Goal: Task Accomplishment & Management: Manage account settings

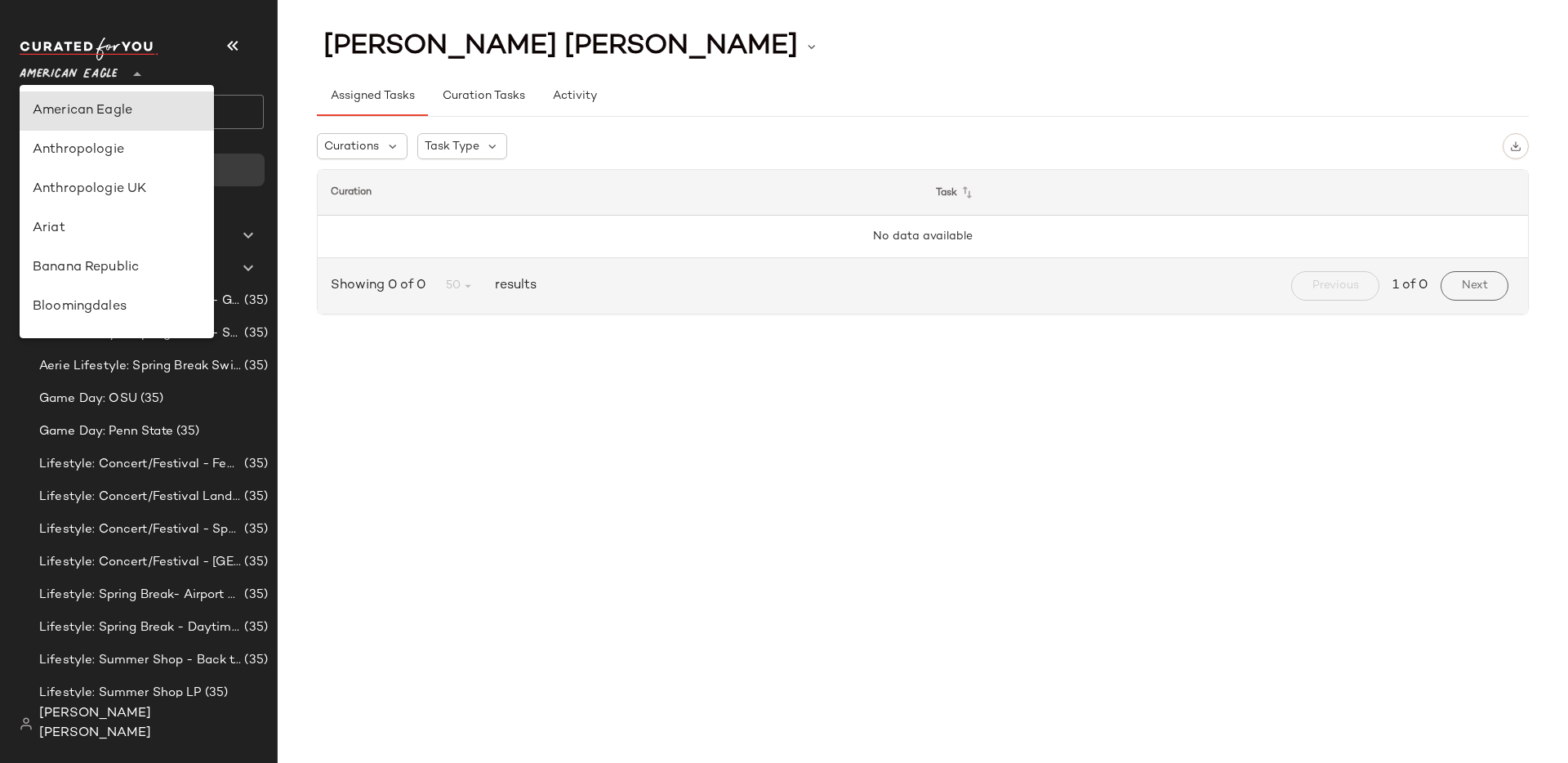
click at [117, 80] on span "American Eagle" at bounding box center [69, 70] width 98 height 30
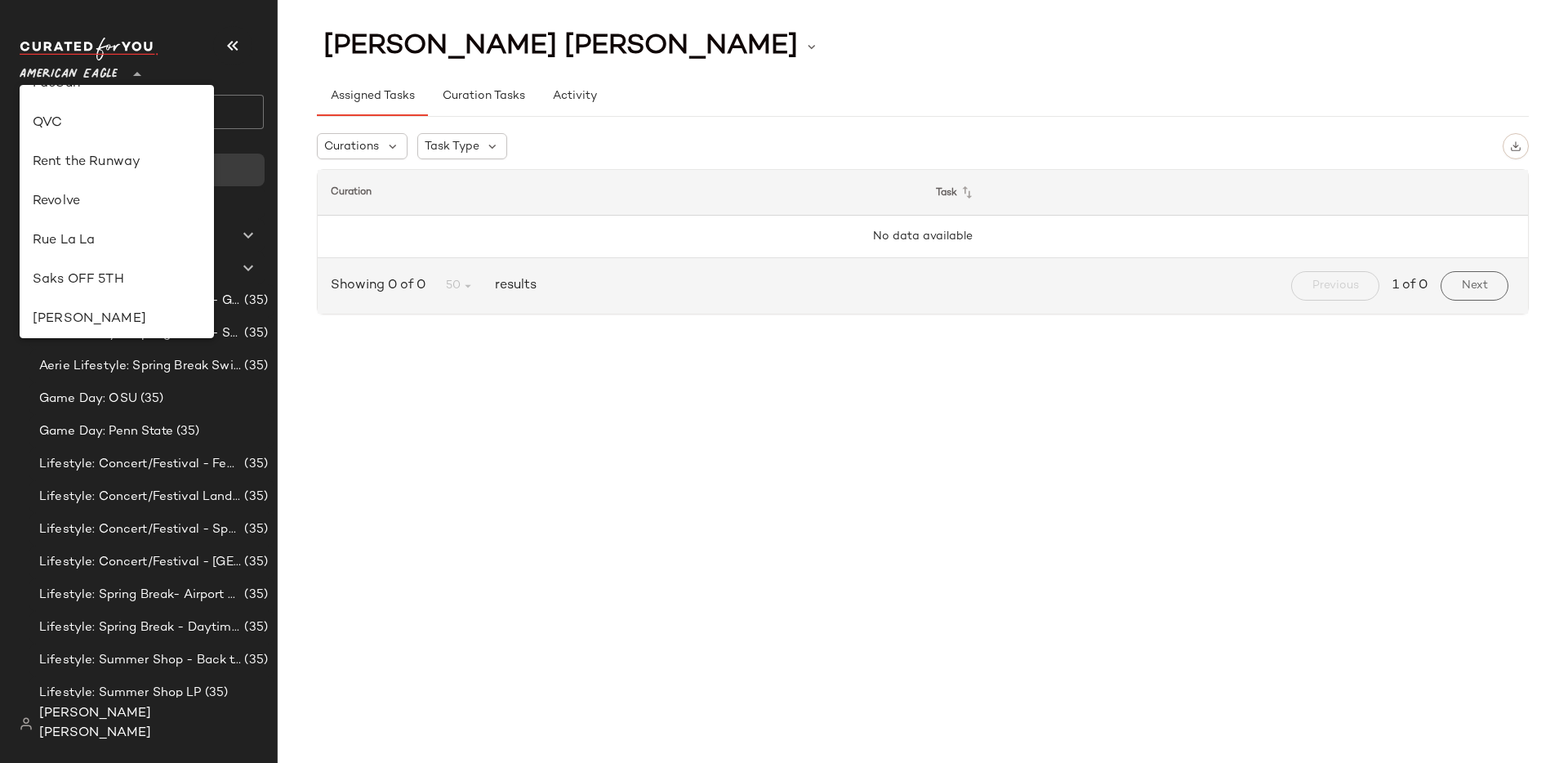
scroll to position [691, 0]
click at [105, 191] on div "Revolve" at bounding box center [117, 205] width 195 height 39
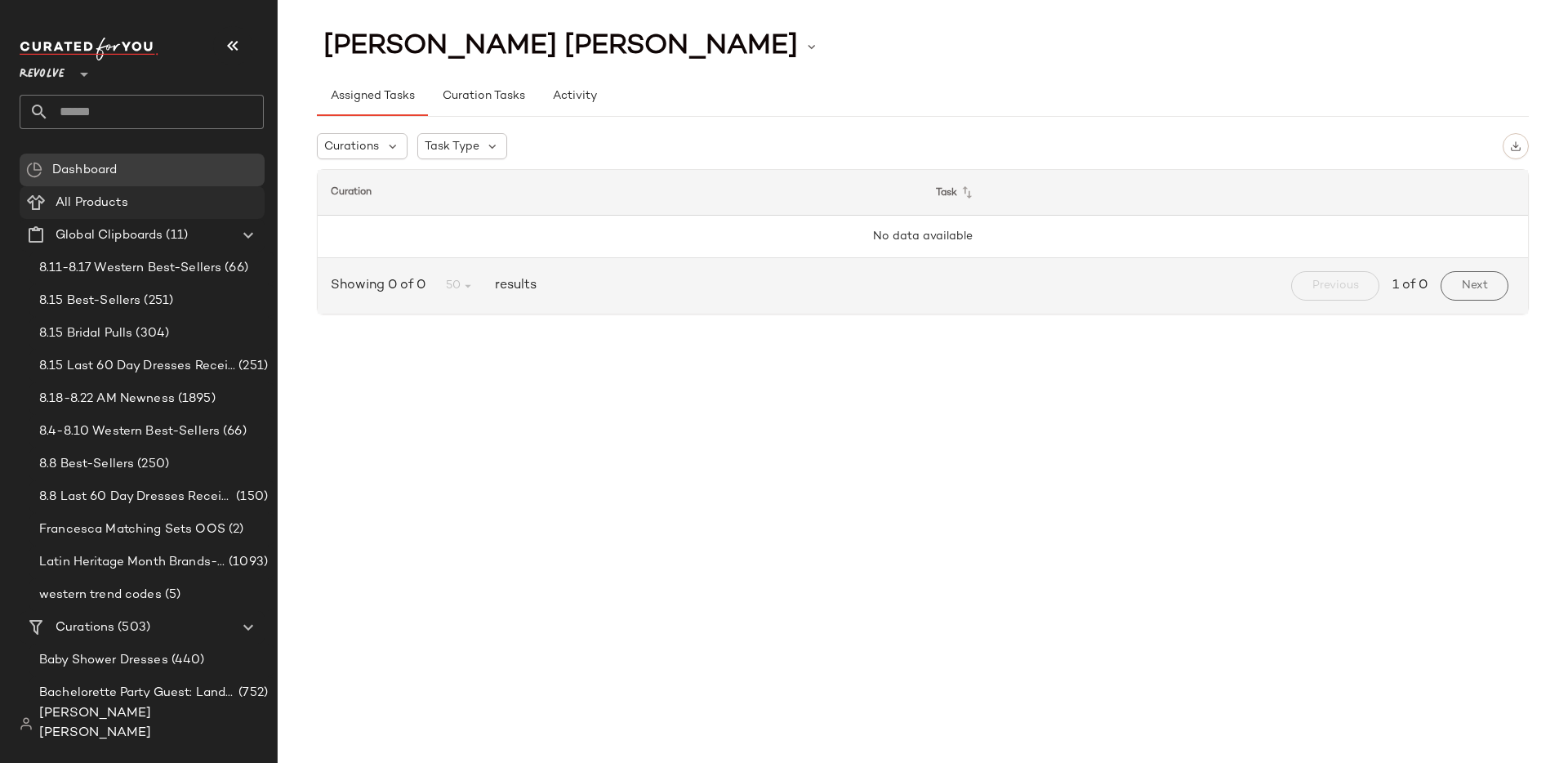
click at [178, 214] on Products "All Products" at bounding box center [142, 203] width 245 height 33
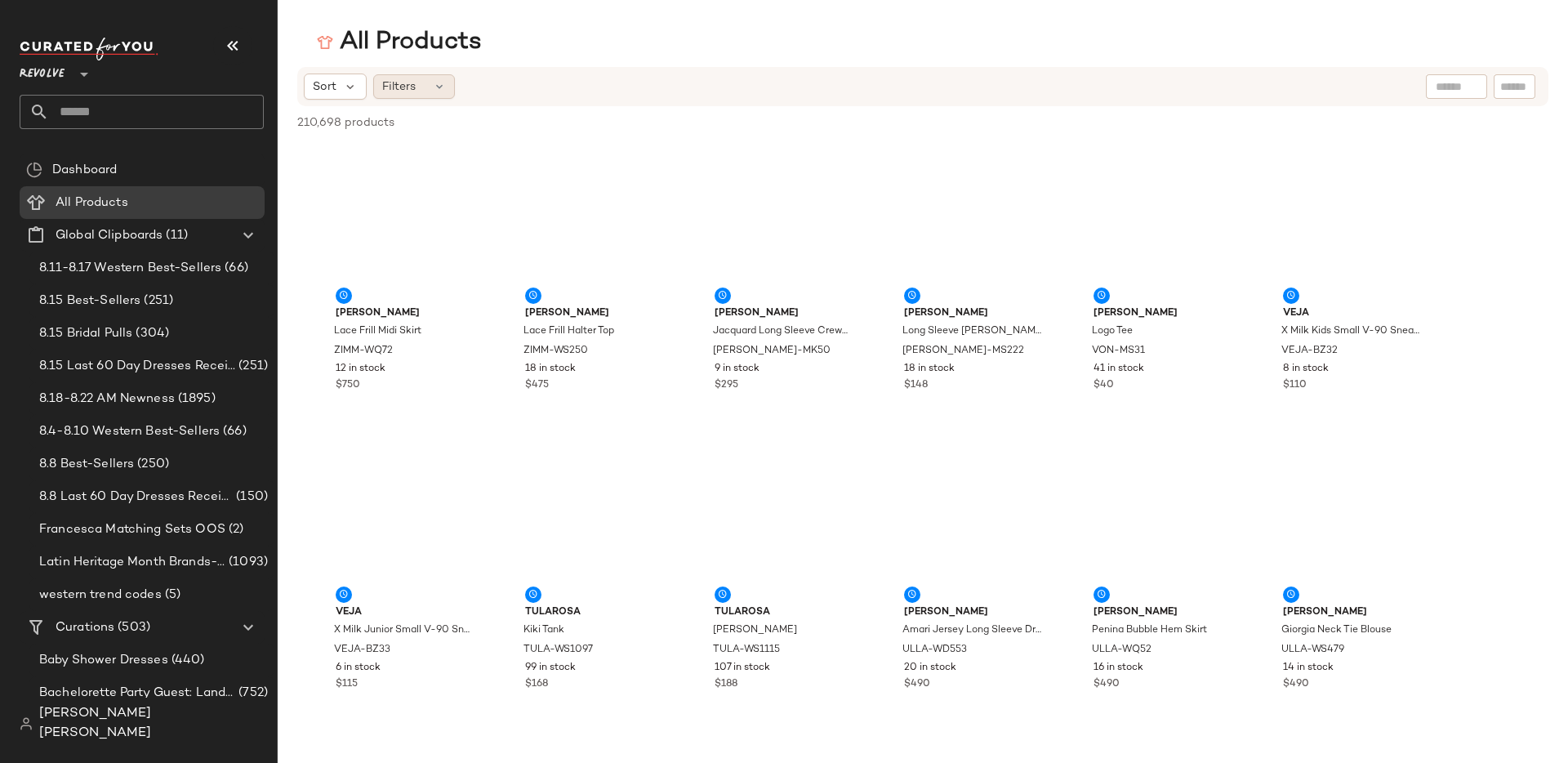
click at [425, 89] on div "Filters" at bounding box center [414, 86] width 81 height 24
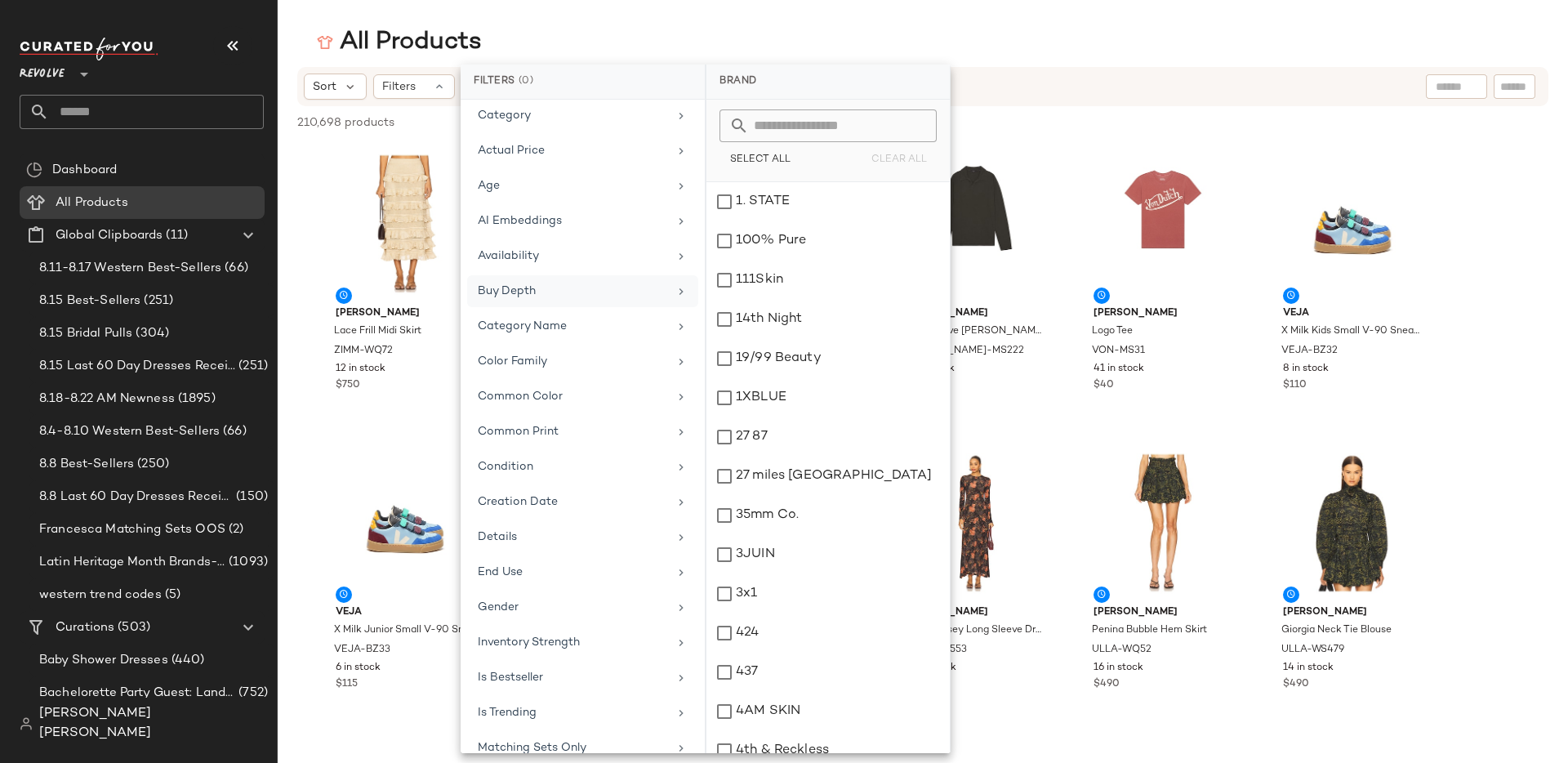
scroll to position [34, 0]
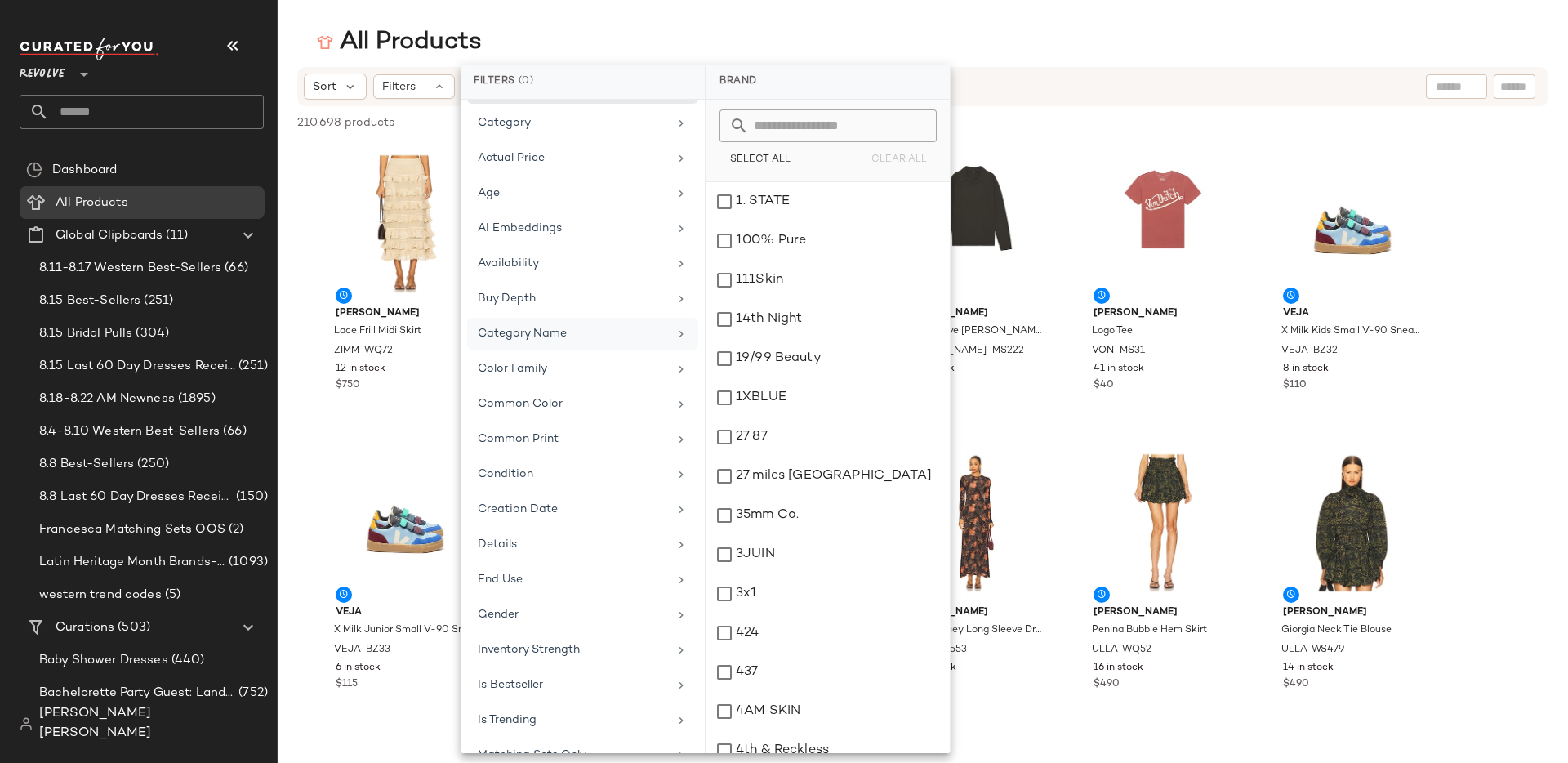
click at [538, 331] on div "Category Name" at bounding box center [573, 333] width 190 height 17
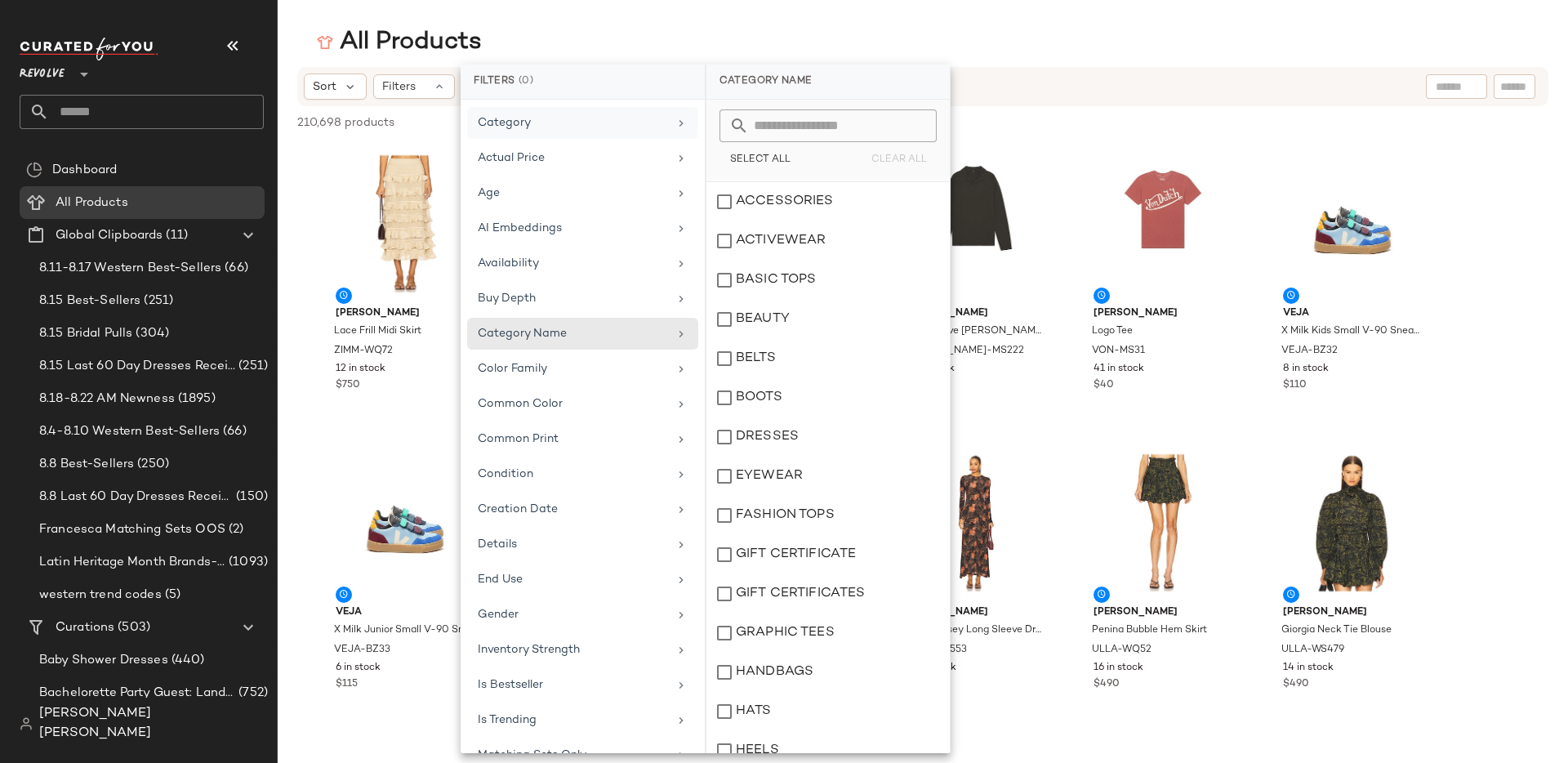
click at [563, 142] on div "Category" at bounding box center [582, 157] width 231 height 32
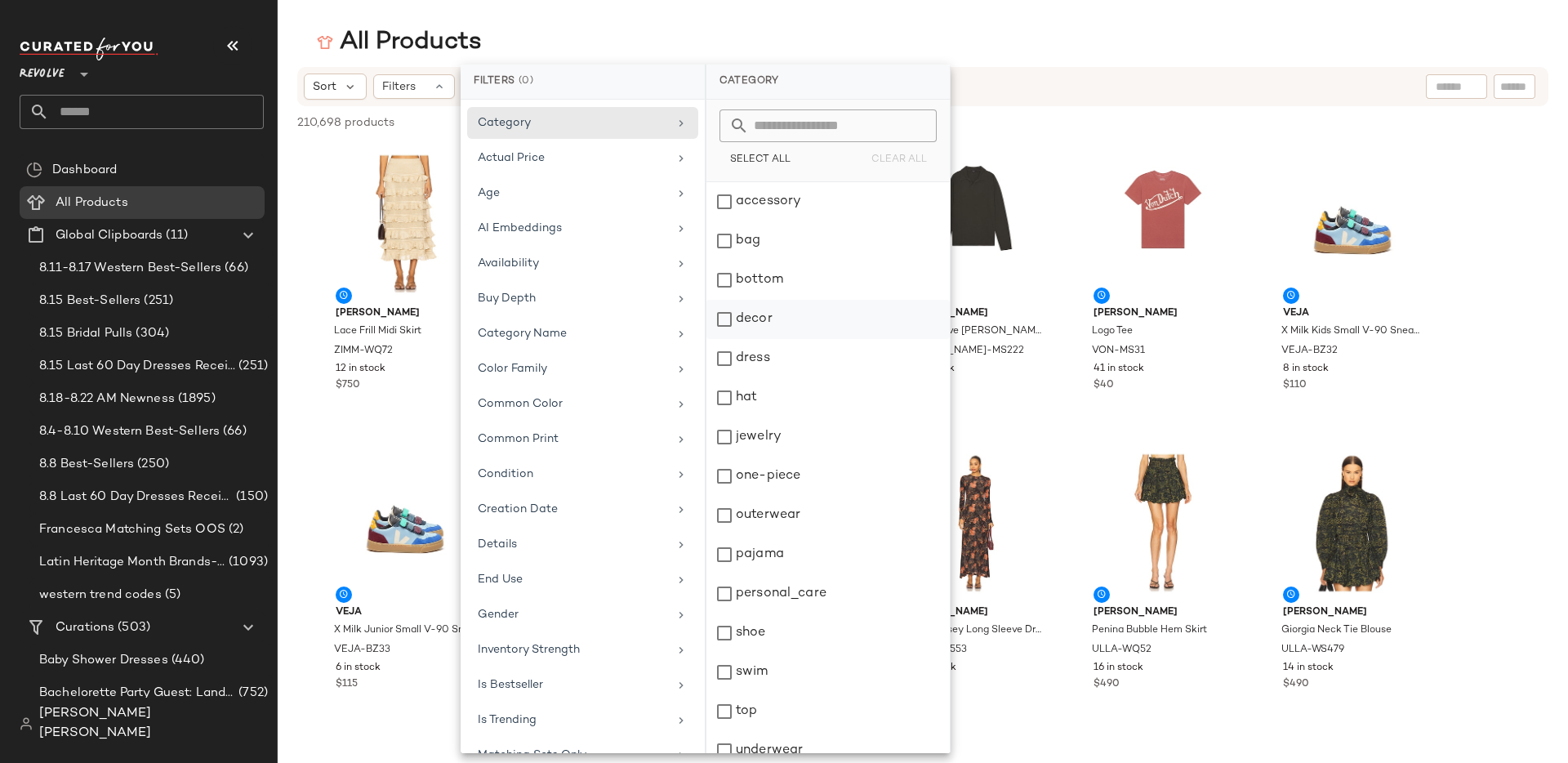
click at [766, 339] on div "decor" at bounding box center [828, 358] width 243 height 39
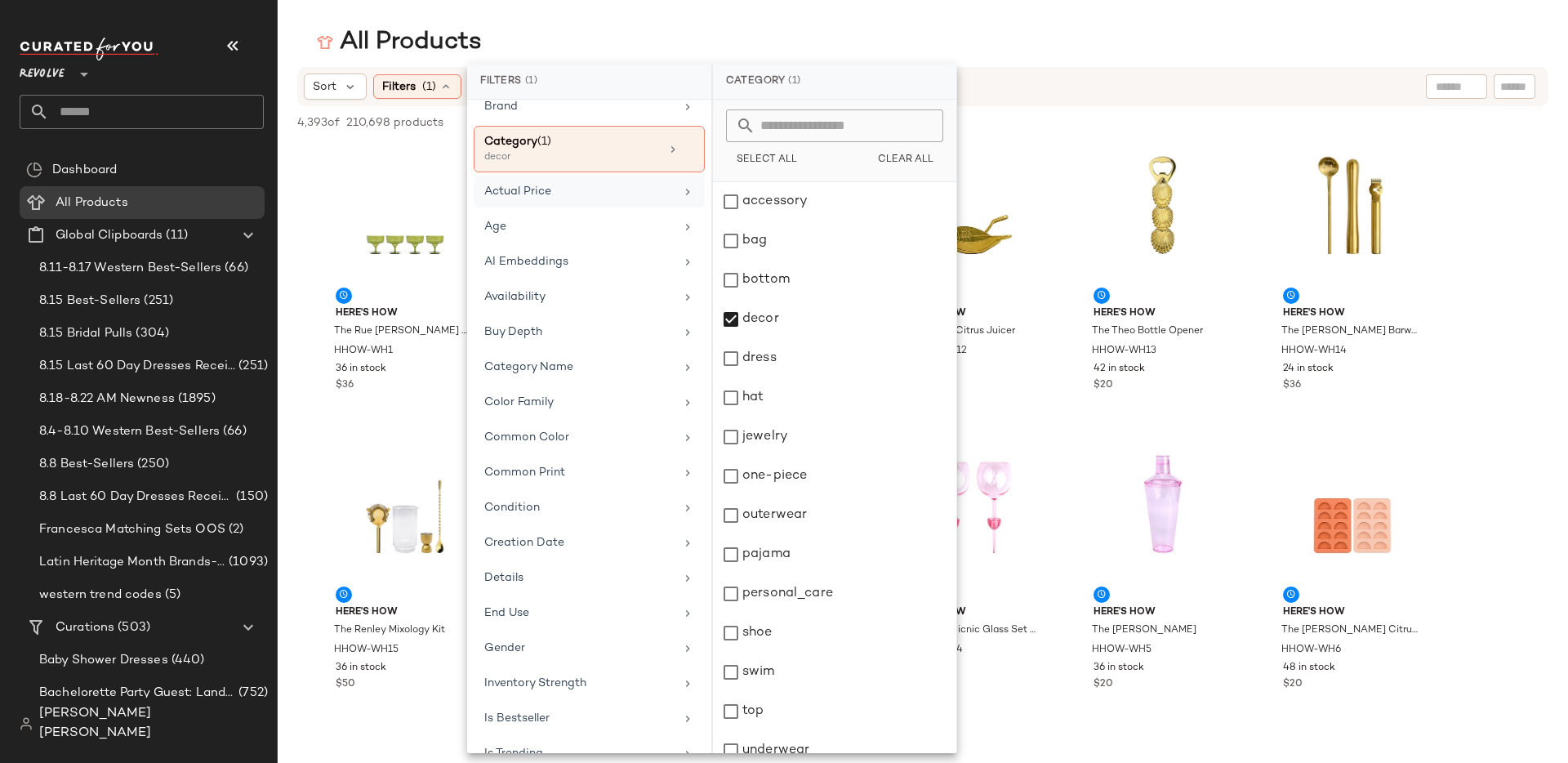
scroll to position [0, 0]
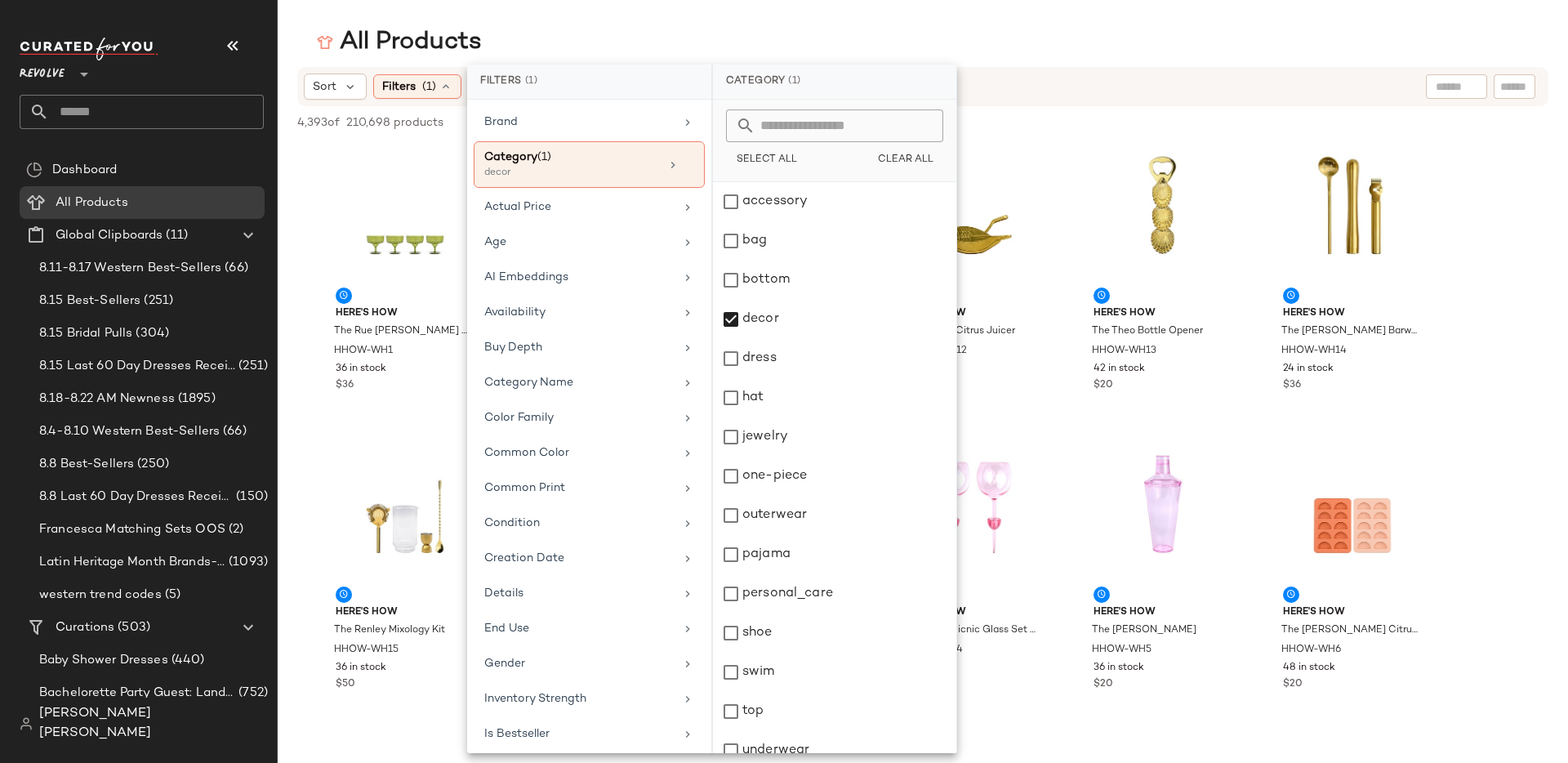
click at [83, 73] on icon at bounding box center [84, 74] width 20 height 20
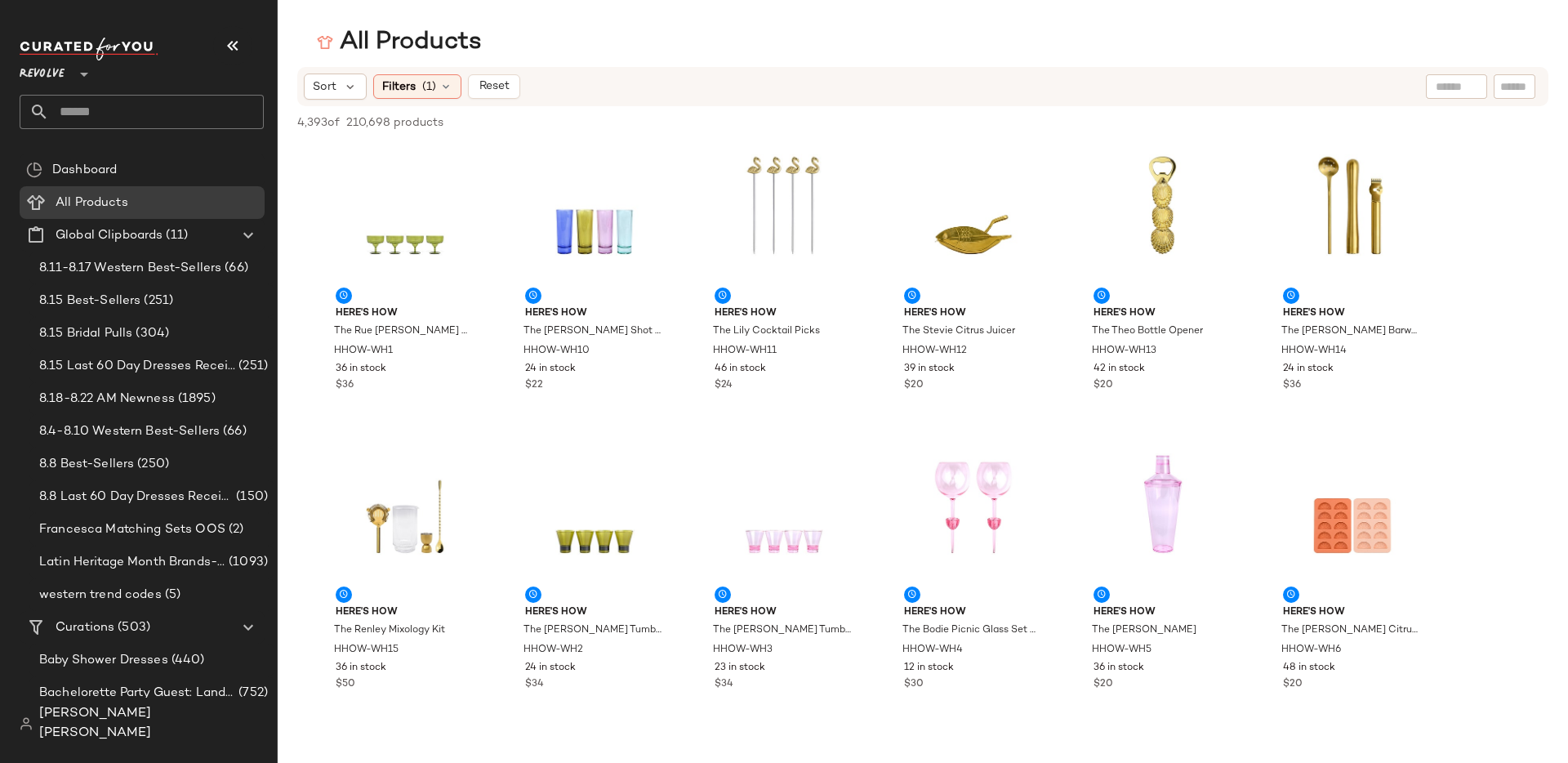
click at [83, 74] on icon at bounding box center [84, 74] width 20 height 20
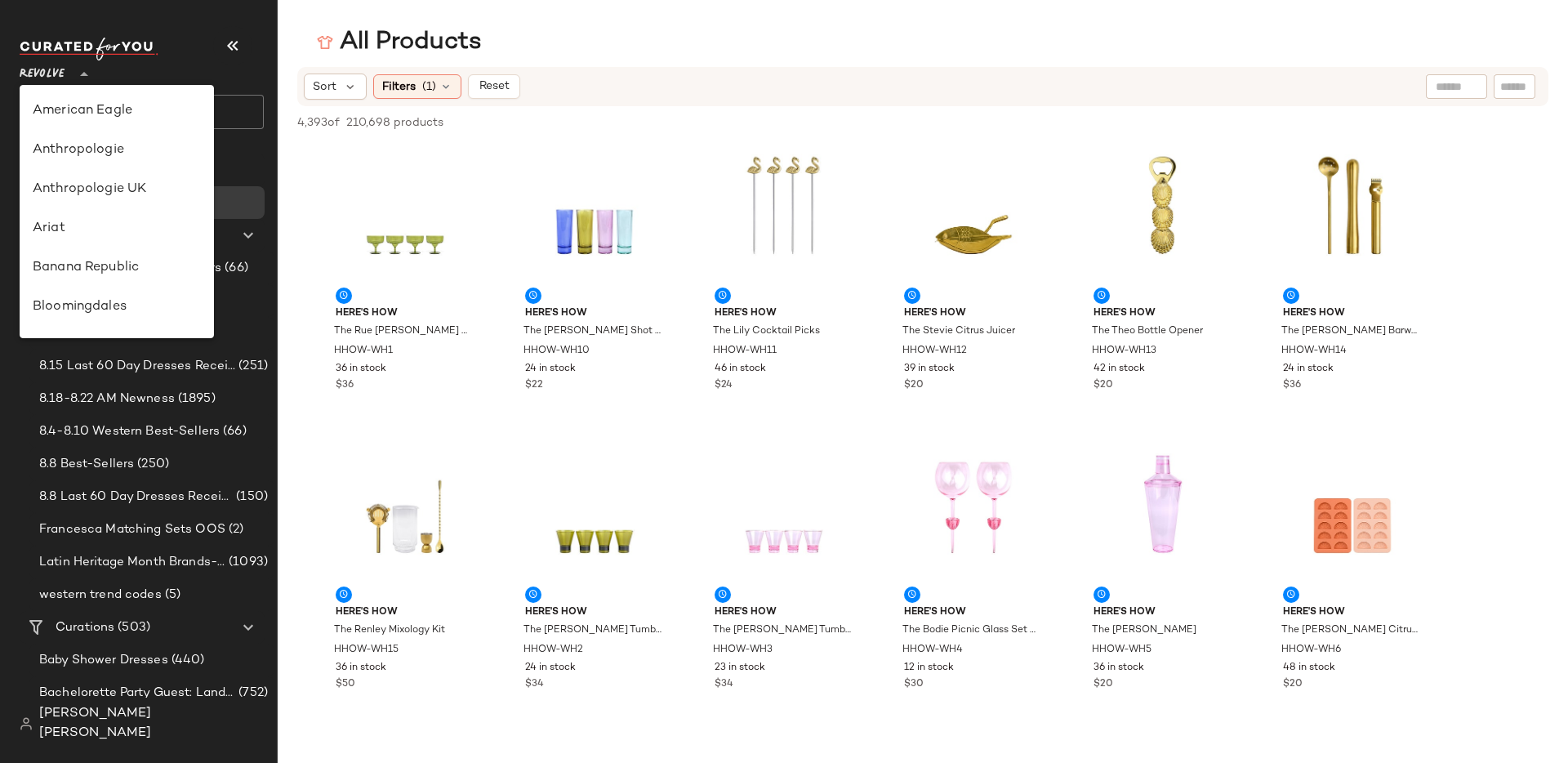
scroll to position [785, 0]
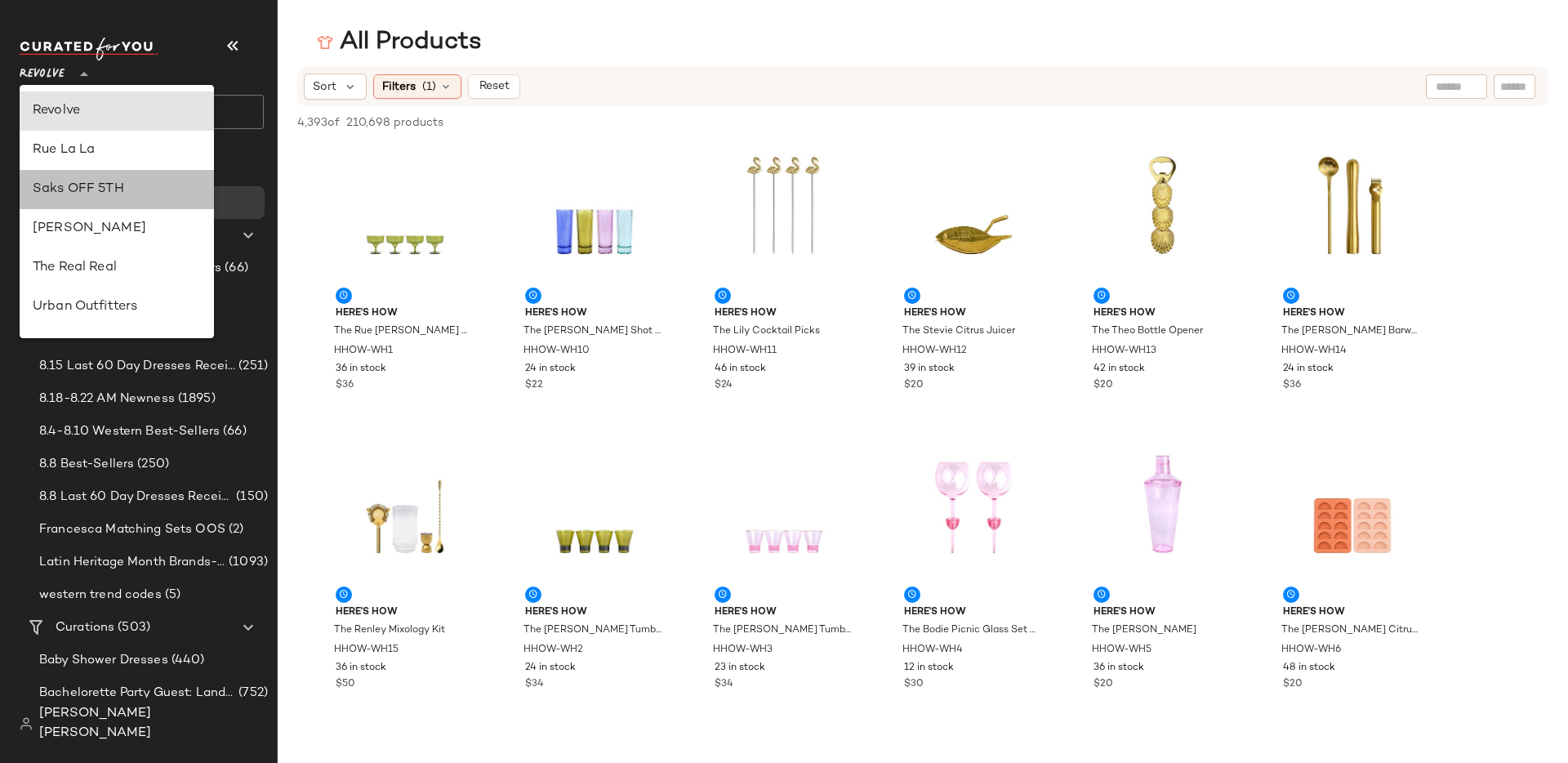
click at [102, 202] on div "Saks OFF 5TH" at bounding box center [117, 189] width 195 height 39
type input "**"
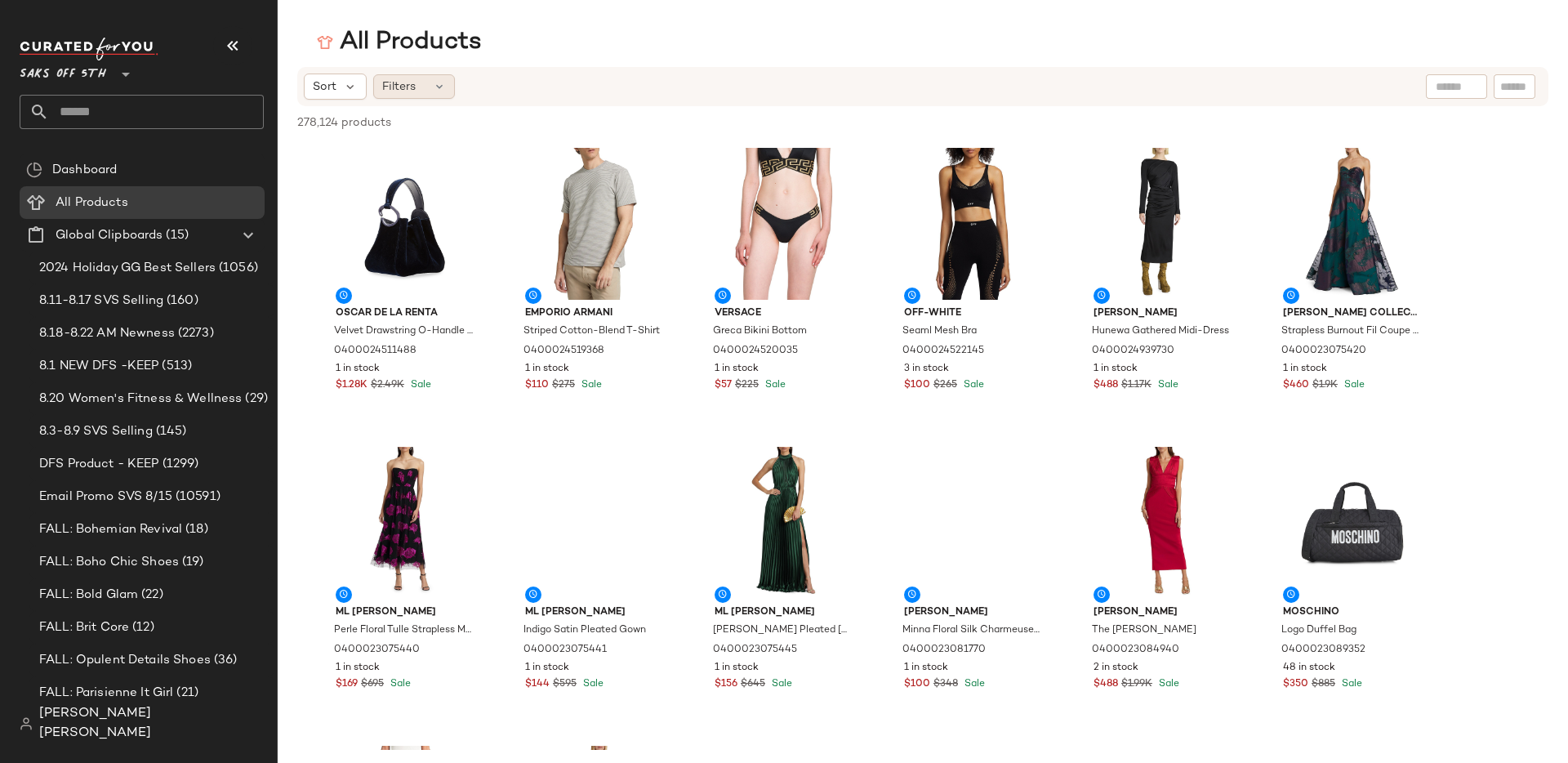
click at [442, 87] on icon at bounding box center [439, 86] width 13 height 13
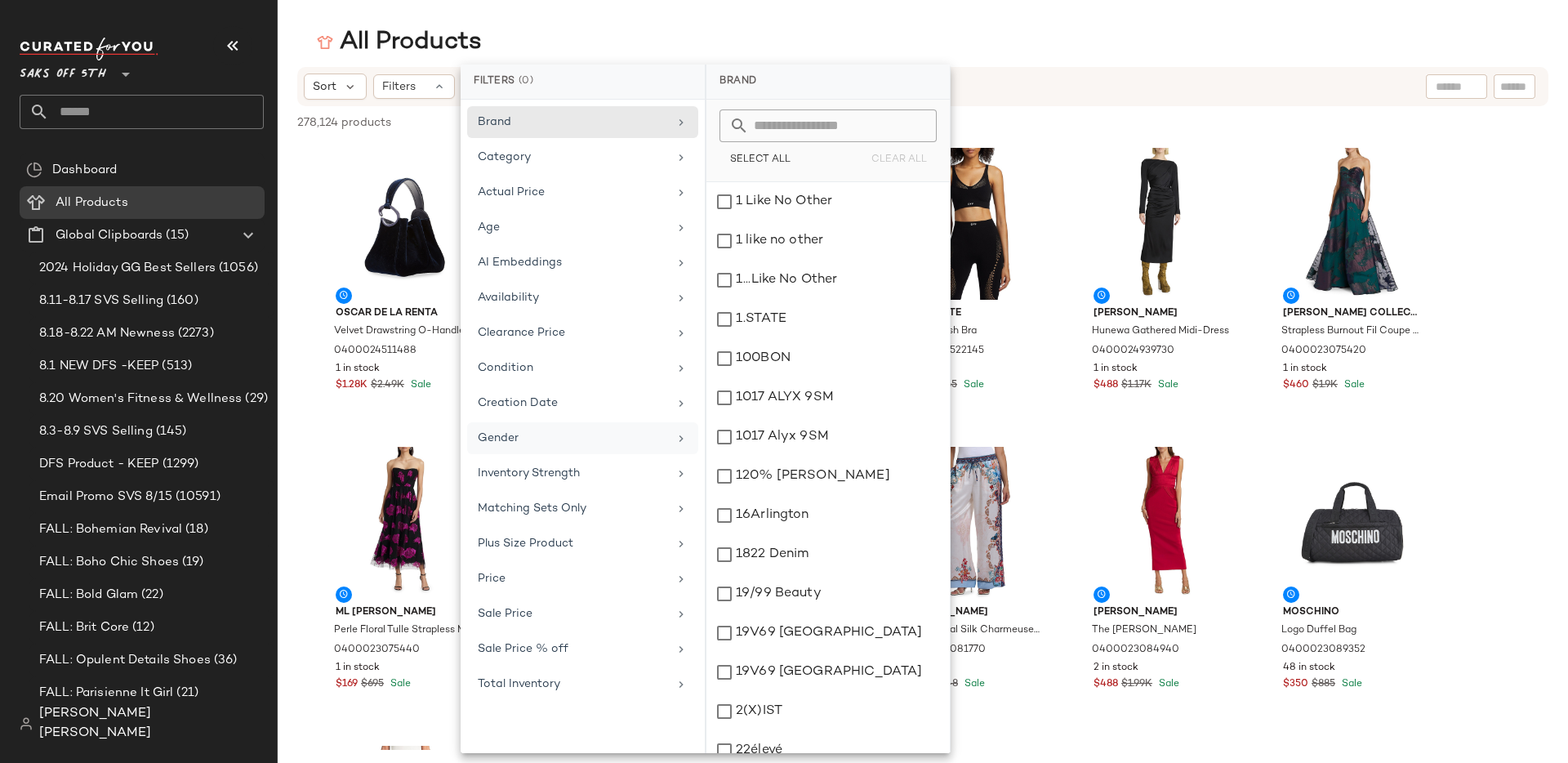
click at [551, 430] on div "Gender" at bounding box center [573, 438] width 190 height 17
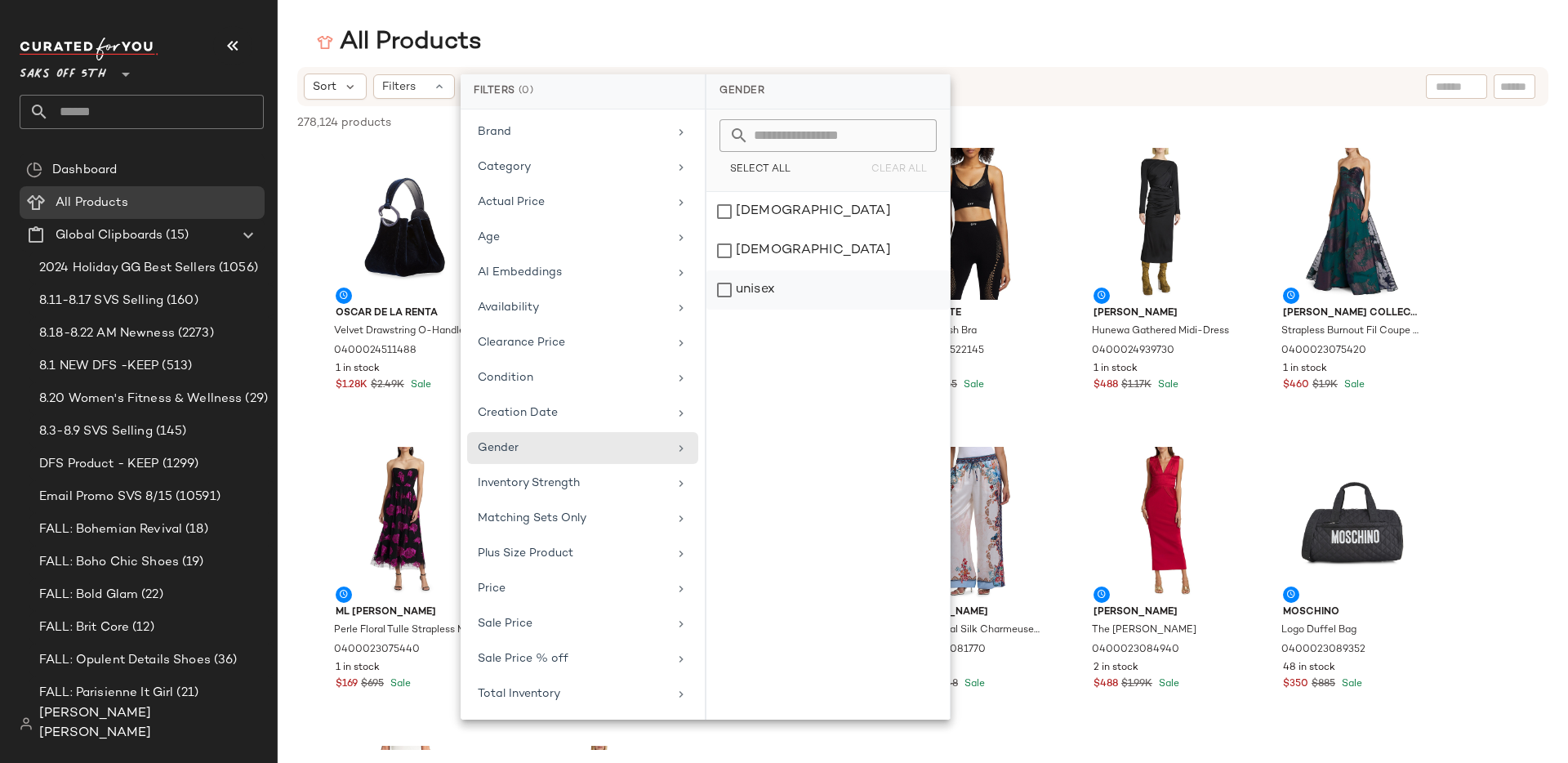
click at [721, 271] on div "unisex" at bounding box center [828, 290] width 243 height 39
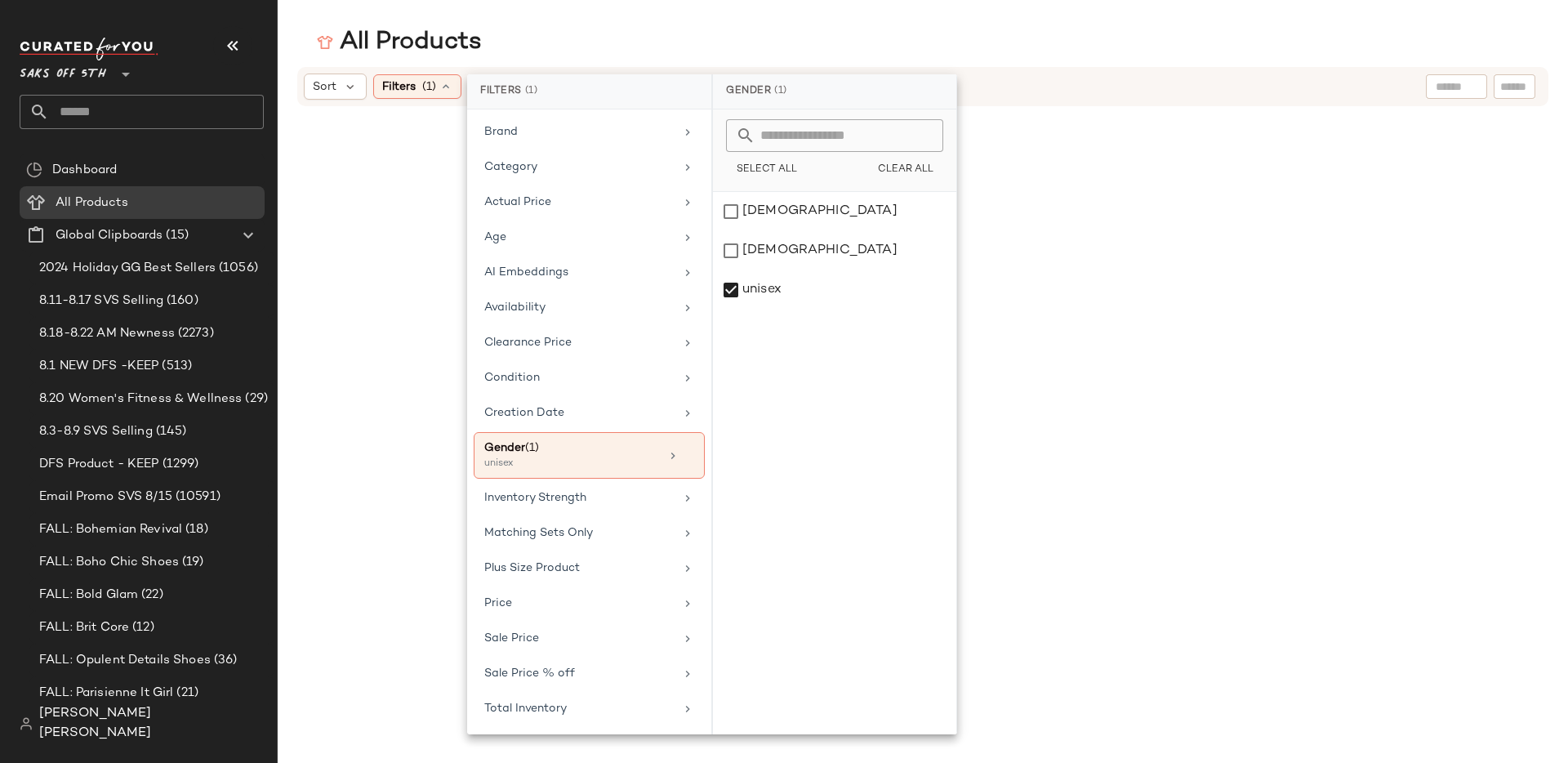
click at [759, 47] on div "All Products" at bounding box center [923, 43] width 1290 height 33
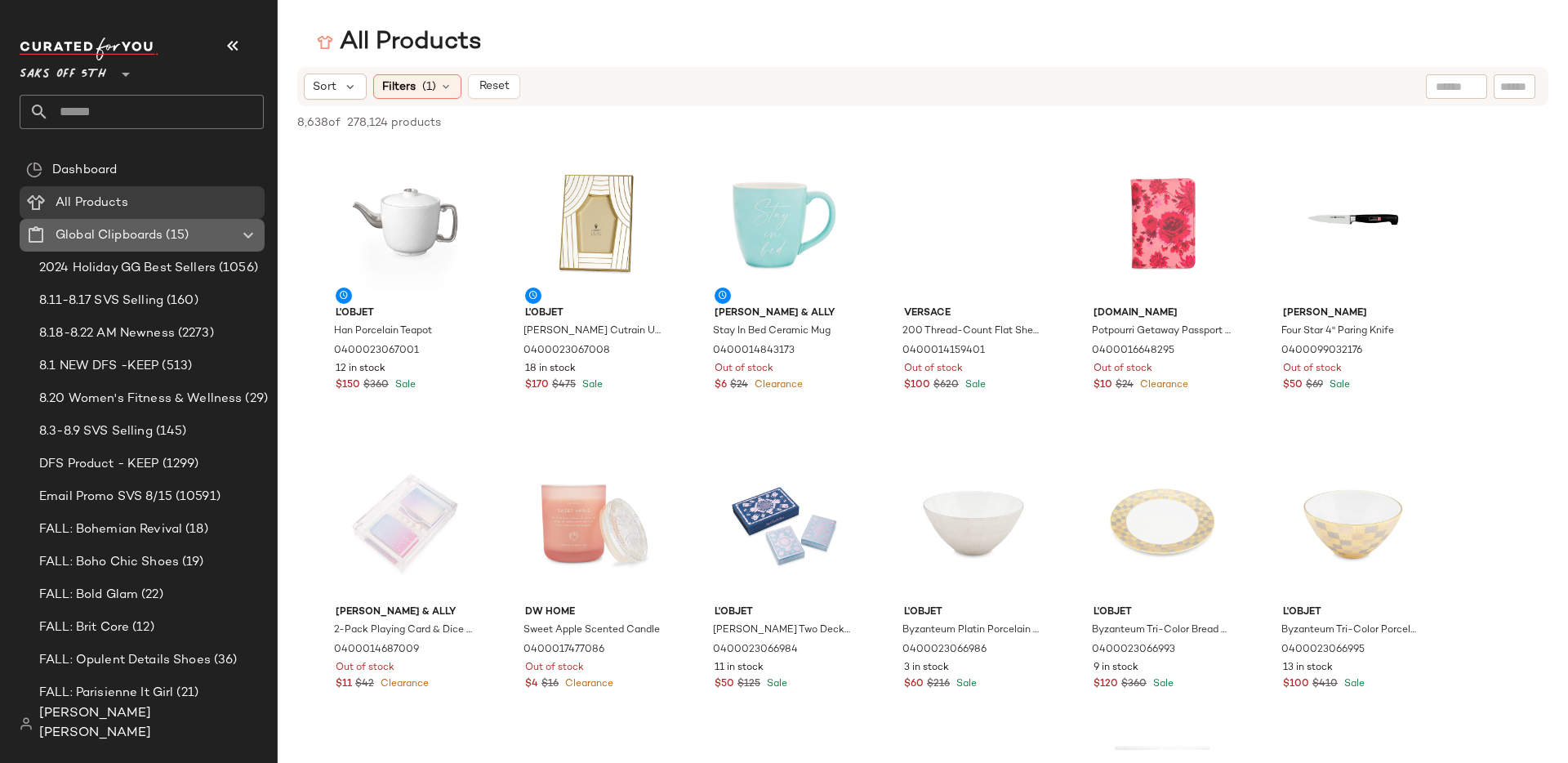
click at [235, 235] on div at bounding box center [246, 235] width 23 height 20
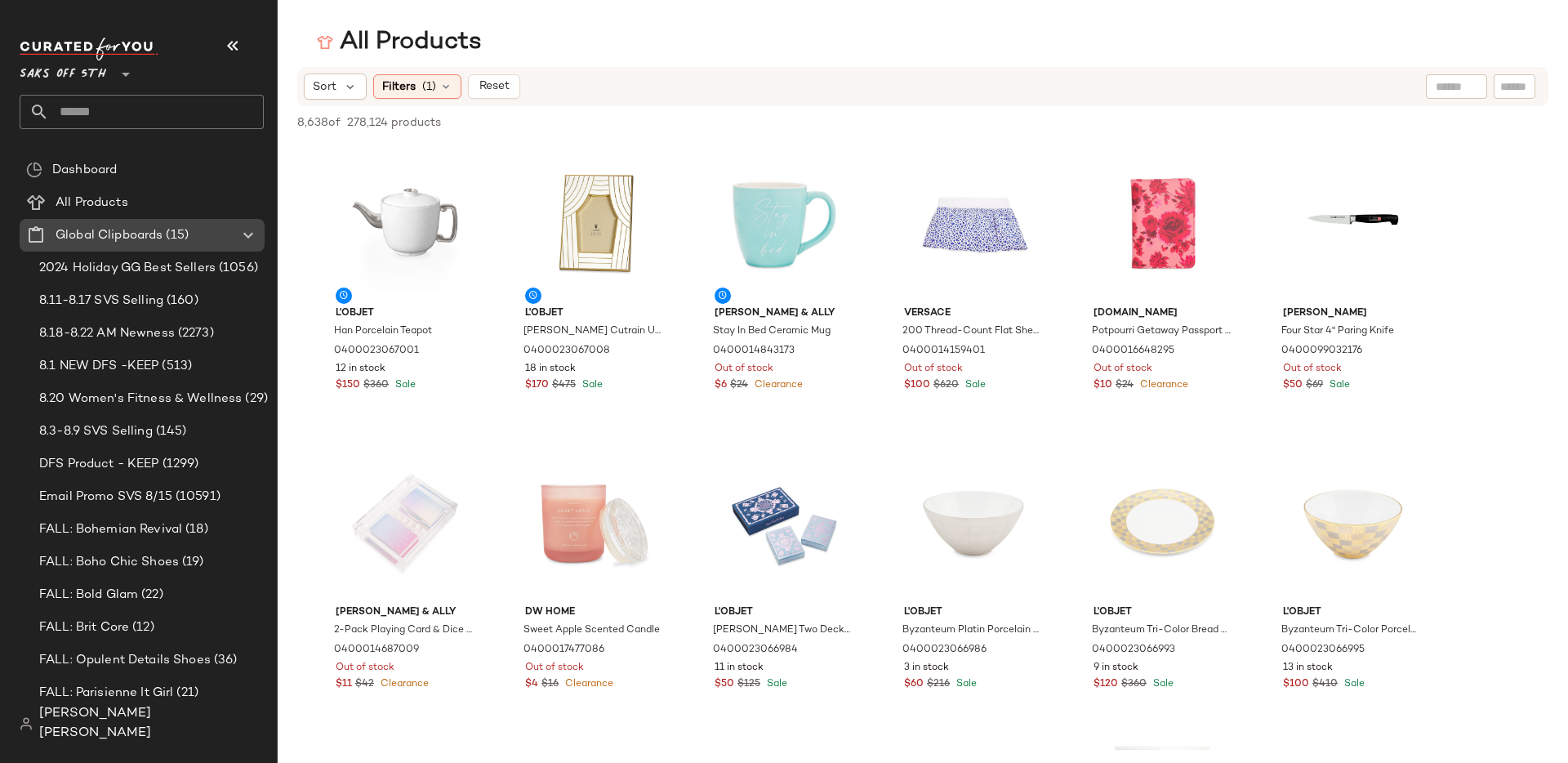
click at [248, 233] on icon at bounding box center [249, 235] width 20 height 20
click at [179, 343] on div "10.21 gift guide best sellers (61)" at bounding box center [152, 333] width 245 height 33
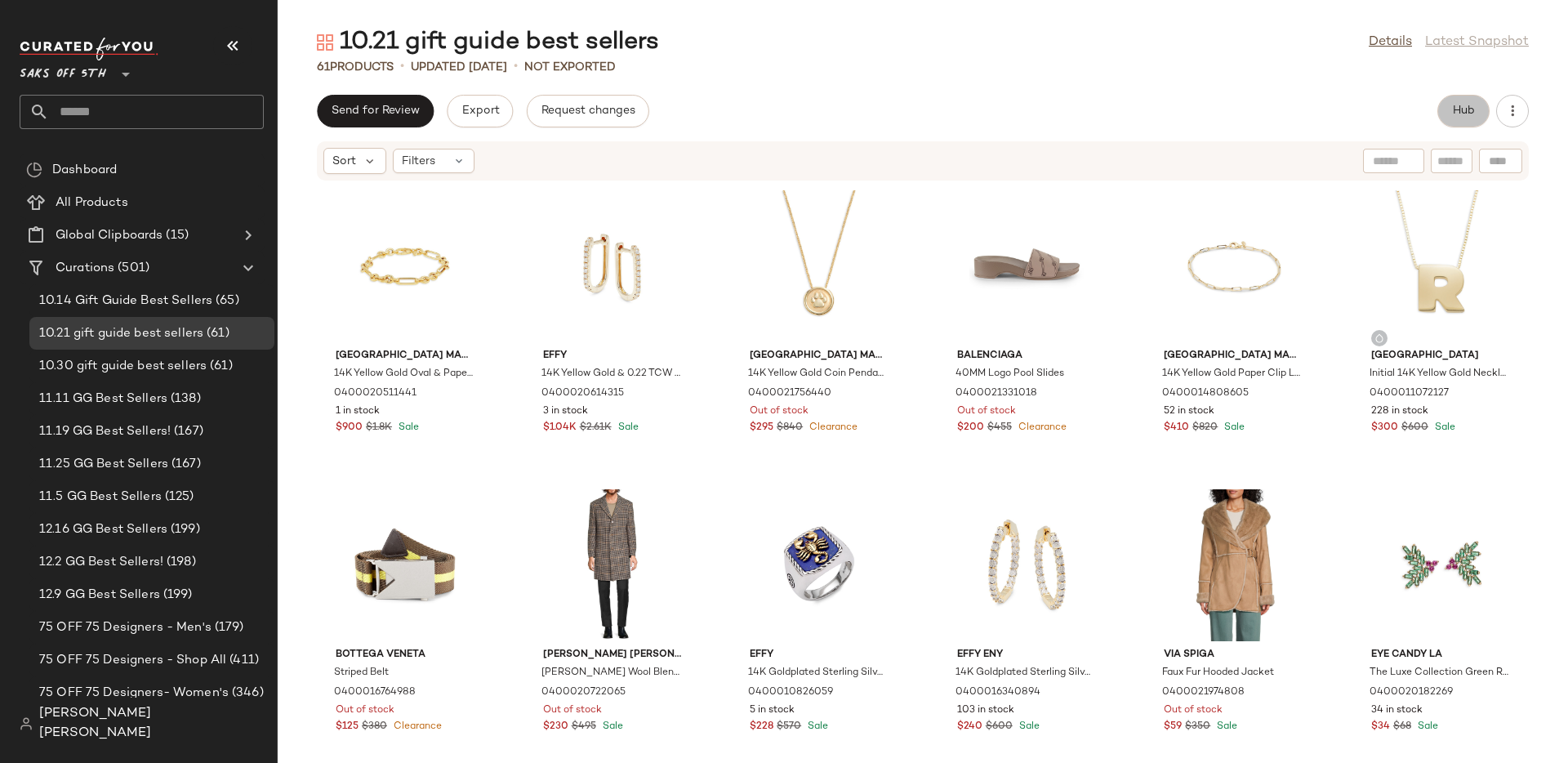
click at [1462, 110] on span "Hub" at bounding box center [1463, 111] width 23 height 13
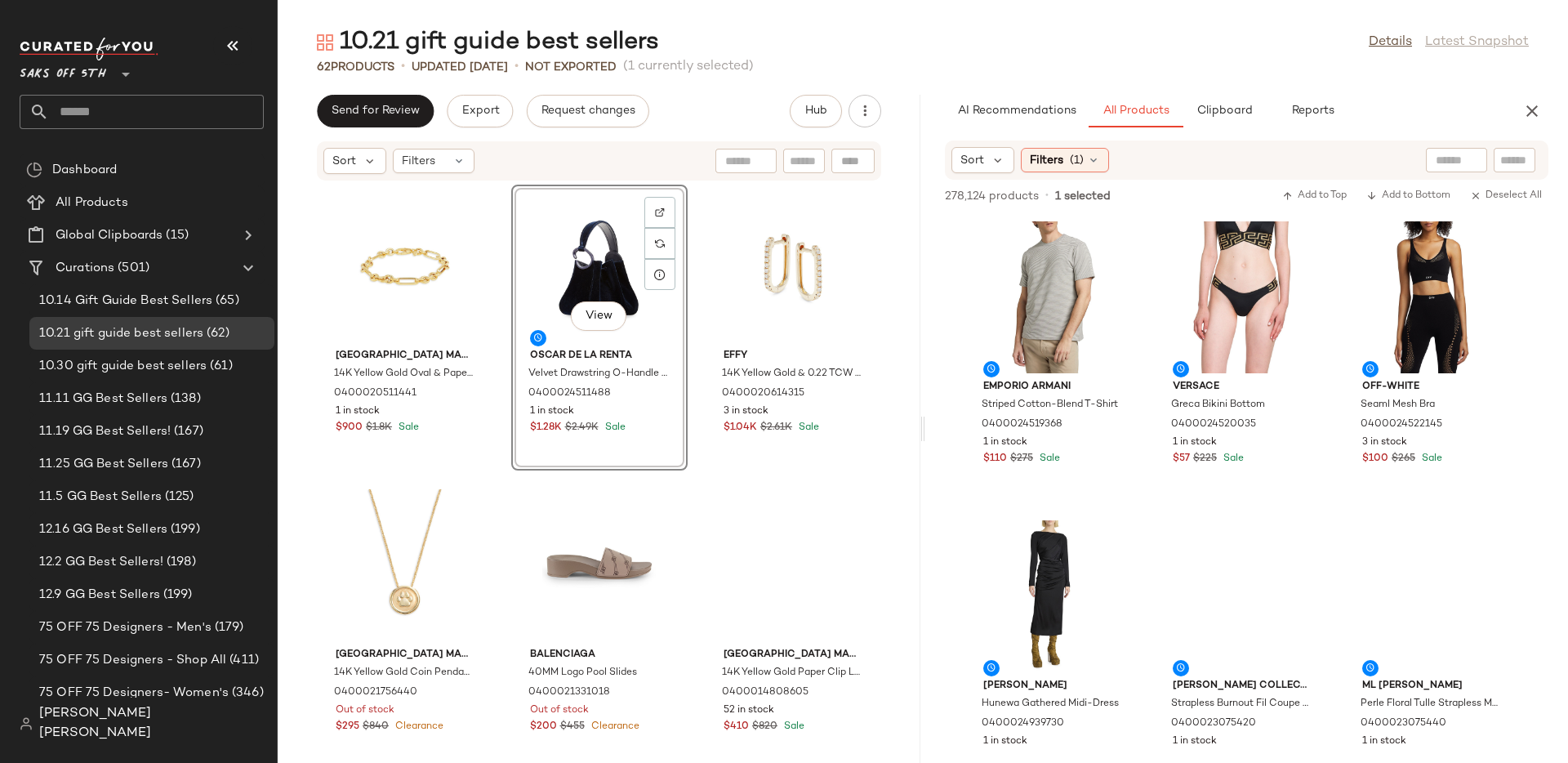
click at [682, 261] on div "View" at bounding box center [599, 266] width 165 height 152
click at [682, 246] on div "View" at bounding box center [599, 266] width 165 height 152
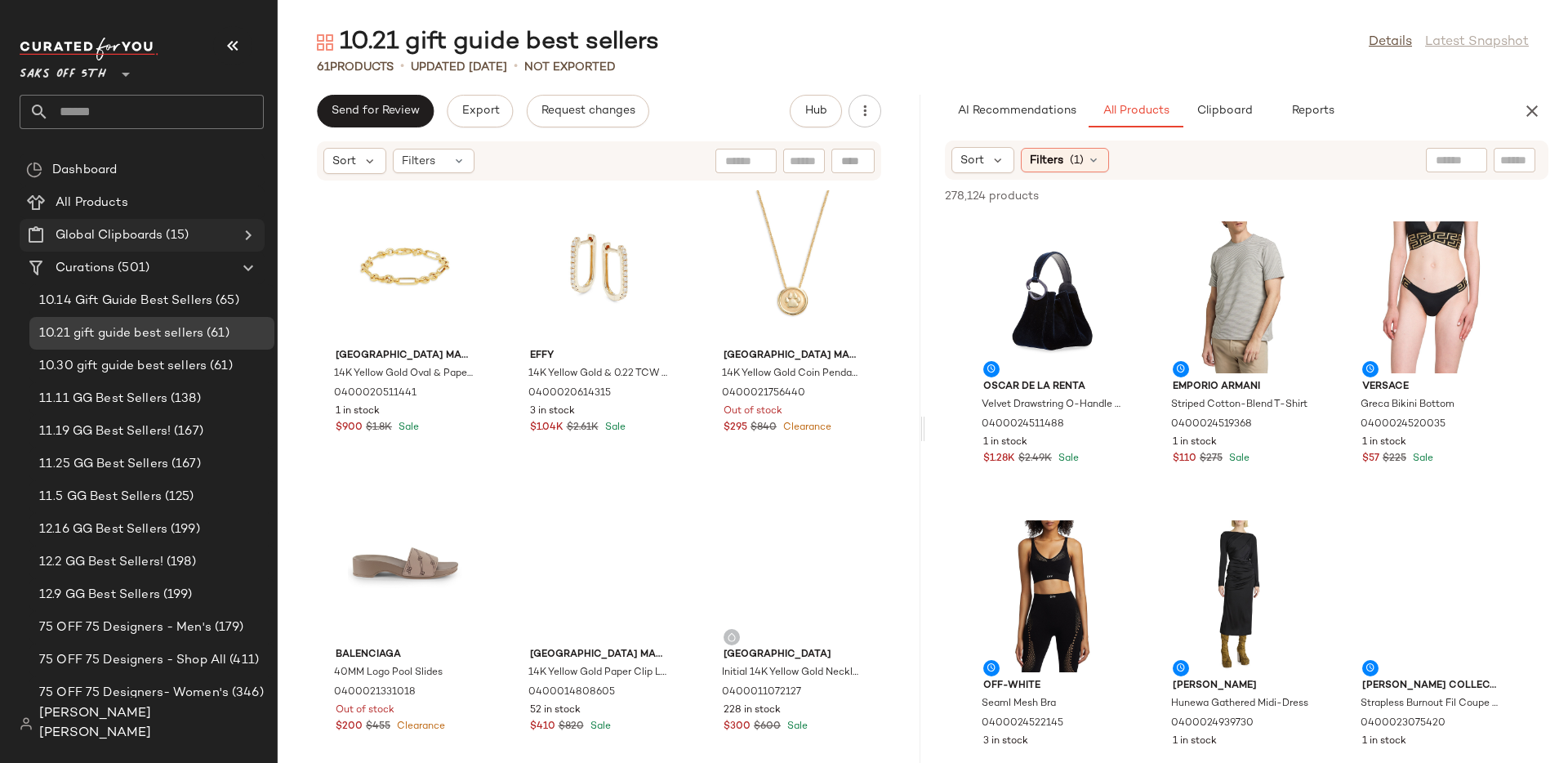
click at [166, 234] on span "(15)" at bounding box center [176, 235] width 26 height 19
click at [247, 269] on icon at bounding box center [249, 268] width 20 height 20
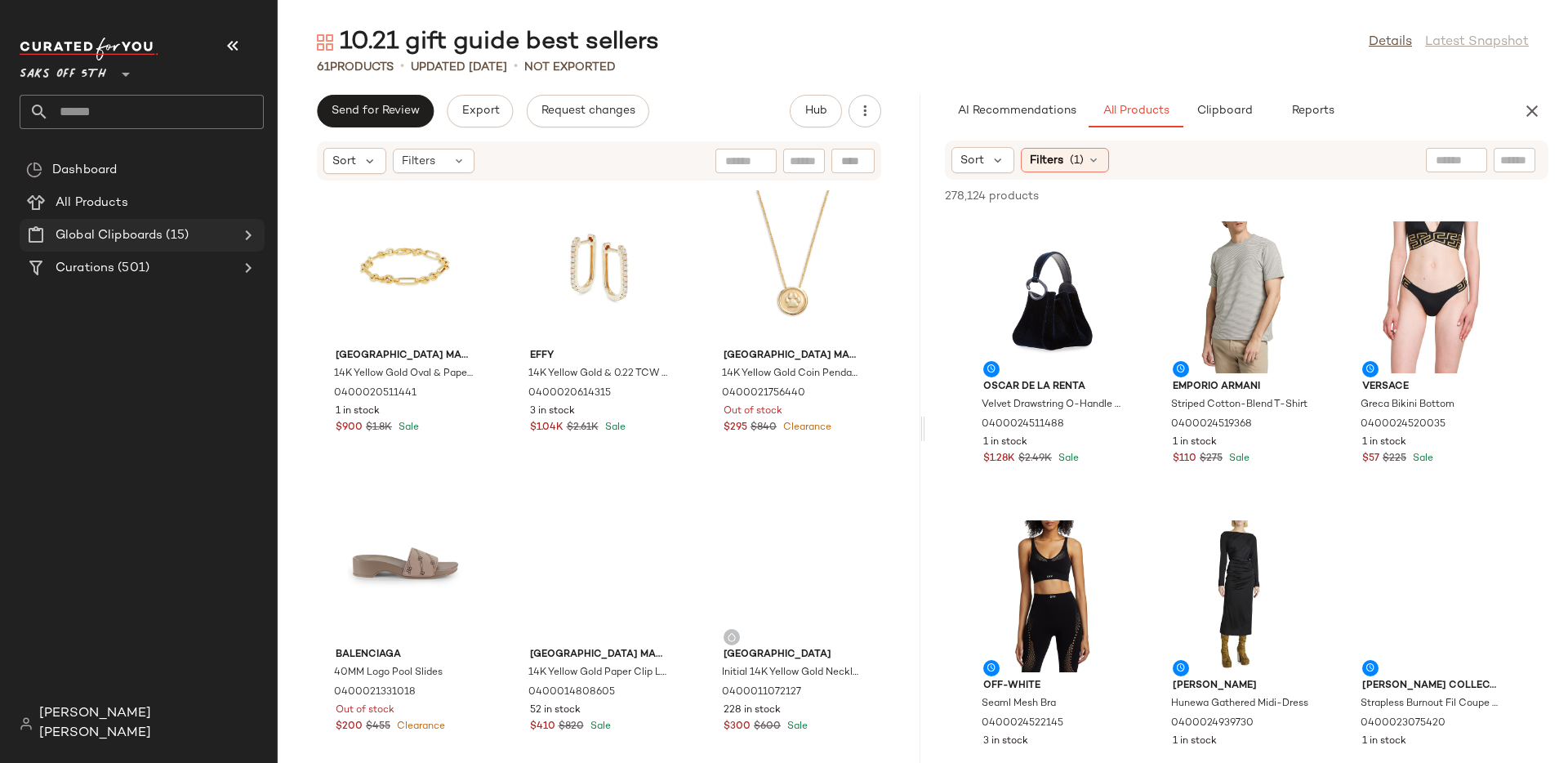
click at [250, 238] on icon at bounding box center [249, 235] width 20 height 20
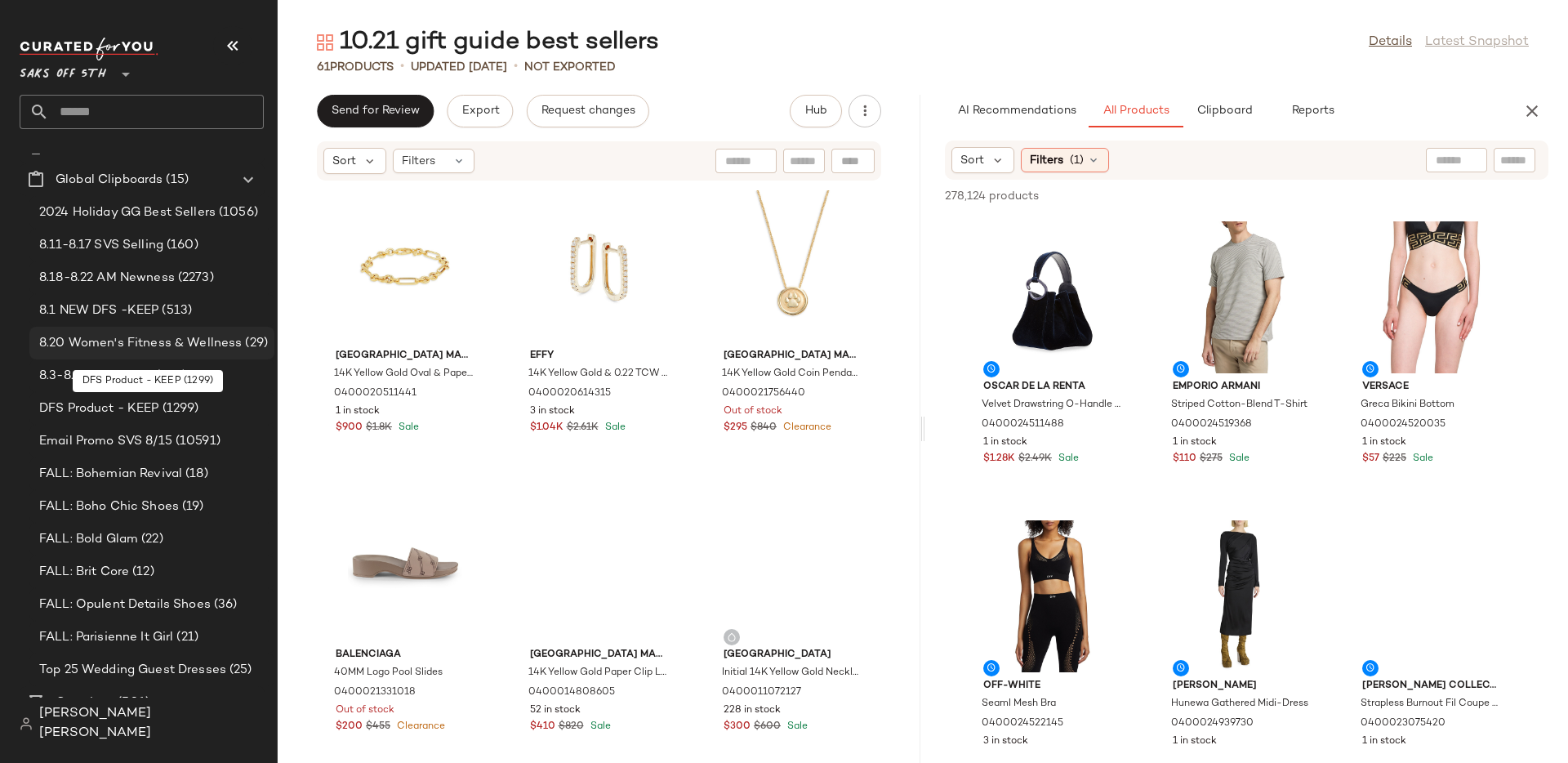
scroll to position [57, 0]
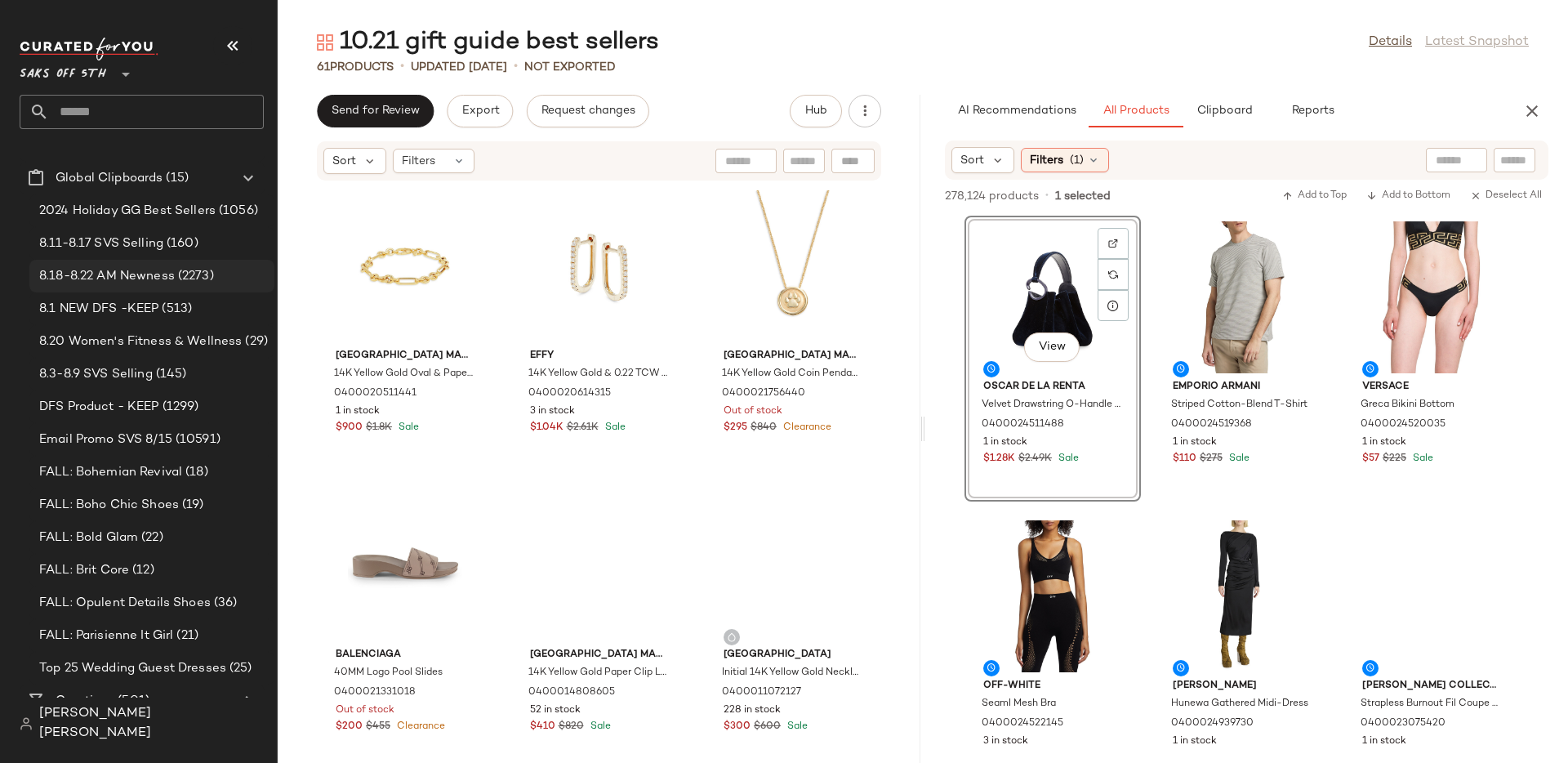
click at [186, 265] on div "8.18-8.22 AM Newness (2273)" at bounding box center [152, 276] width 245 height 33
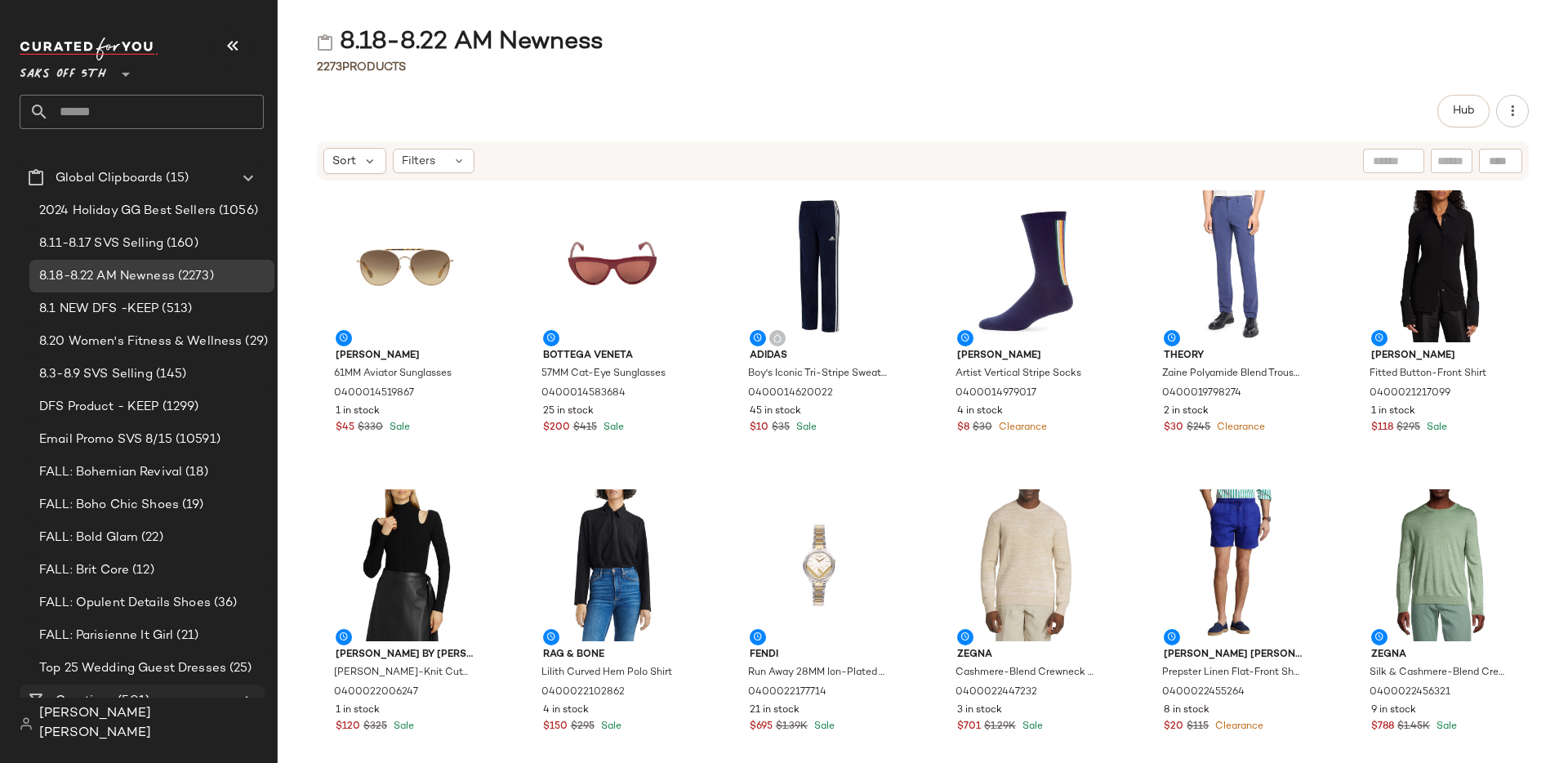
click at [166, 706] on div "Curations (501)" at bounding box center [143, 701] width 185 height 19
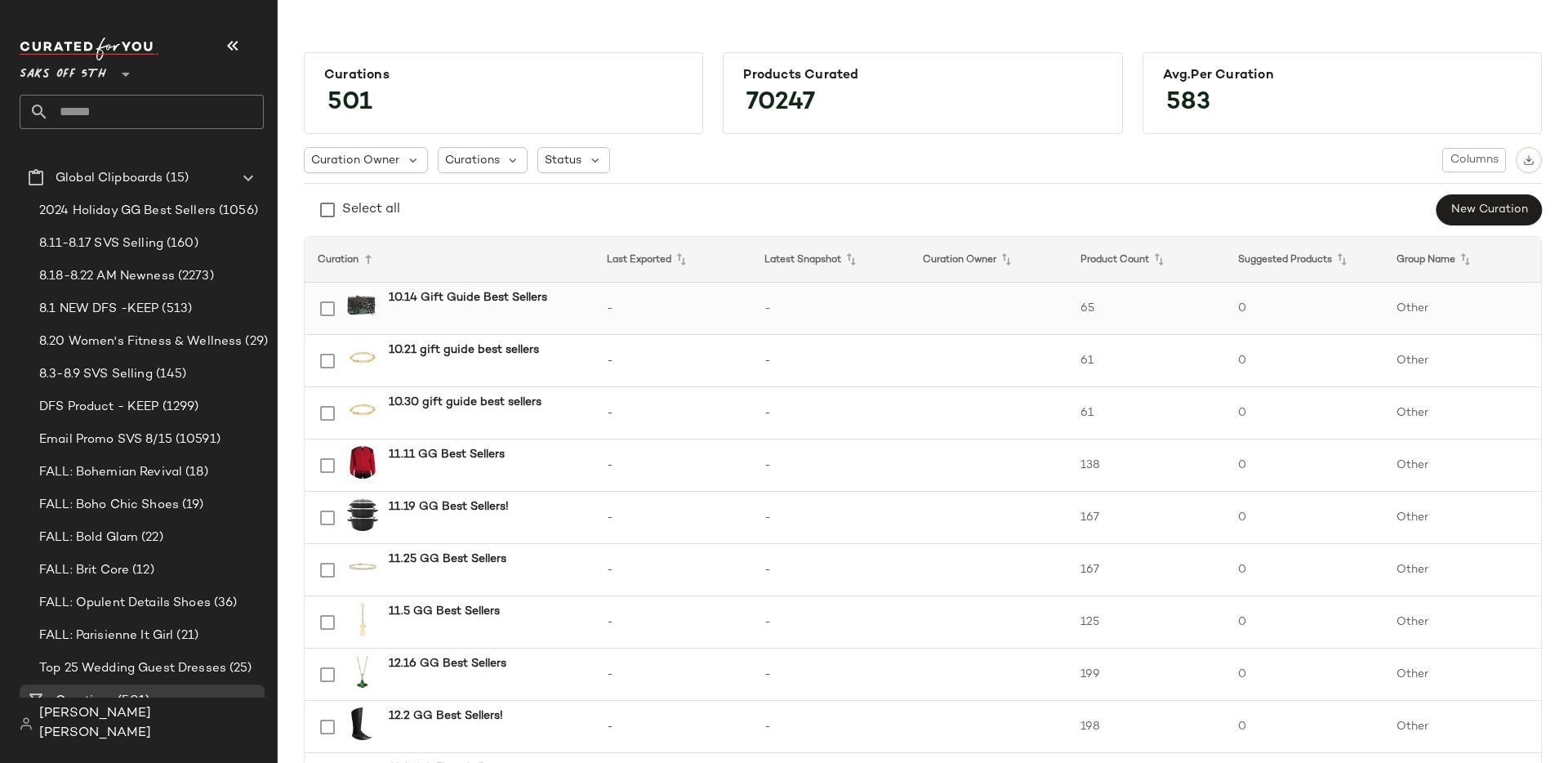
click at [465, 304] on b "10.14 Gift Guide Best Sellers" at bounding box center [468, 298] width 158 height 17
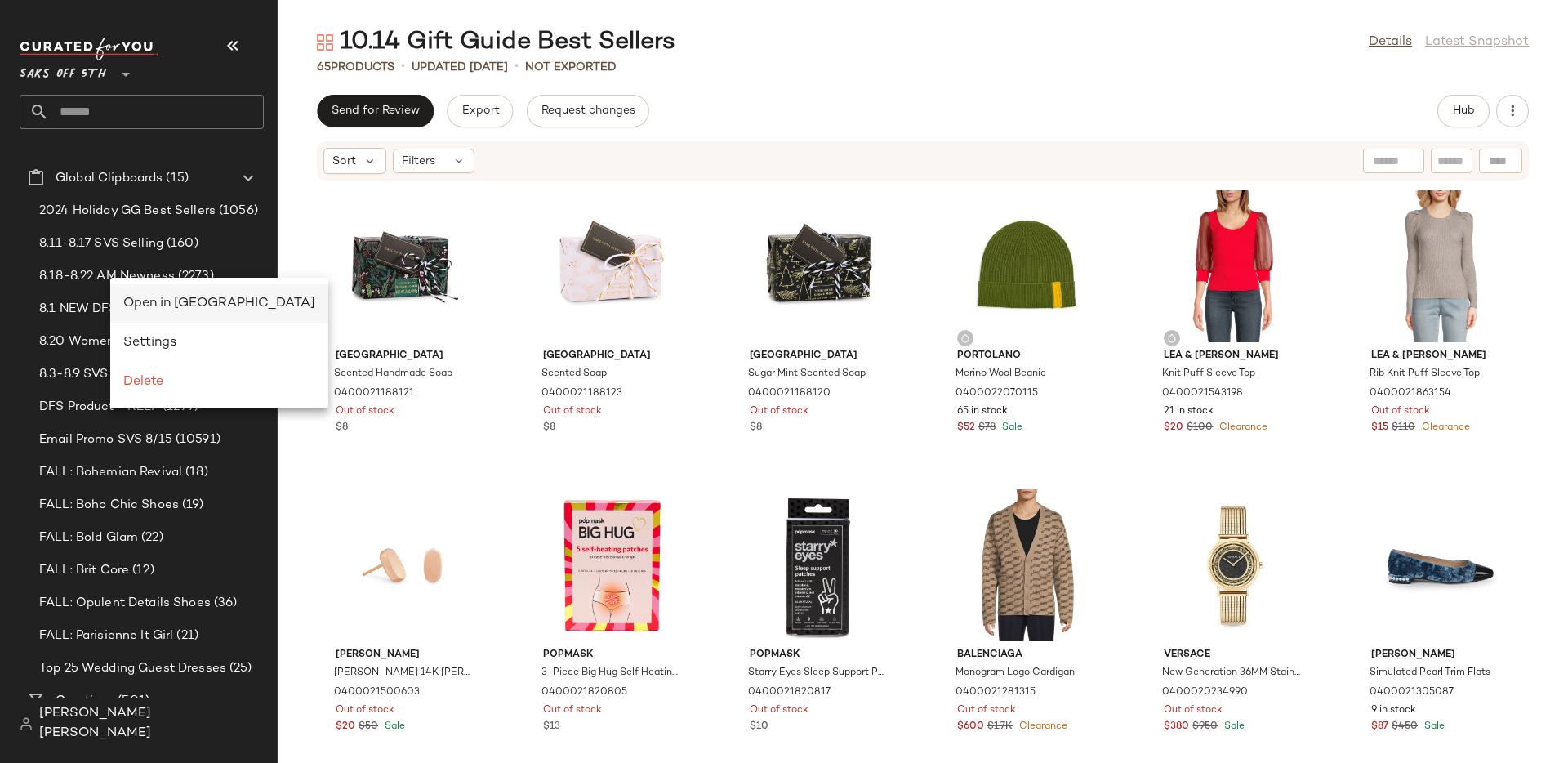
click at [164, 308] on span "Open in [GEOGRAPHIC_DATA]" at bounding box center [219, 303] width 192 height 14
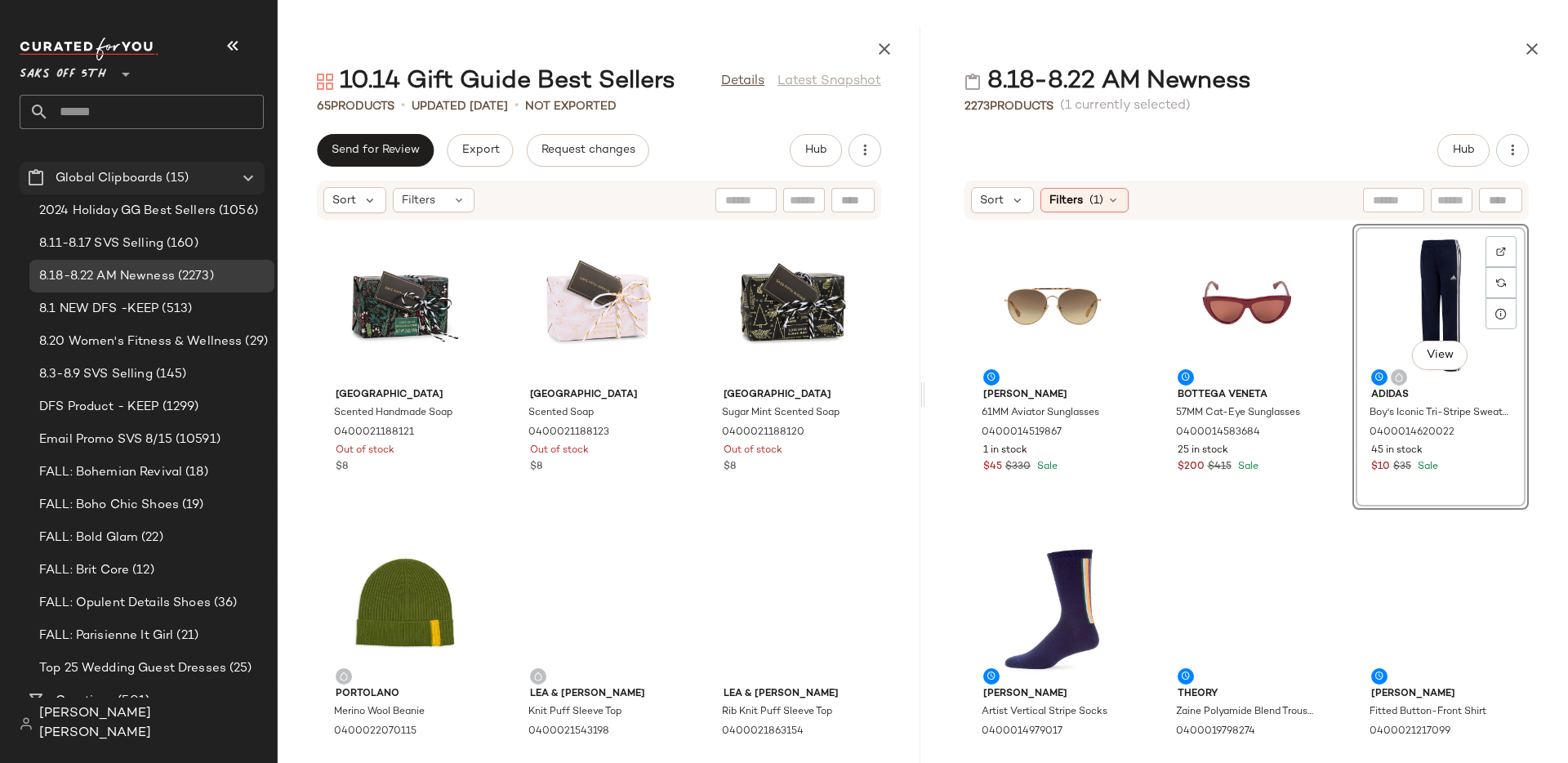
click at [247, 175] on icon at bounding box center [249, 178] width 20 height 20
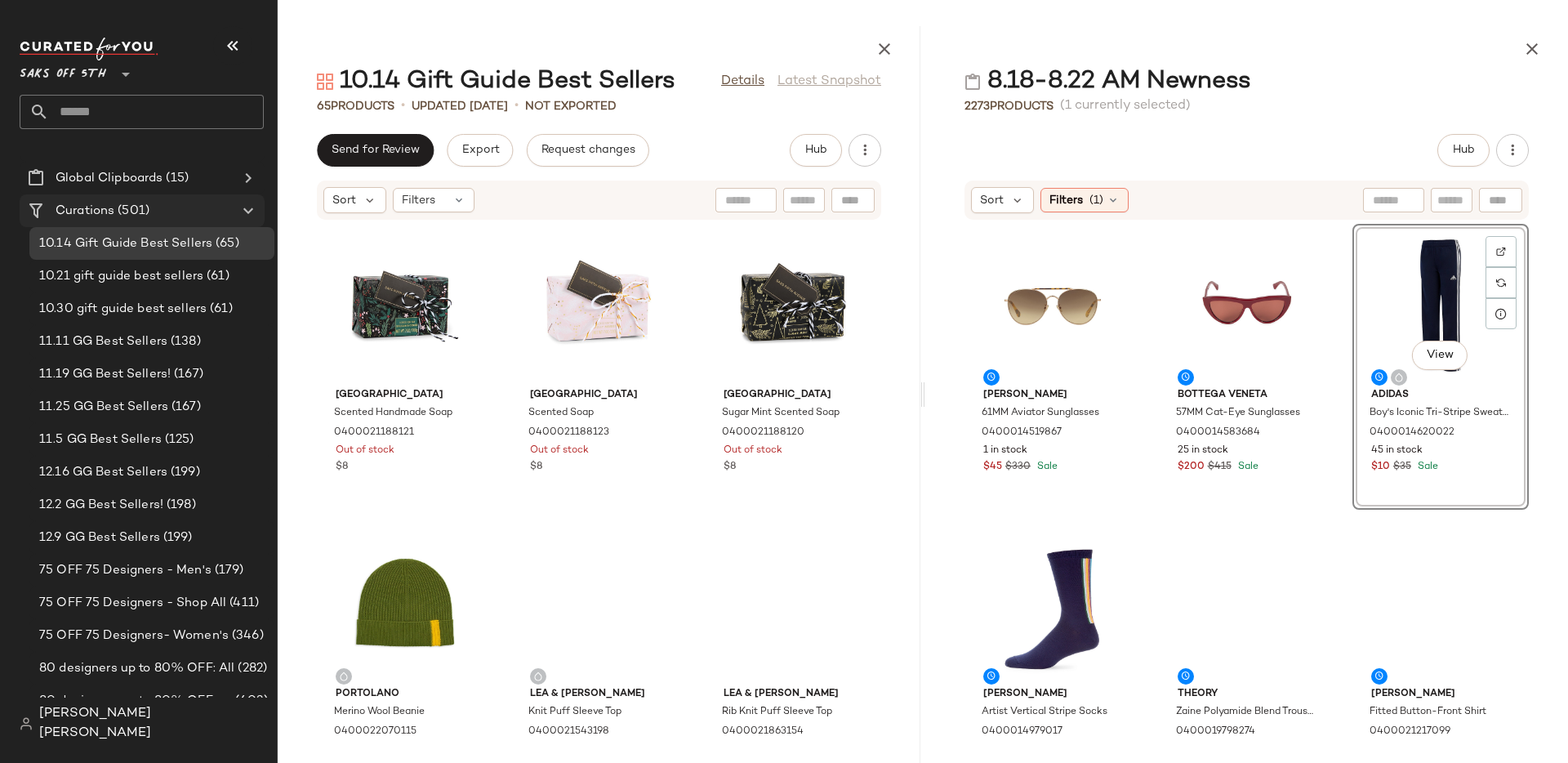
click at [242, 215] on icon at bounding box center [249, 211] width 20 height 20
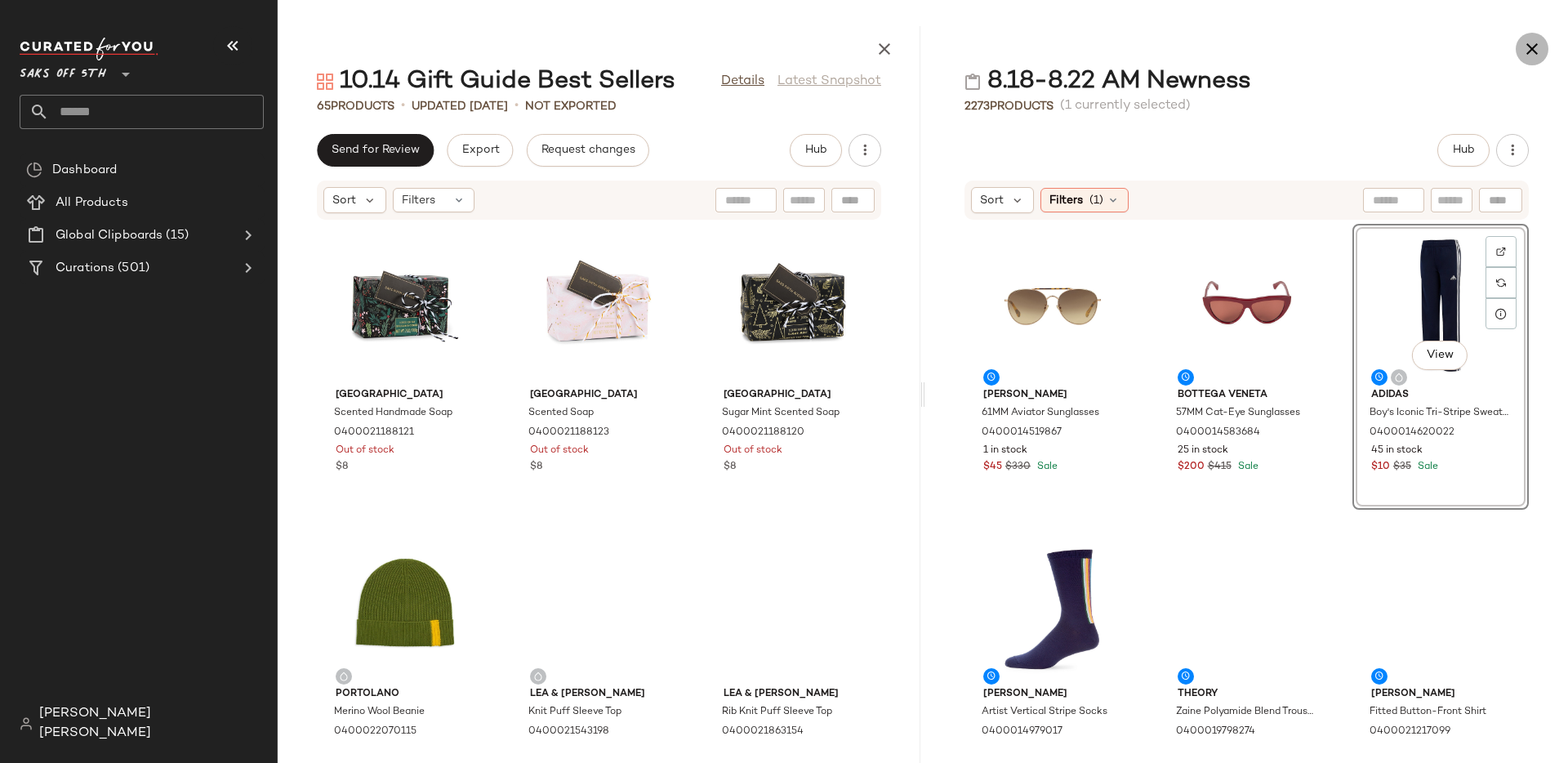
click at [1527, 54] on icon "button" at bounding box center [1533, 49] width 20 height 20
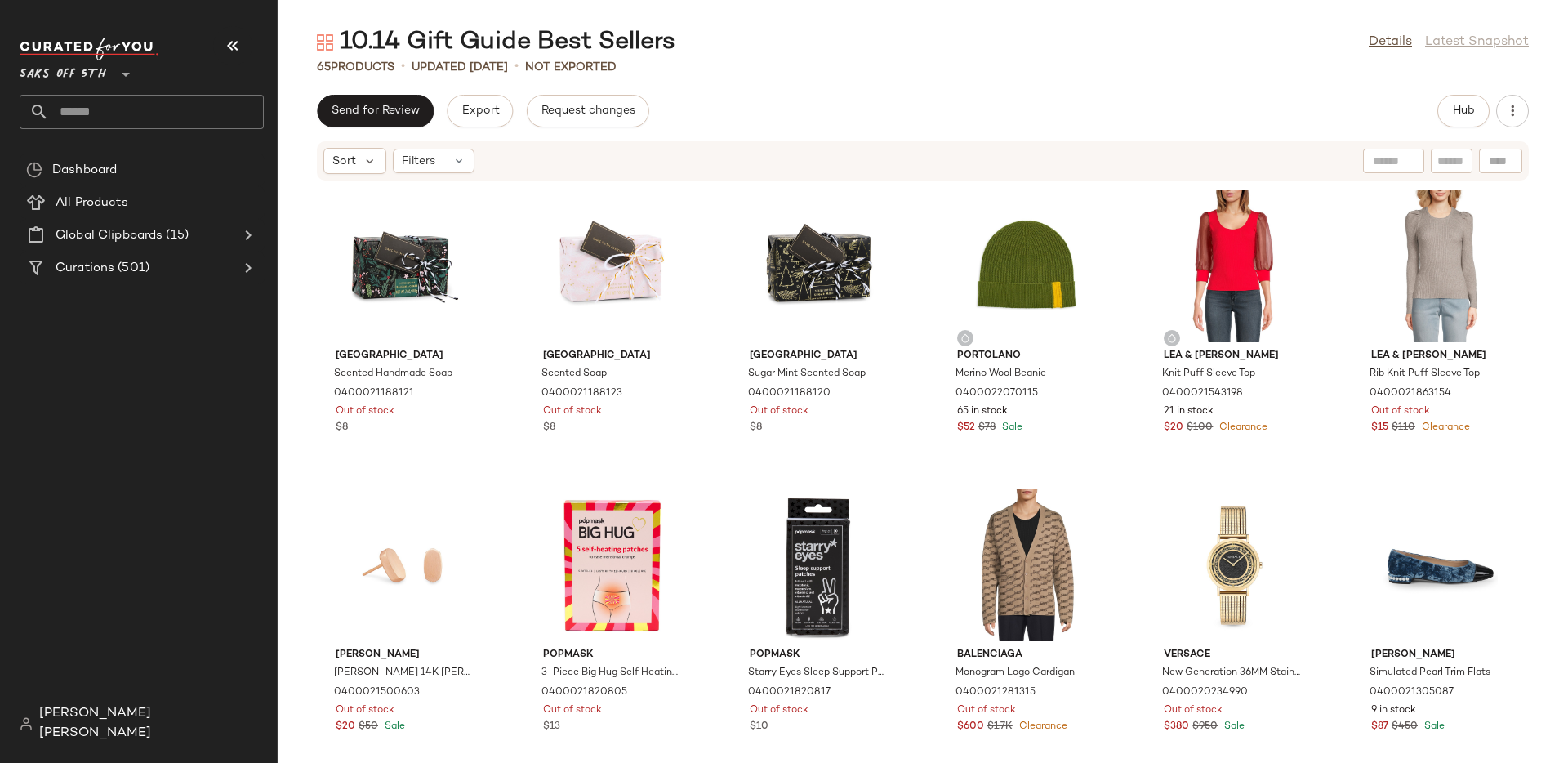
click at [143, 740] on span "[PERSON_NAME] [PERSON_NAME]" at bounding box center [151, 723] width 224 height 39
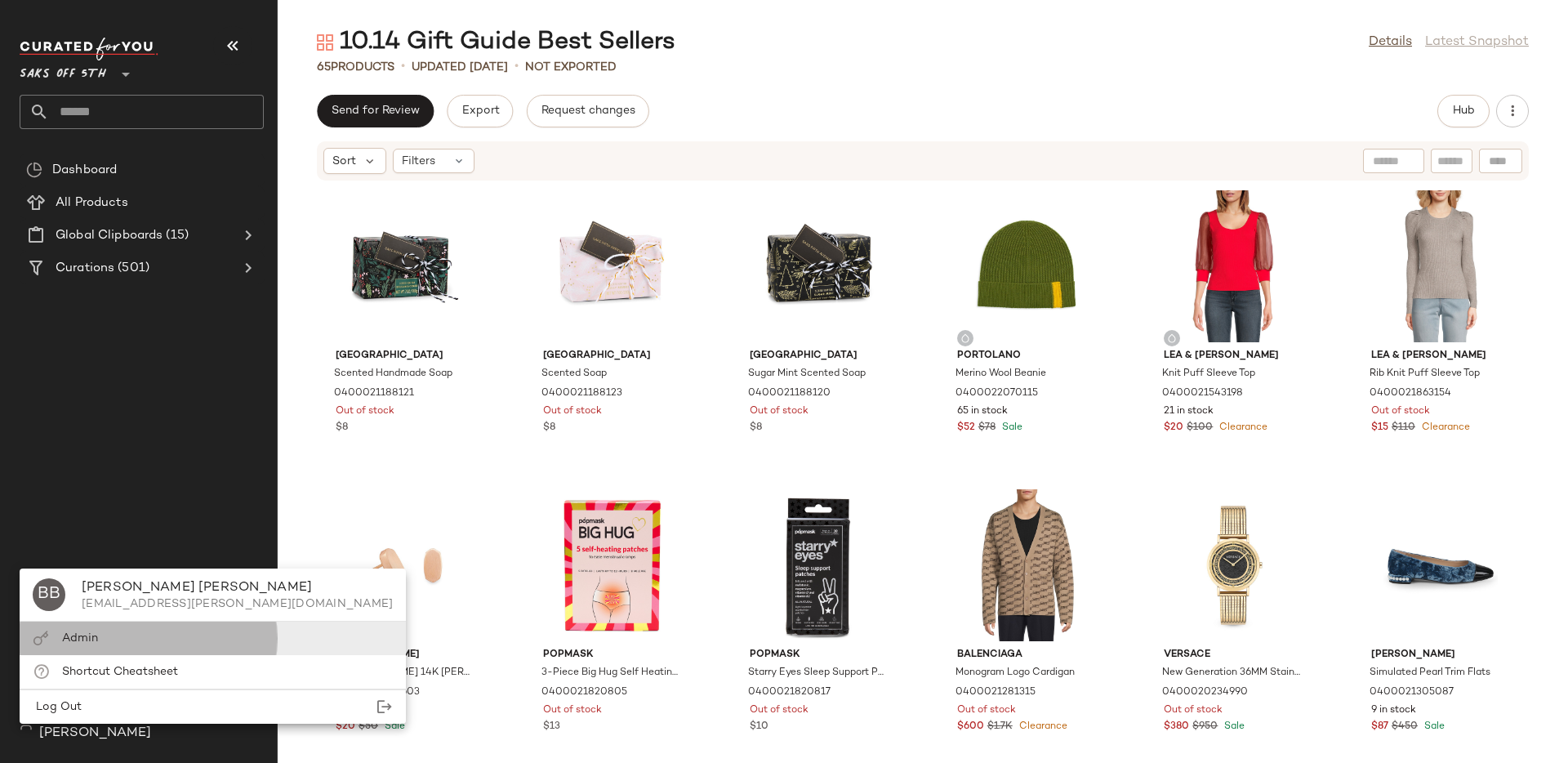
click at [152, 655] on div "Admin" at bounding box center [213, 672] width 386 height 33
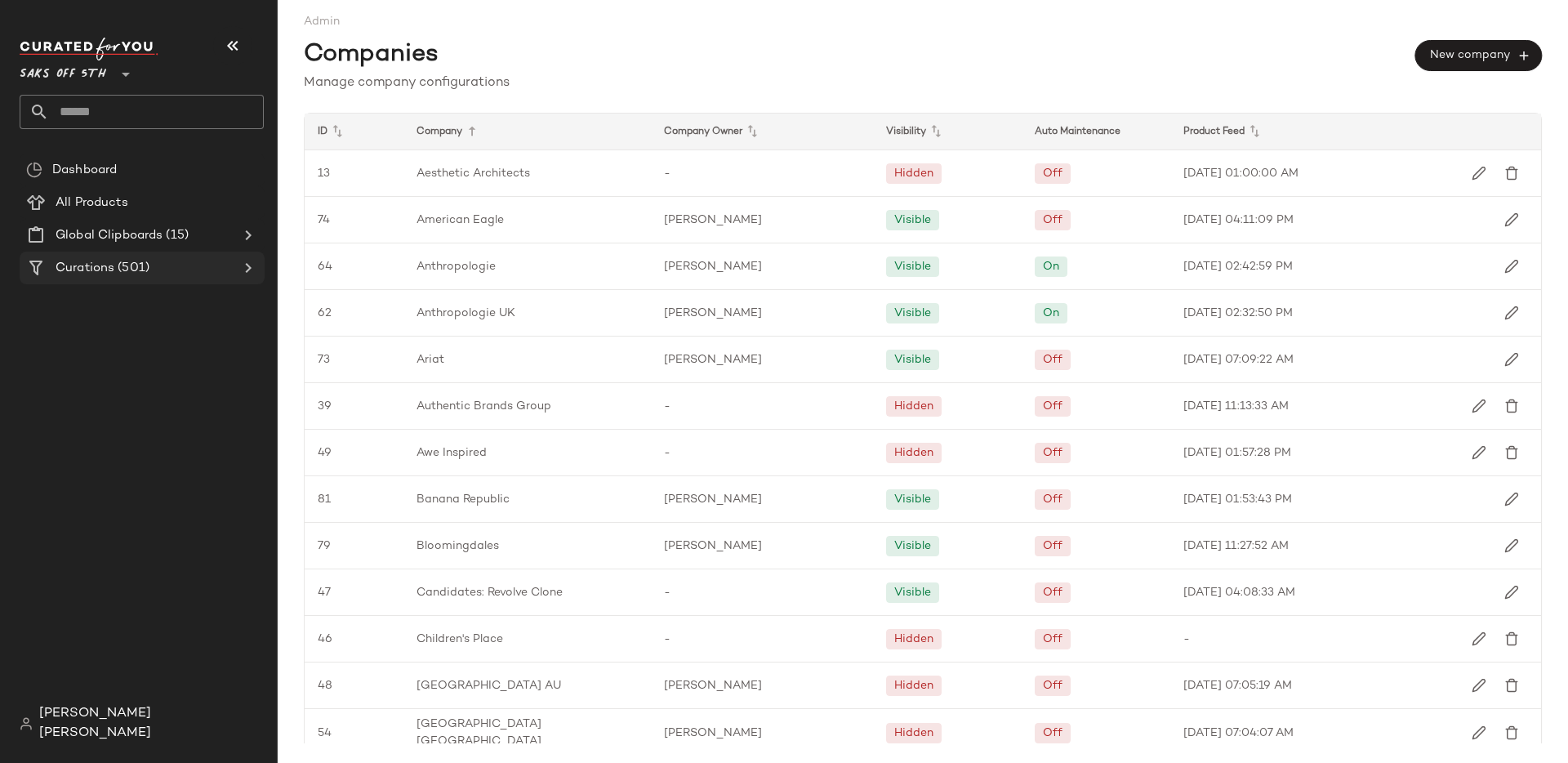
click at [147, 257] on Curations "Curations (501)" at bounding box center [142, 268] width 245 height 33
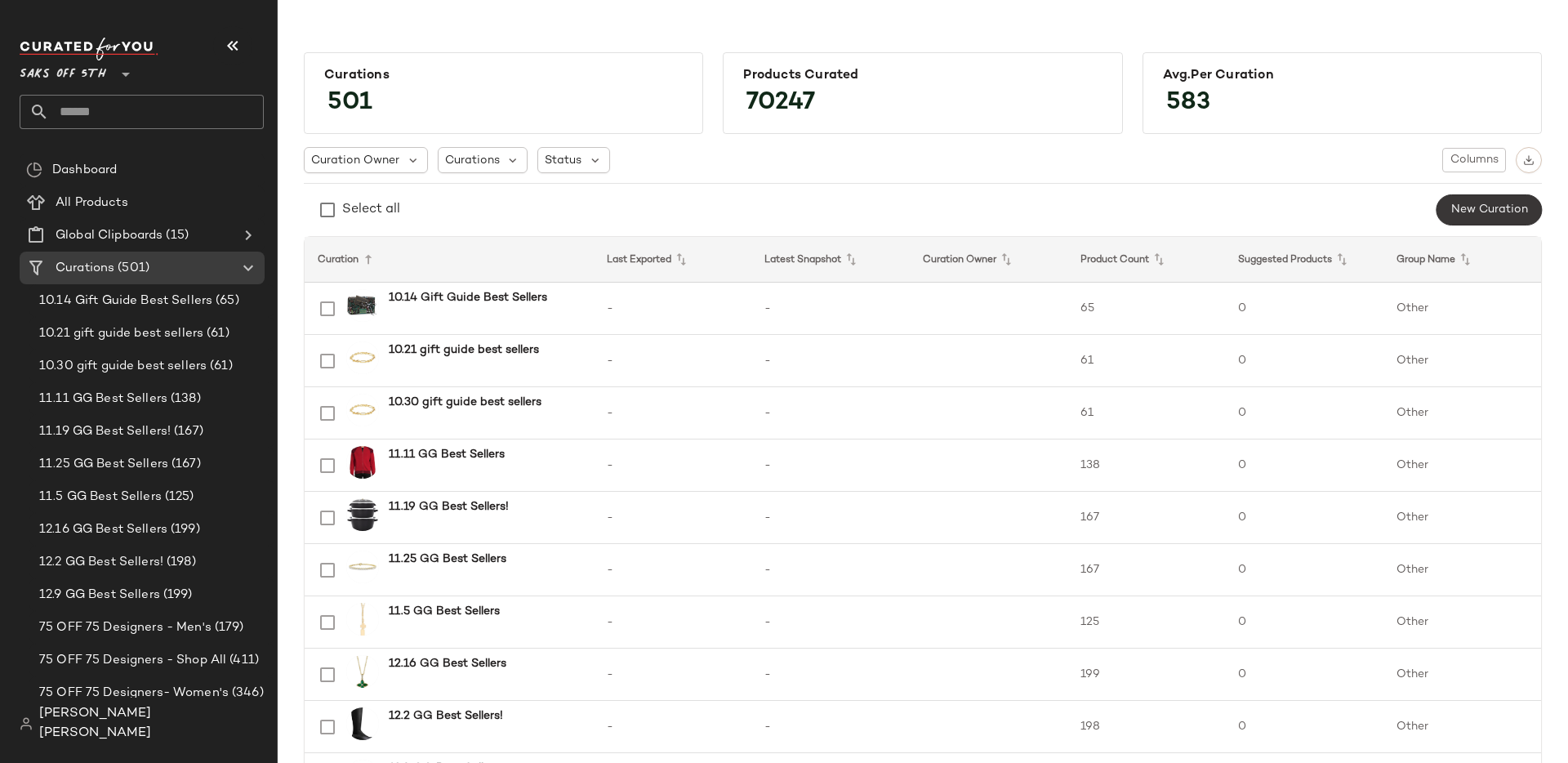
click at [1476, 215] on span "New Curation" at bounding box center [1489, 210] width 78 height 13
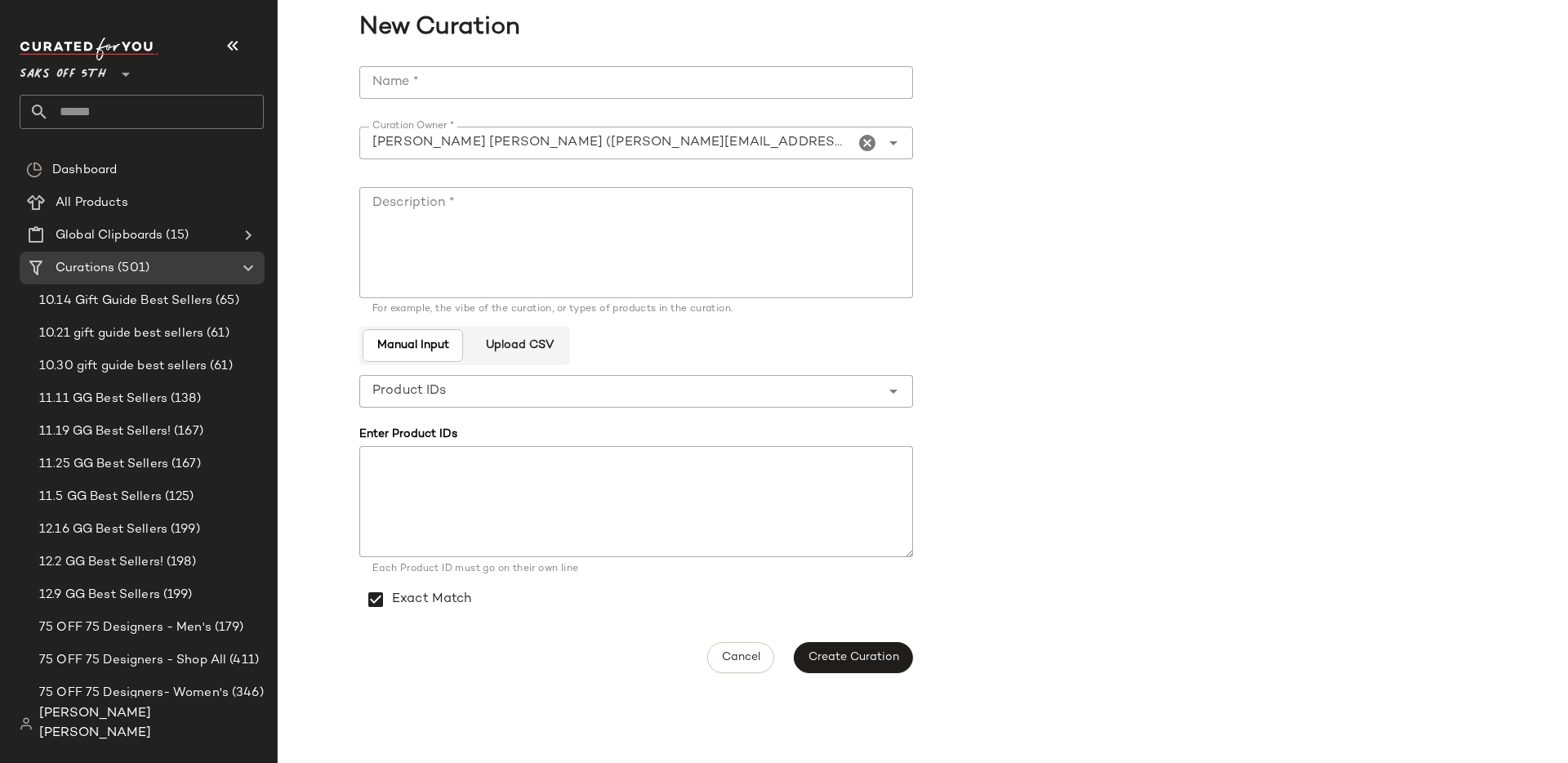
click at [473, 73] on input "Name *" at bounding box center [636, 82] width 554 height 33
click at [458, 238] on textarea "Description *" at bounding box center [636, 243] width 554 height 111
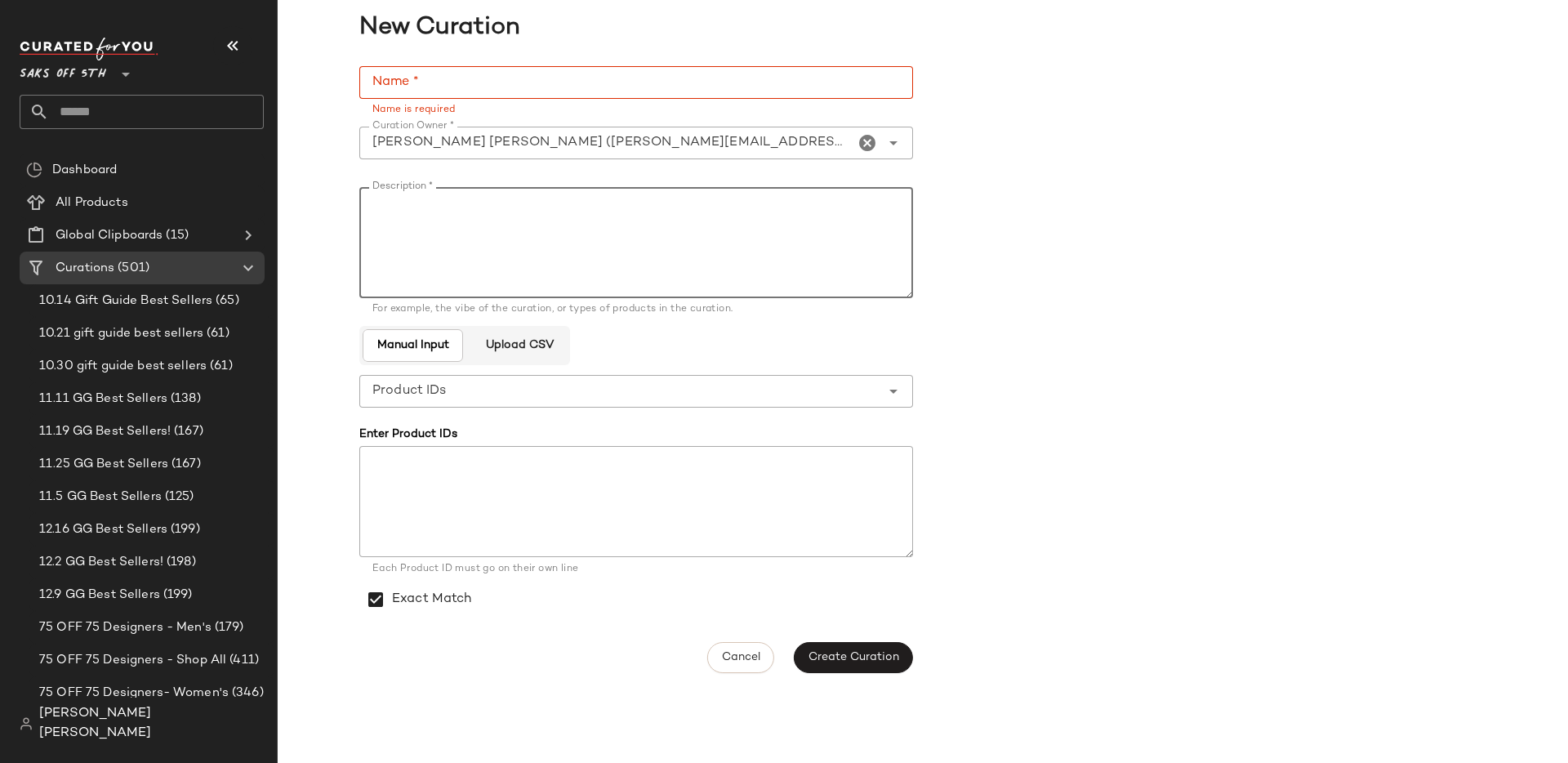
click at [381, 152] on input "**********" at bounding box center [606, 143] width 495 height 20
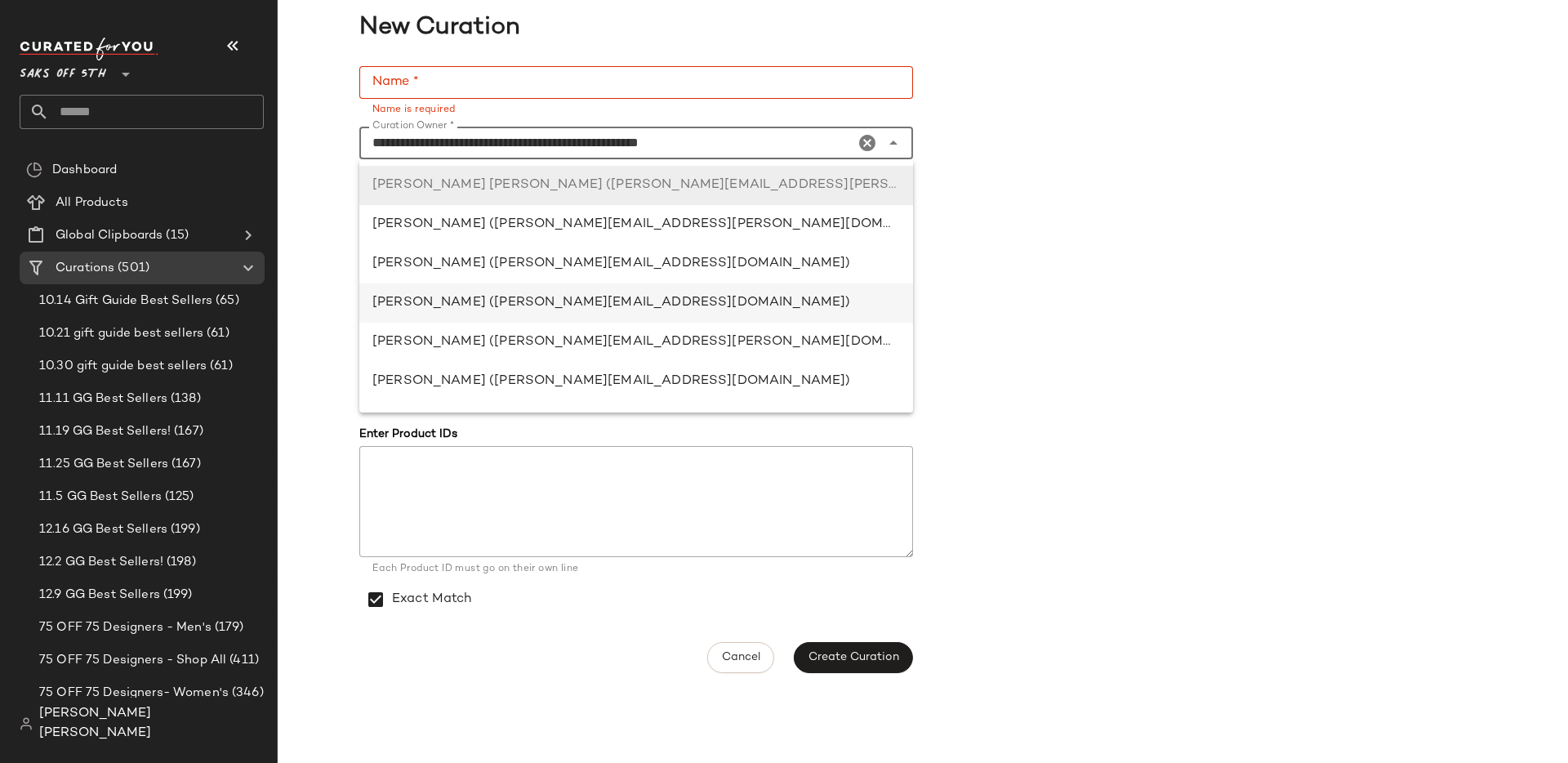
scroll to position [20, 0]
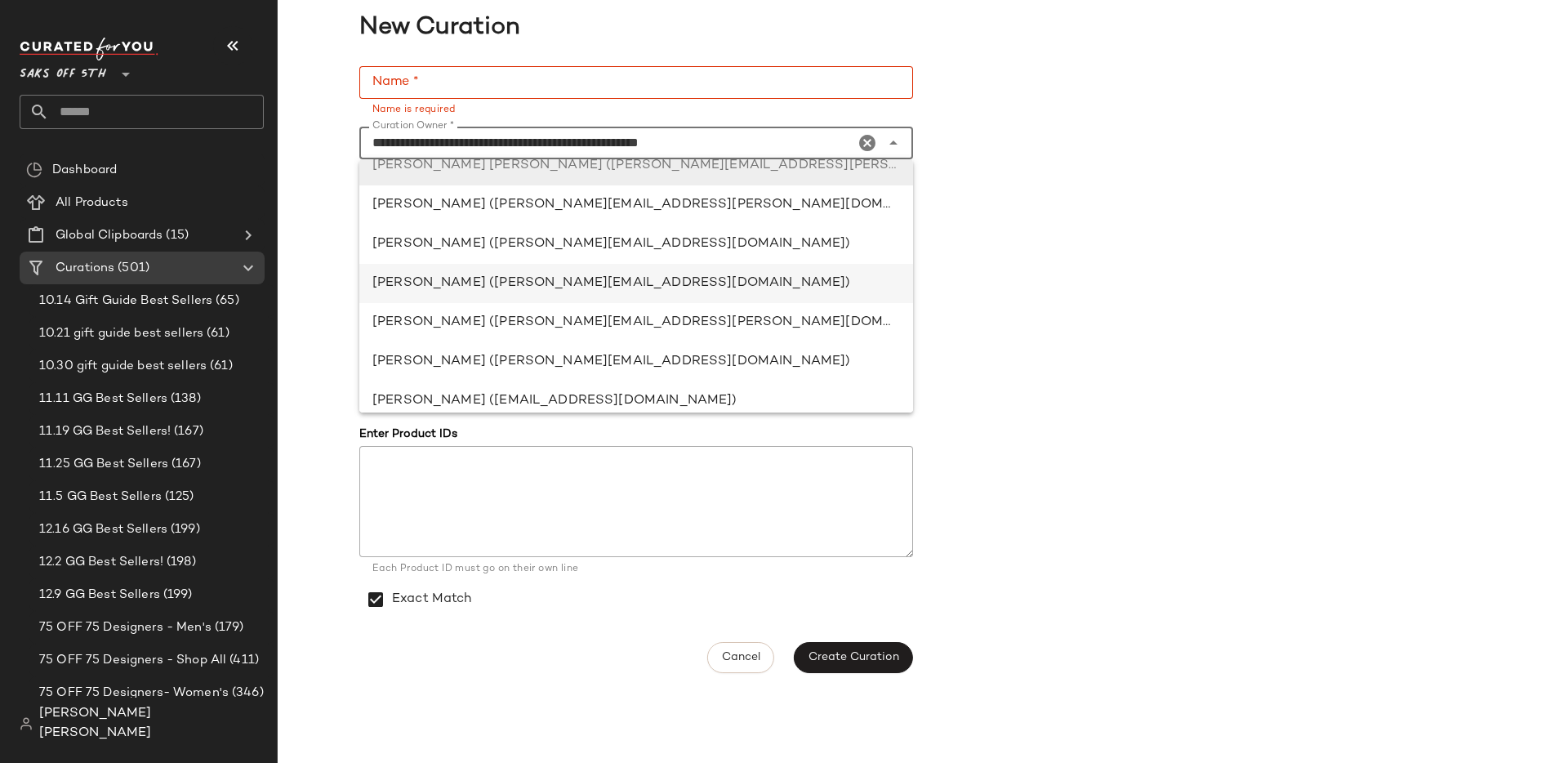
click at [430, 281] on div "[PERSON_NAME] ([PERSON_NAME][EMAIL_ADDRESS][DOMAIN_NAME])" at bounding box center [636, 283] width 527 height 20
type input "**********"
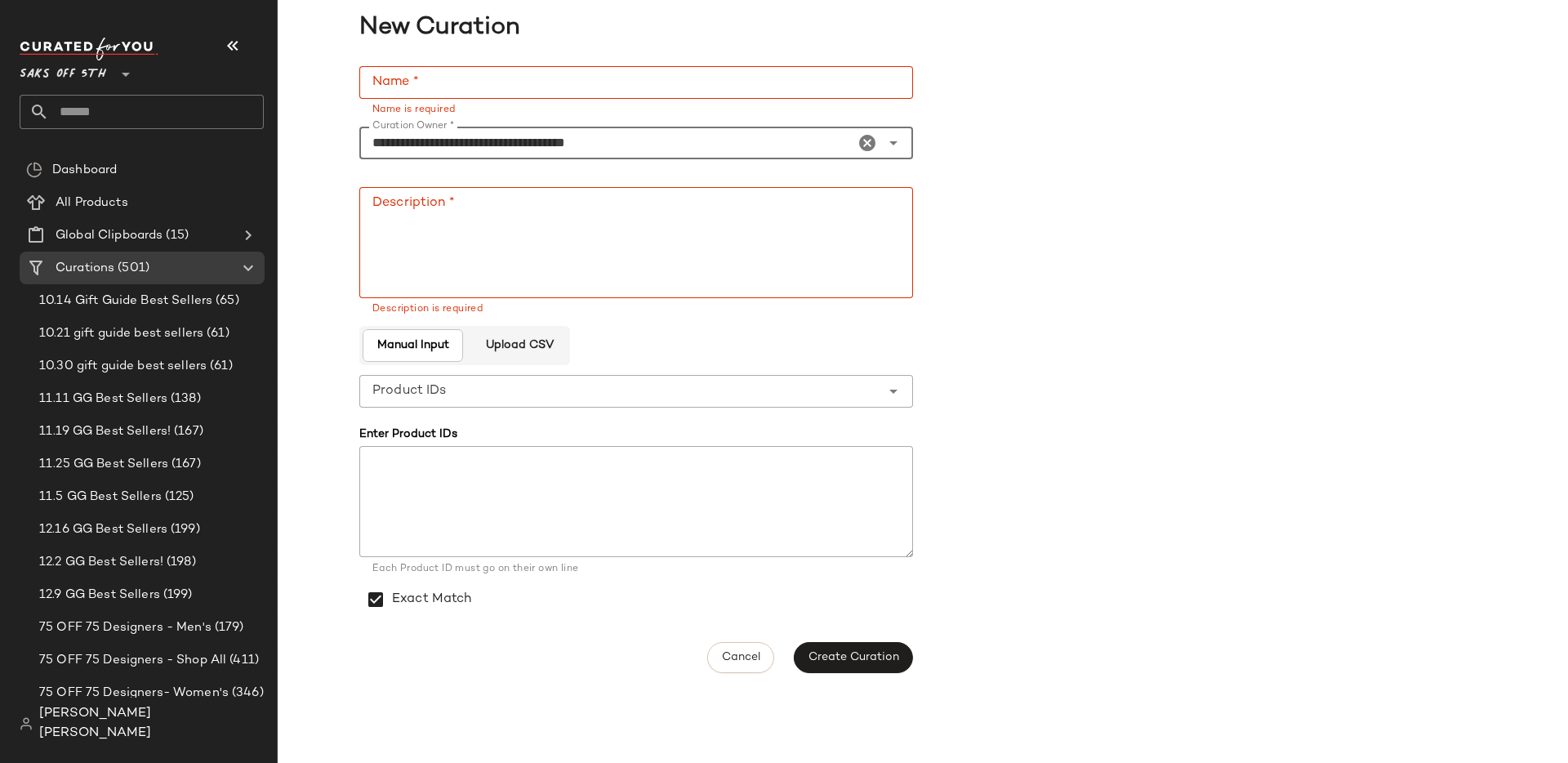
click at [459, 482] on textarea at bounding box center [636, 501] width 554 height 111
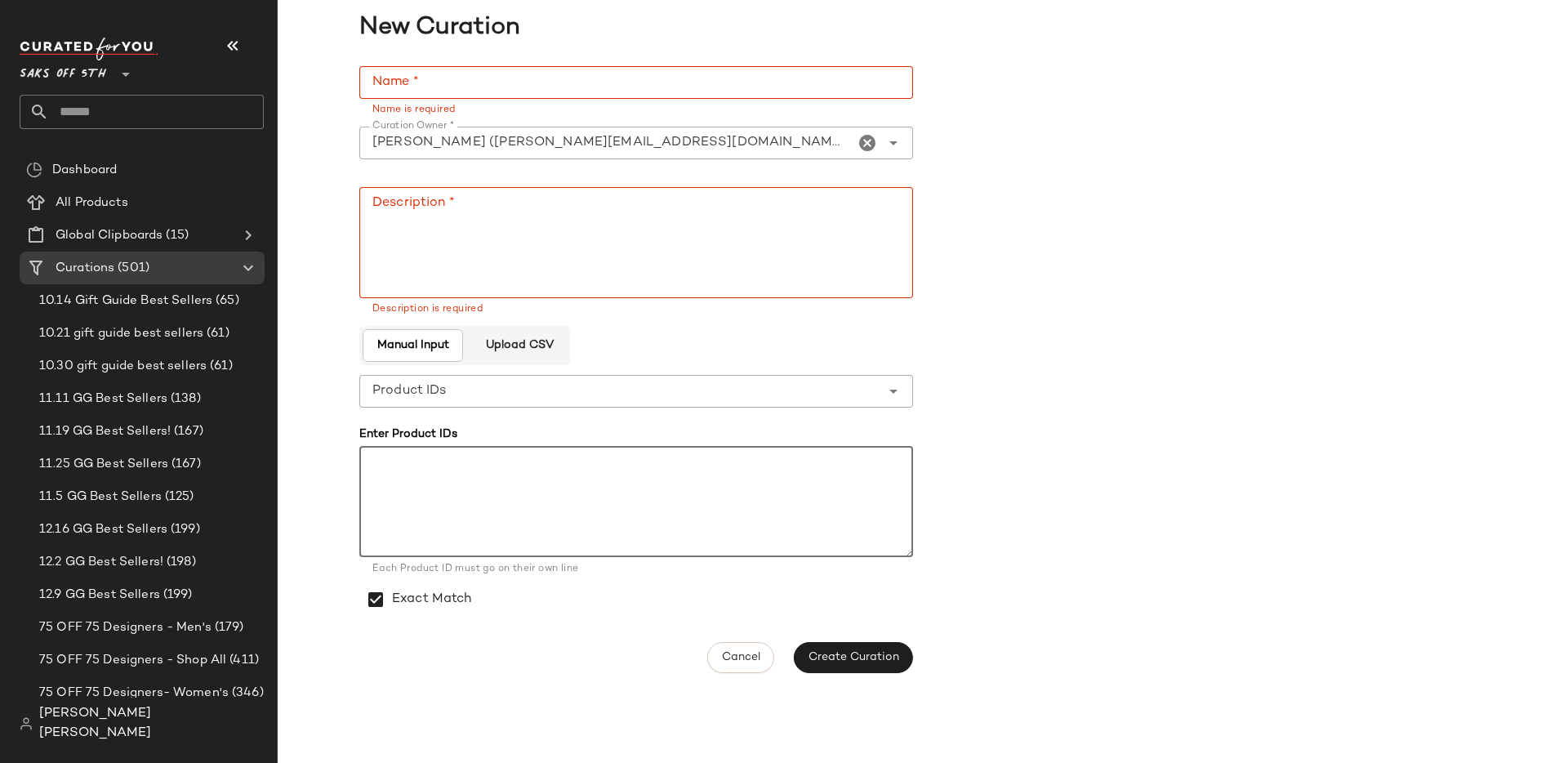
click at [451, 460] on textarea at bounding box center [636, 501] width 554 height 111
click at [731, 665] on button "Cancel" at bounding box center [741, 658] width 67 height 31
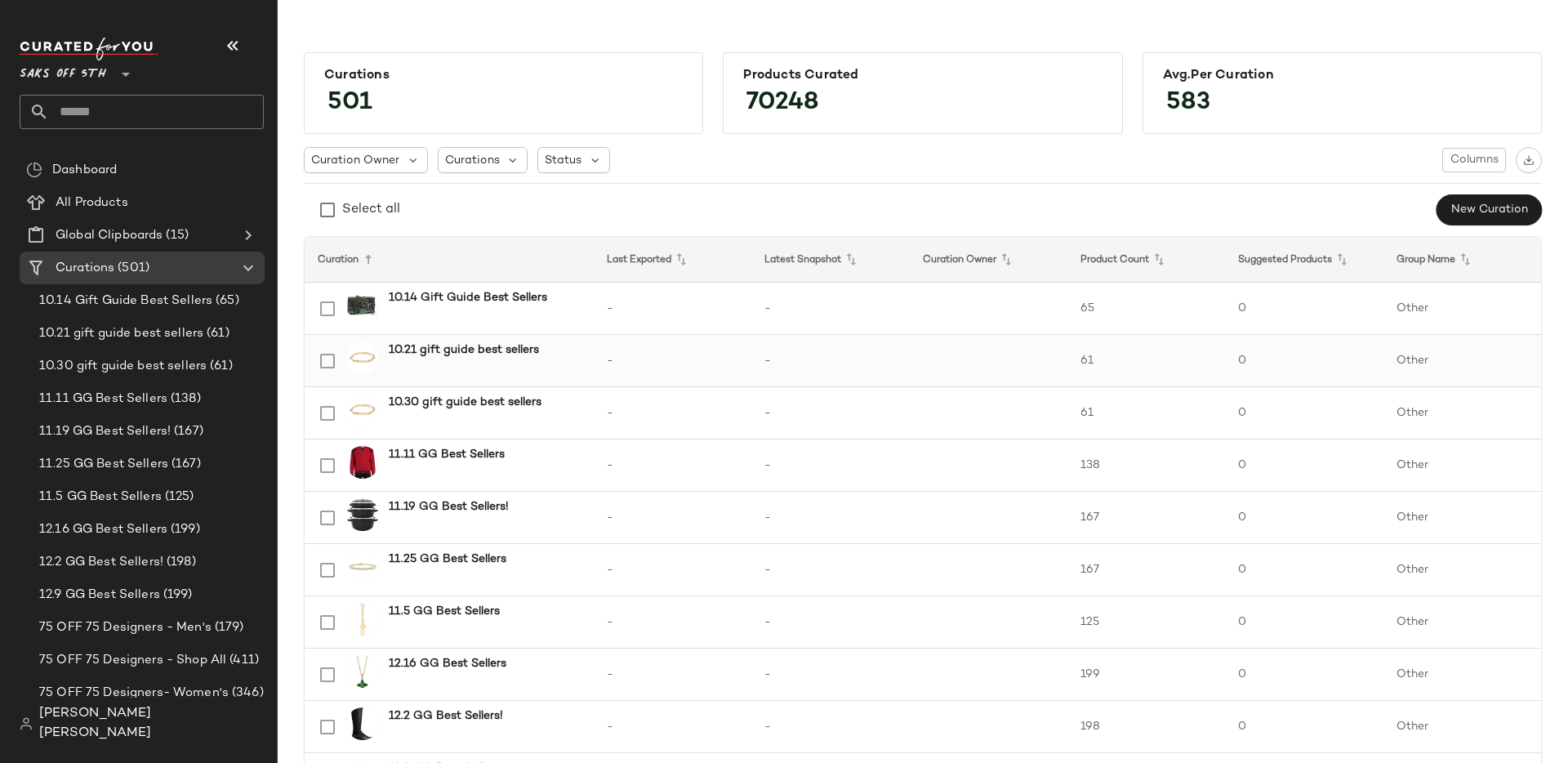
click at [469, 355] on b "10.21 gift guide best sellers" at bounding box center [464, 349] width 150 height 17
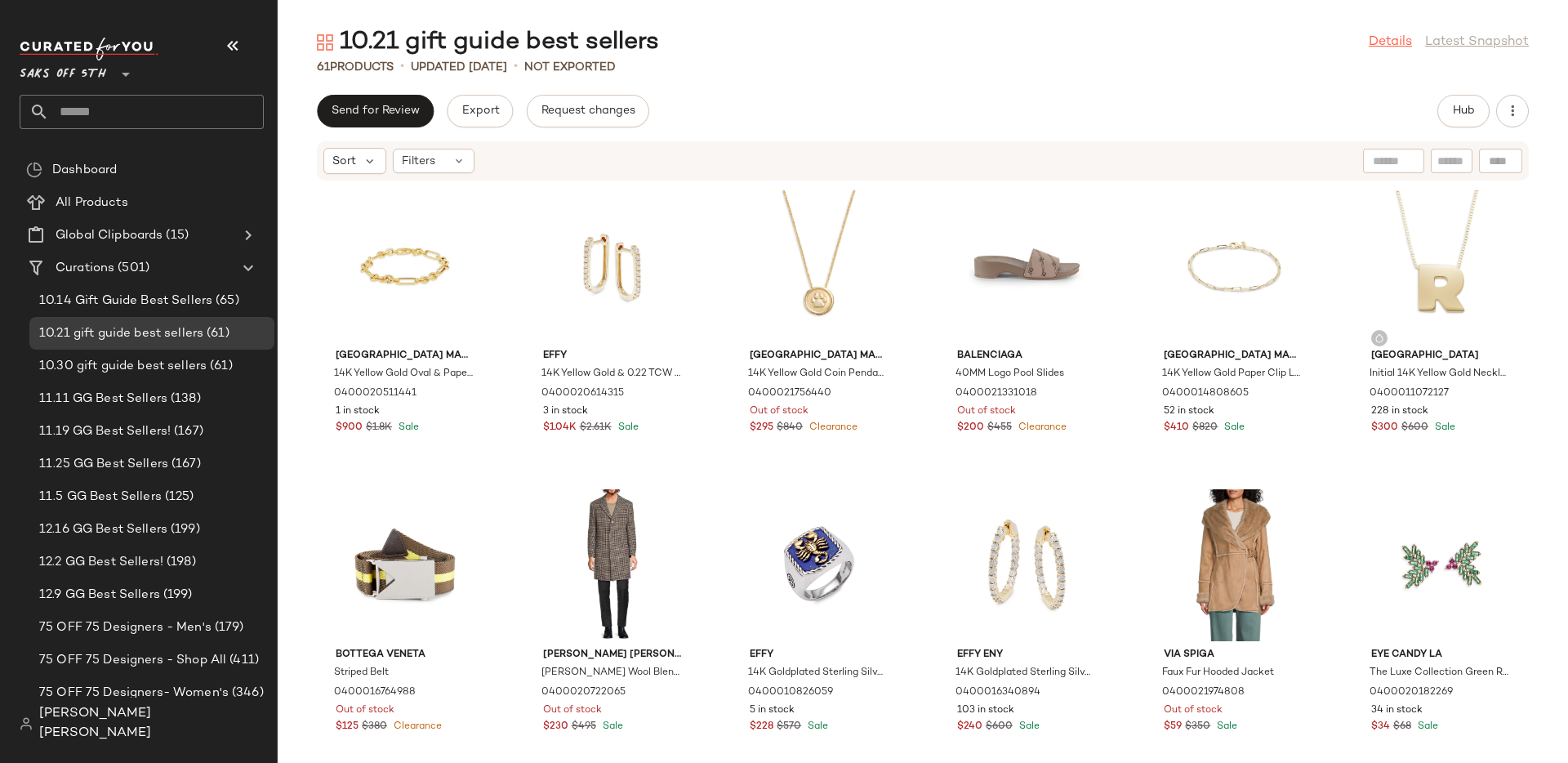
click at [1398, 48] on link "Details" at bounding box center [1391, 43] width 43 height 20
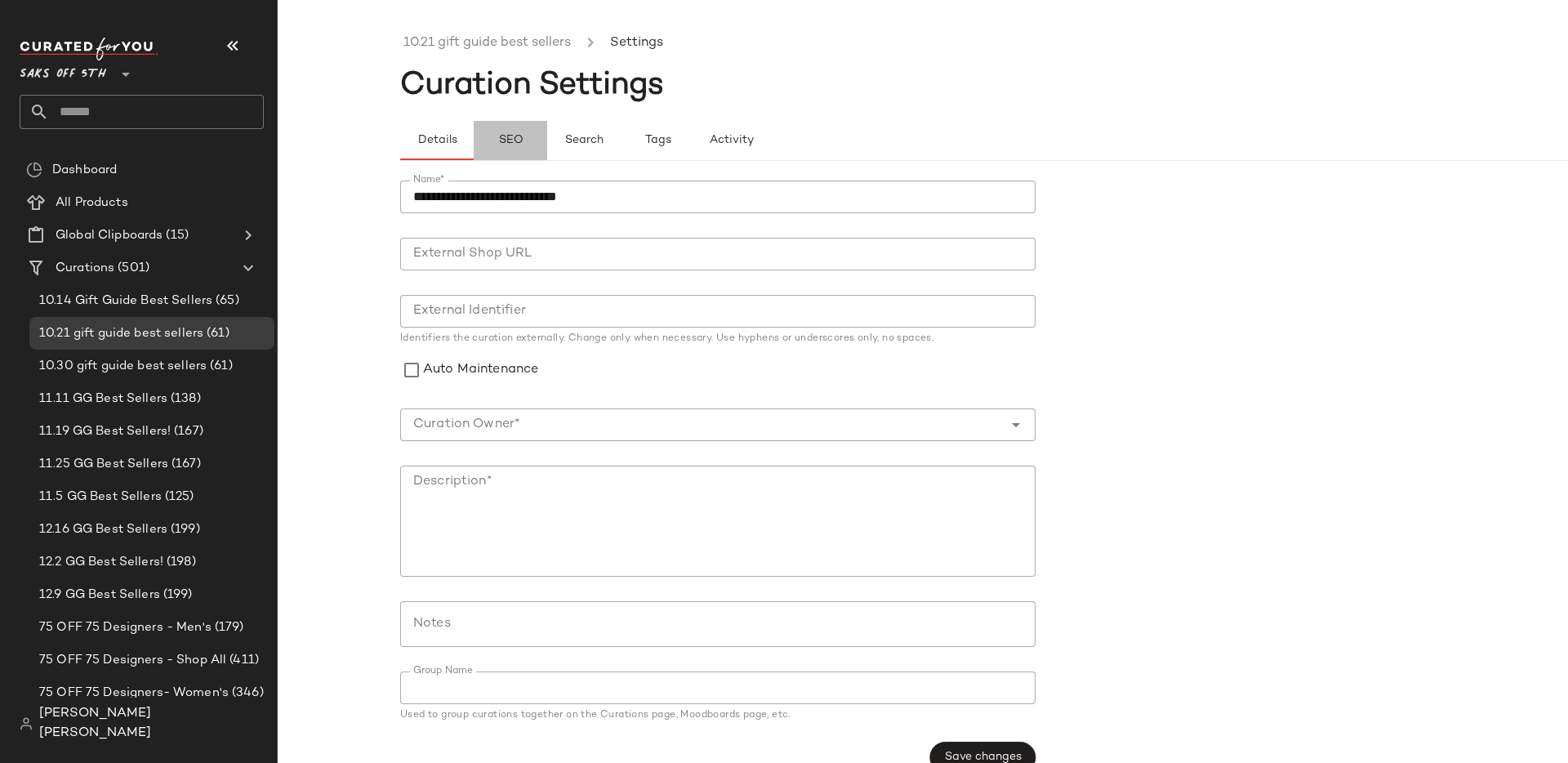
click at [621, 143] on button "SEO" at bounding box center [657, 140] width 73 height 39
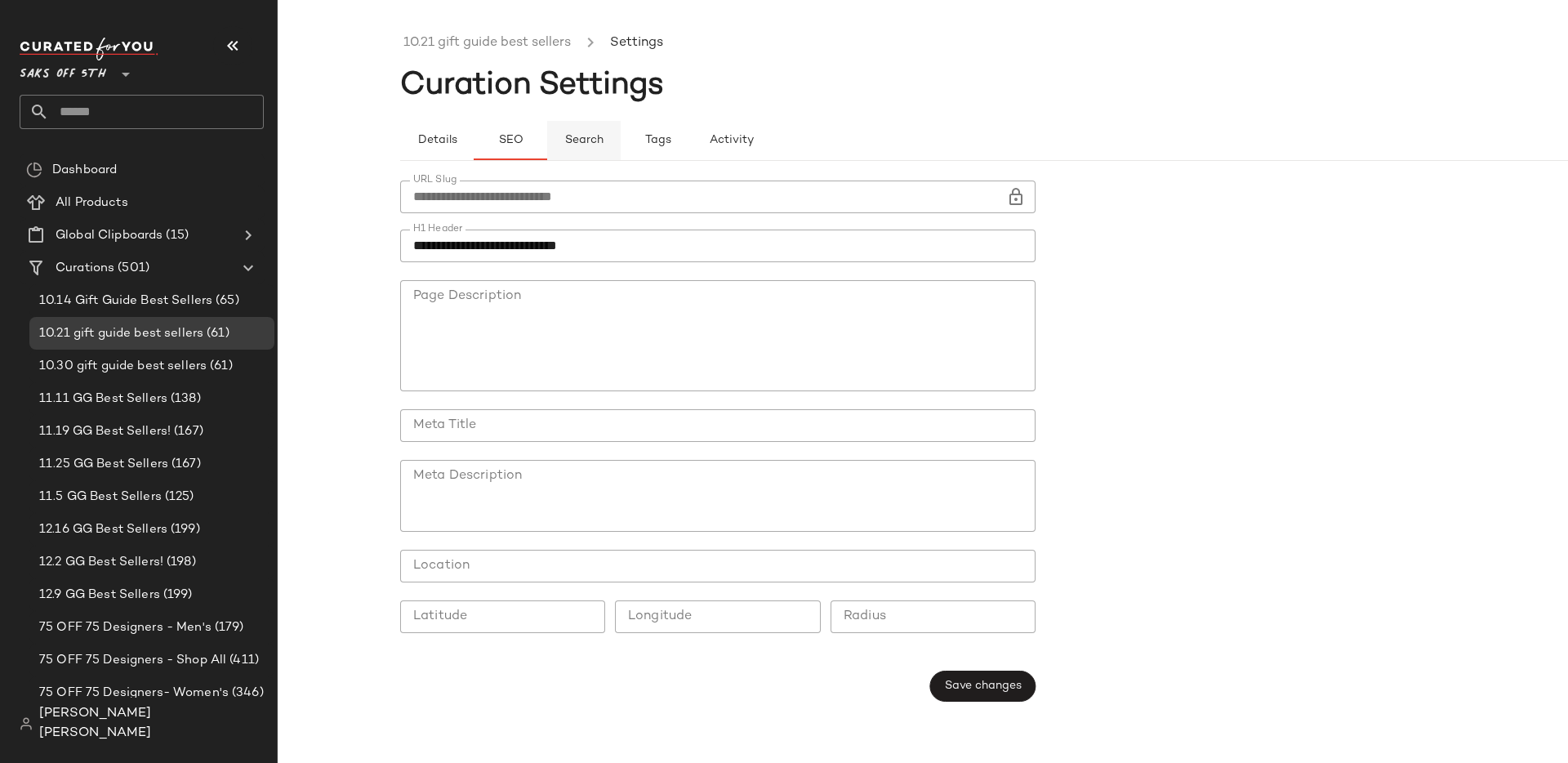
click at [591, 136] on span "Search" at bounding box center [584, 140] width 39 height 13
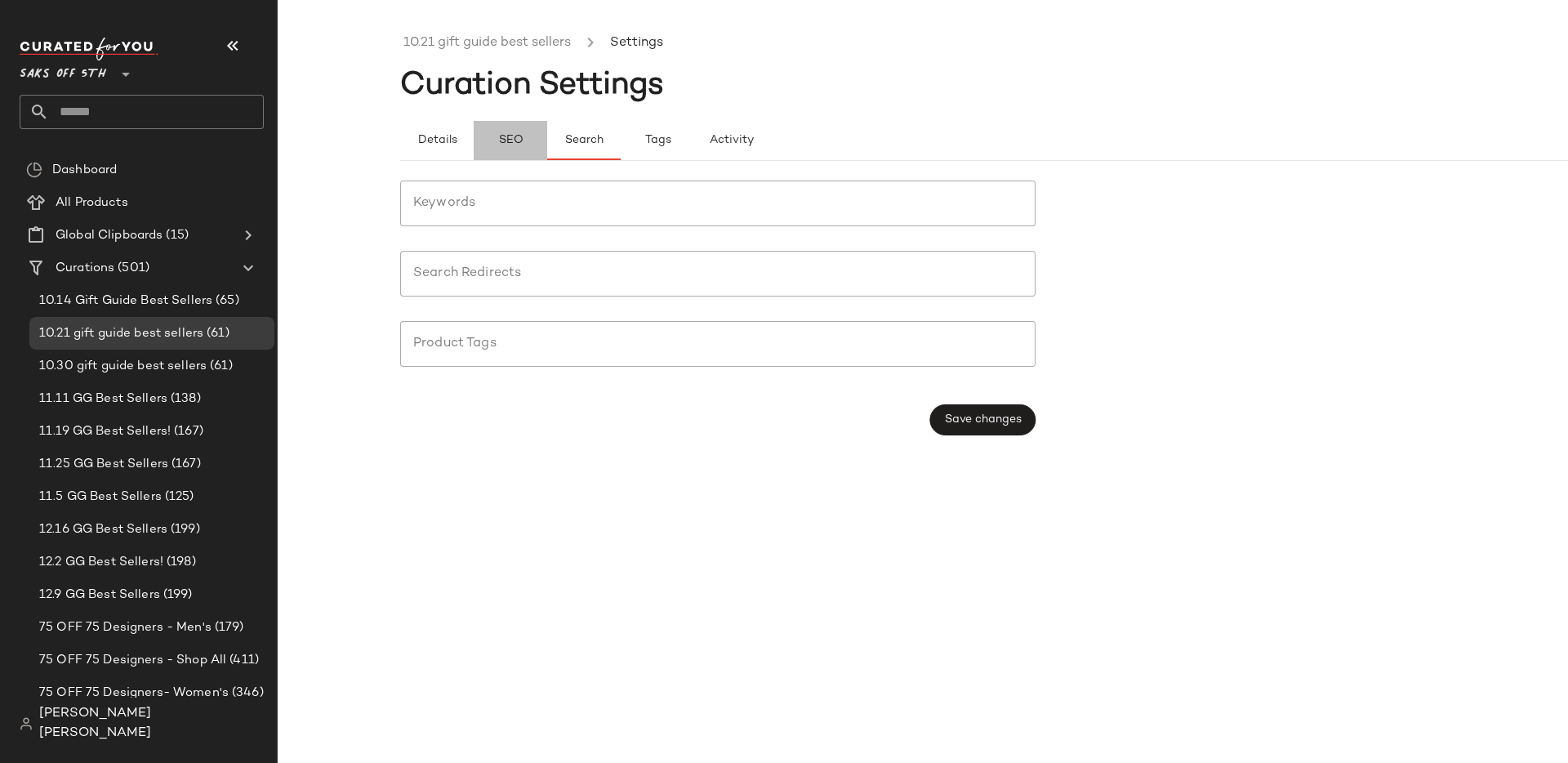
click at [506, 138] on span "SEO" at bounding box center [510, 140] width 25 height 13
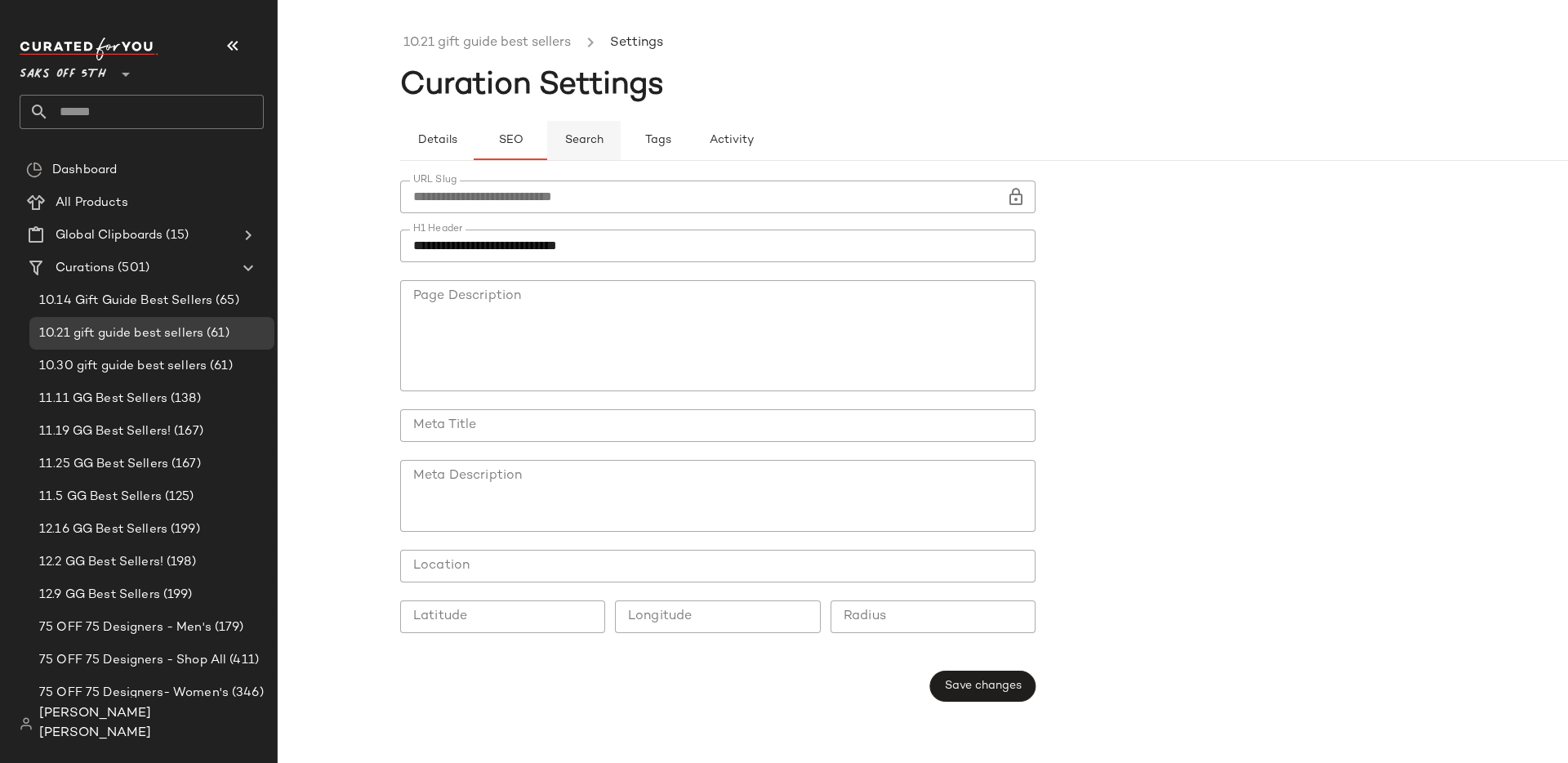
click at [694, 156] on button "Search" at bounding box center [730, 140] width 73 height 39
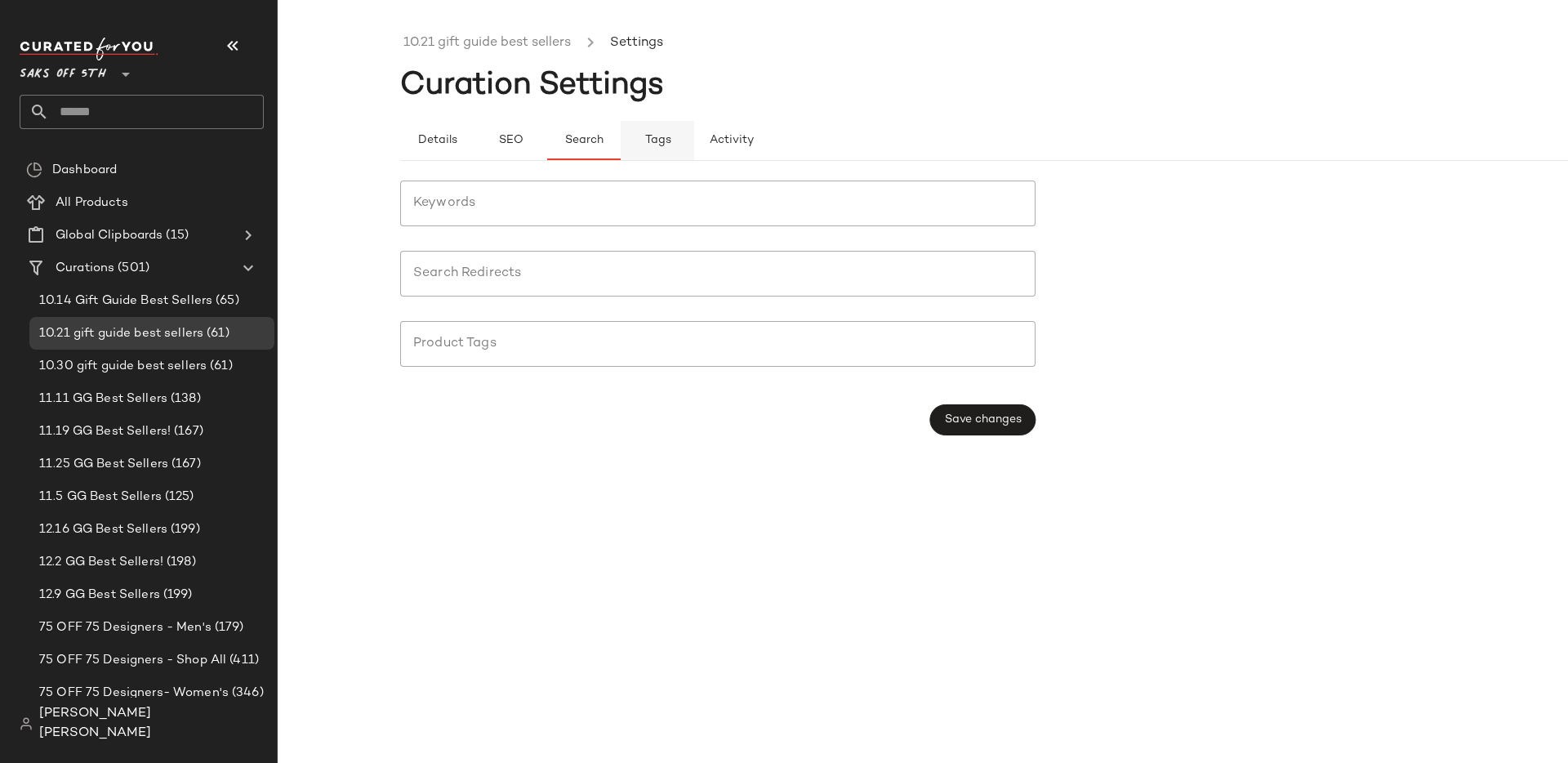
click at [667, 135] on span "Tags" at bounding box center [657, 140] width 27 height 13
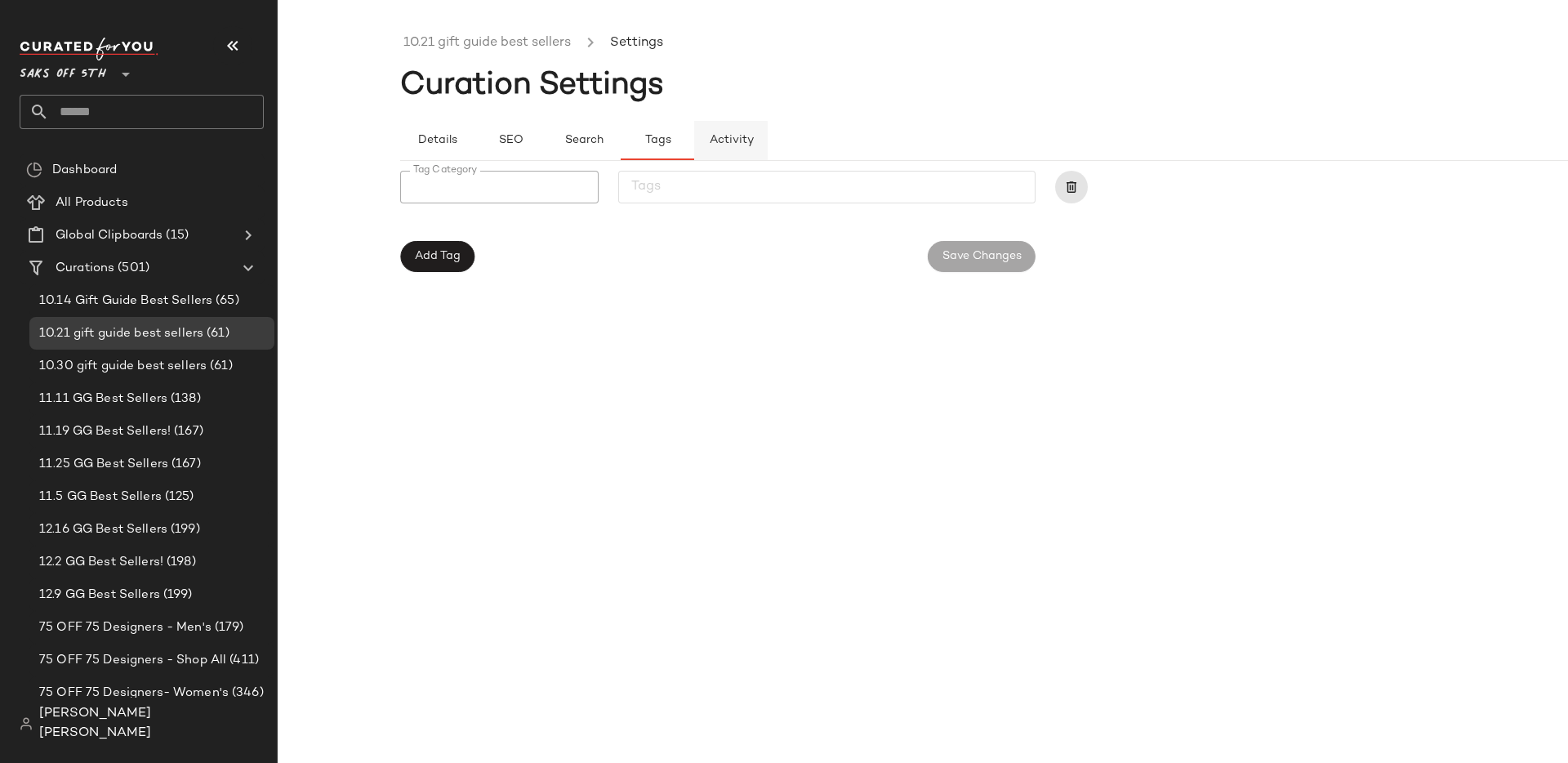
click at [746, 137] on span "Activity" at bounding box center [731, 140] width 45 height 13
click at [136, 724] on span "[PERSON_NAME] [PERSON_NAME]" at bounding box center [151, 723] width 224 height 39
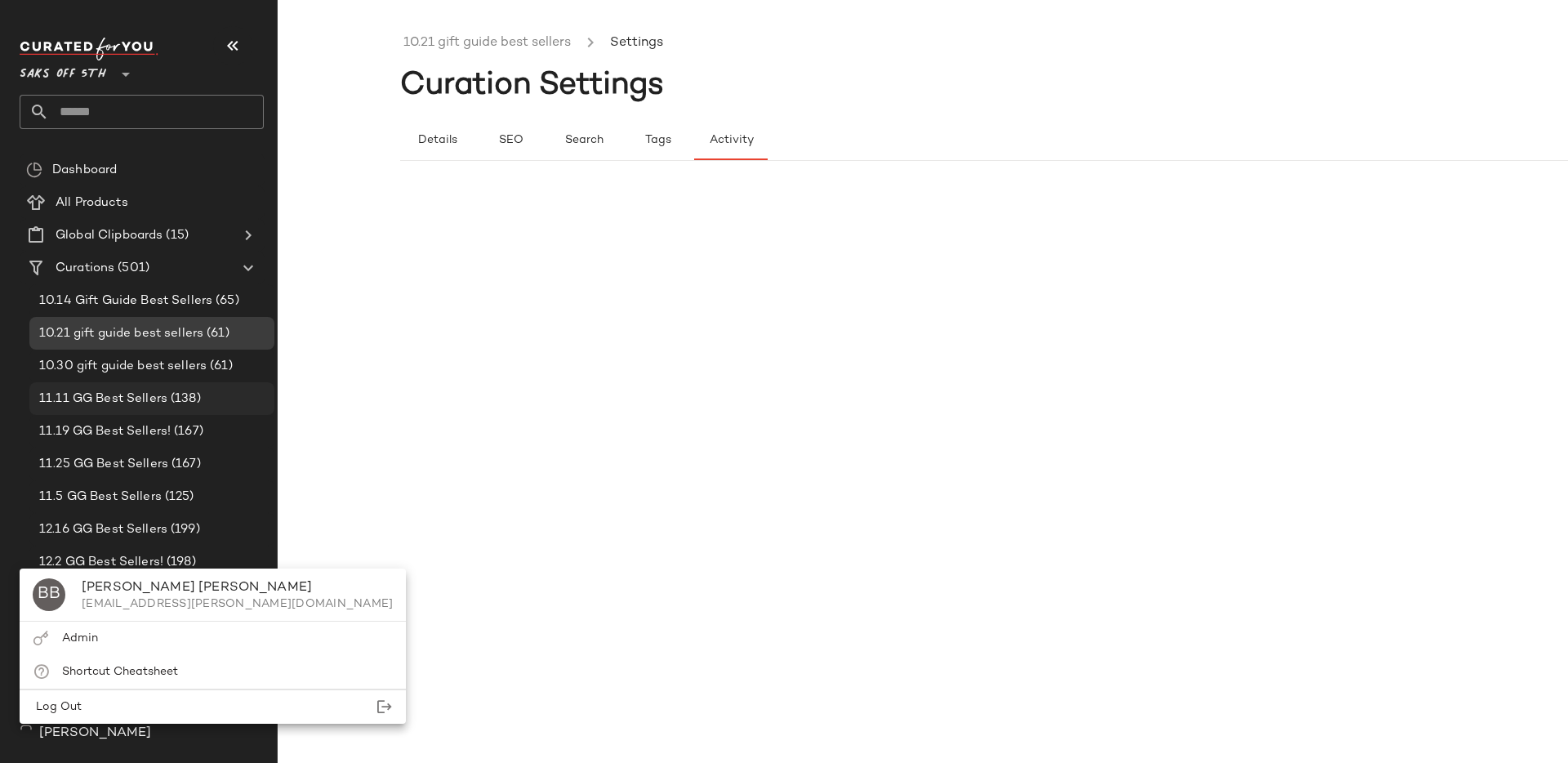
click at [145, 410] on div "11.11 GG Best Sellers (138)" at bounding box center [152, 399] width 245 height 33
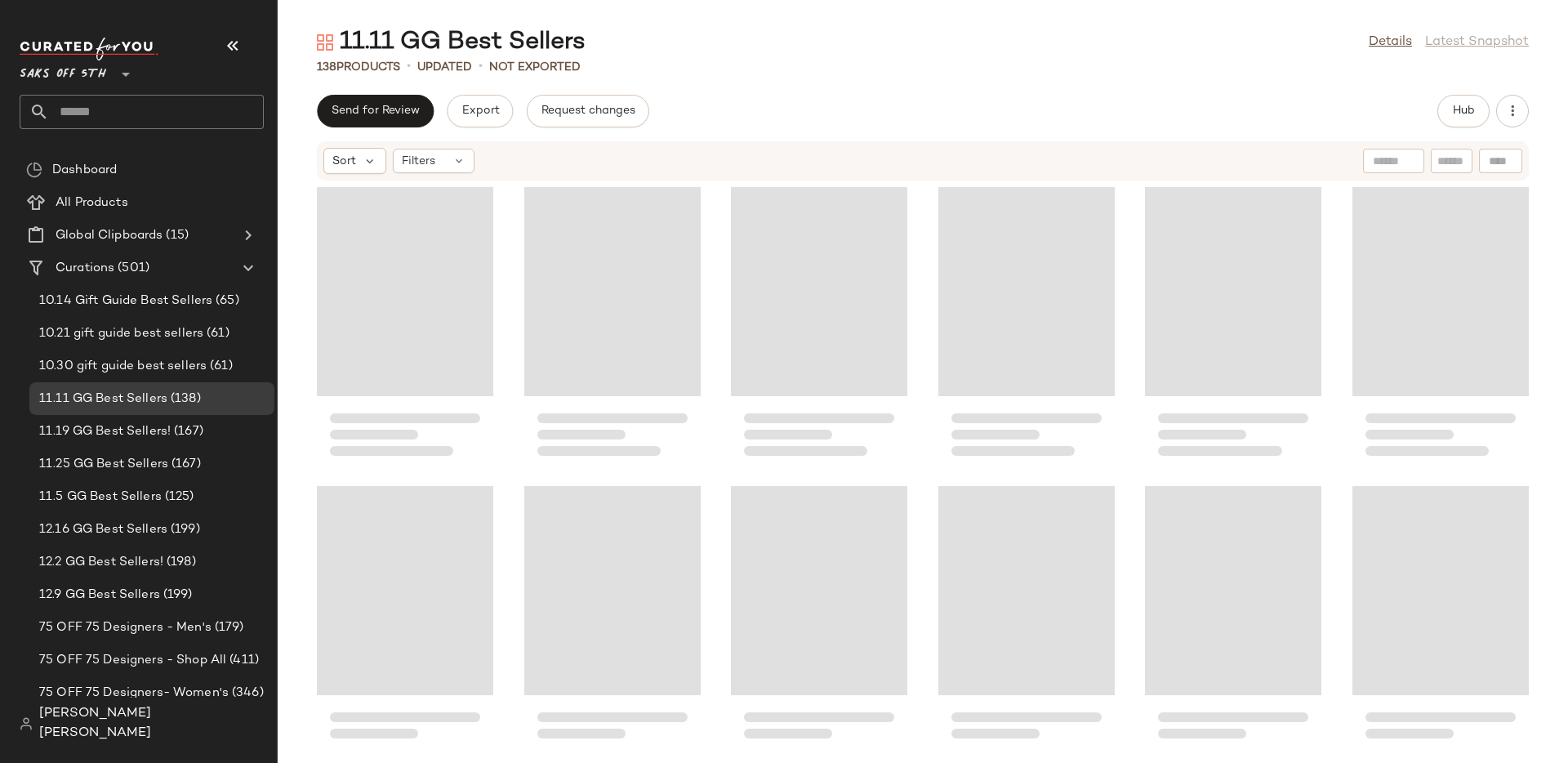
click at [147, 739] on span "[PERSON_NAME] [PERSON_NAME]" at bounding box center [151, 723] width 224 height 39
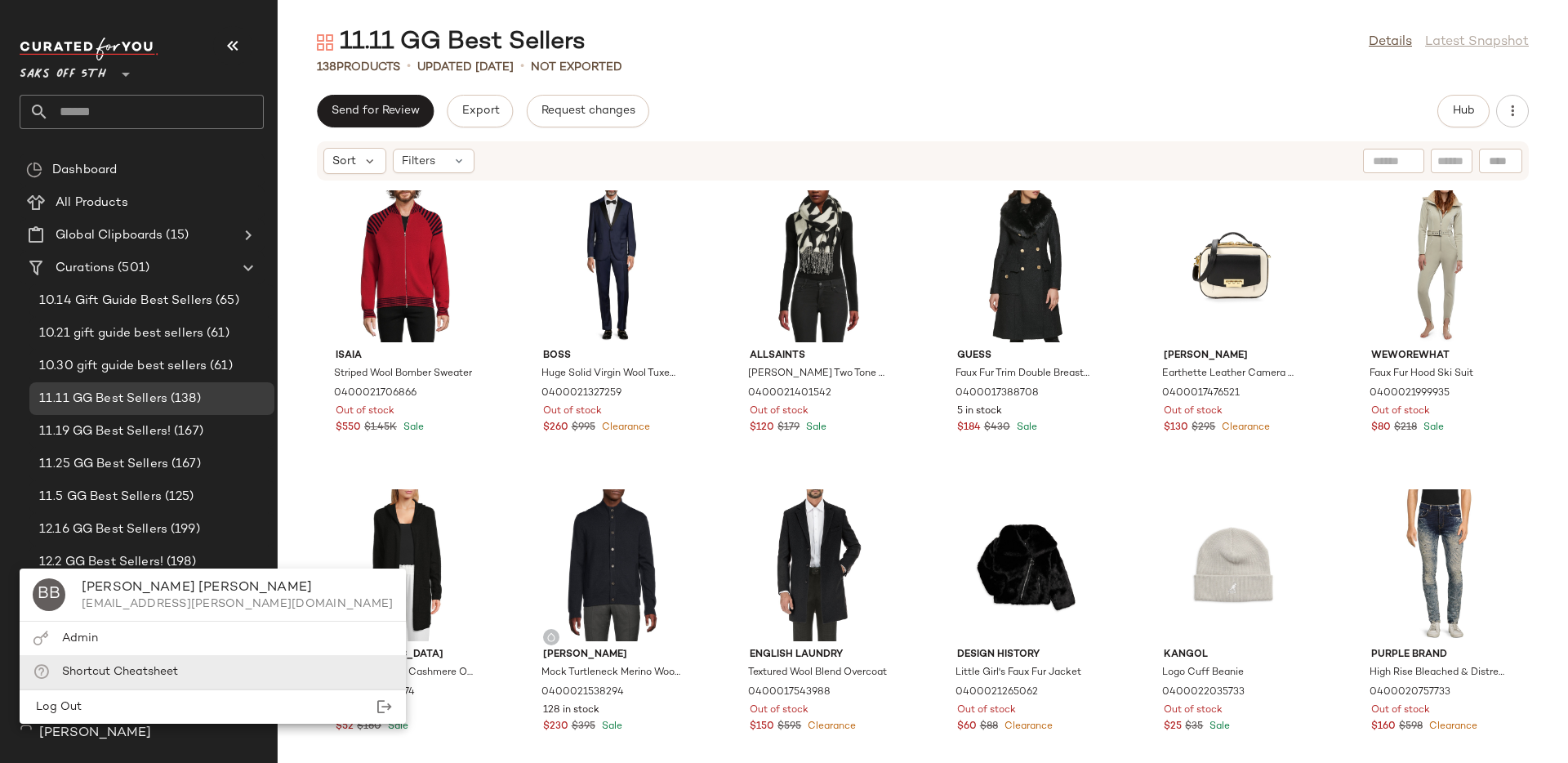
click at [140, 672] on span "Shortcut Cheatsheet" at bounding box center [120, 672] width 116 height 13
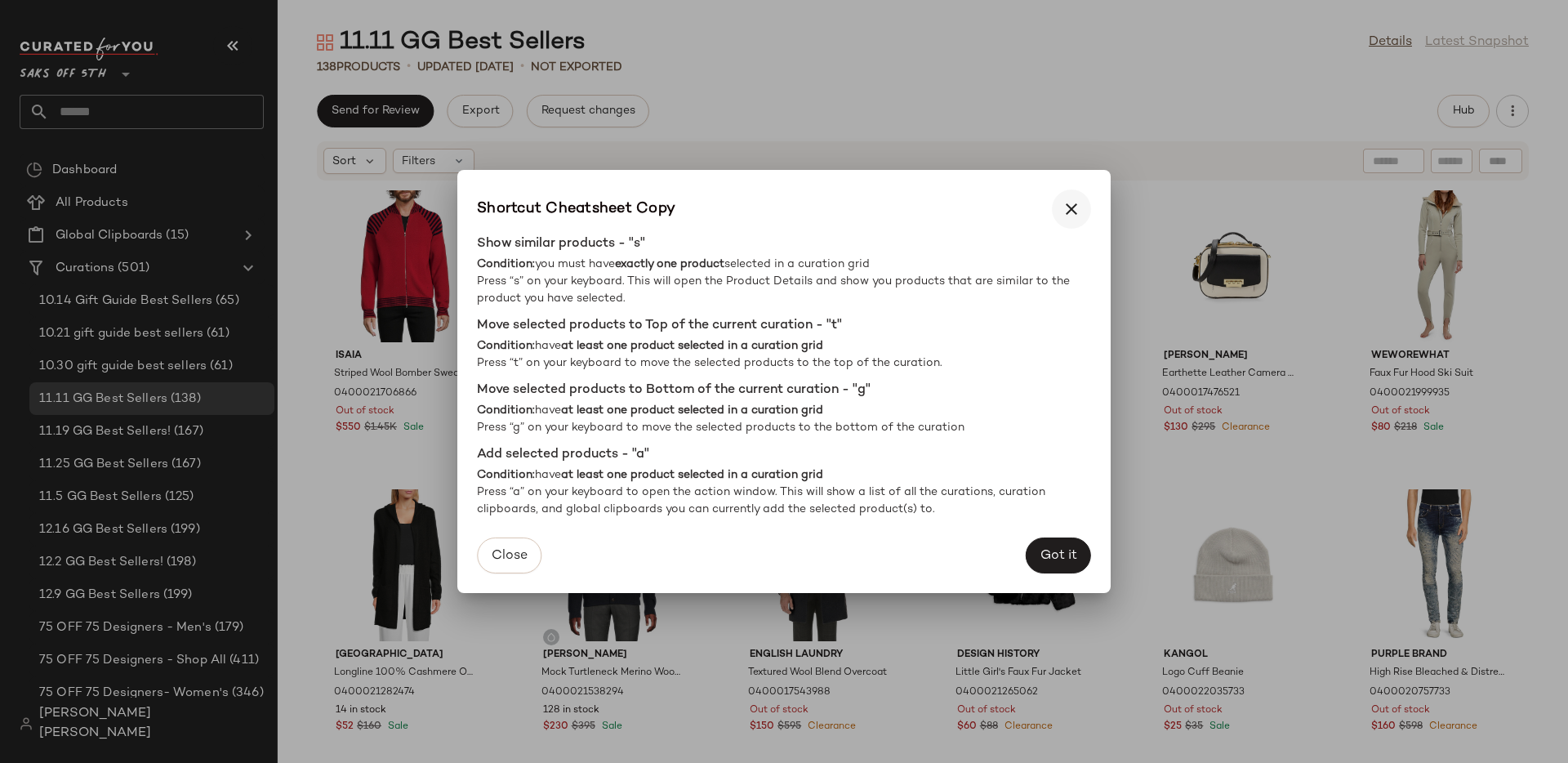
click at [1071, 203] on icon "button" at bounding box center [1072, 209] width 20 height 20
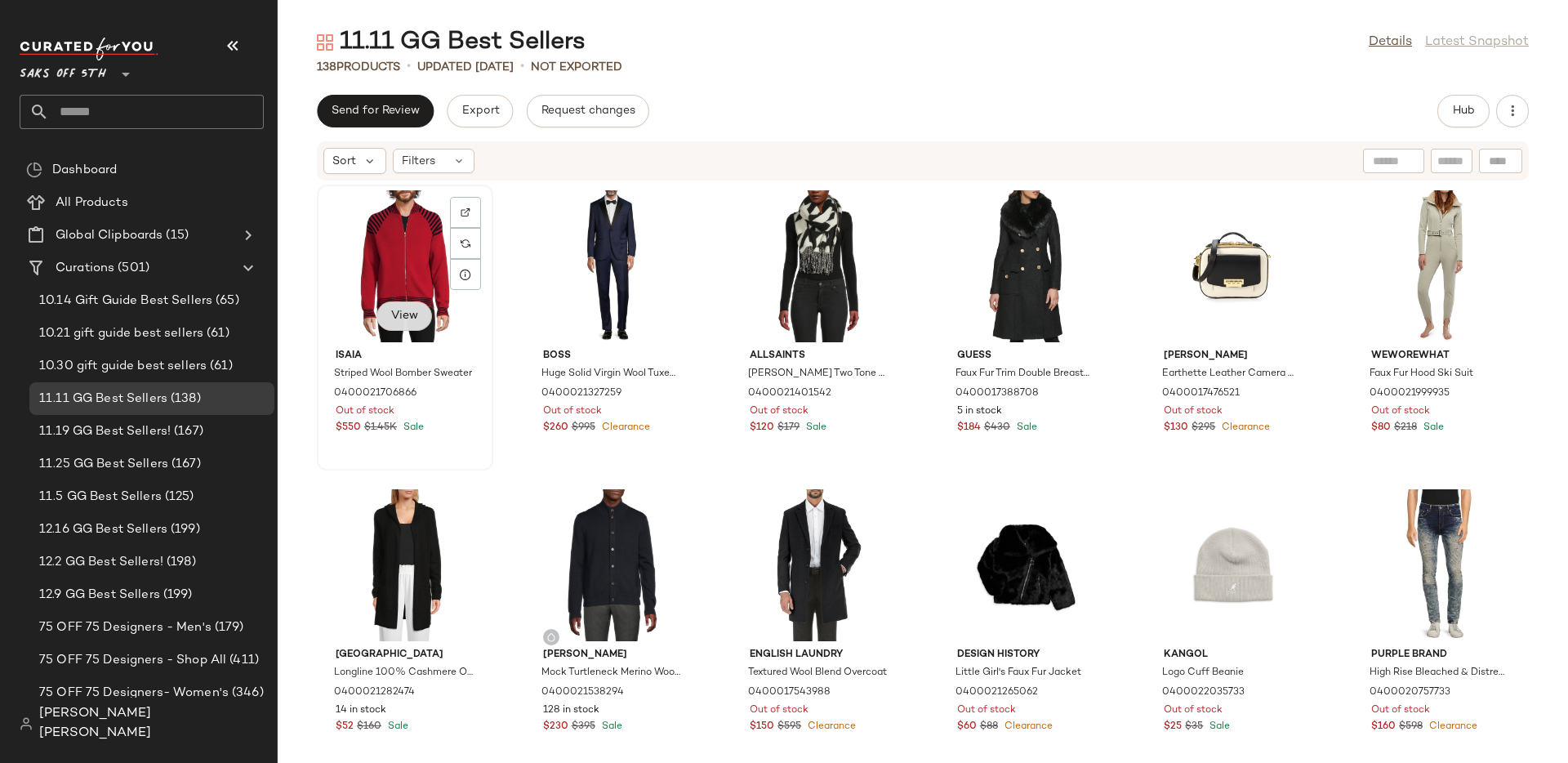
click at [400, 310] on span "View" at bounding box center [404, 316] width 28 height 13
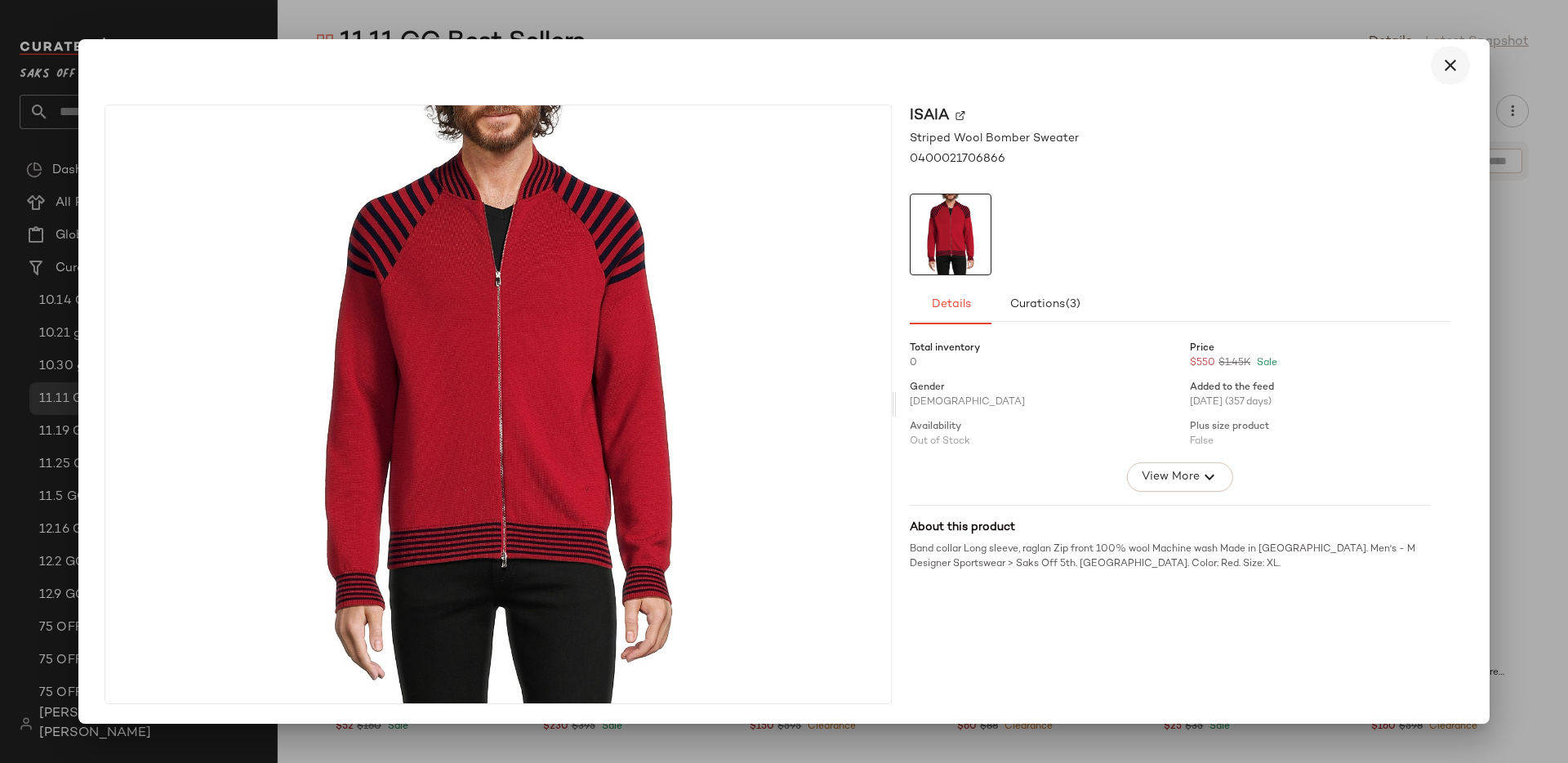
click at [1445, 67] on icon "button" at bounding box center [1451, 65] width 20 height 20
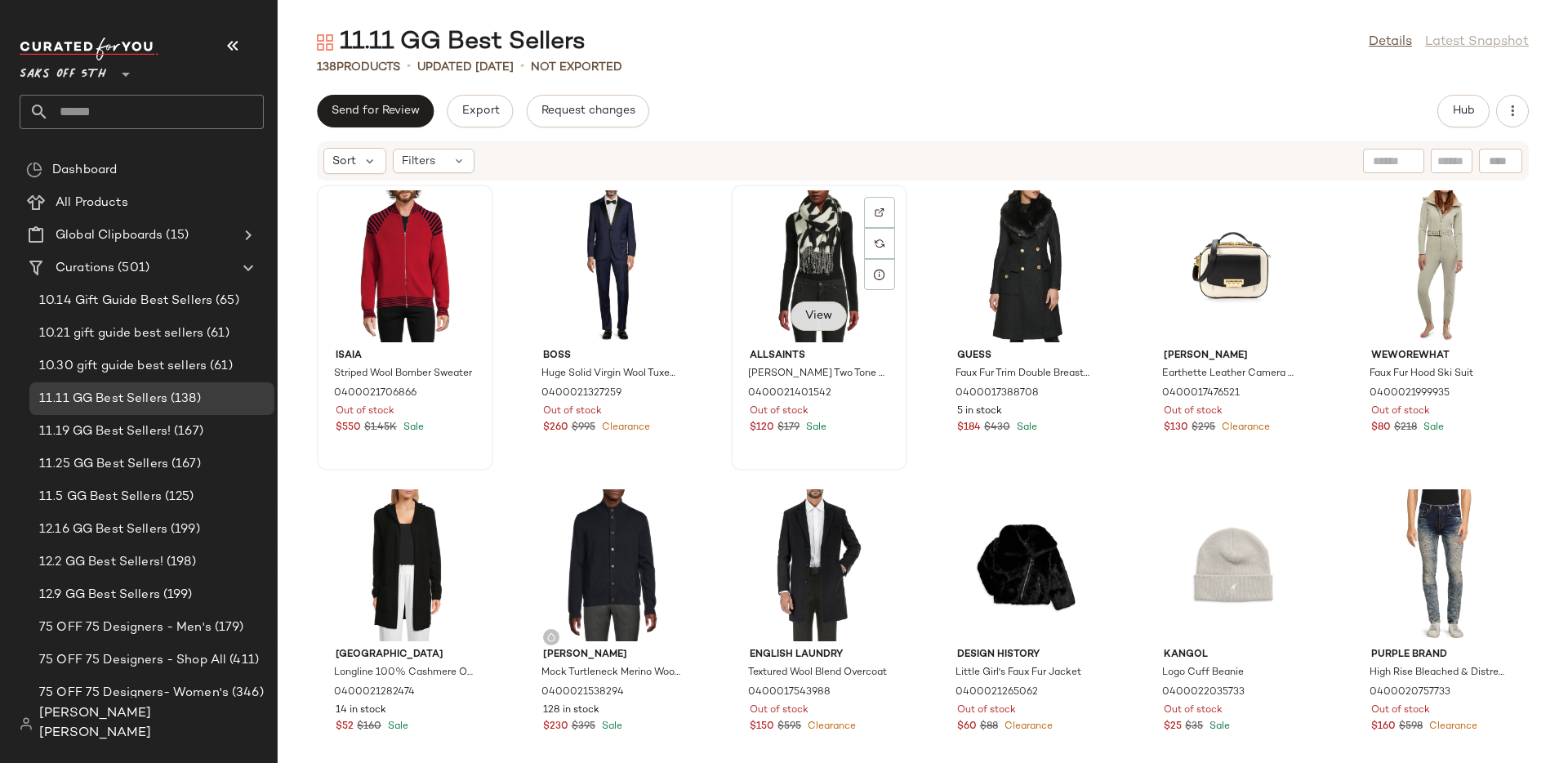
click at [803, 308] on button "View" at bounding box center [818, 316] width 55 height 30
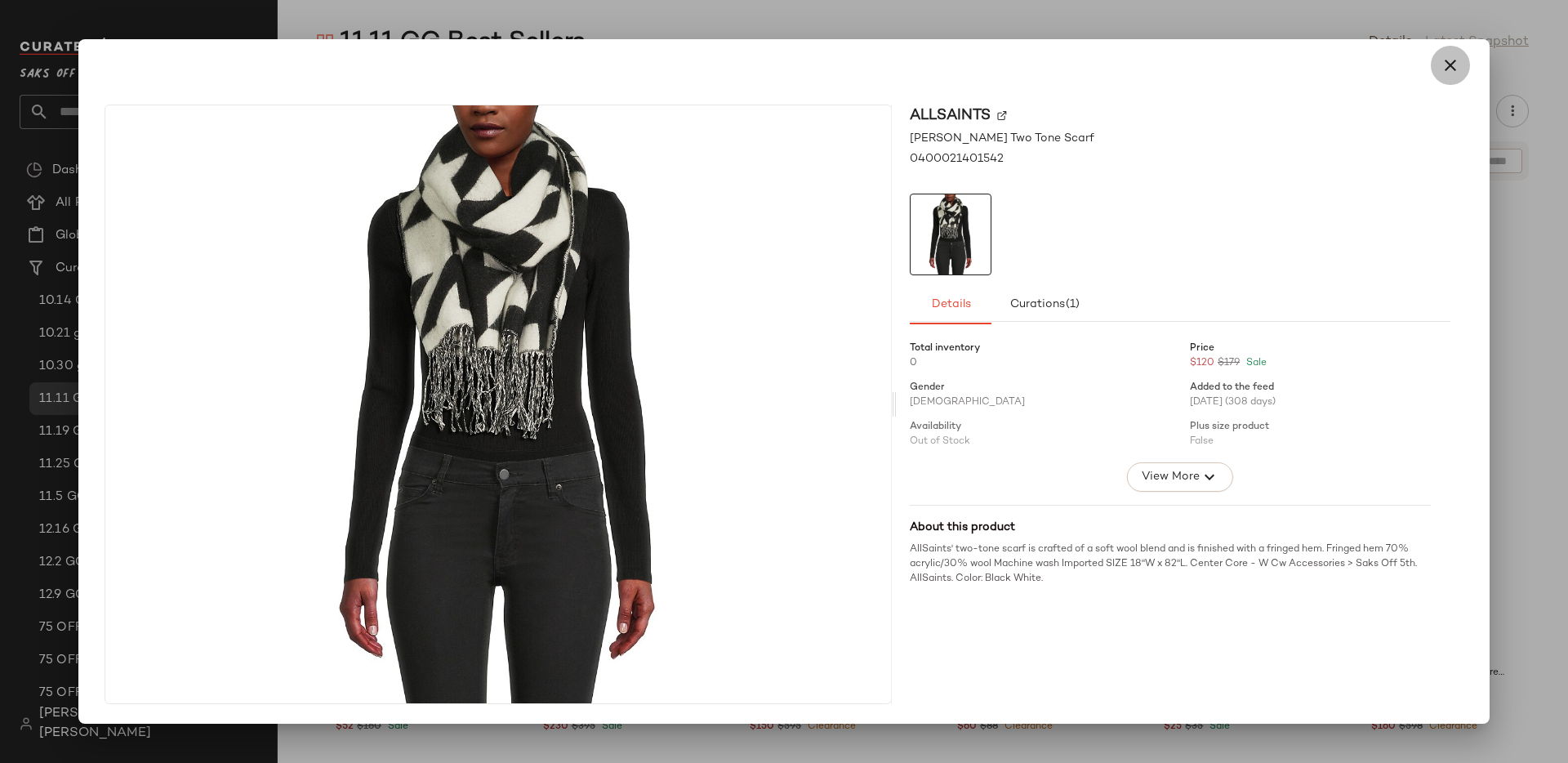
click at [1453, 77] on button "button" at bounding box center [1450, 65] width 39 height 39
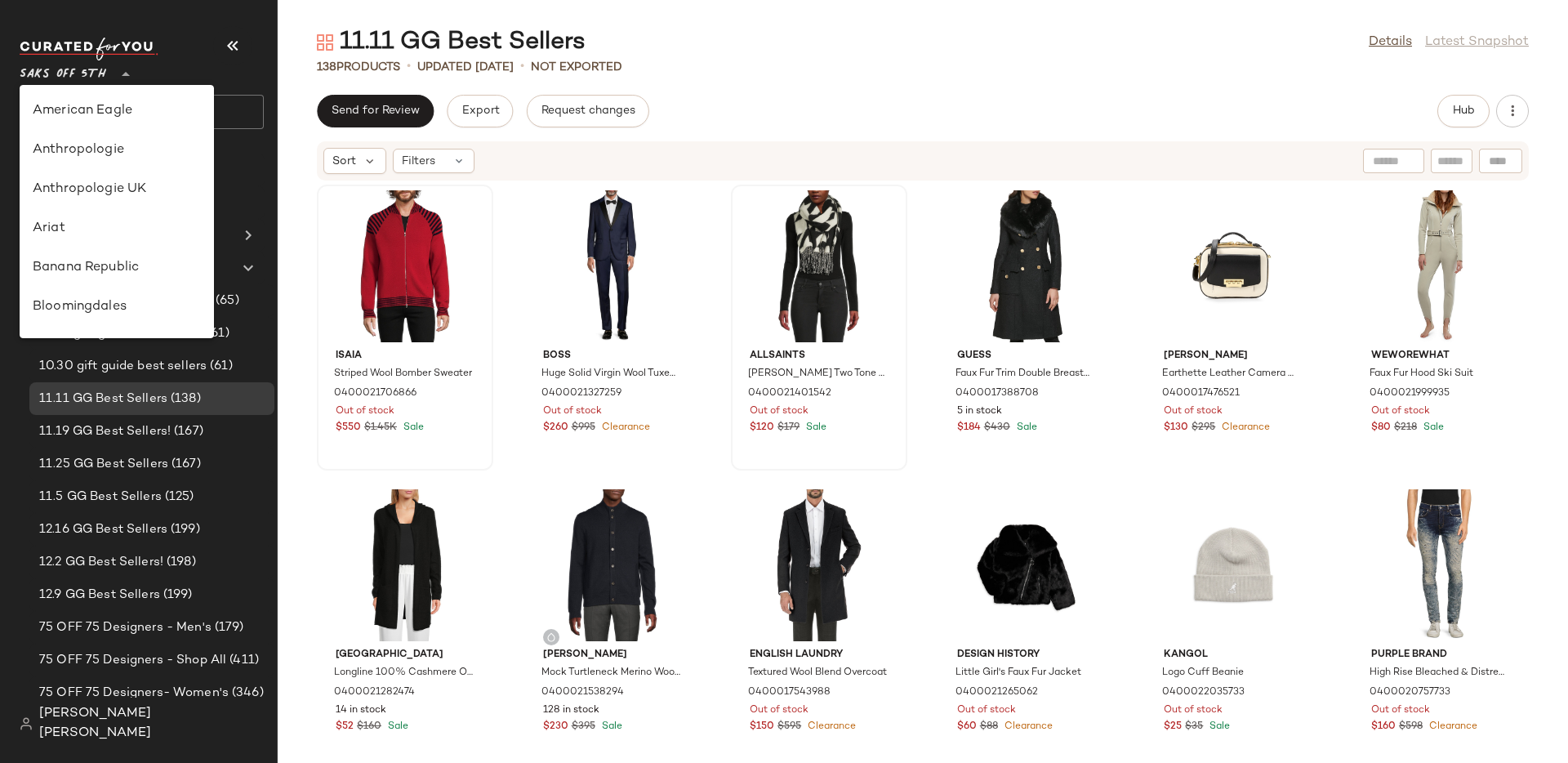
click at [126, 80] on icon at bounding box center [126, 74] width 20 height 20
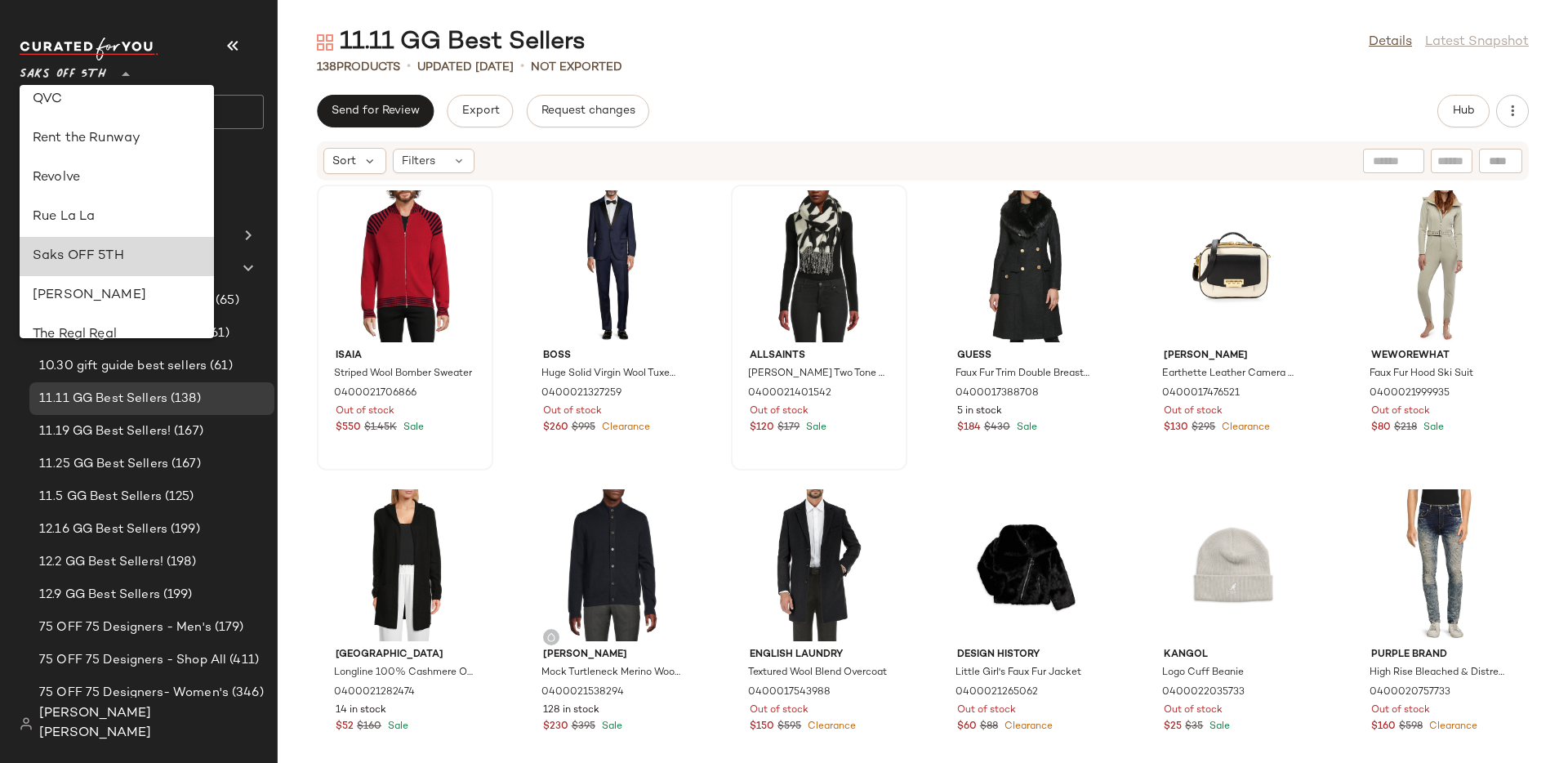
scroll to position [719, 0]
click at [103, 181] on div "Revolve" at bounding box center [117, 176] width 168 height 20
type input "**"
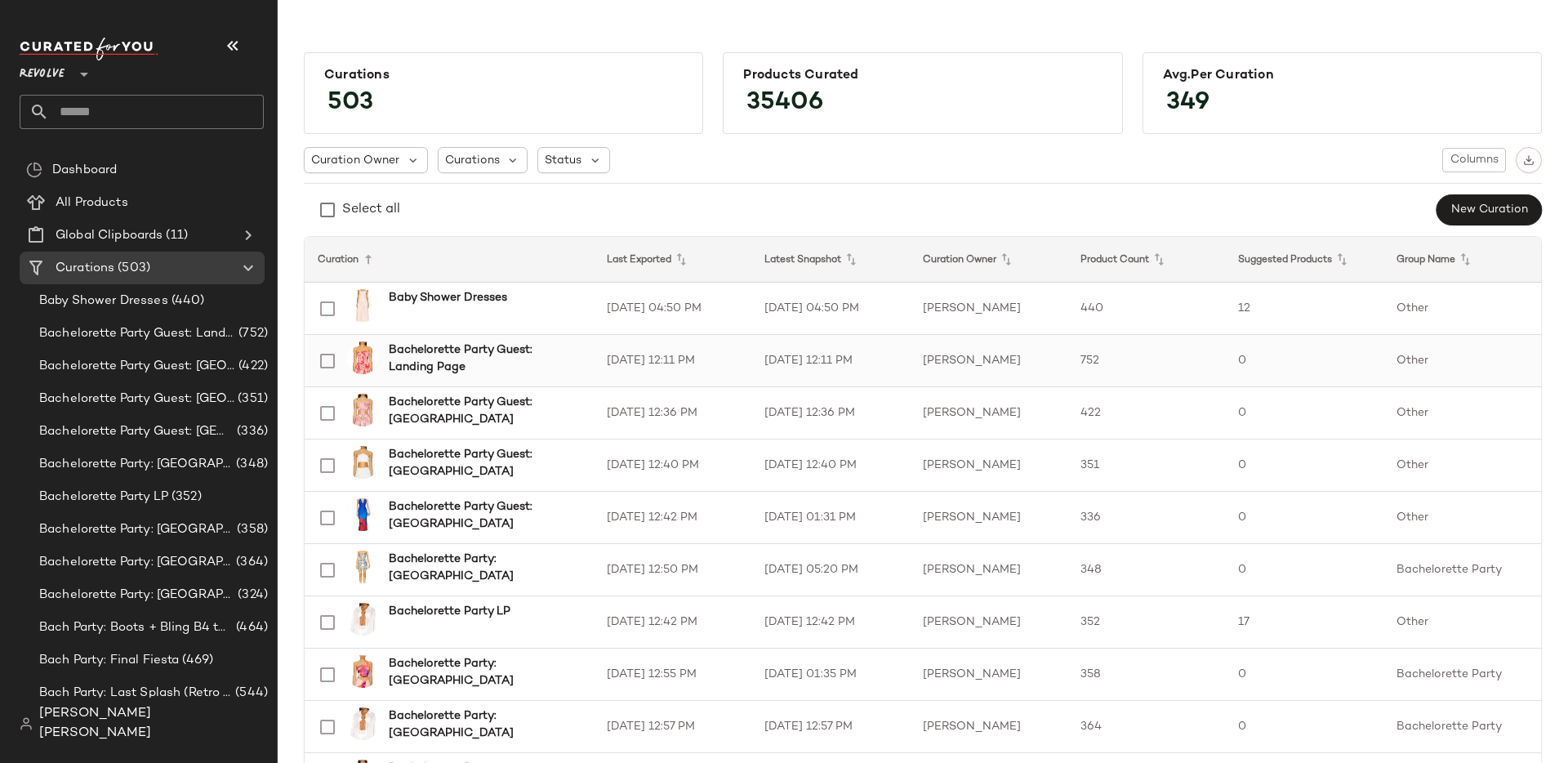
click at [513, 354] on b "Bachelorette Party Guest: Landing Page" at bounding box center [481, 358] width 185 height 34
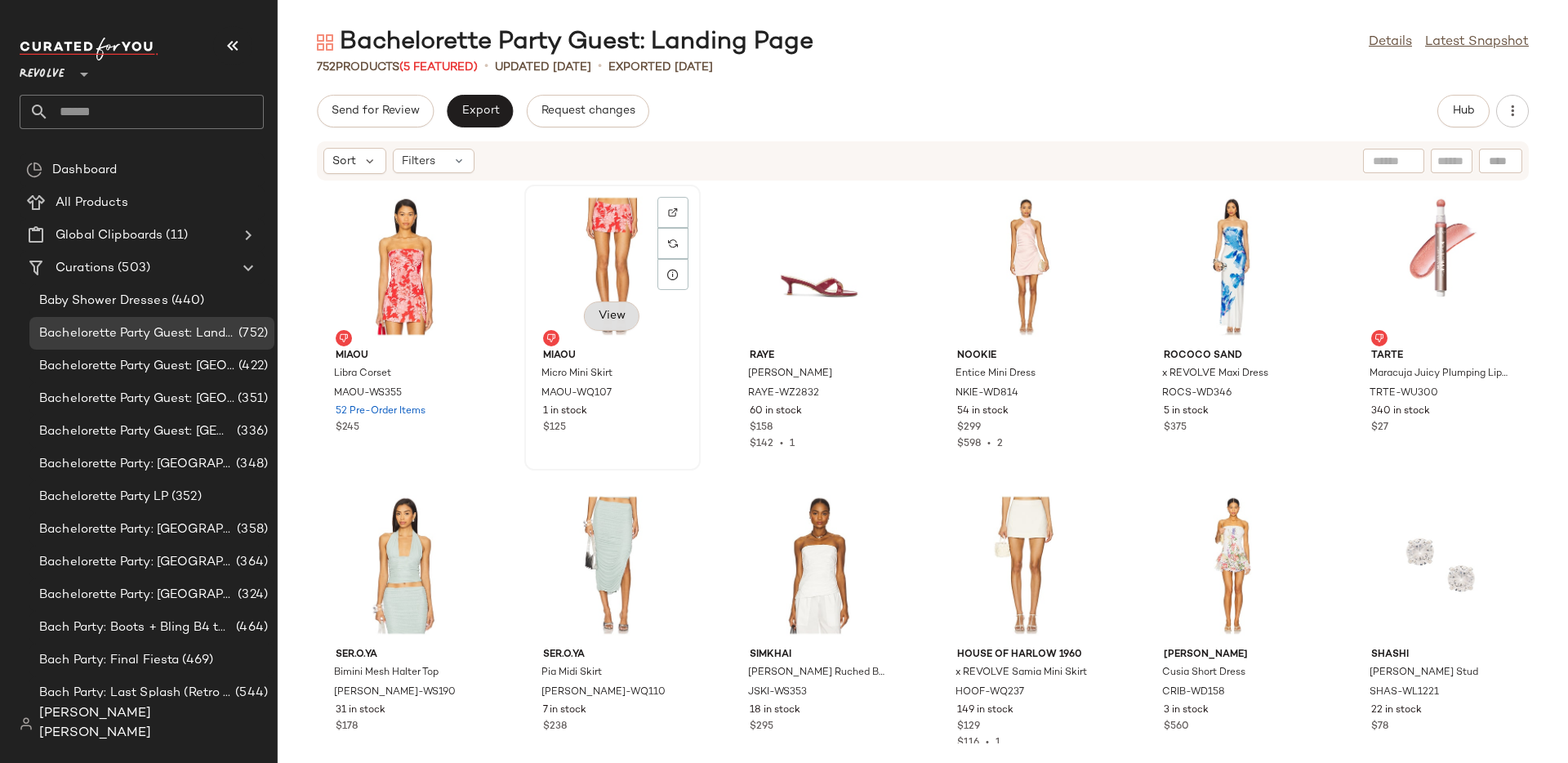
click at [607, 318] on span "View" at bounding box center [612, 316] width 28 height 13
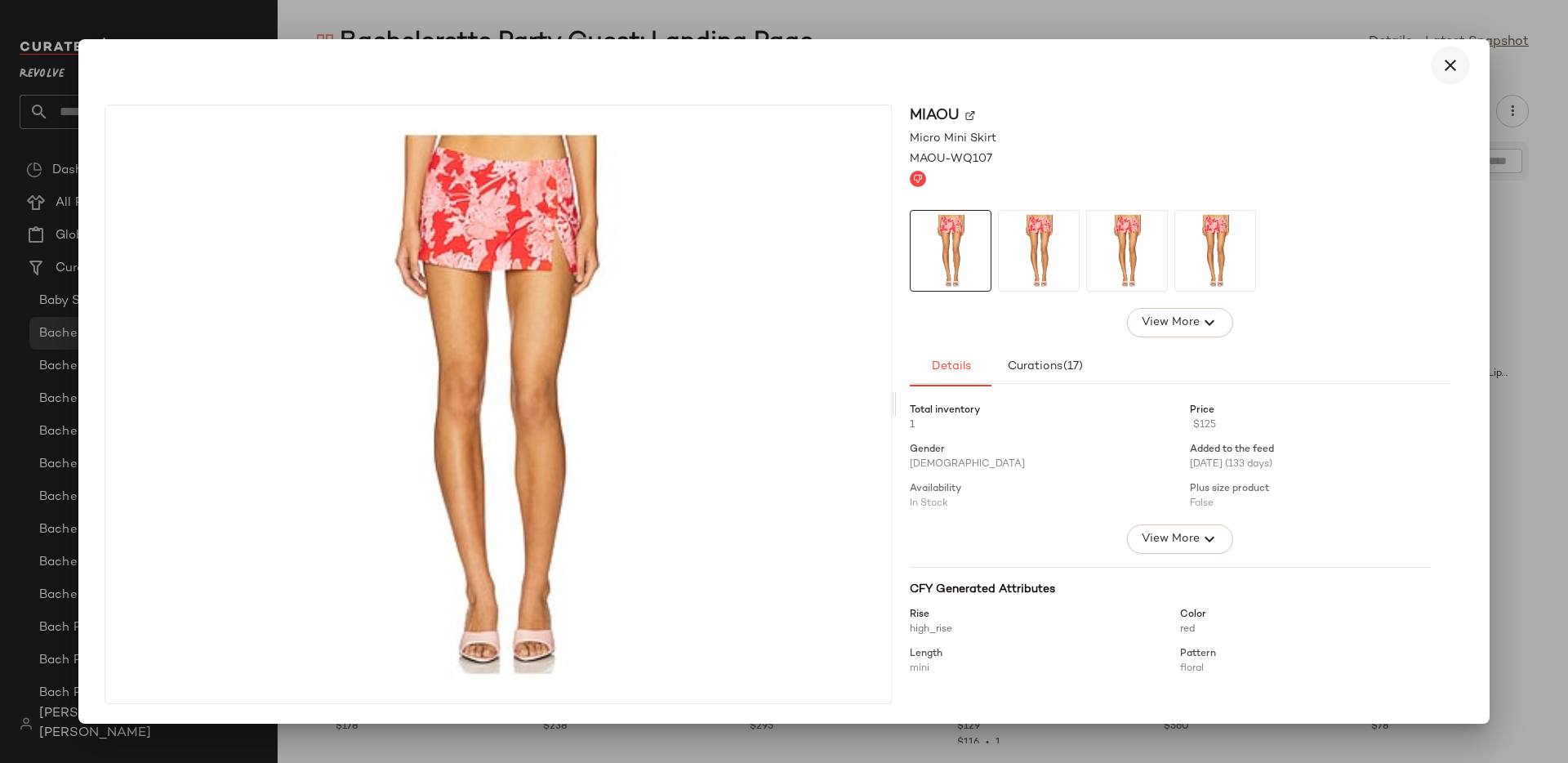
click at [1448, 67] on icon "button" at bounding box center [1451, 65] width 20 height 20
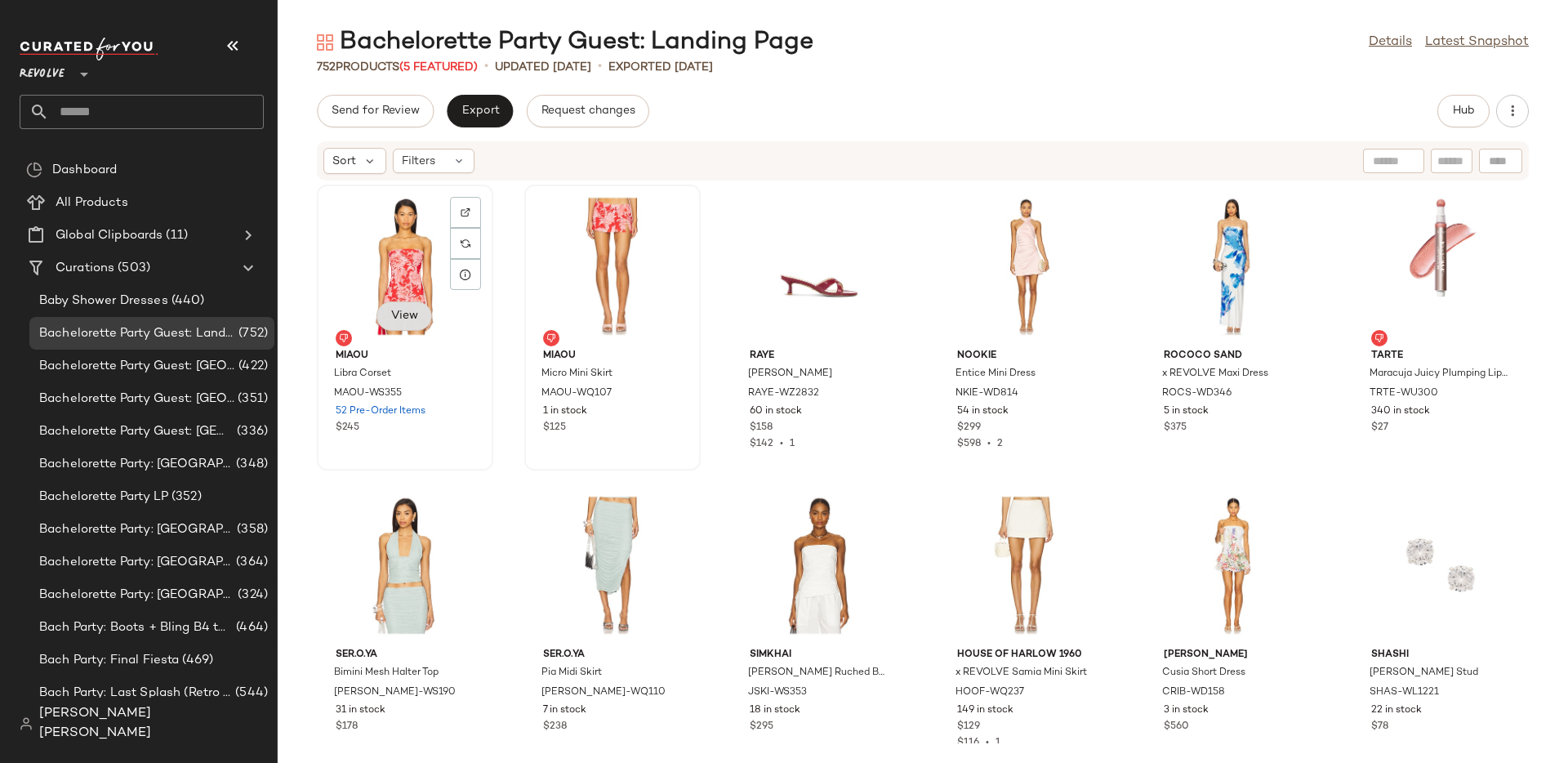
click at [391, 307] on button "View" at bounding box center [404, 316] width 55 height 30
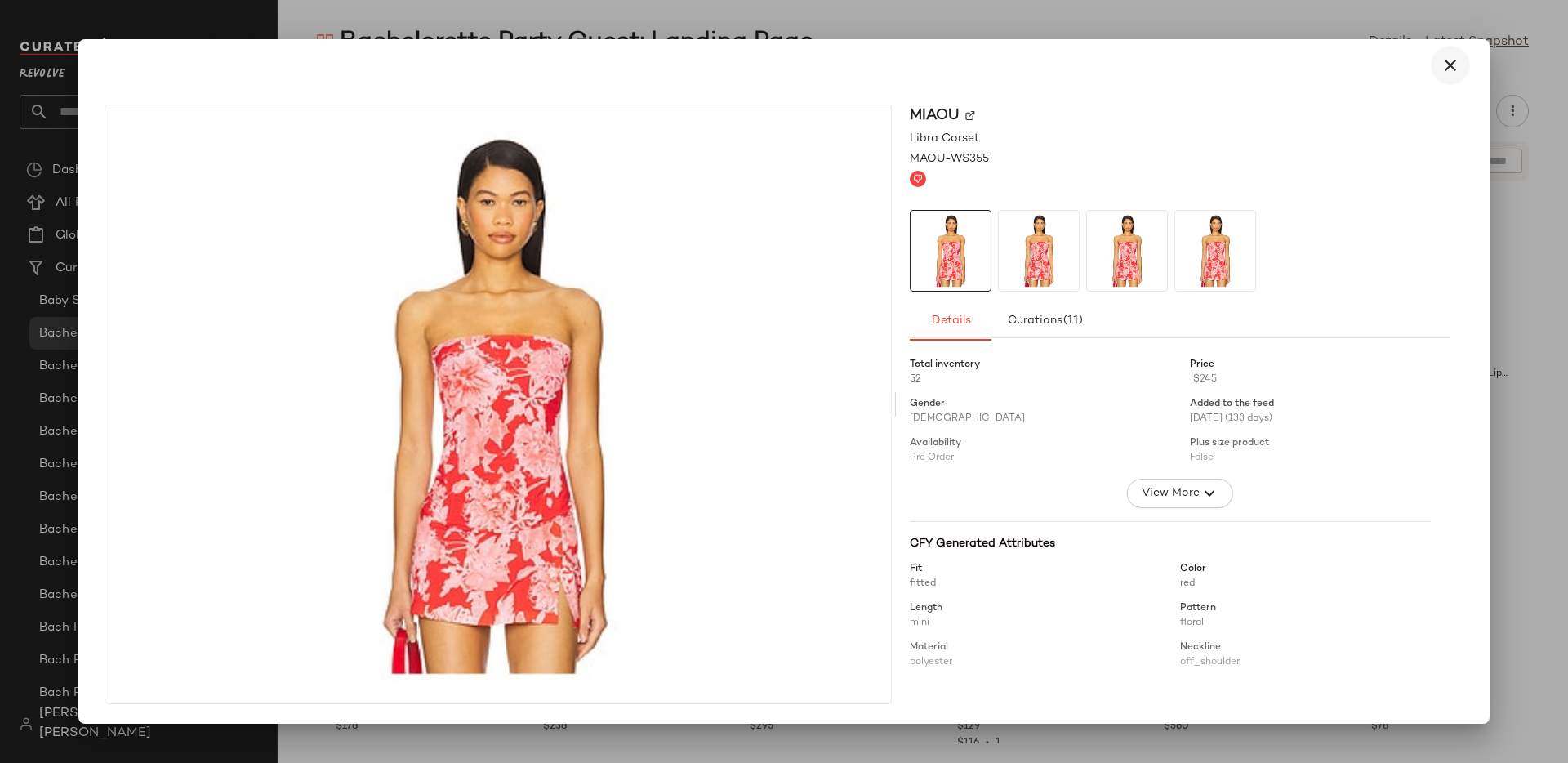
click at [1441, 62] on icon "button" at bounding box center [1451, 65] width 20 height 20
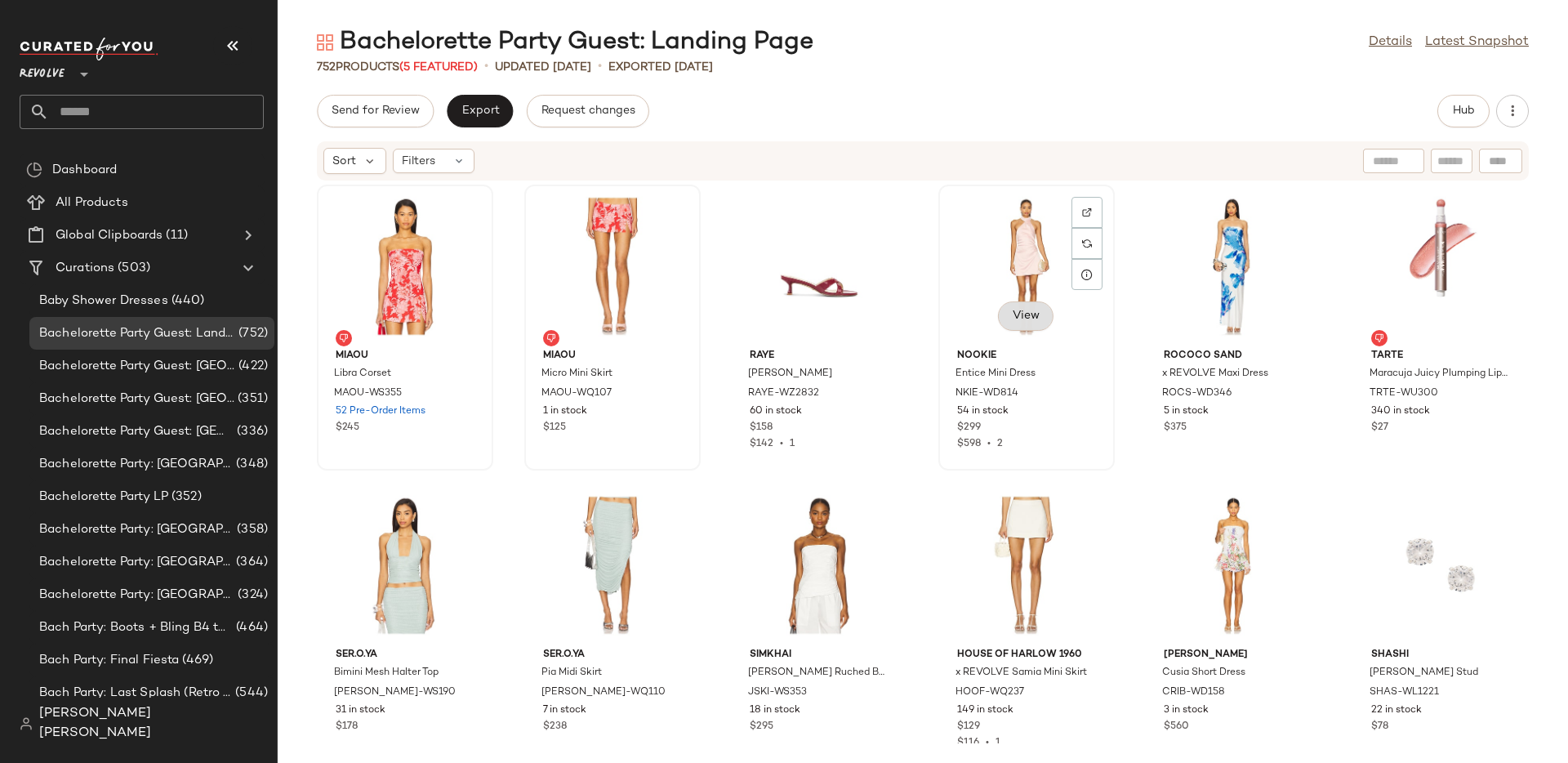
click at [1022, 324] on button "View" at bounding box center [1025, 316] width 55 height 30
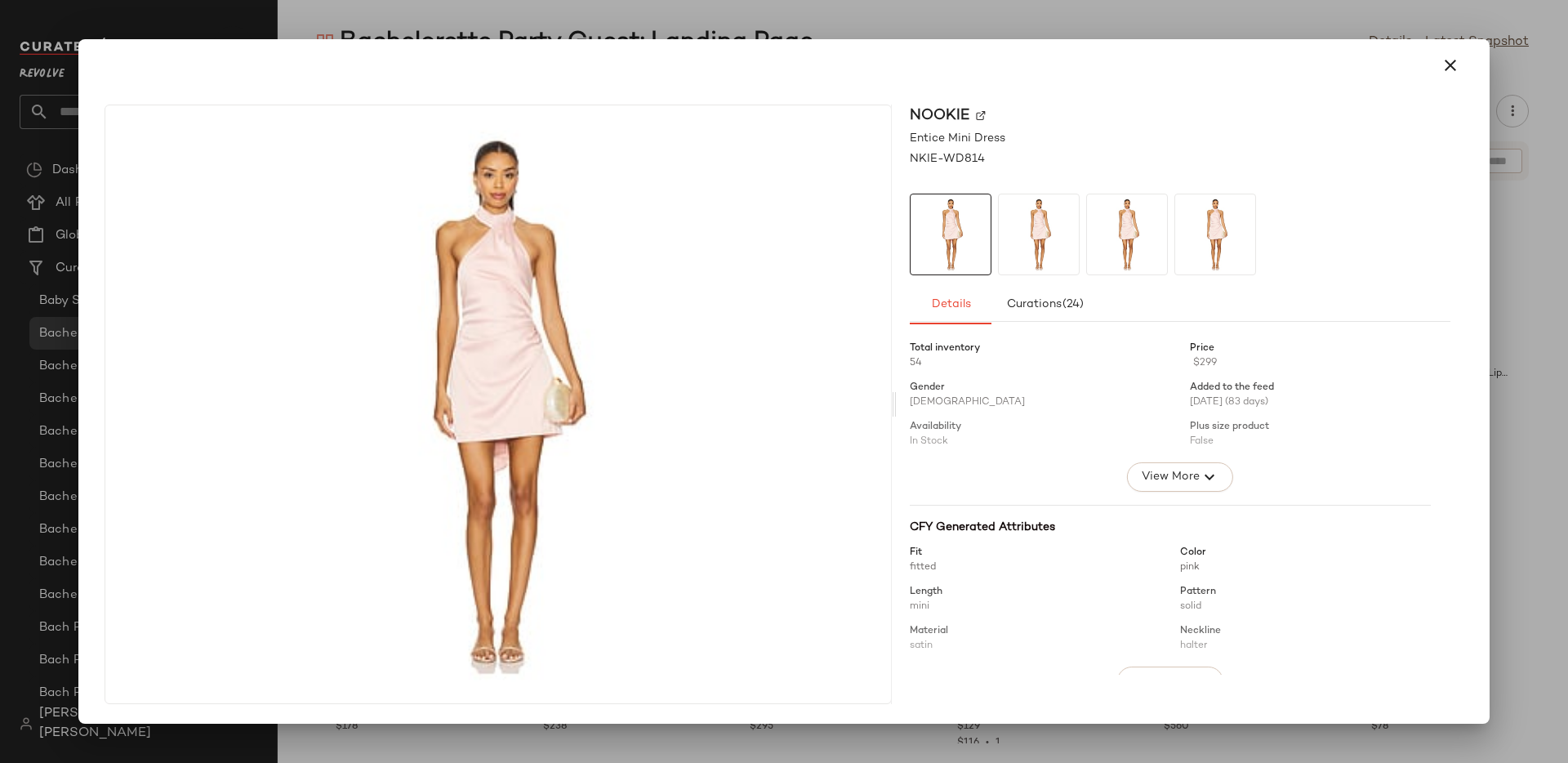
click at [1032, 257] on img at bounding box center [1039, 234] width 80 height 80
click at [1138, 242] on img at bounding box center [1127, 234] width 80 height 80
click at [1209, 232] on img at bounding box center [1215, 234] width 80 height 80
click at [1450, 72] on icon "button" at bounding box center [1451, 65] width 20 height 20
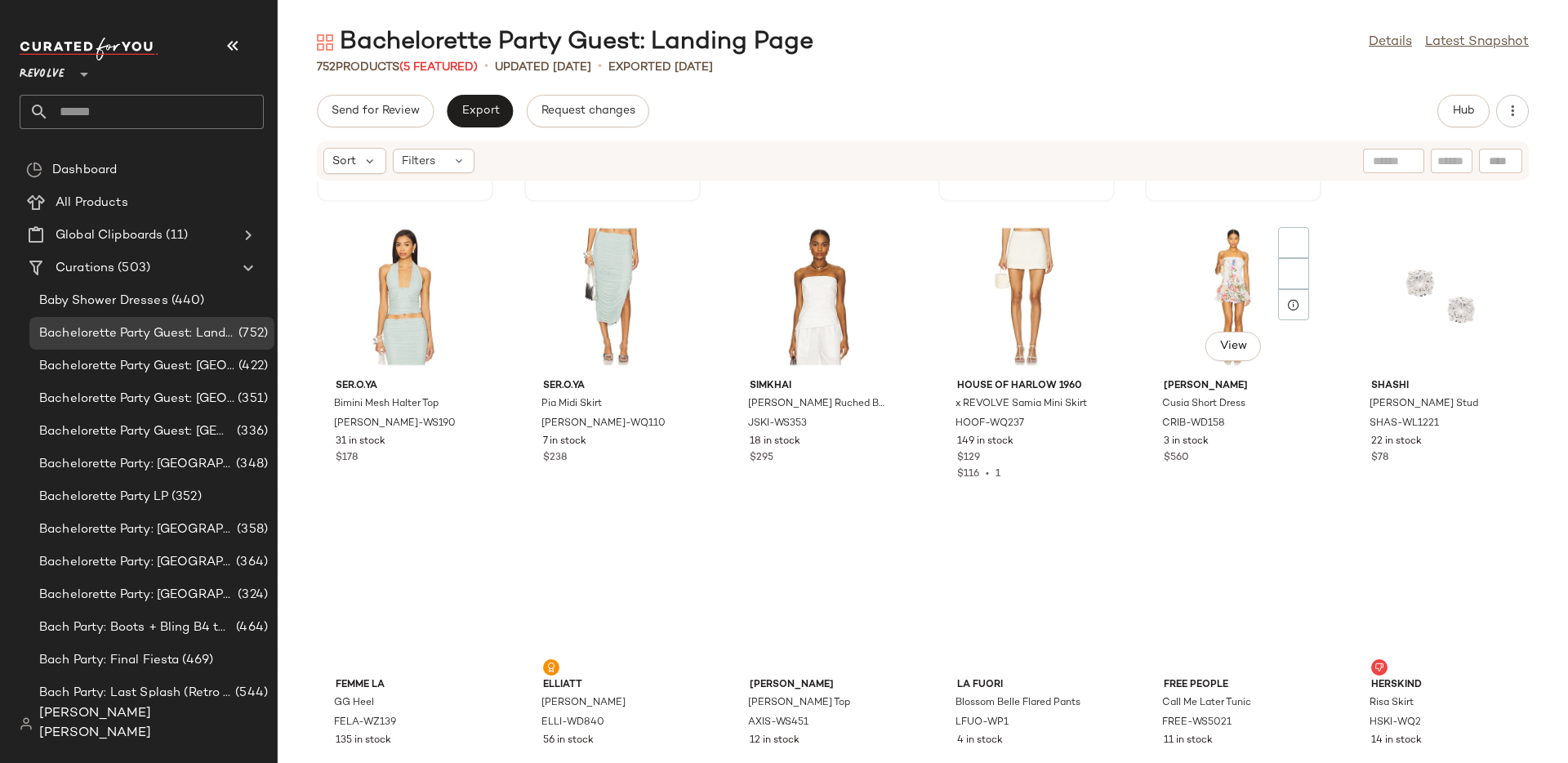
scroll to position [287, 0]
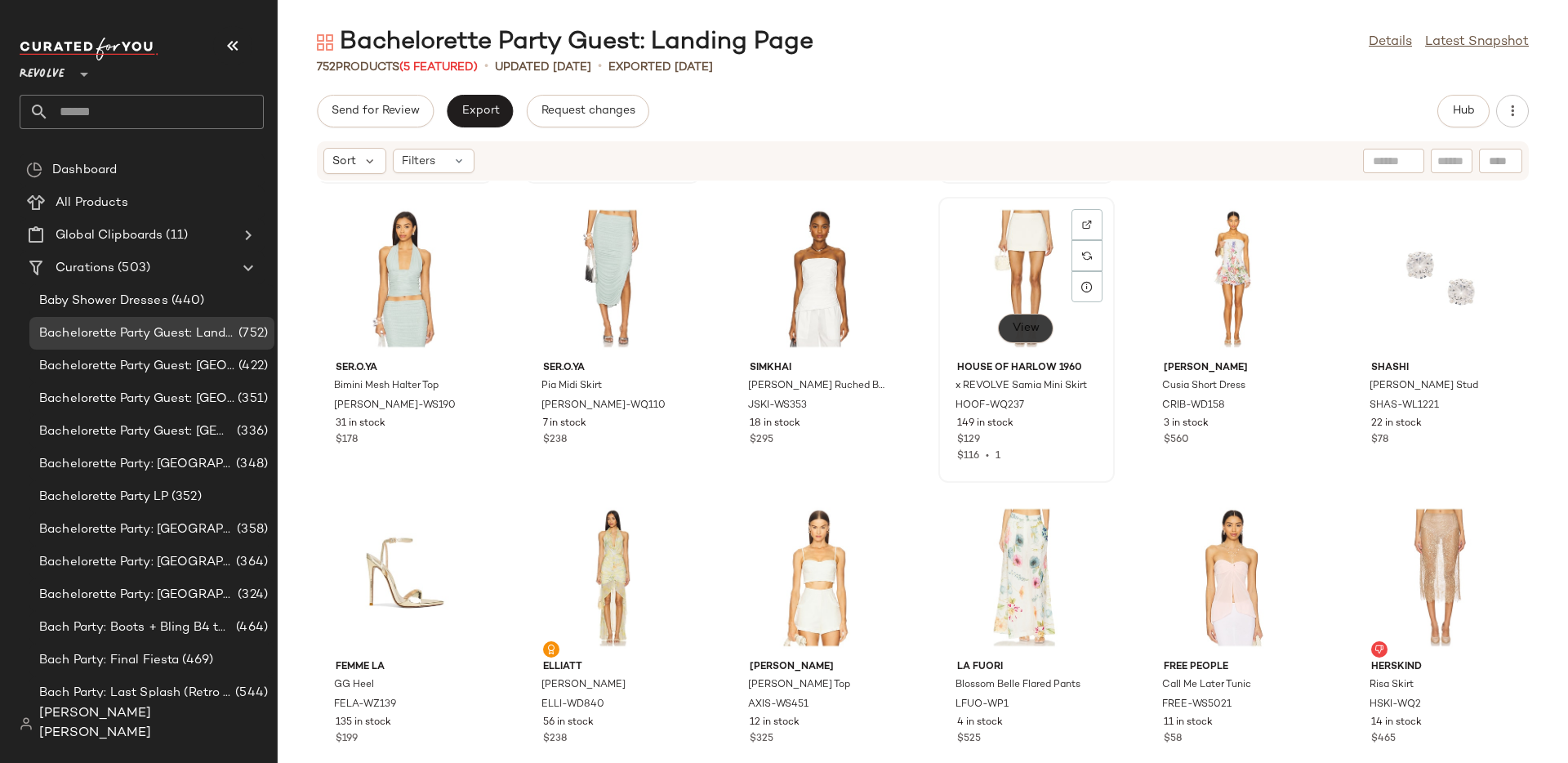
click at [1029, 327] on span "View" at bounding box center [1026, 329] width 28 height 13
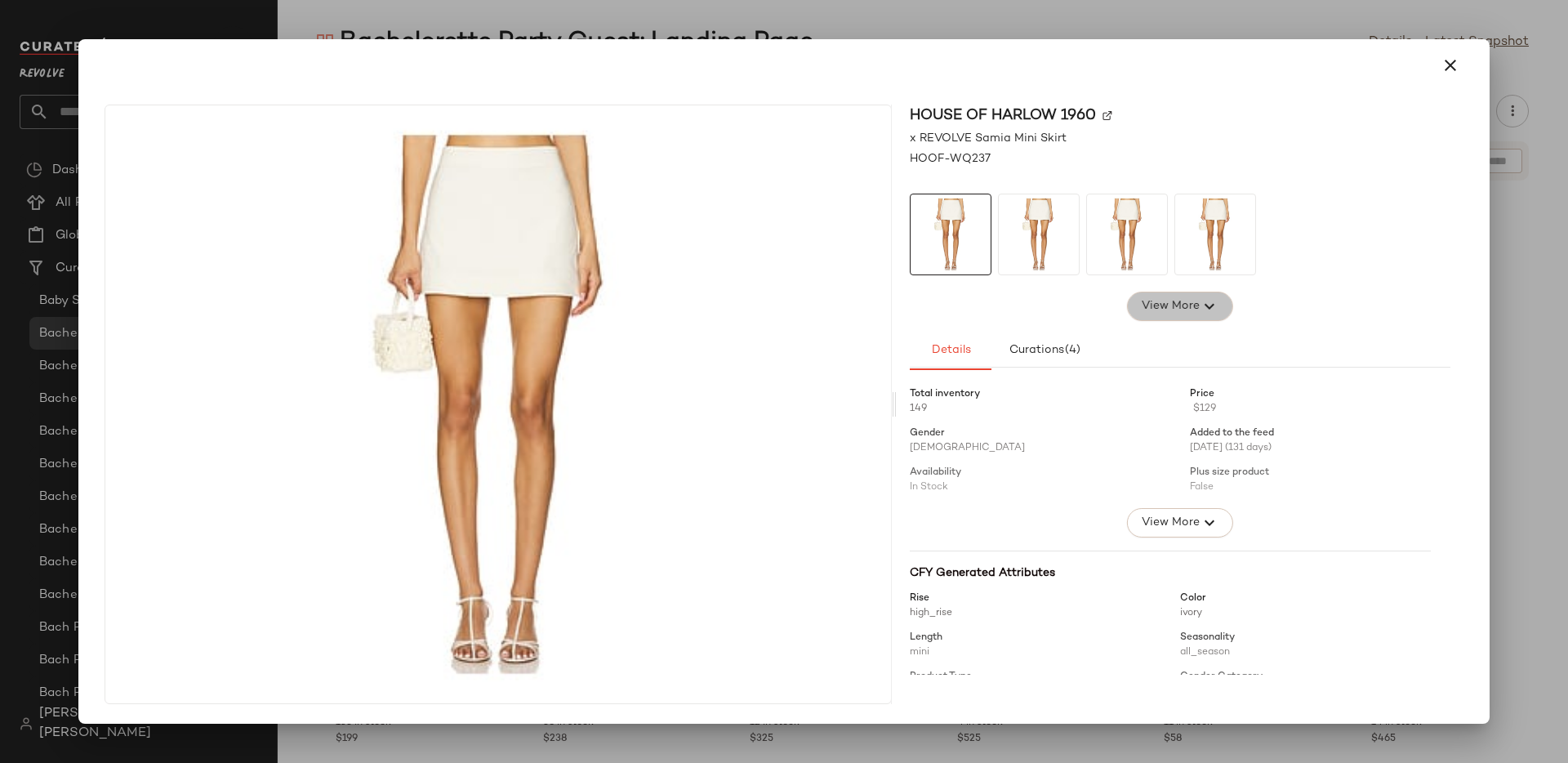
click at [1132, 306] on button "View More" at bounding box center [1180, 306] width 106 height 30
click at [1444, 69] on icon "button" at bounding box center [1451, 65] width 20 height 20
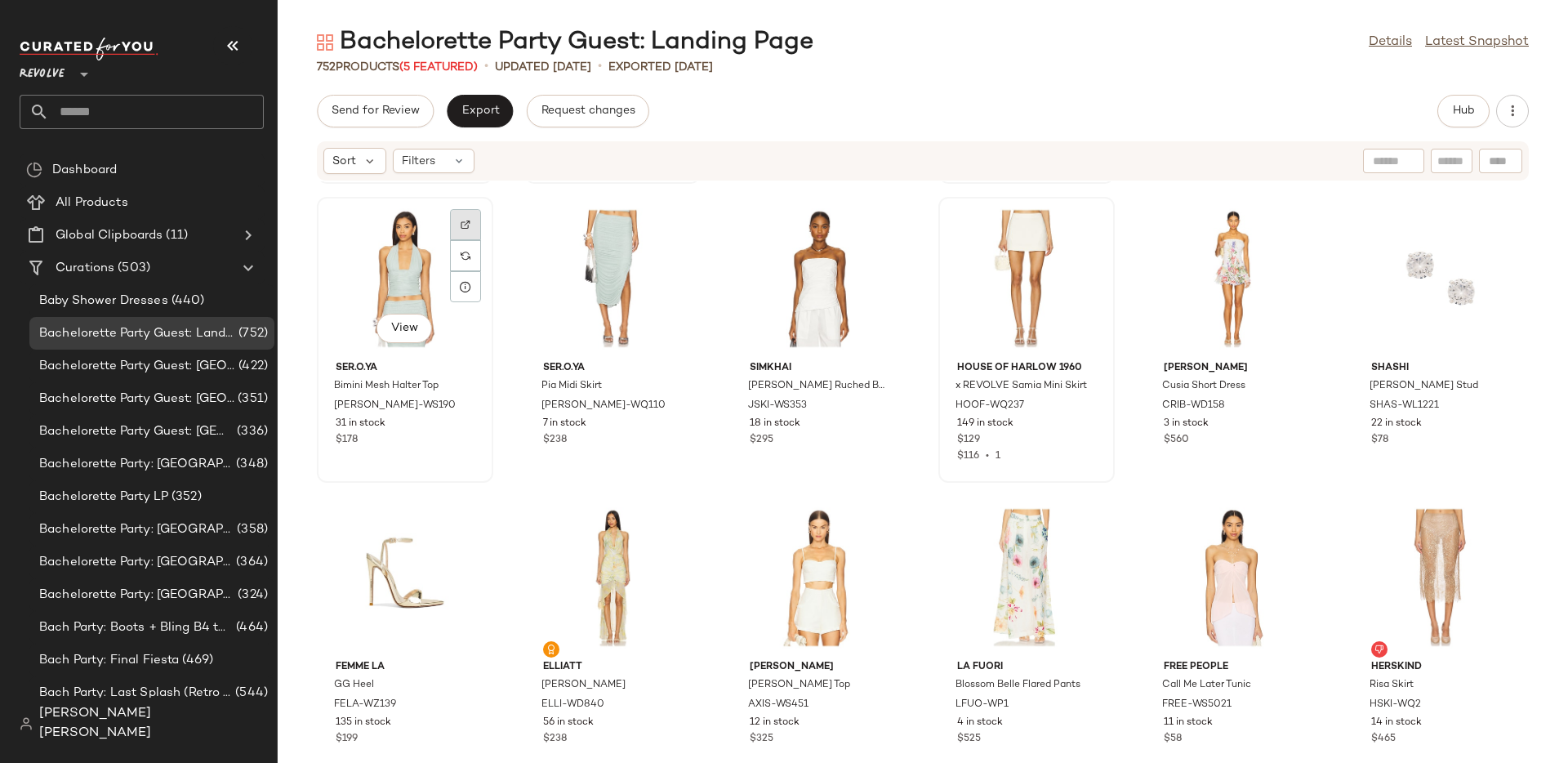
click at [461, 220] on img at bounding box center [465, 224] width 10 height 10
click at [608, 338] on button "View" at bounding box center [612, 329] width 55 height 30
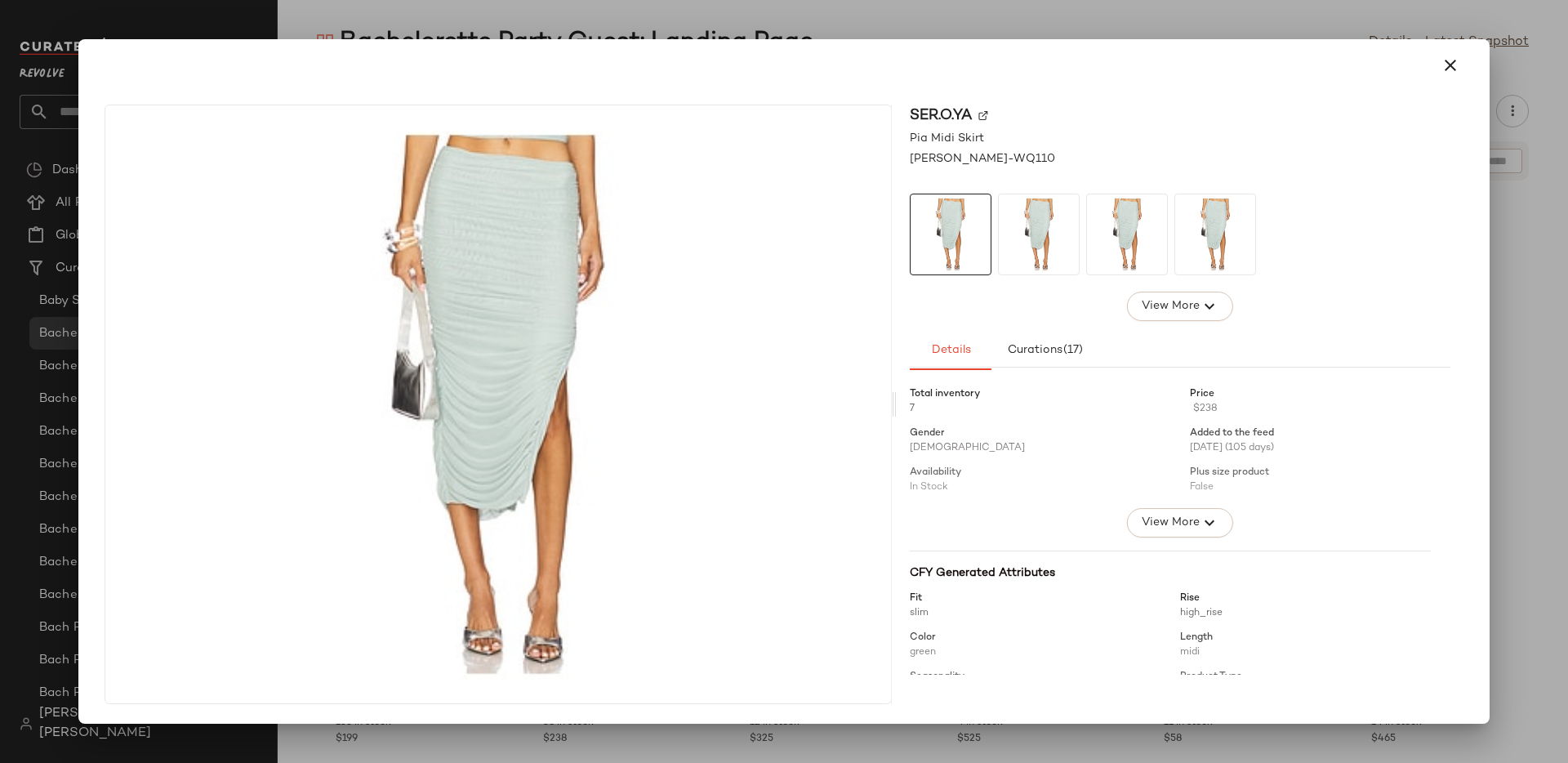
click at [1465, 90] on div at bounding box center [784, 65] width 1399 height 52
click at [1461, 70] on button "button" at bounding box center [1450, 65] width 39 height 39
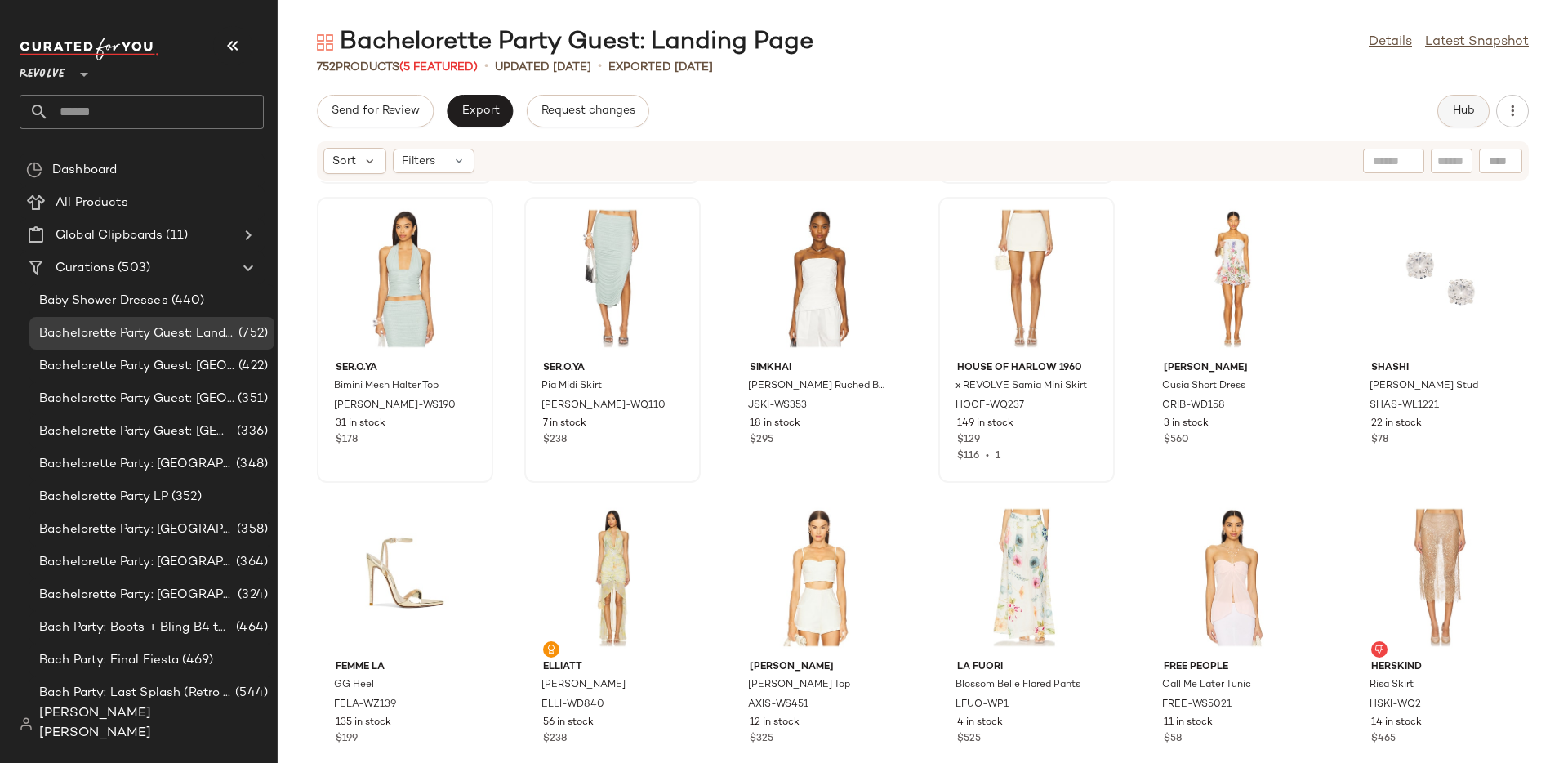
click at [1463, 97] on button "Hub" at bounding box center [1464, 111] width 52 height 33
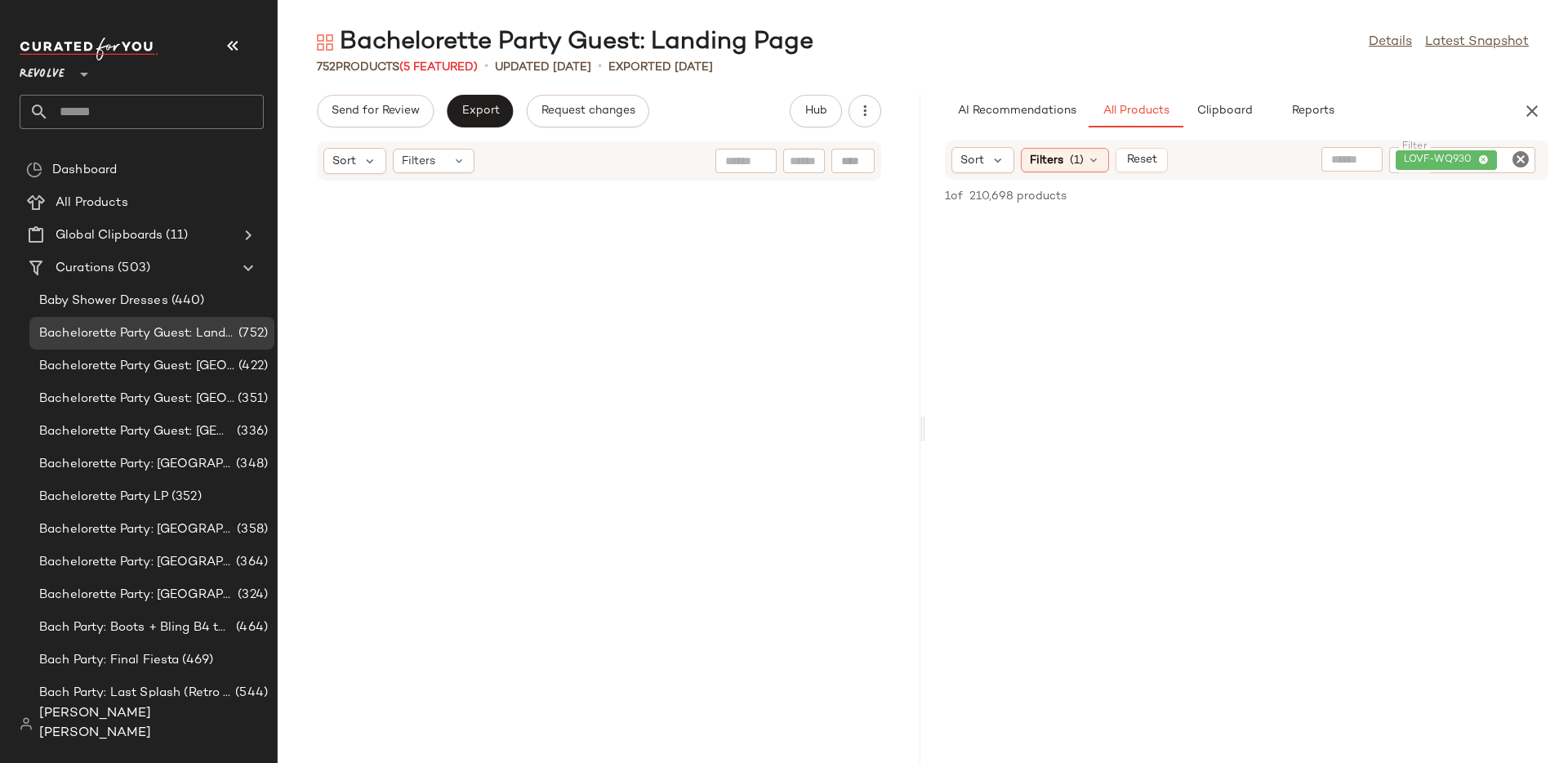
scroll to position [911, 0]
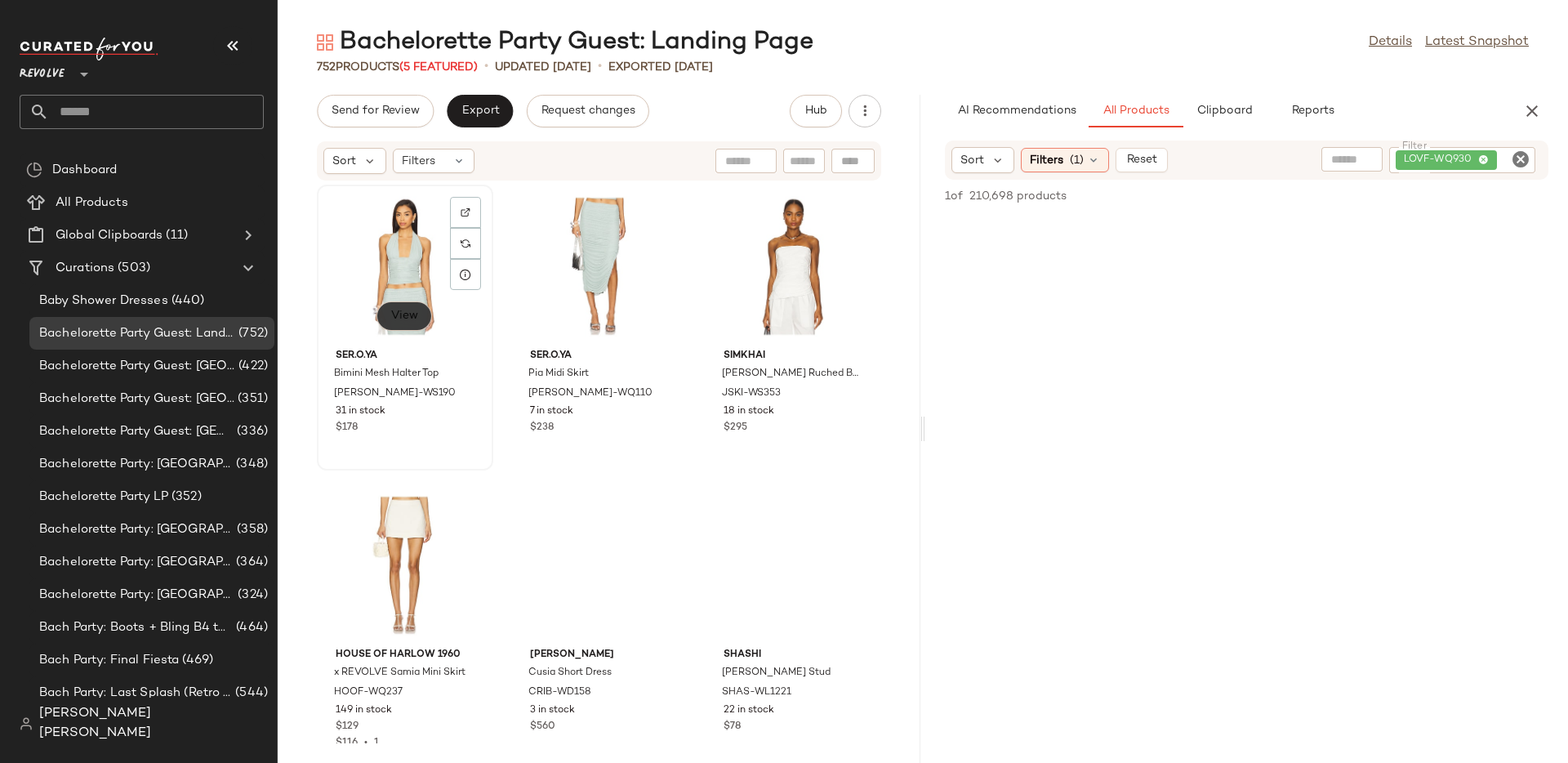
click at [416, 315] on span "View" at bounding box center [404, 316] width 28 height 13
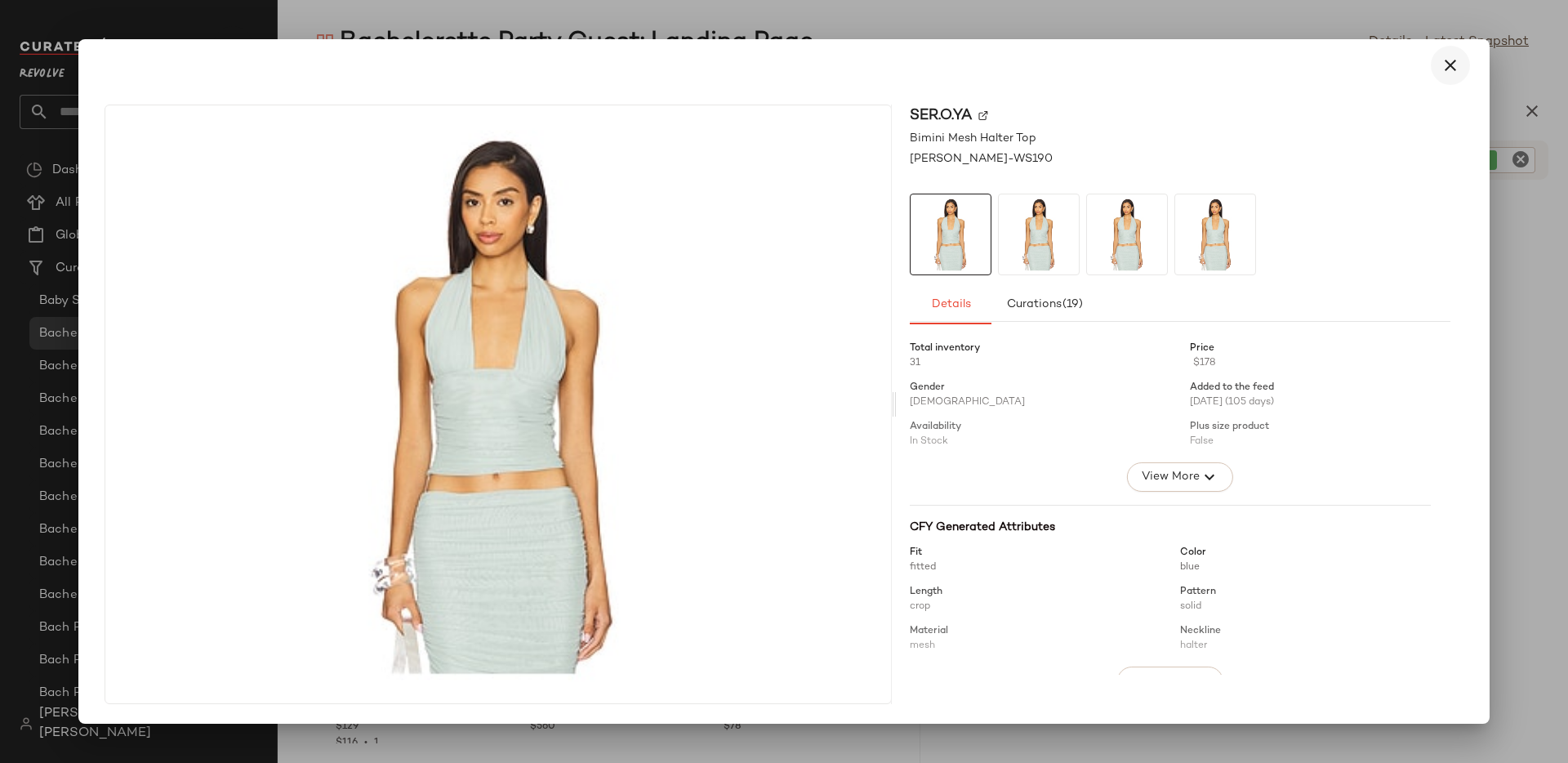
click at [1457, 54] on button "button" at bounding box center [1450, 65] width 39 height 39
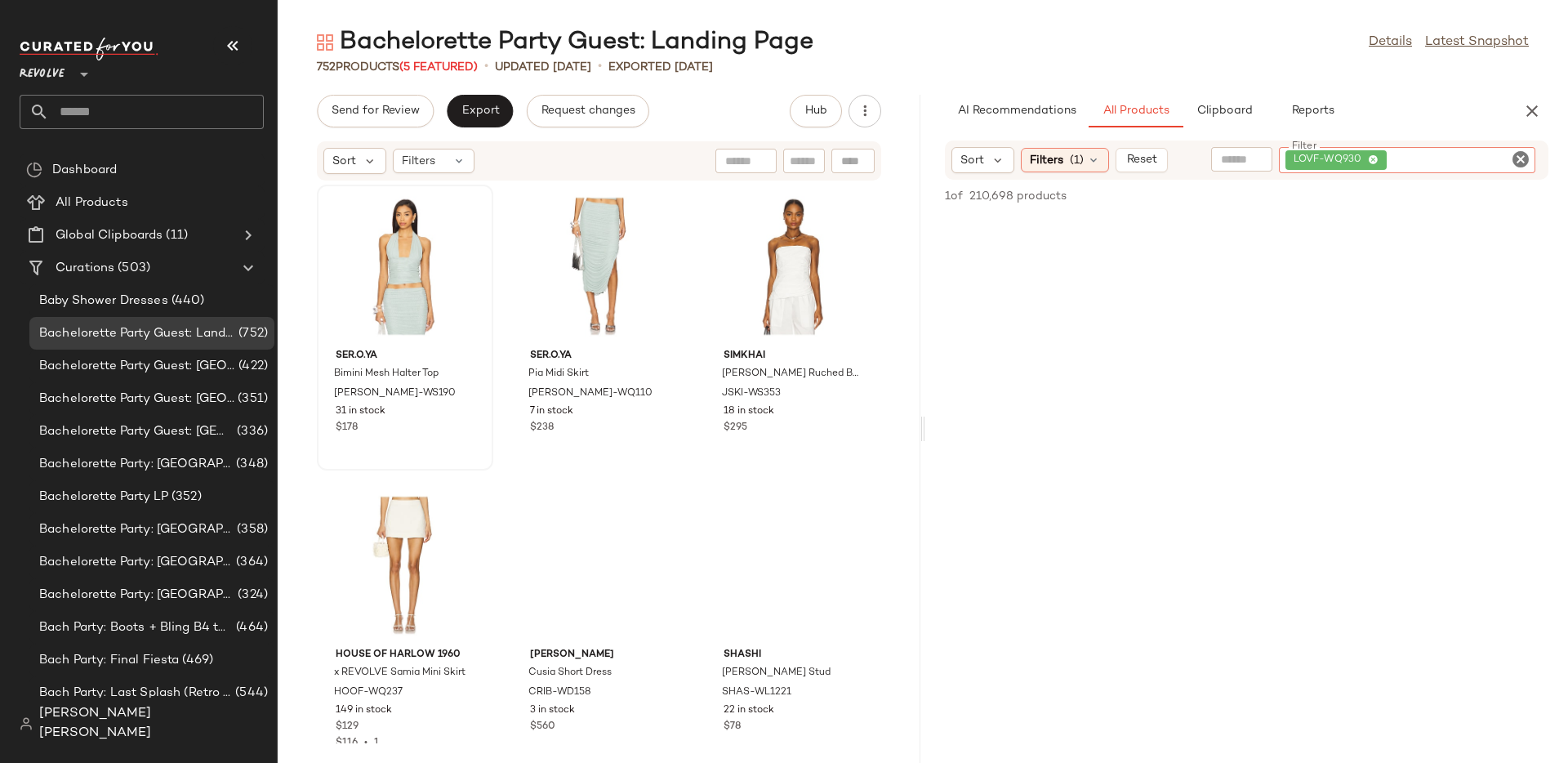
click at [1483, 161] on div "LOVF-WQ930" at bounding box center [1407, 160] width 256 height 26
click at [1518, 157] on icon "Clear Filter" at bounding box center [1521, 159] width 20 height 20
click at [1354, 157] on input "text" at bounding box center [1346, 160] width 42 height 17
click at [1299, 158] on img at bounding box center [1303, 160] width 21 height 21
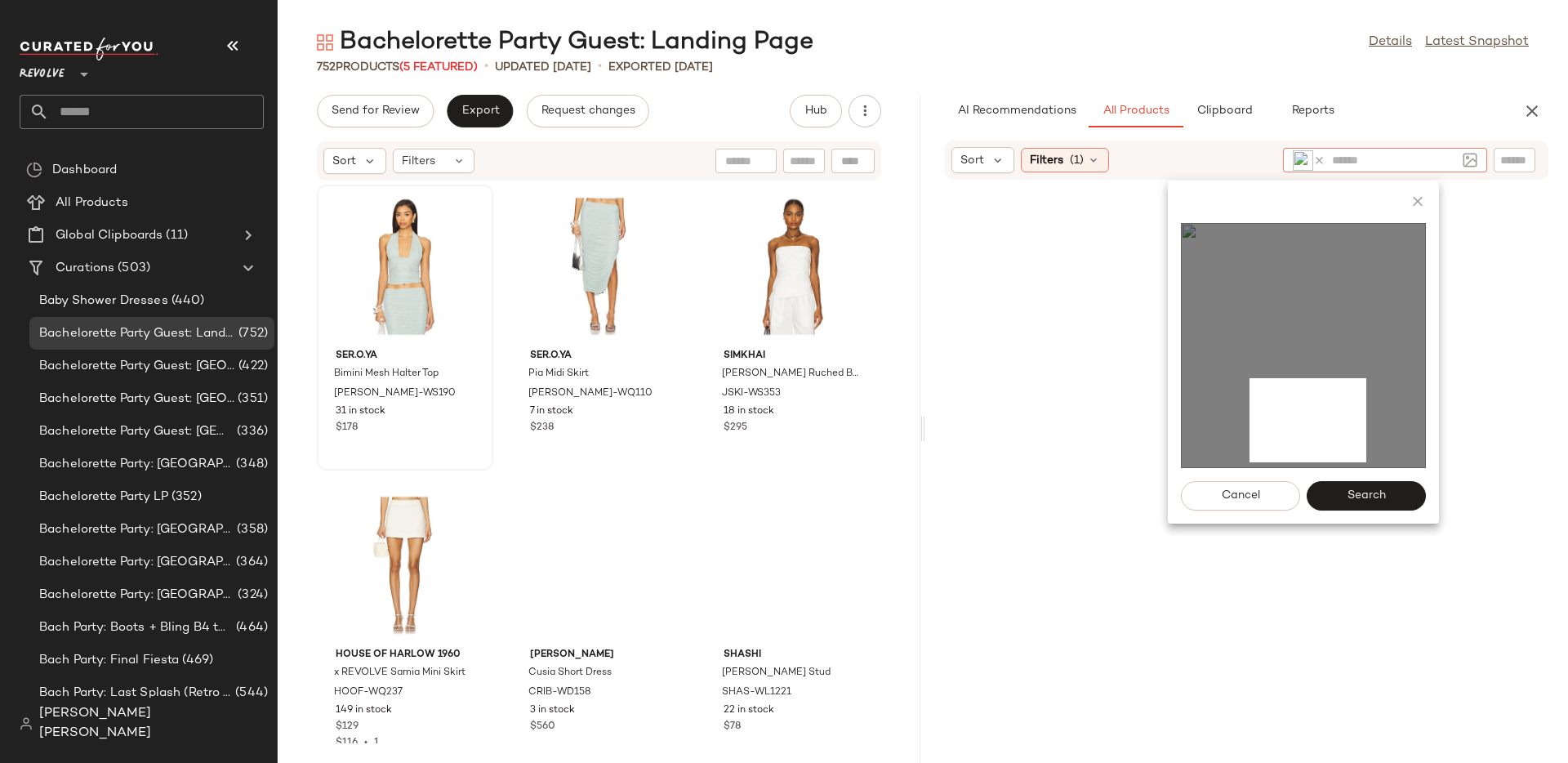
drag, startPoint x: 1250, startPoint y: 378, endPoint x: 1366, endPoint y: 463, distance: 143.8
click at [1366, 463] on img at bounding box center [1303, 345] width 245 height 245
click at [1355, 497] on span "Search" at bounding box center [1366, 496] width 39 height 13
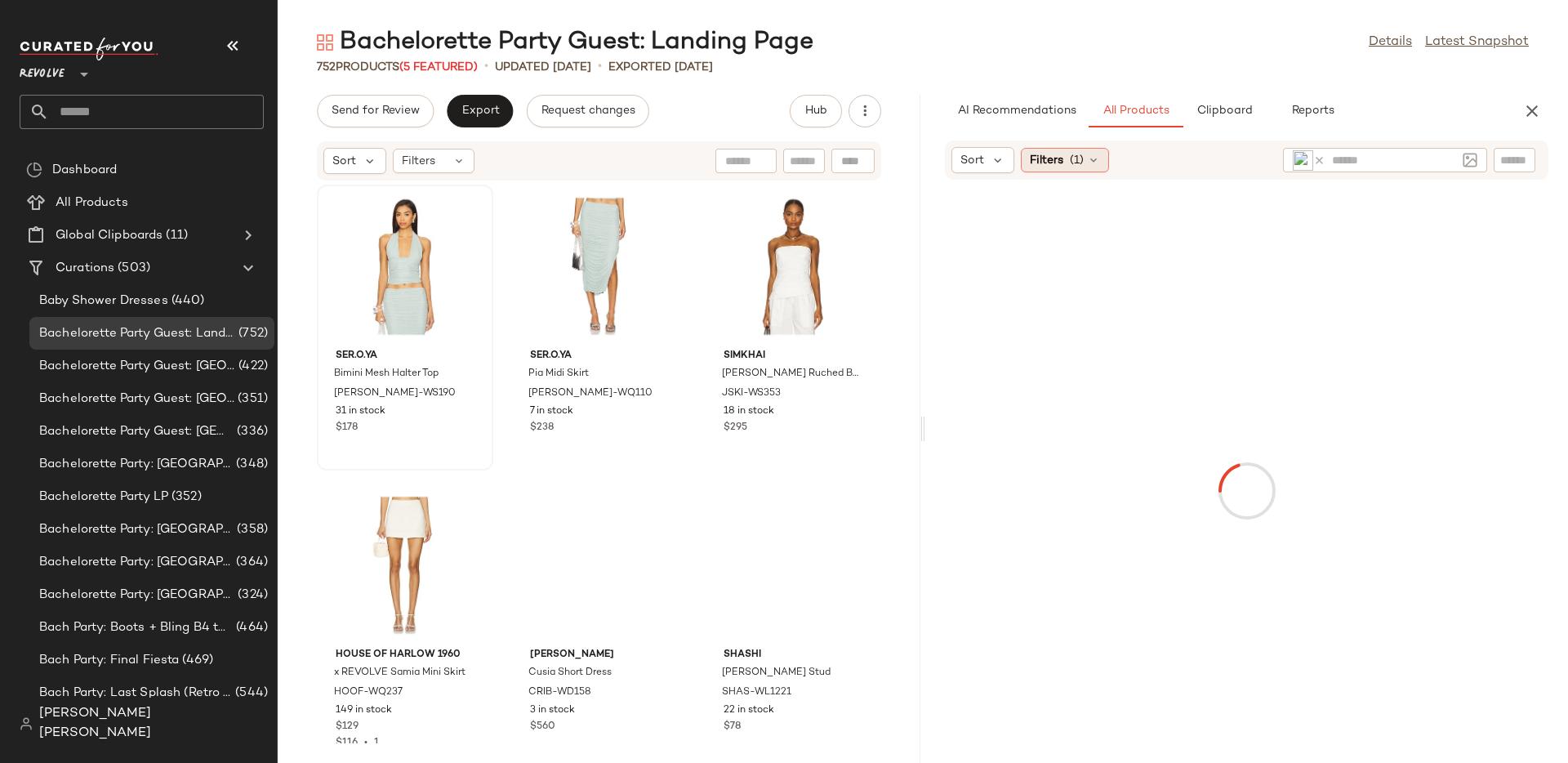
click at [1090, 167] on div "Filters (1)" at bounding box center [1066, 159] width 89 height 24
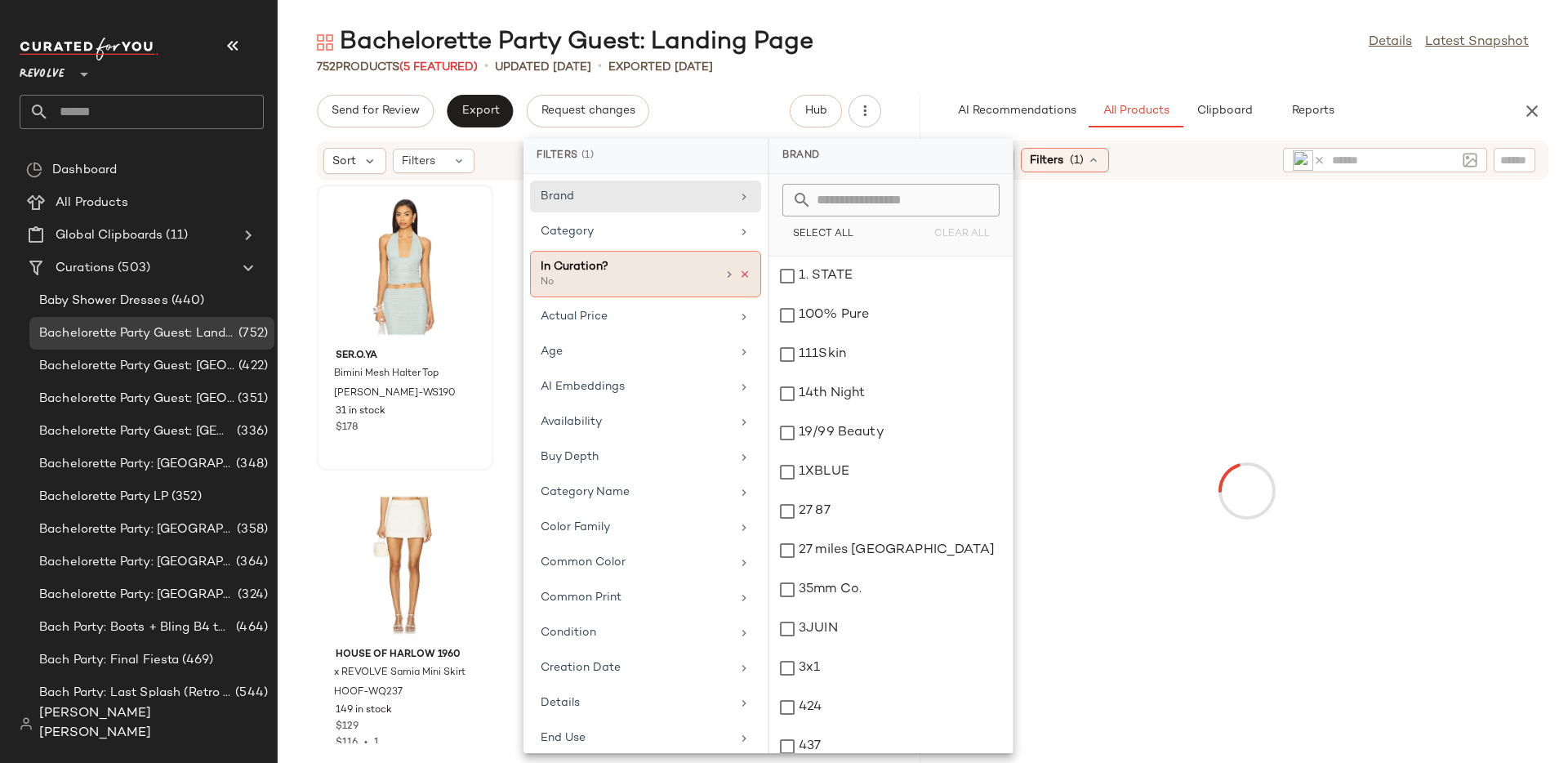
click at [742, 273] on icon at bounding box center [745, 274] width 12 height 12
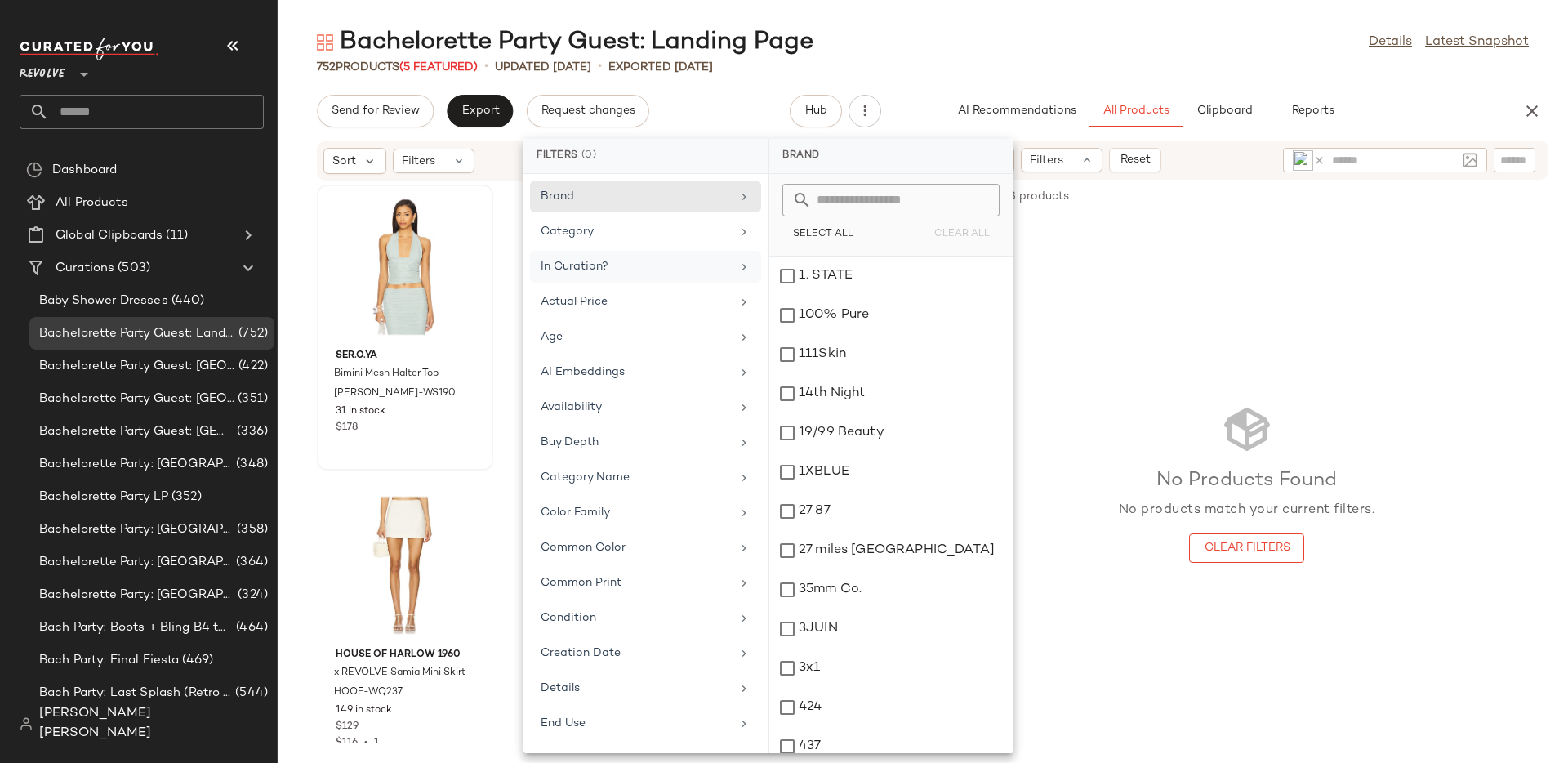
click at [1181, 226] on div "No Products Found No products match your current filters. Clear Filters" at bounding box center [1247, 482] width 643 height 534
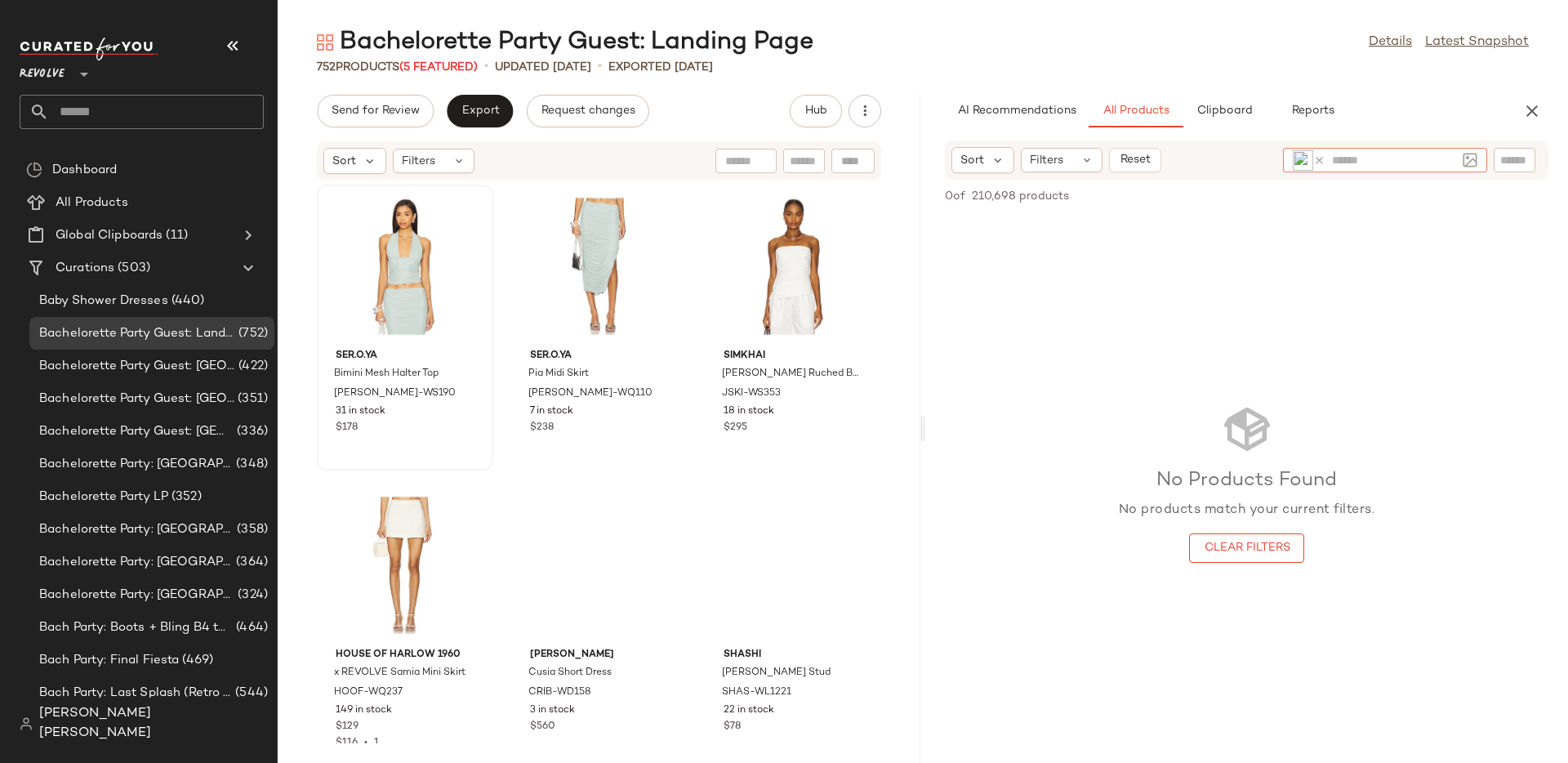
click at [1391, 157] on input "text" at bounding box center [1393, 160] width 124 height 17
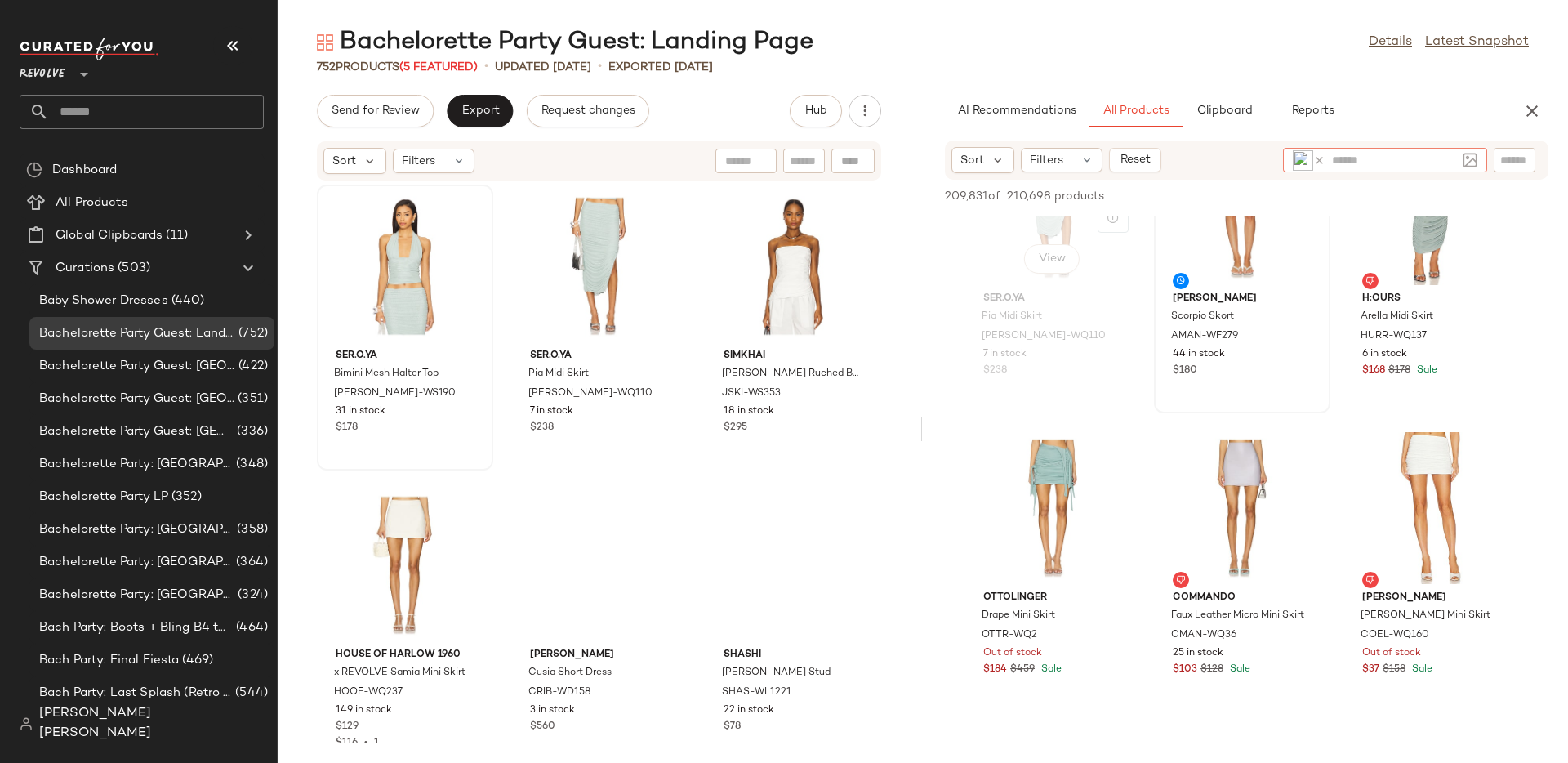
scroll to position [89, 0]
click at [1304, 160] on img at bounding box center [1303, 160] width 21 height 21
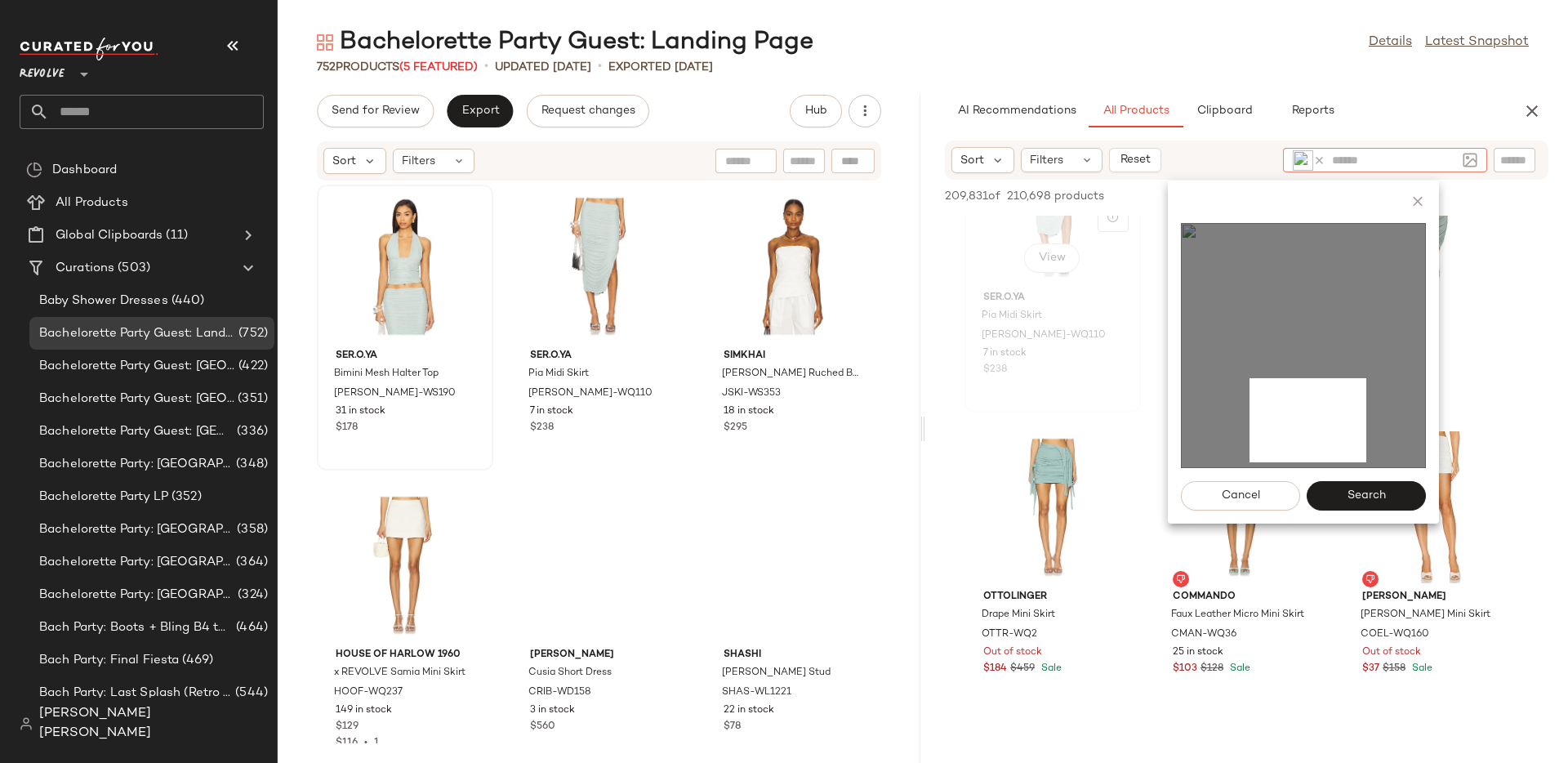
click at [1040, 363] on div "$238" at bounding box center [1052, 370] width 138 height 14
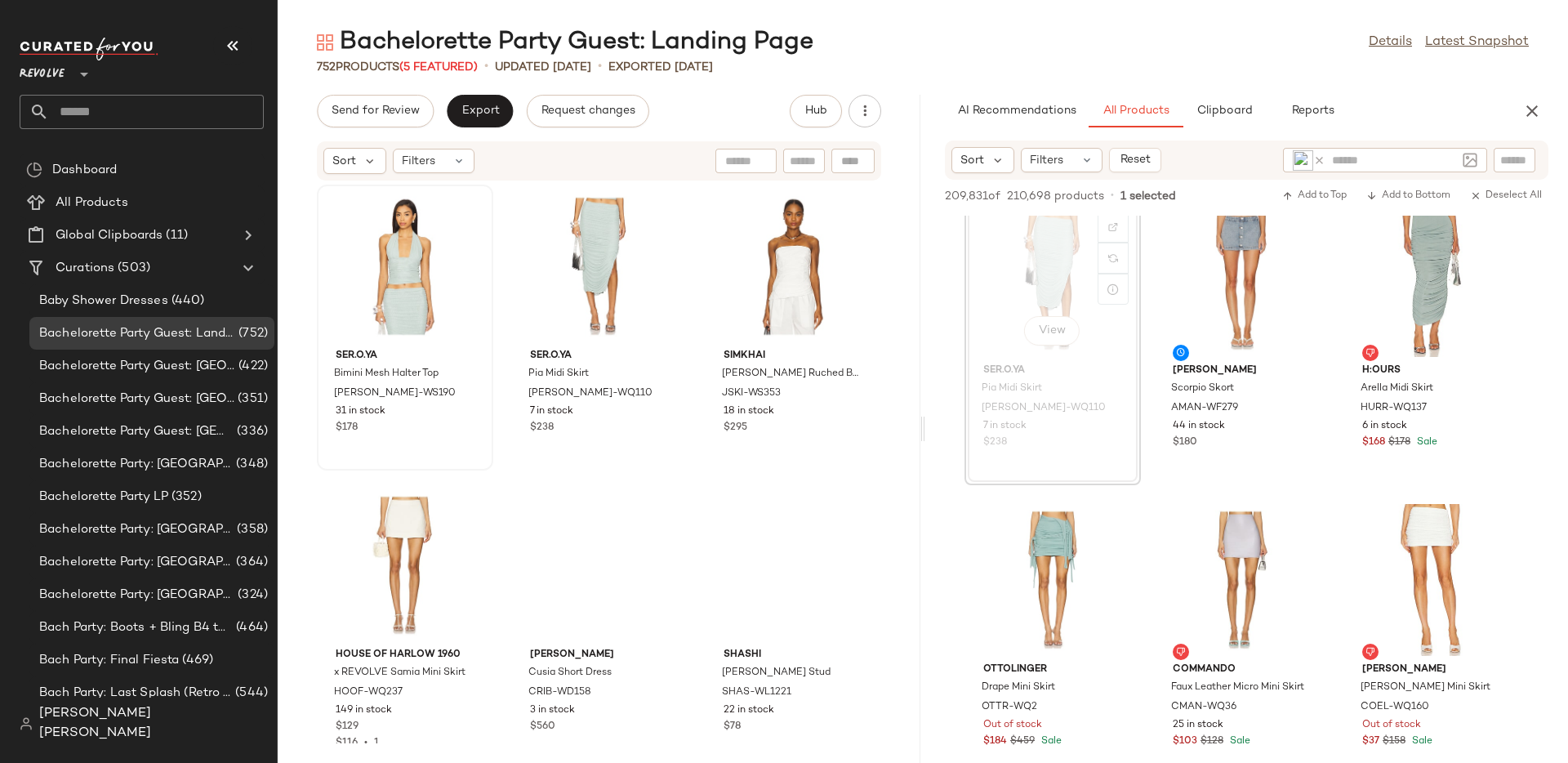
scroll to position [0, 0]
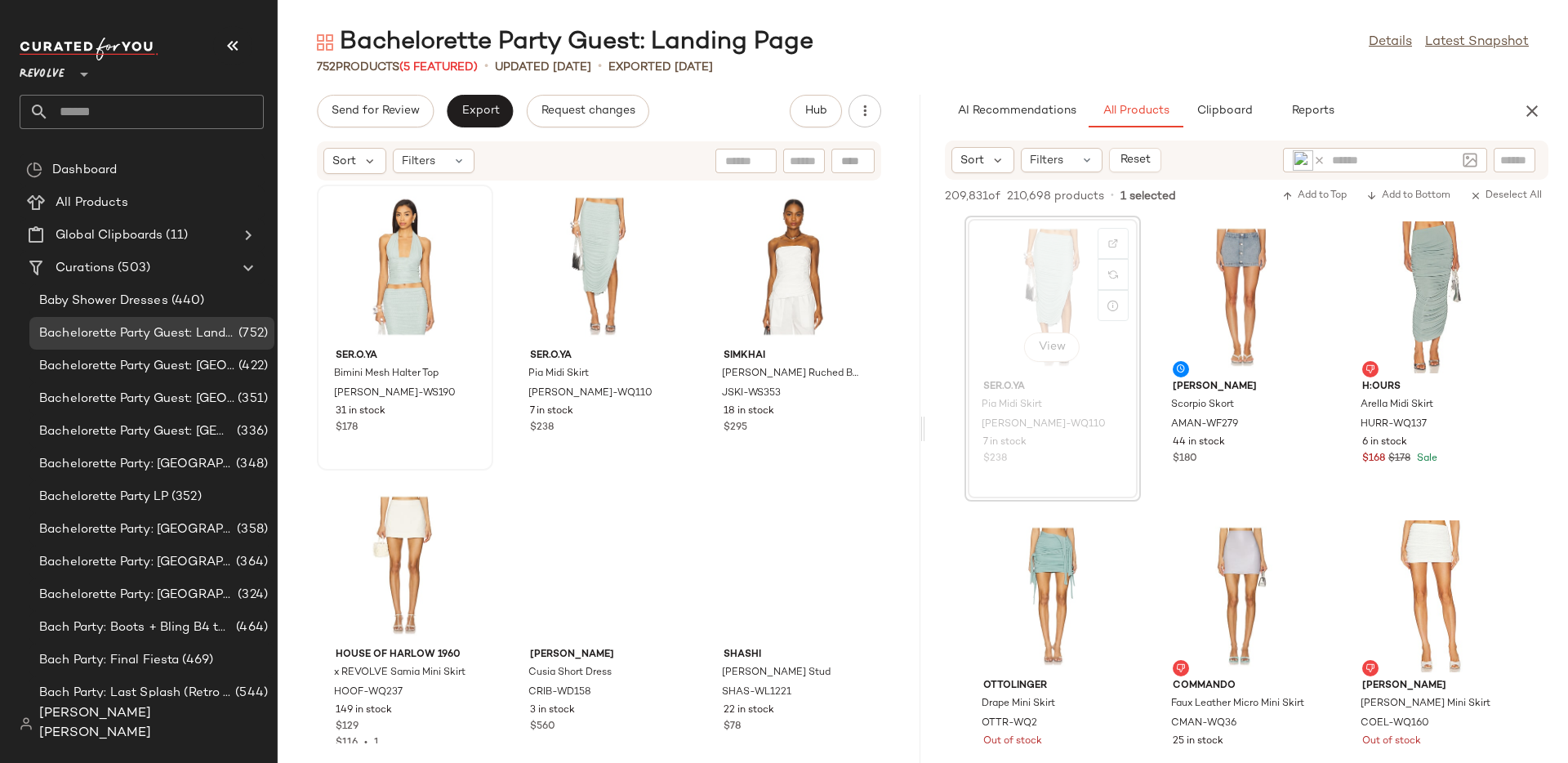
click at [1057, 290] on div "View" at bounding box center [1053, 298] width 165 height 152
click at [1323, 162] on icon at bounding box center [1320, 161] width 13 height 13
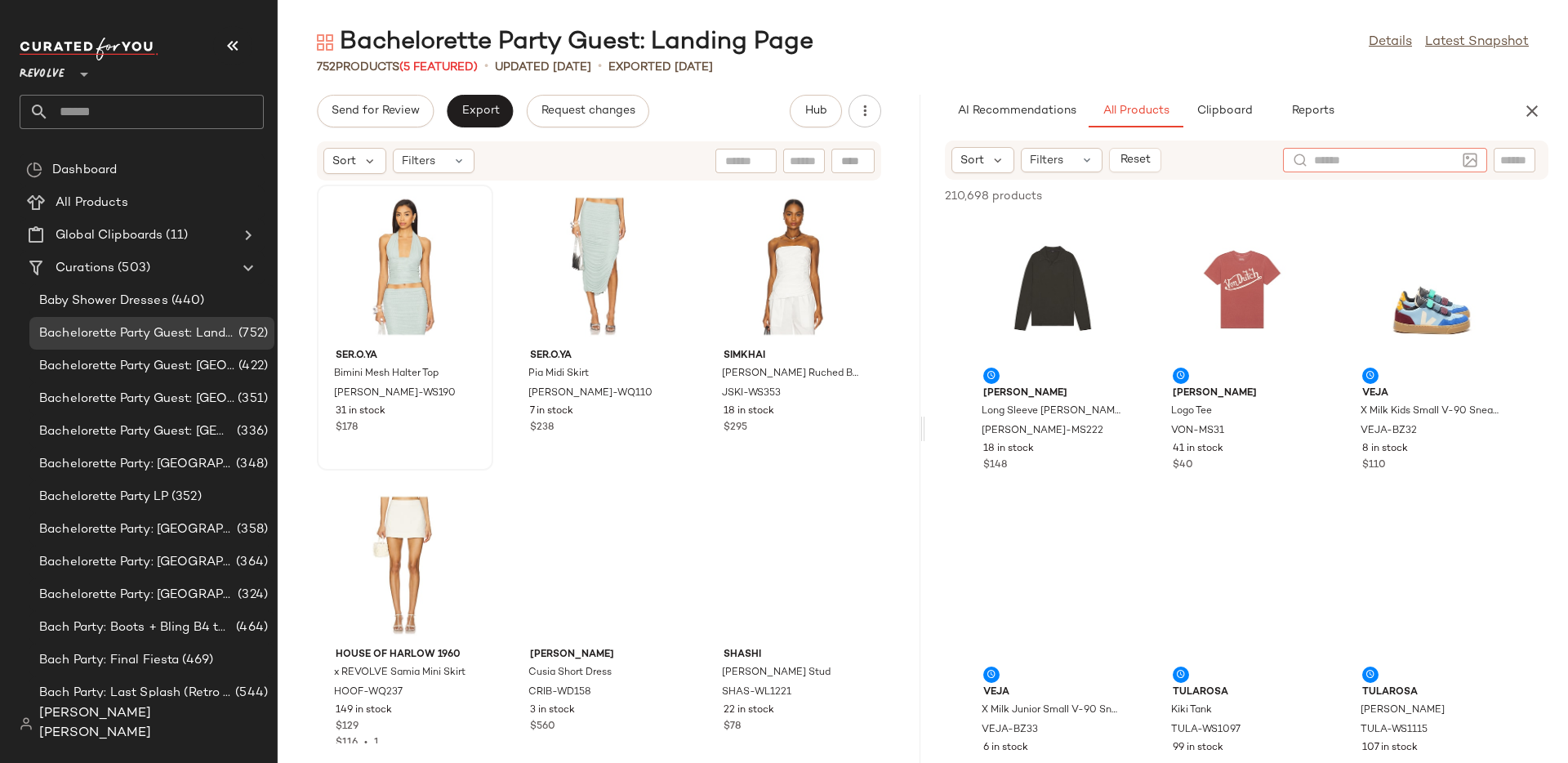
scroll to position [296, 0]
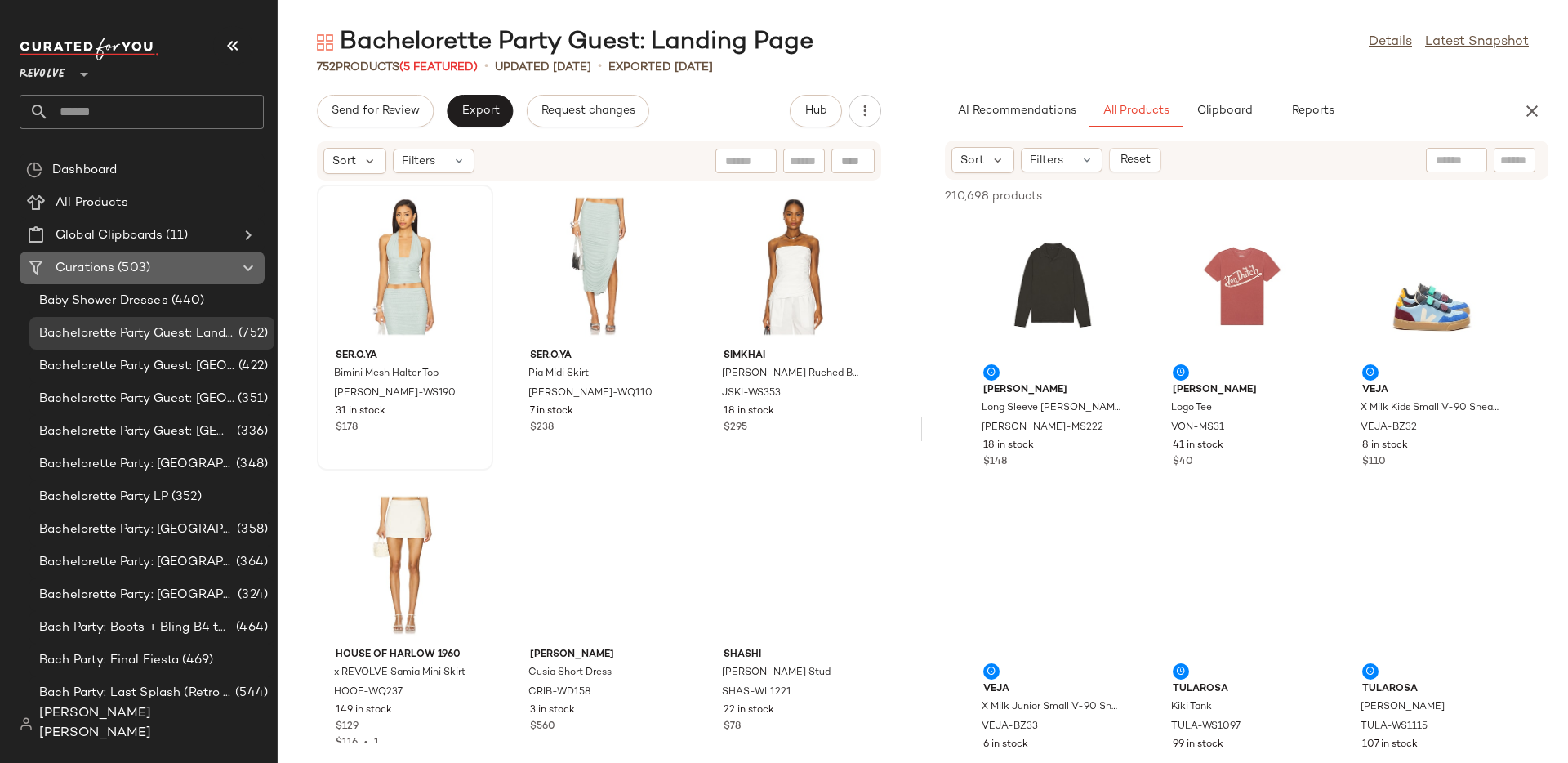
click at [248, 275] on icon at bounding box center [249, 268] width 20 height 20
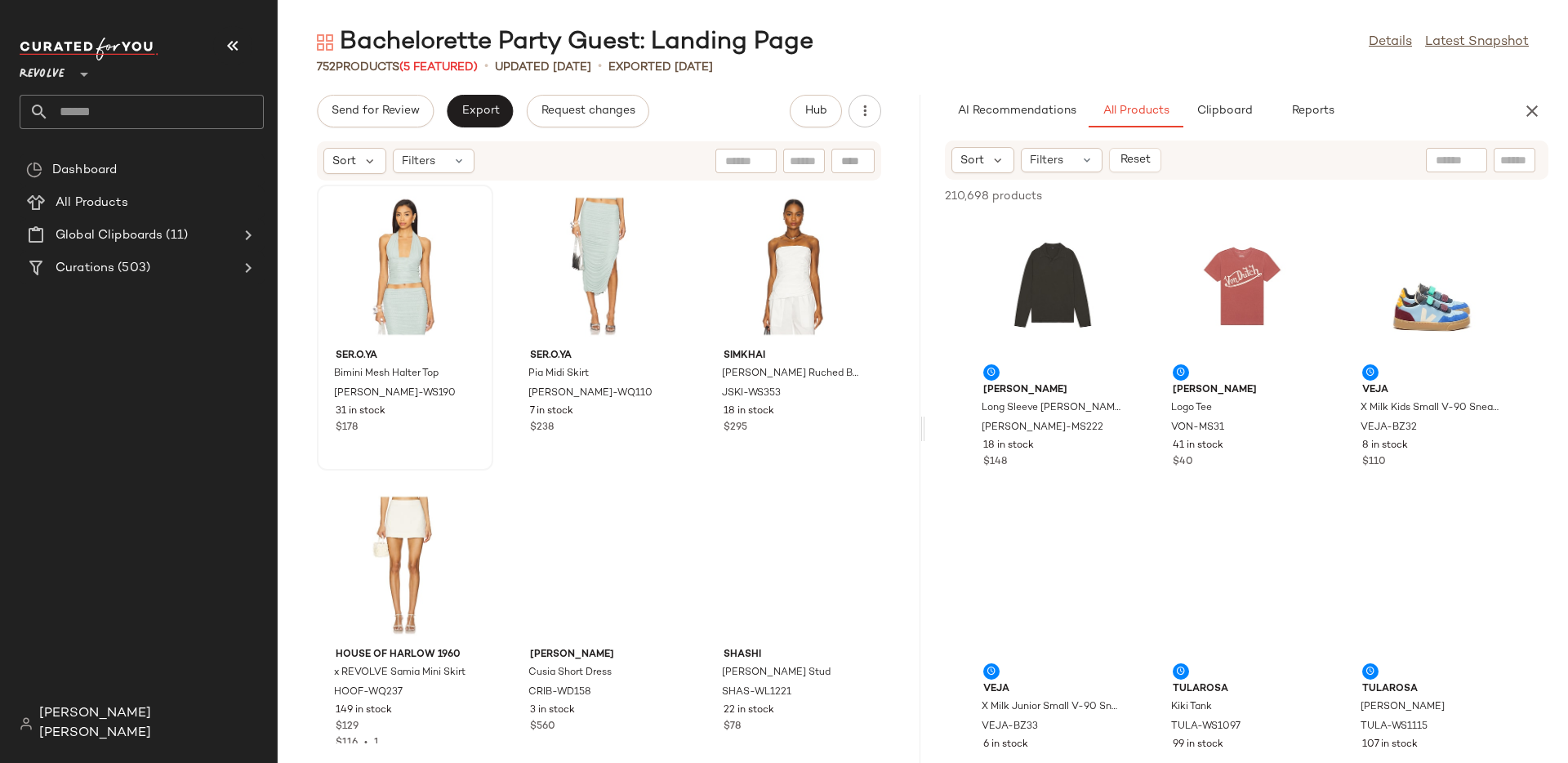
click at [118, 728] on span "[PERSON_NAME] [PERSON_NAME]" at bounding box center [151, 723] width 224 height 39
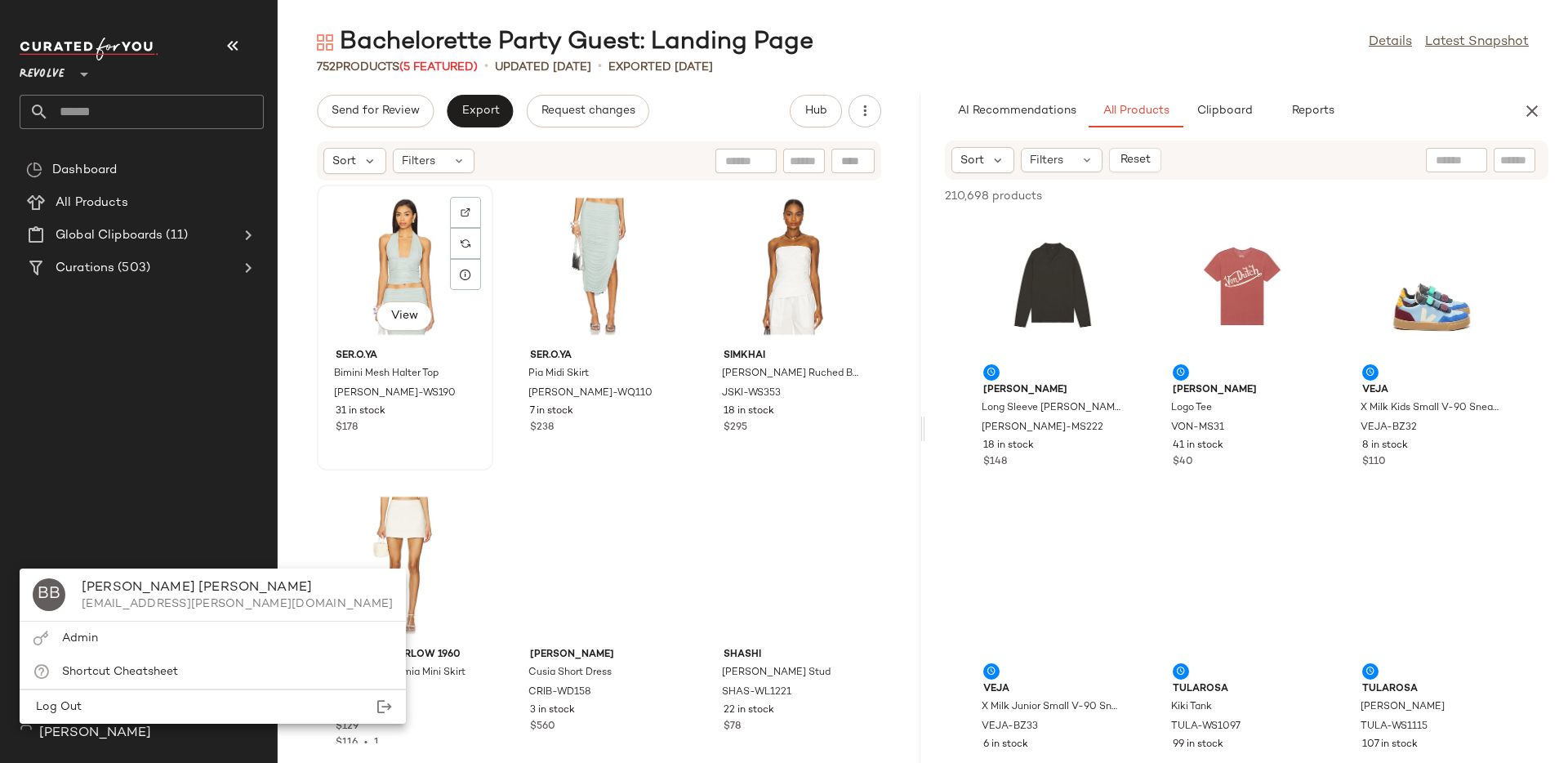
click at [406, 281] on div "View" at bounding box center [405, 266] width 165 height 152
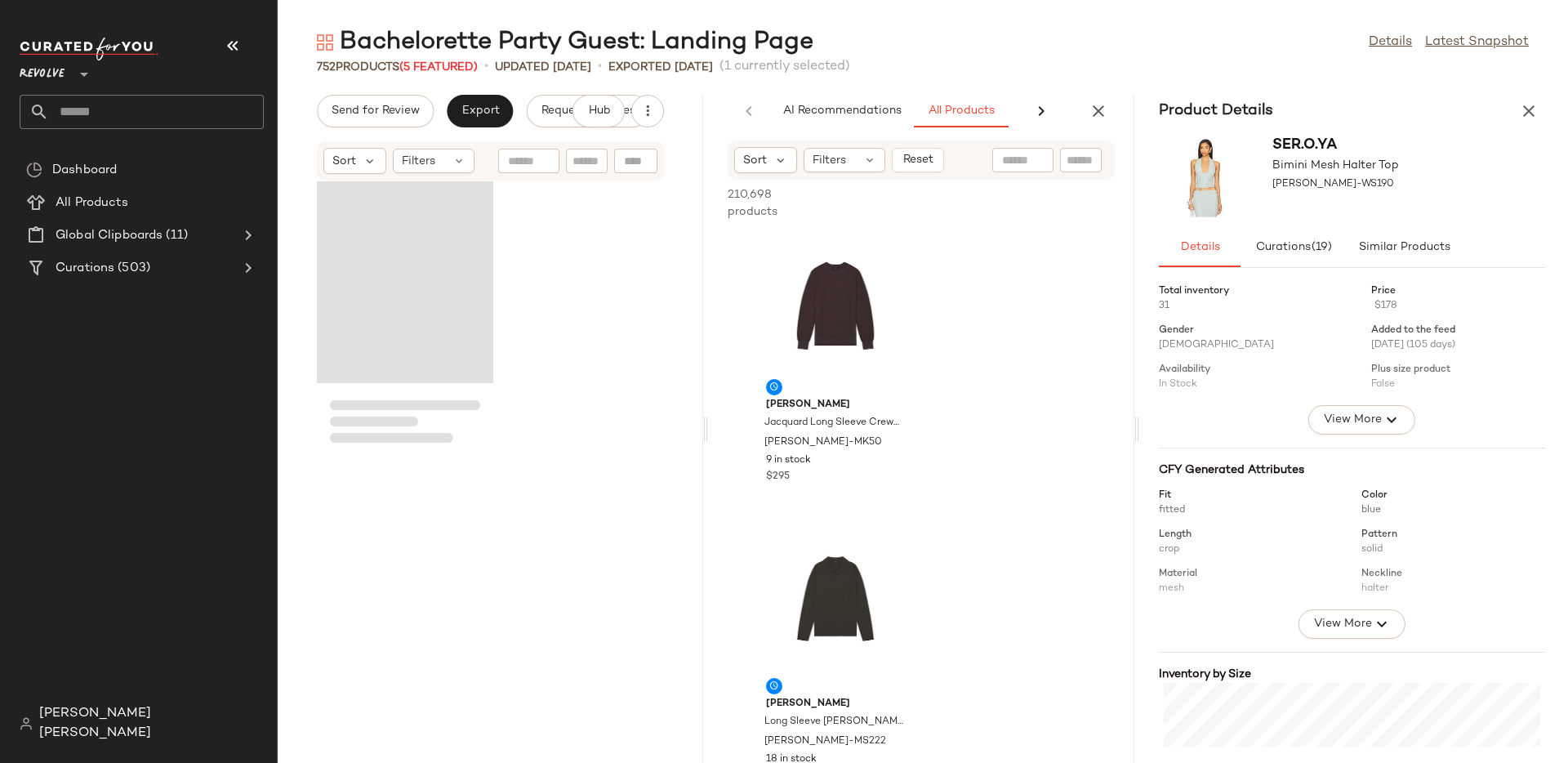
scroll to position [1795, 0]
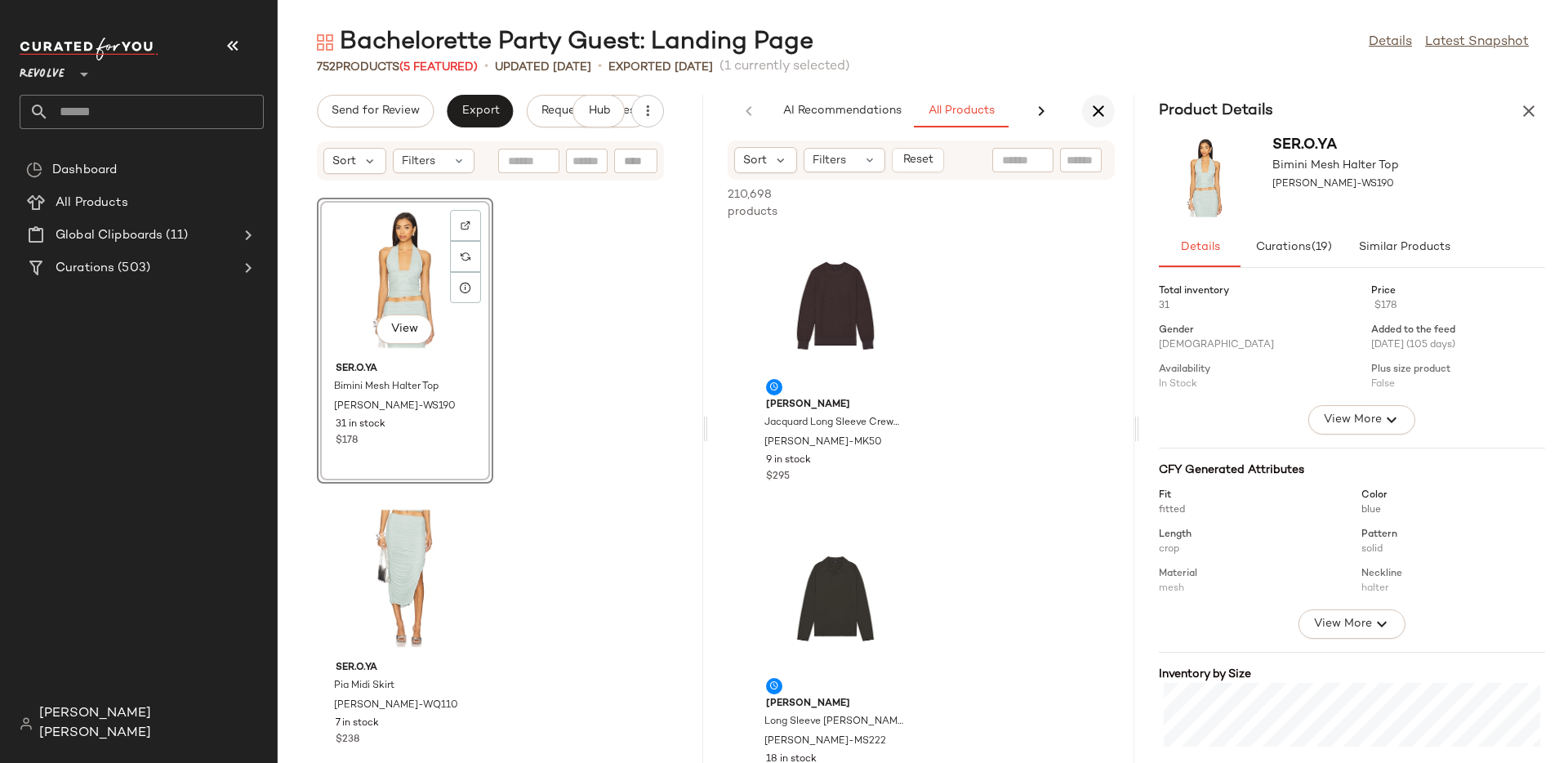
click at [1094, 117] on icon "button" at bounding box center [1098, 111] width 20 height 20
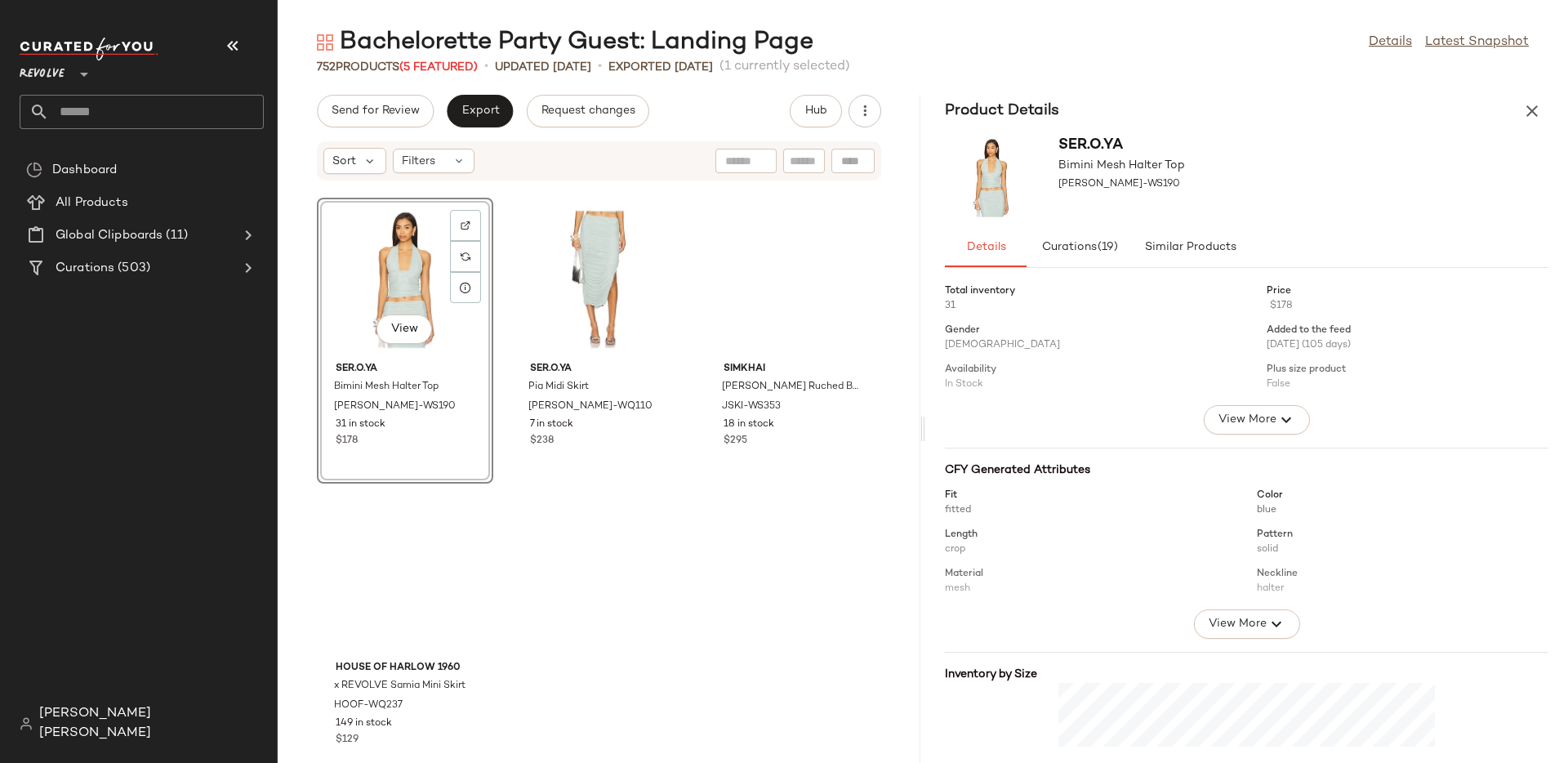
scroll to position [897, 0]
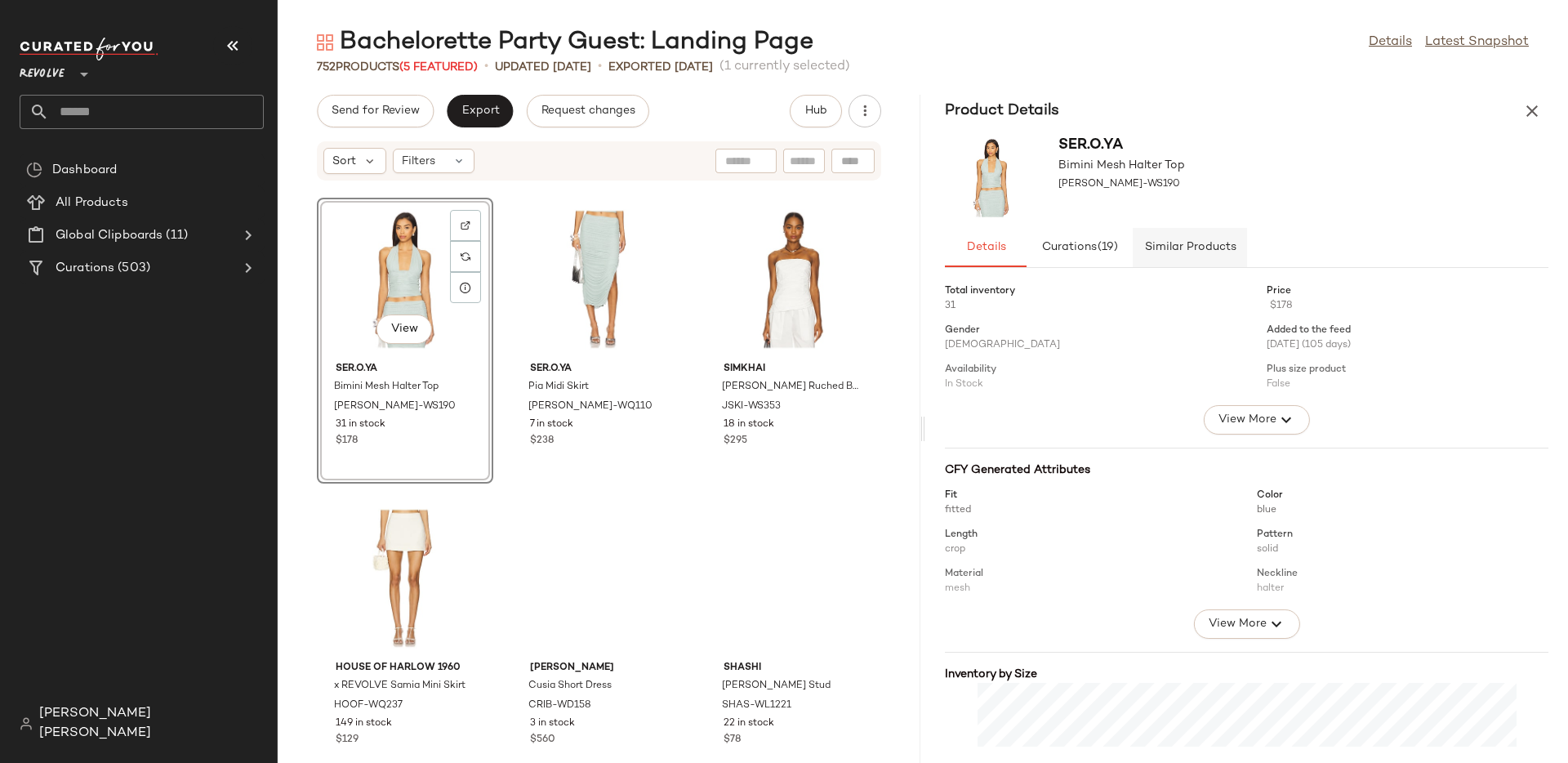
click at [1170, 262] on button "Similar Products" at bounding box center [1190, 247] width 114 height 39
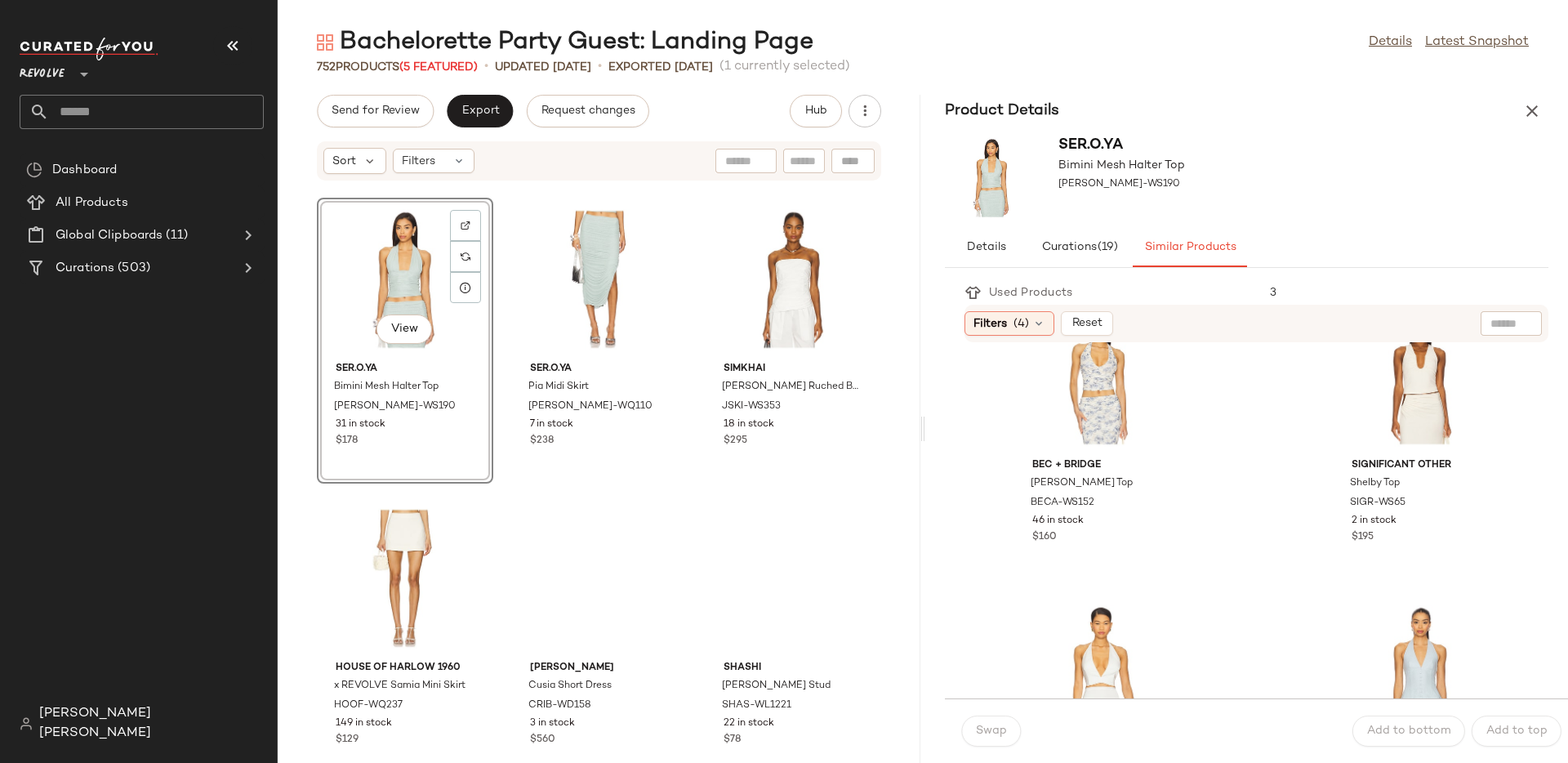
scroll to position [0, 0]
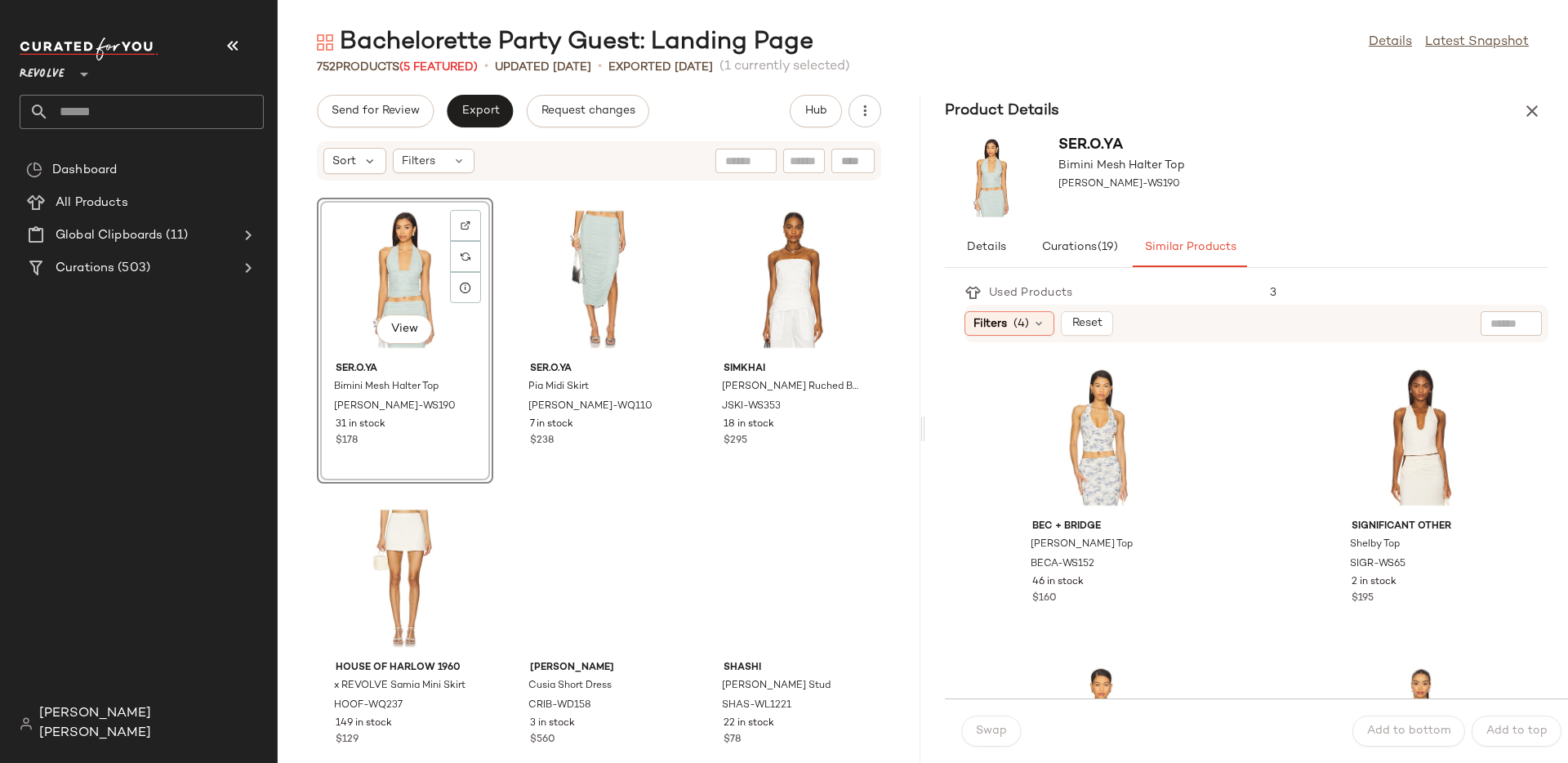
click at [124, 740] on span "[PERSON_NAME] [PERSON_NAME]" at bounding box center [151, 723] width 224 height 39
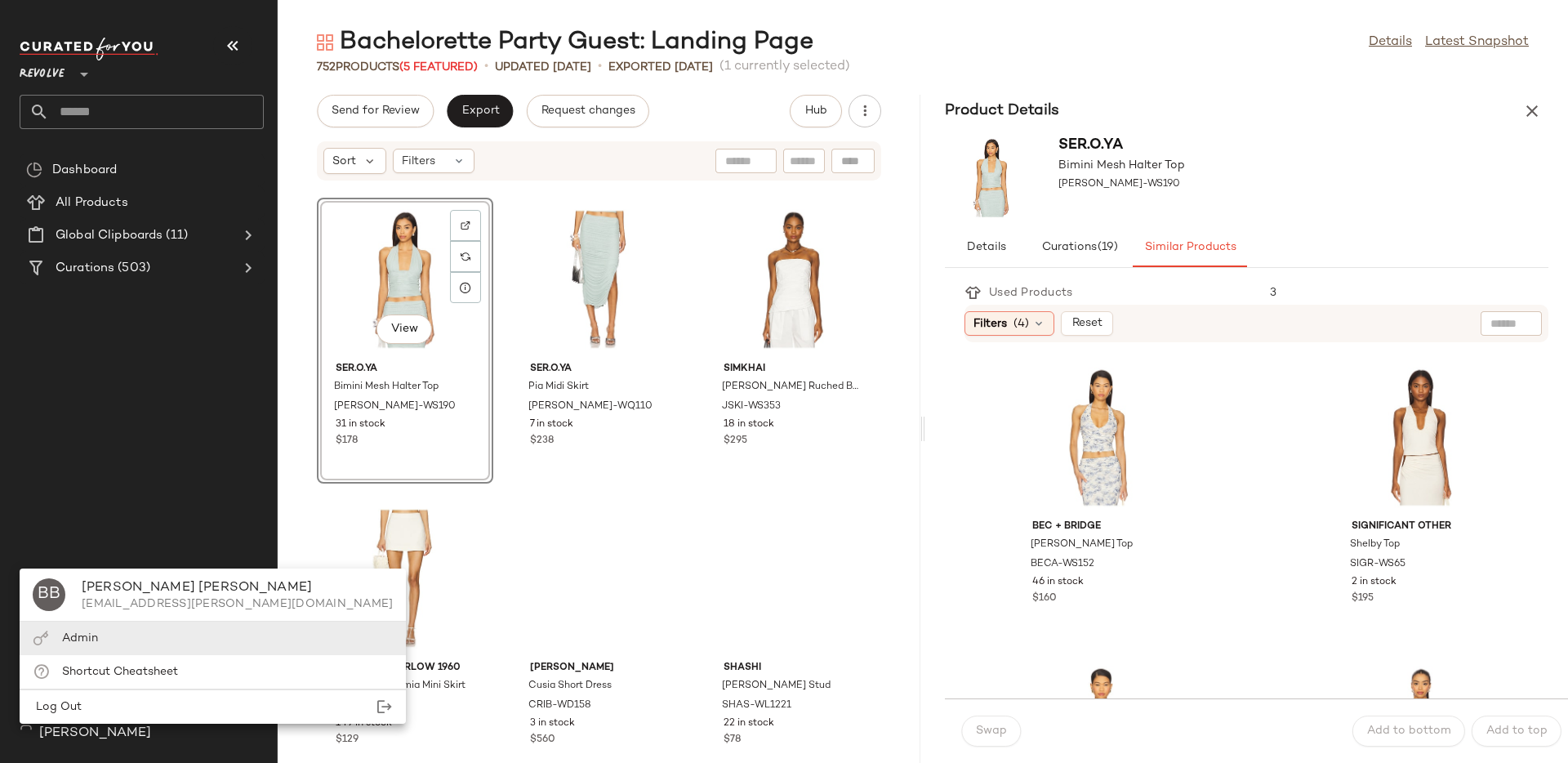
click at [140, 655] on div "Admin" at bounding box center [213, 672] width 386 height 33
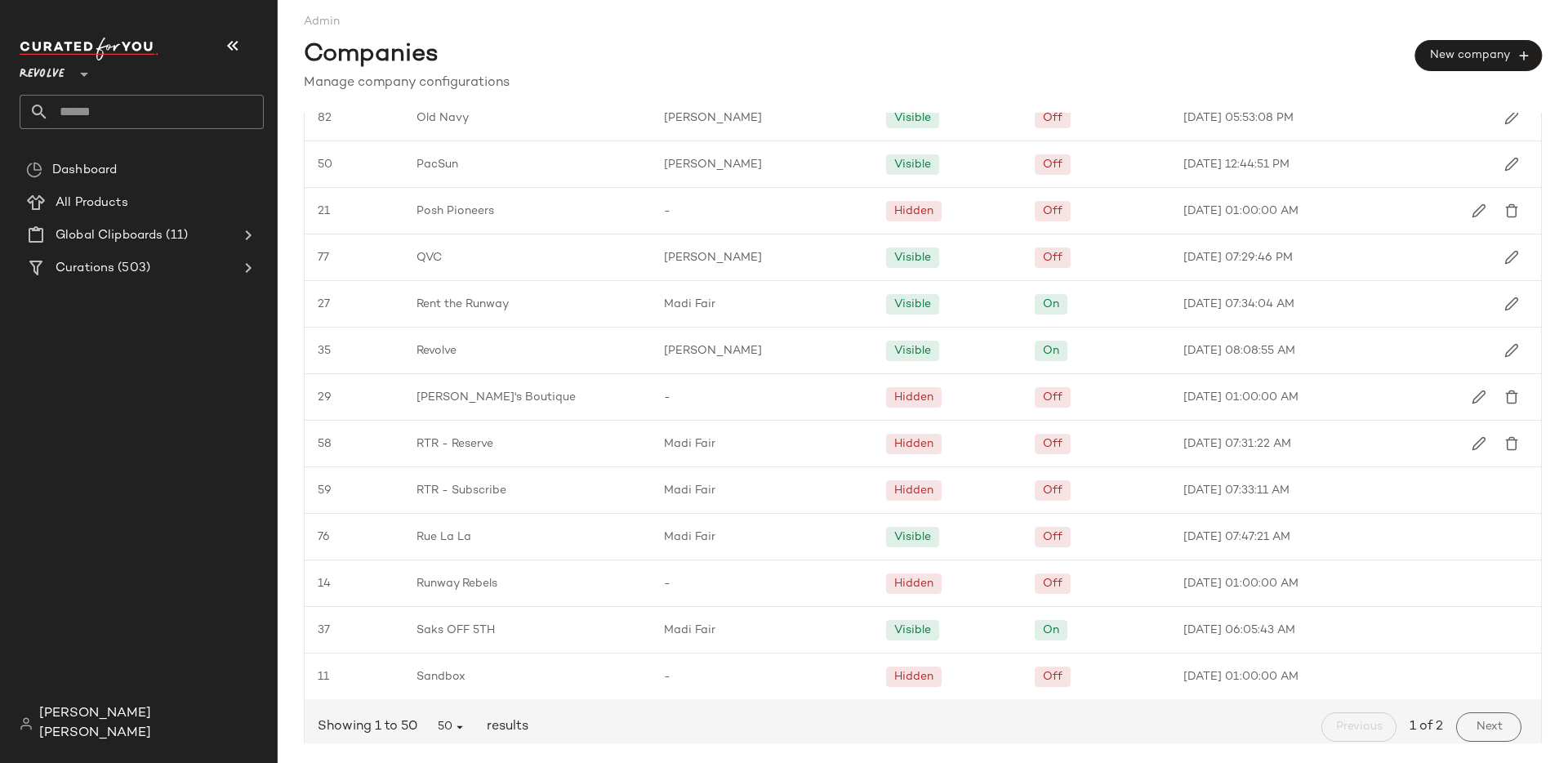
scroll to position [1791, 0]
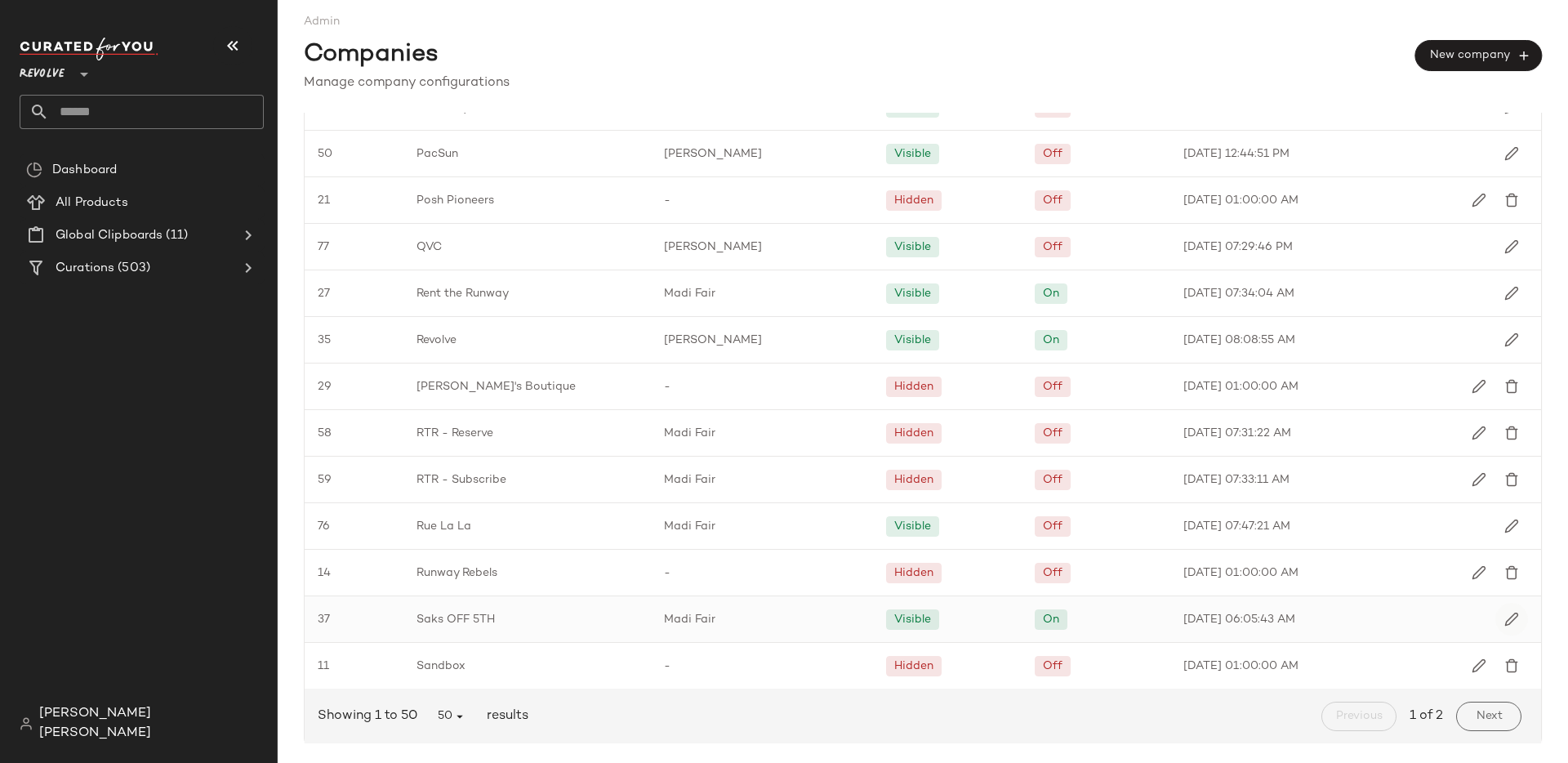
click at [1505, 612] on img "button" at bounding box center [1512, 619] width 14 height 14
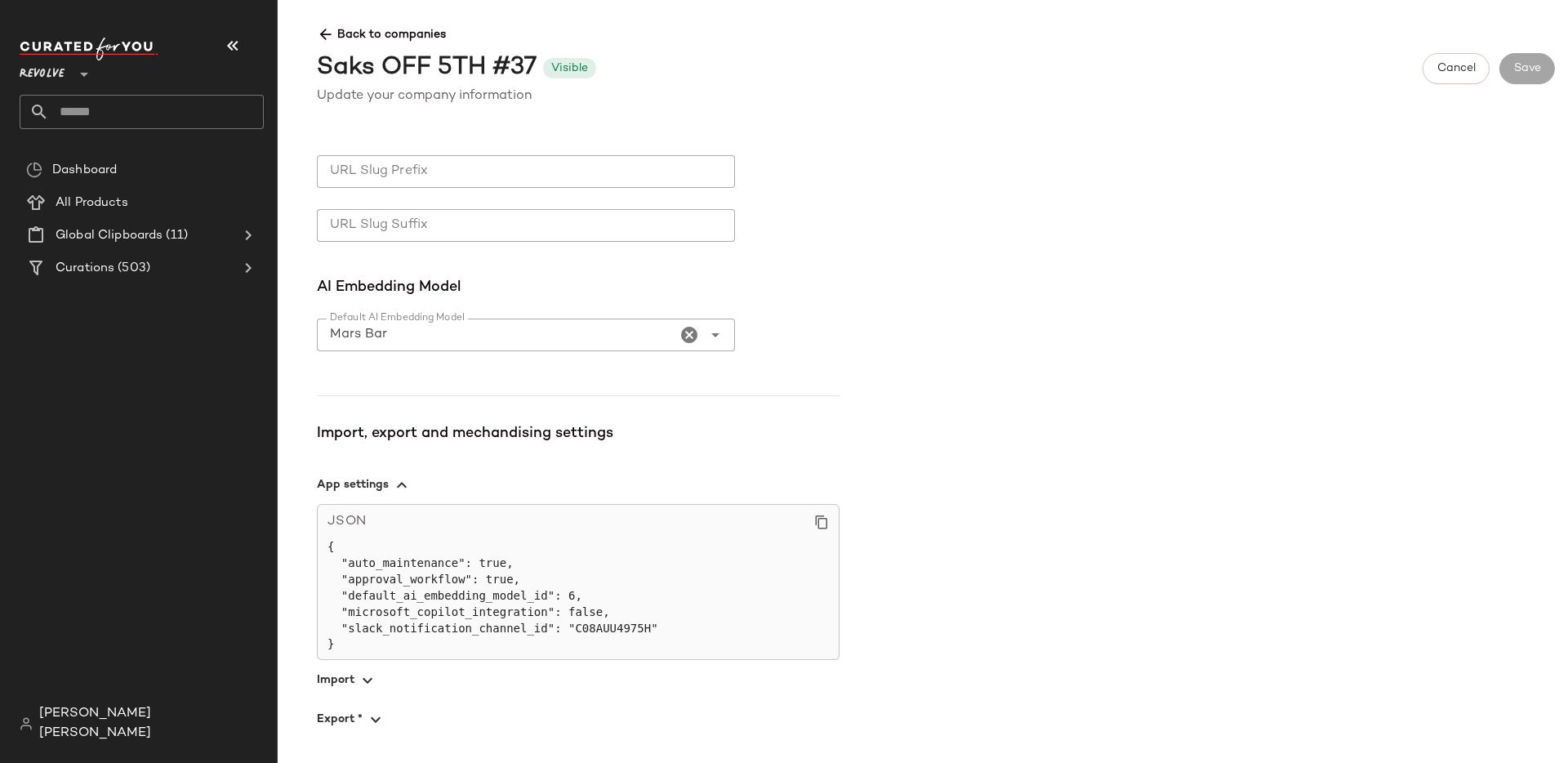
scroll to position [815, 0]
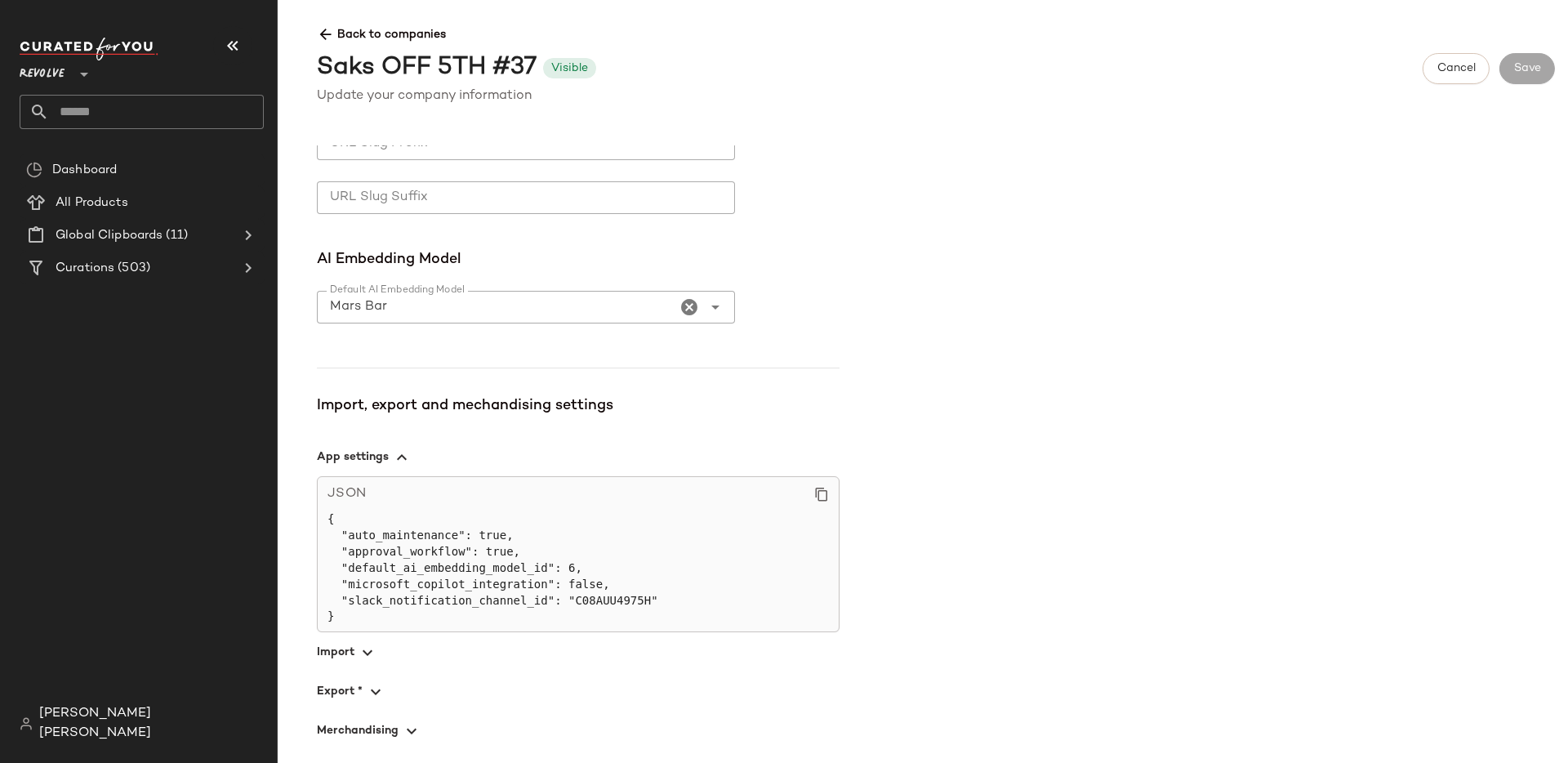
click at [391, 730] on span "button" at bounding box center [578, 730] width 523 height 39
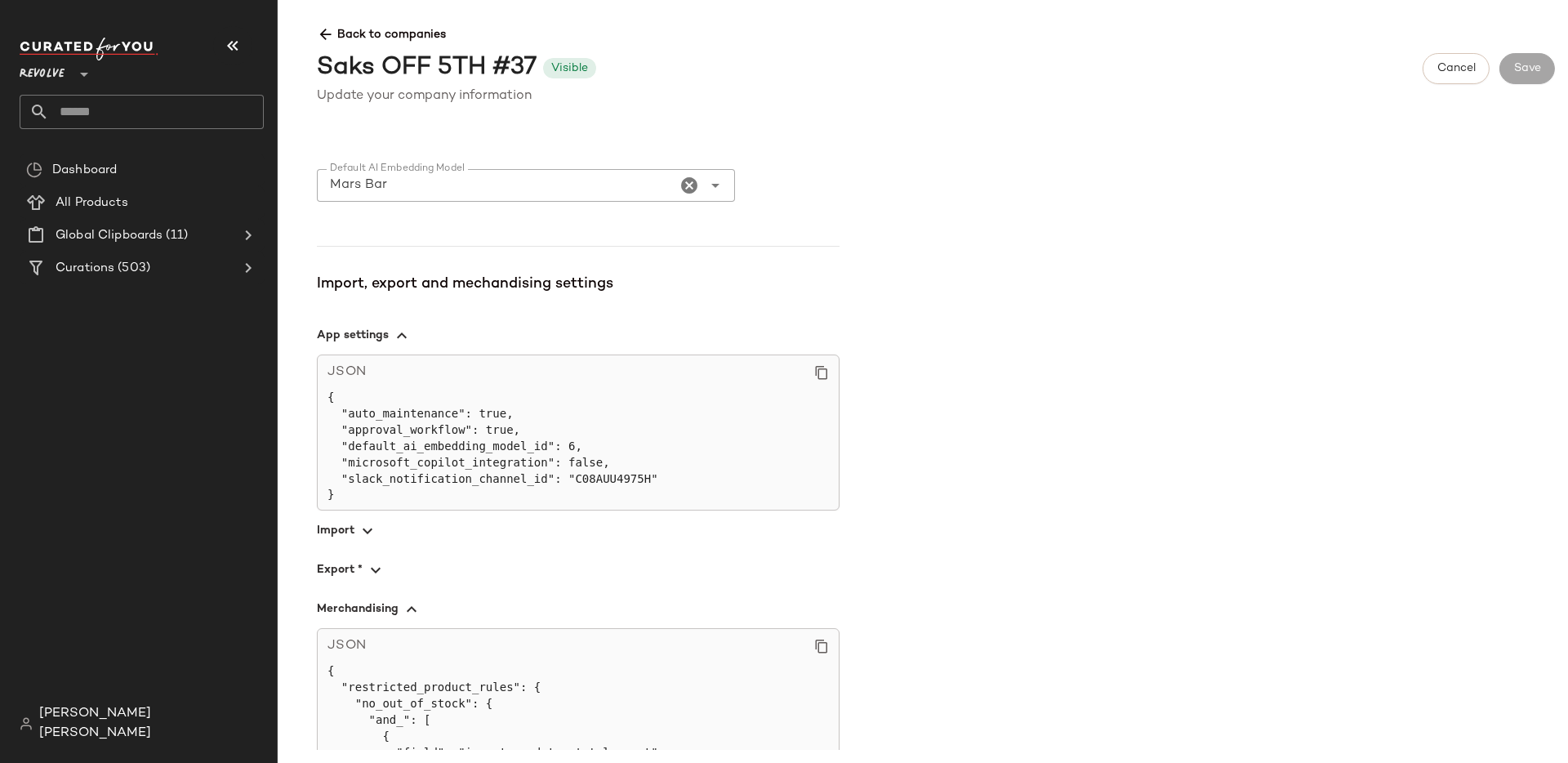
scroll to position [1134, 0]
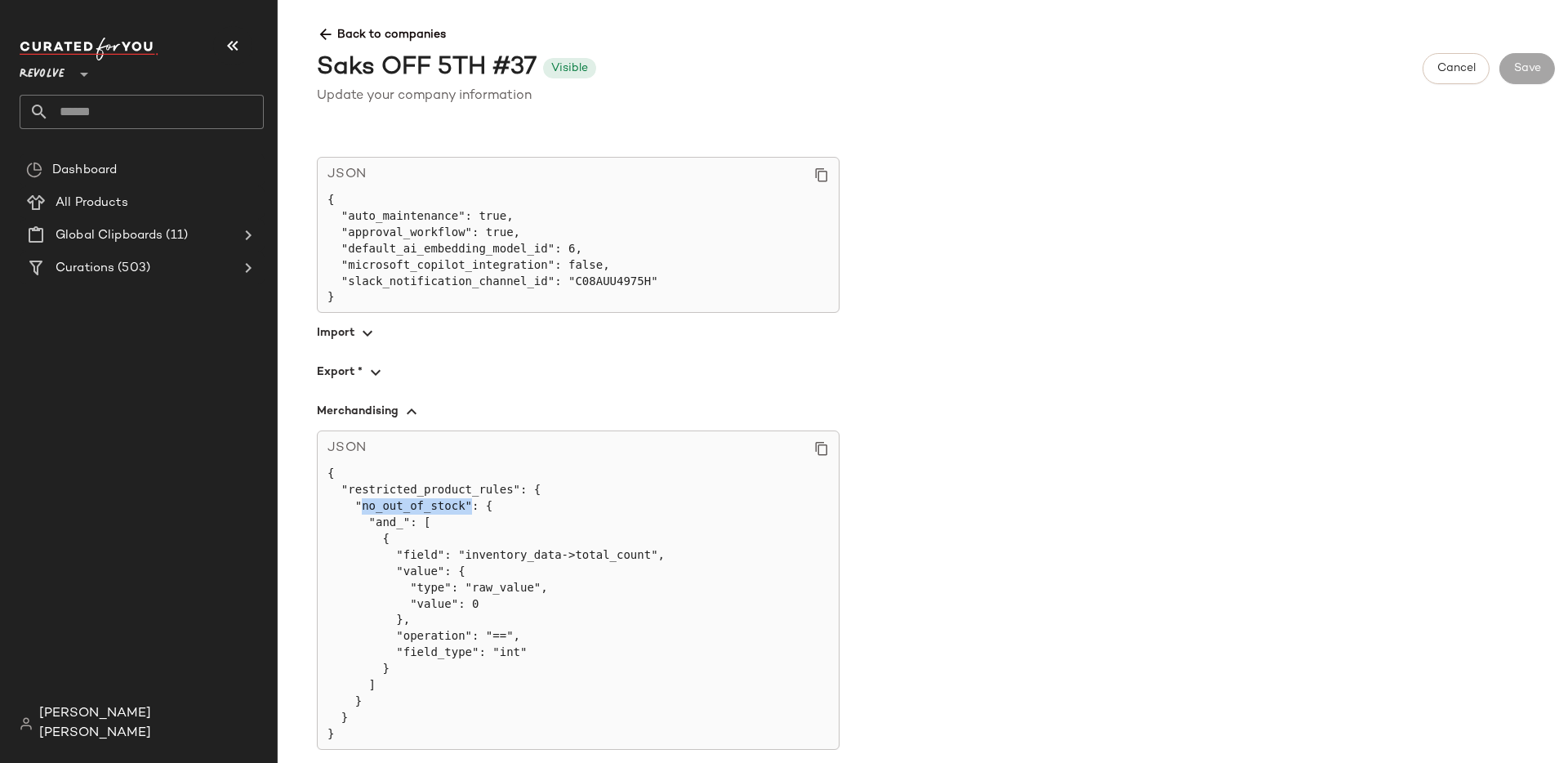
drag, startPoint x: 362, startPoint y: 507, endPoint x: 469, endPoint y: 505, distance: 107.0
click at [469, 505] on pre "{ "restricted_product_rules": { "no_out_of_stock": { "and_": [ { "field": "inve…" at bounding box center [578, 605] width 501 height 277
click at [181, 261] on div "Curations (503)" at bounding box center [143, 268] width 185 height 19
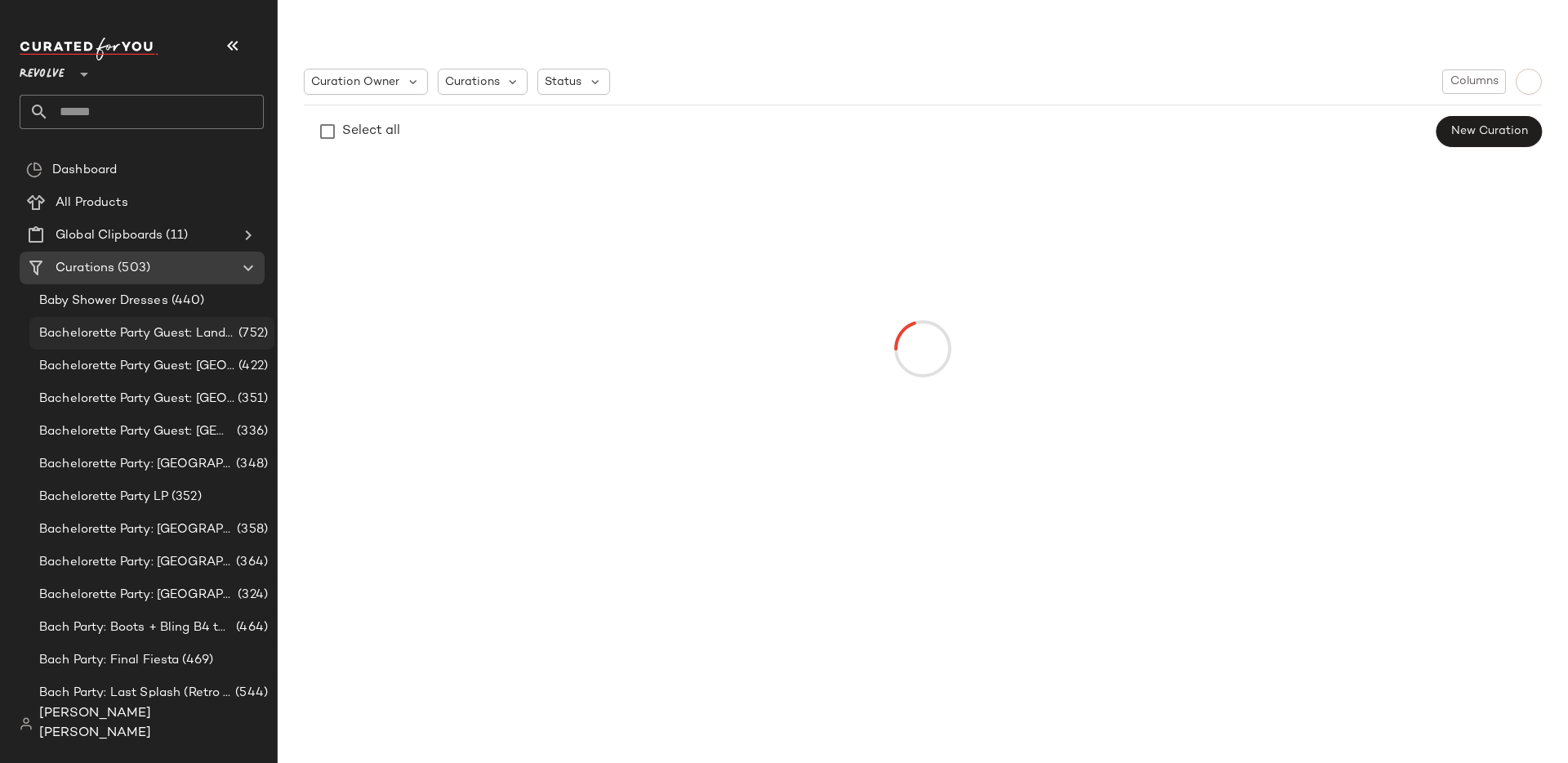
click at [230, 320] on div "Bachelorette Party Guest: Landing Page (752)" at bounding box center [152, 333] width 245 height 33
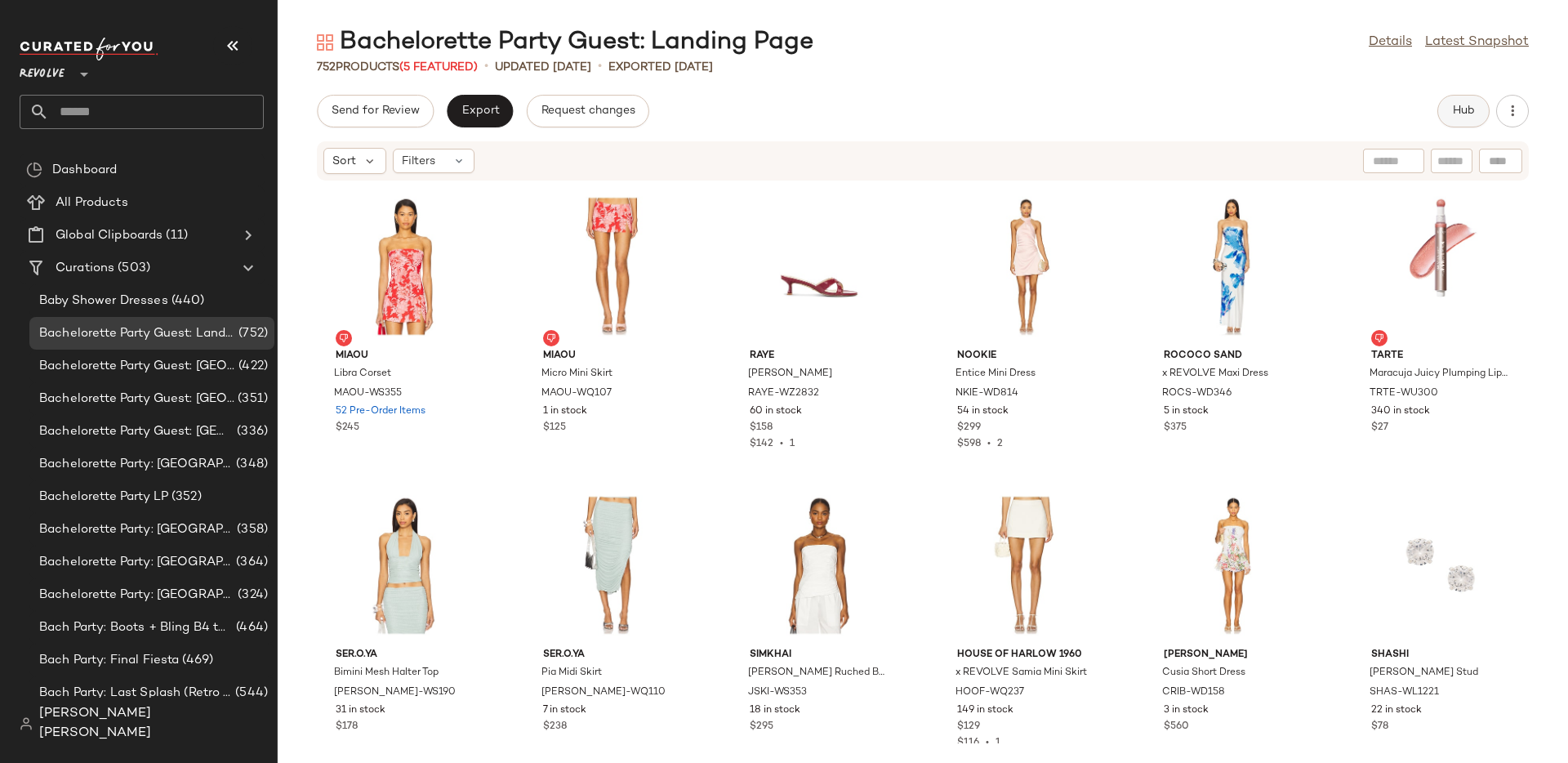
click at [1468, 105] on span "Hub" at bounding box center [1463, 111] width 23 height 13
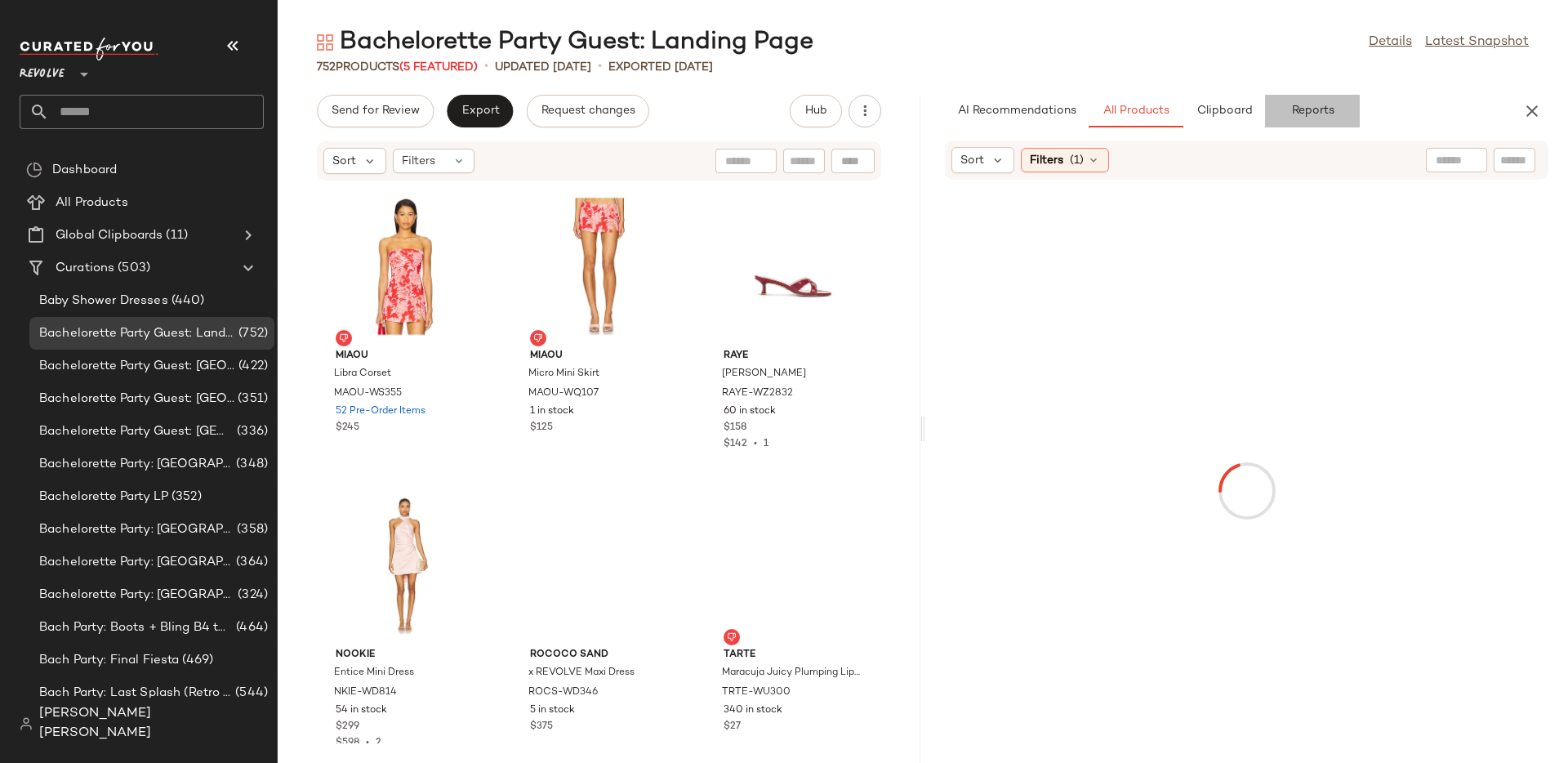
click at [1337, 100] on button "Reports" at bounding box center [1312, 111] width 95 height 33
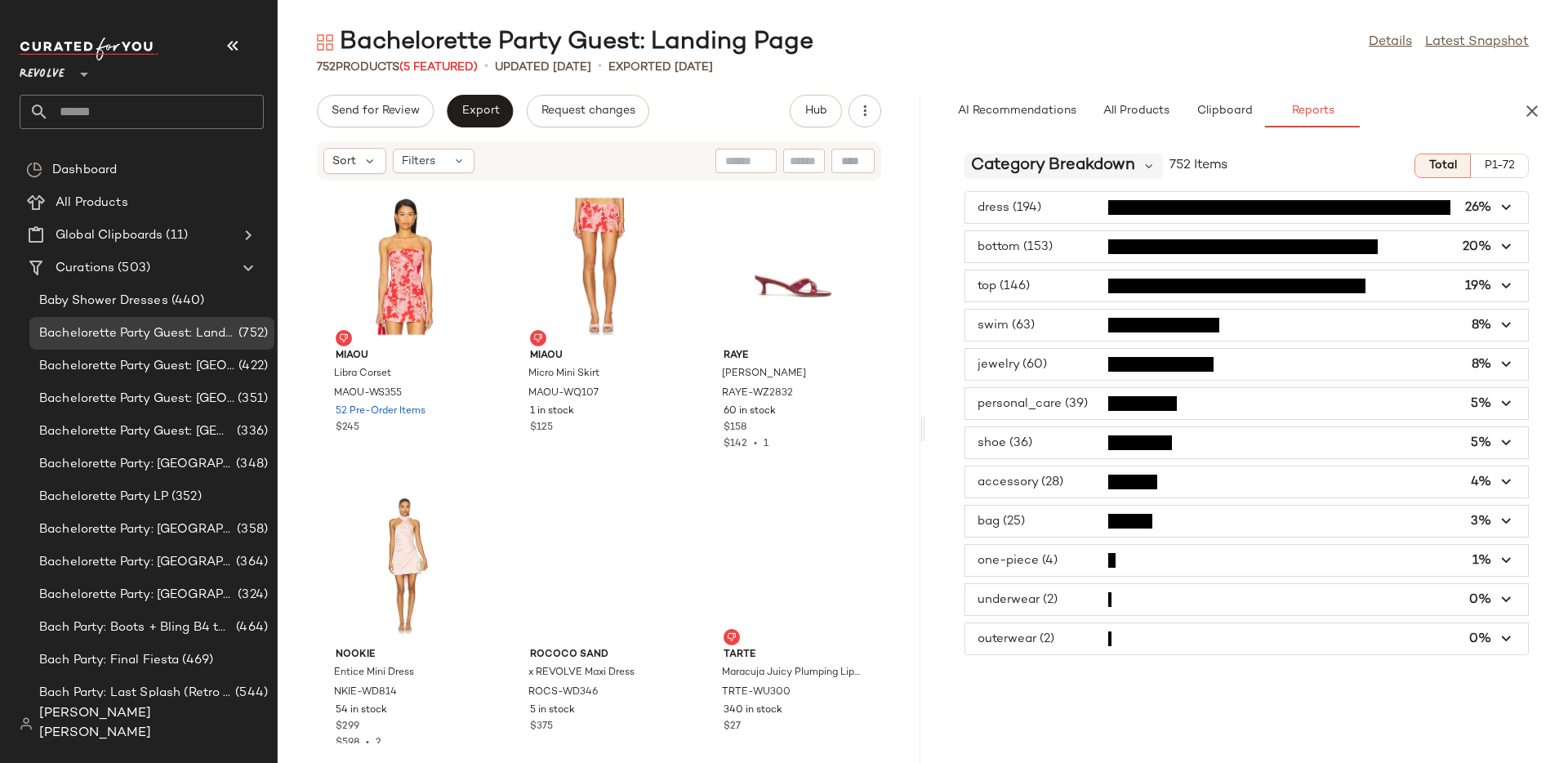
click at [1116, 158] on span "Category Breakdown" at bounding box center [1052, 166] width 164 height 24
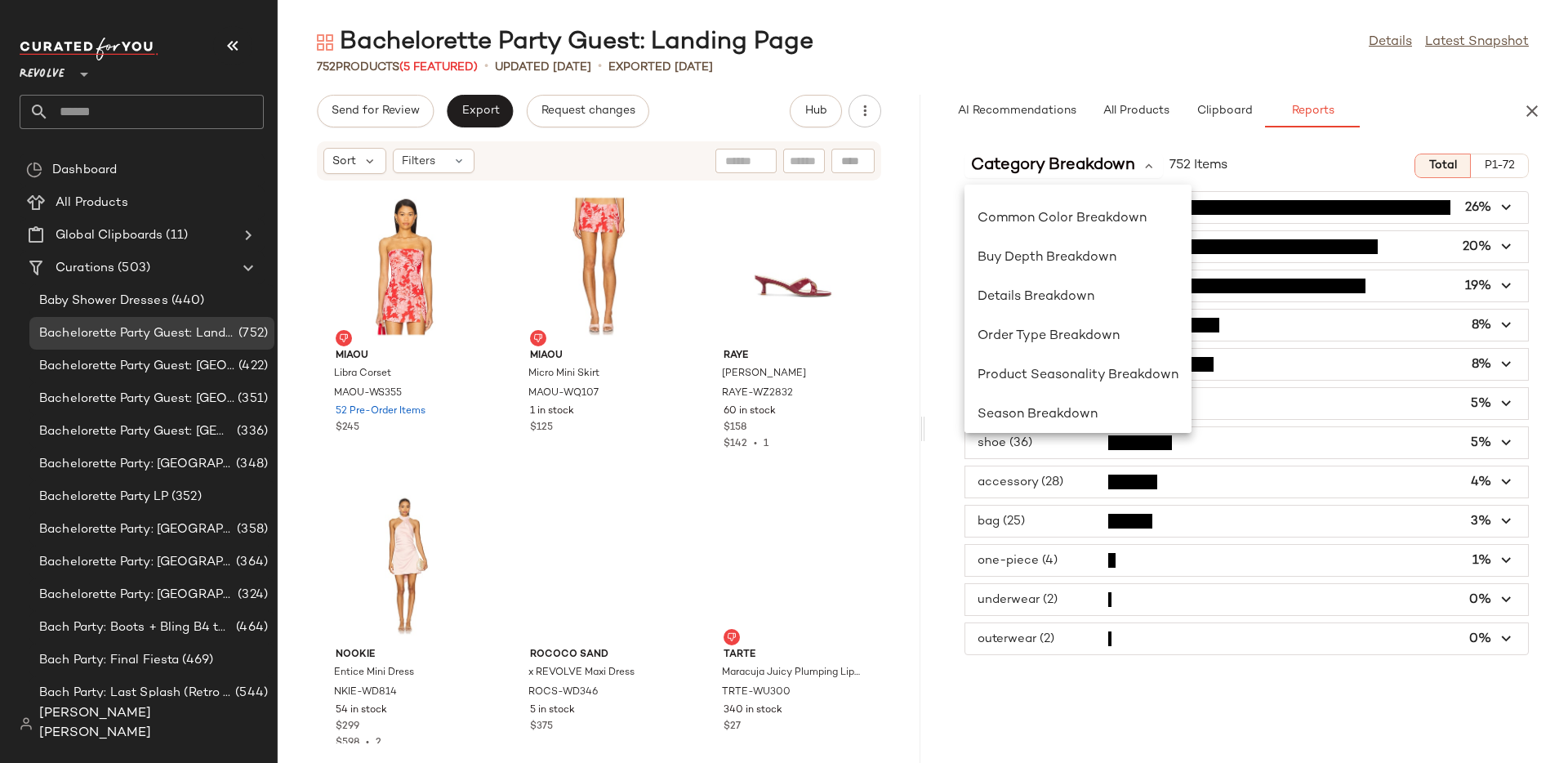
scroll to position [434, 0]
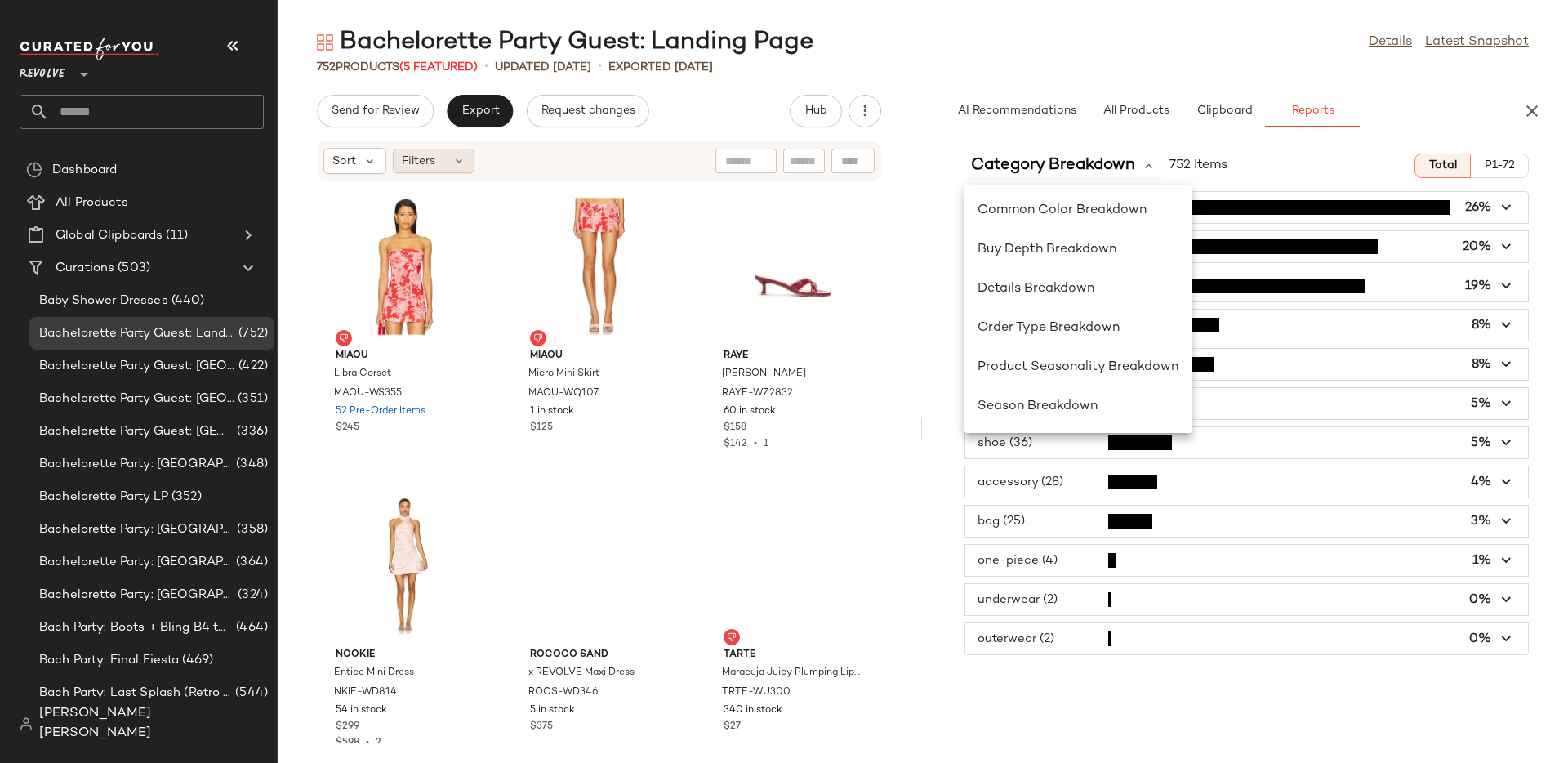
click at [432, 164] on span "Filters" at bounding box center [418, 161] width 33 height 17
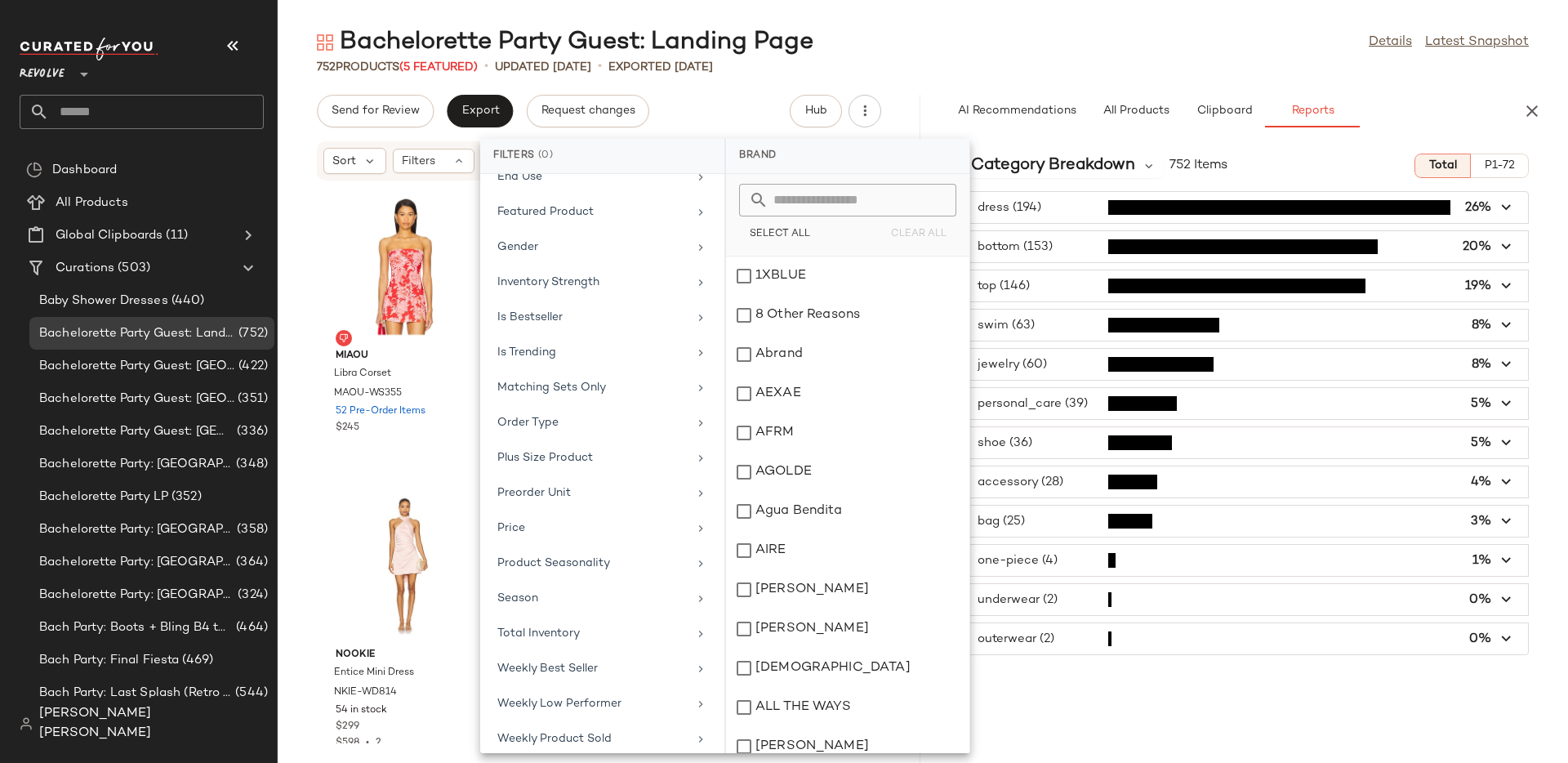
scroll to position [539, 0]
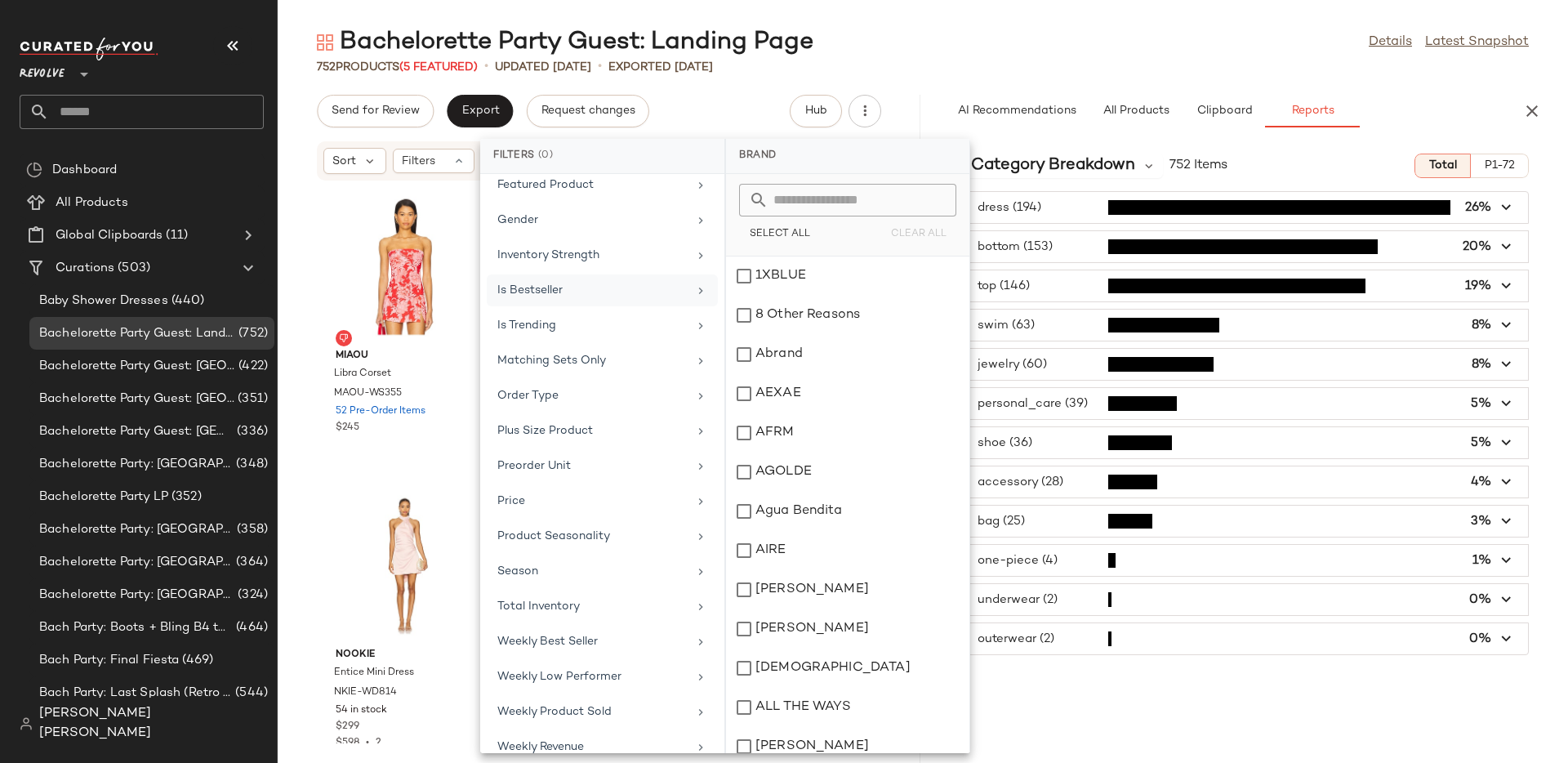
click at [610, 291] on div "Is Bestseller" at bounding box center [593, 290] width 190 height 17
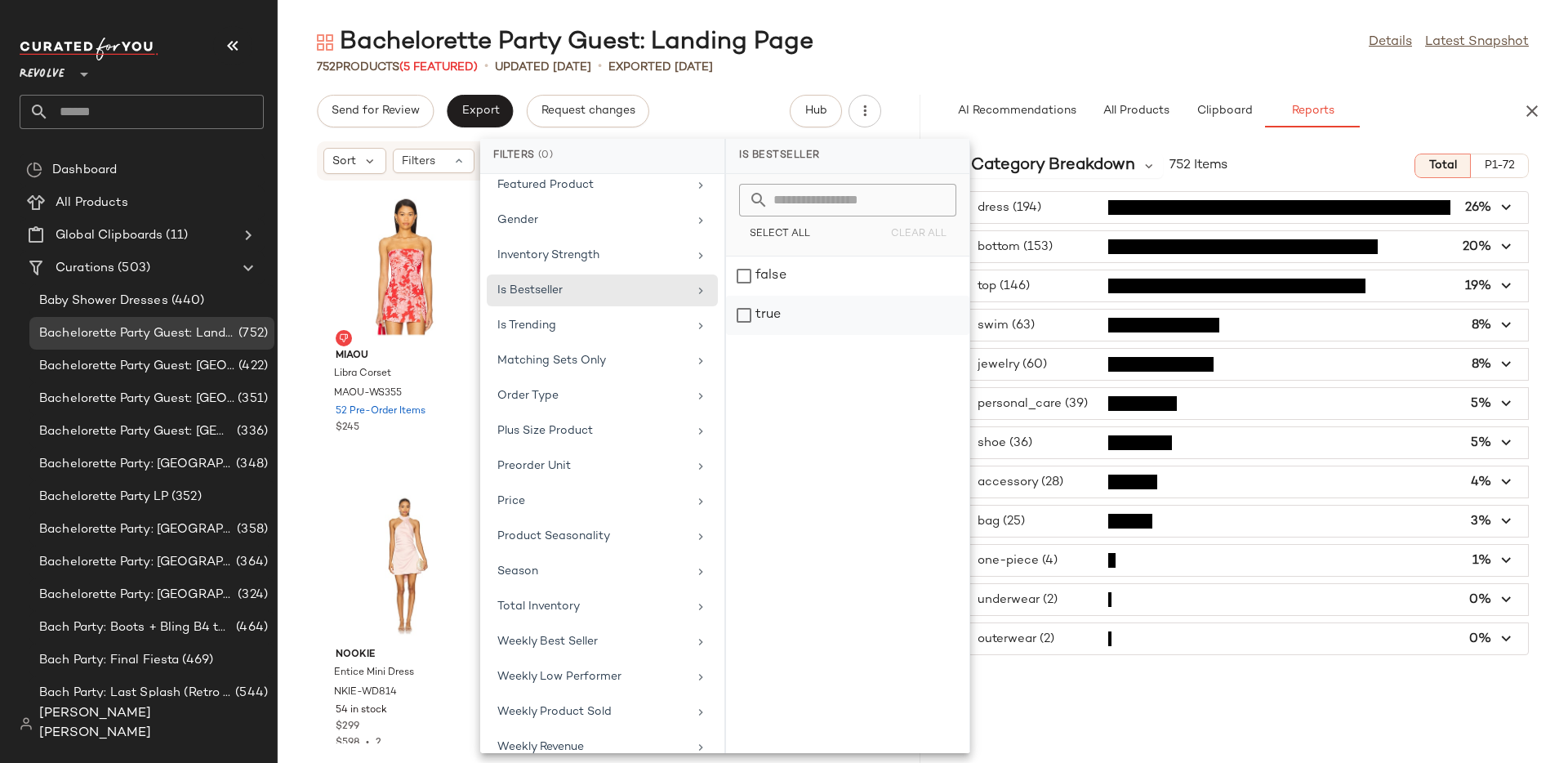
click at [766, 315] on div "true" at bounding box center [848, 315] width 243 height 39
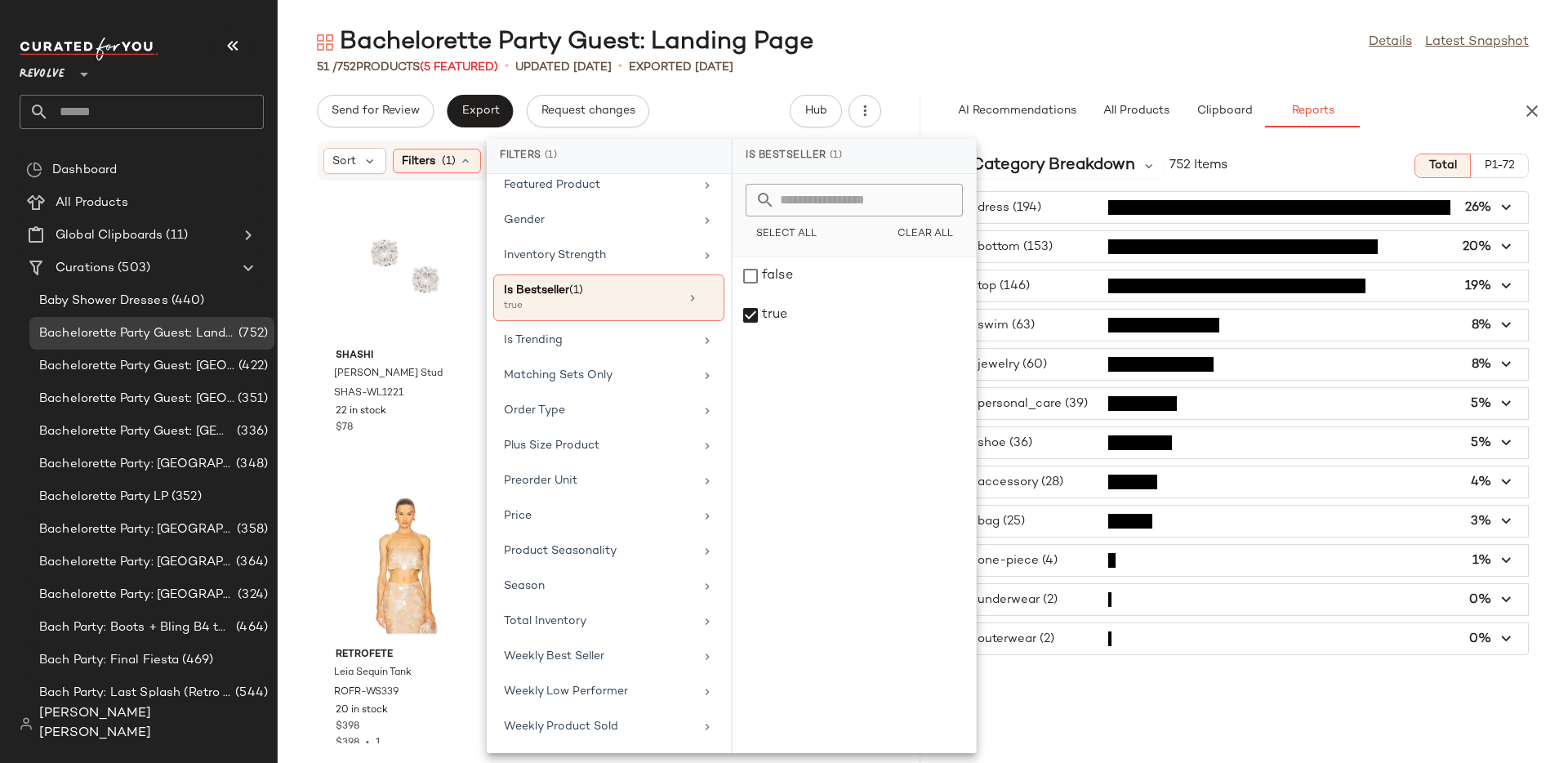
click at [1083, 142] on div "Category Breakdown 752 Items Total P1-72 dress (194) 26% bottom (153) 20% top (…" at bounding box center [1247, 452] width 643 height 623
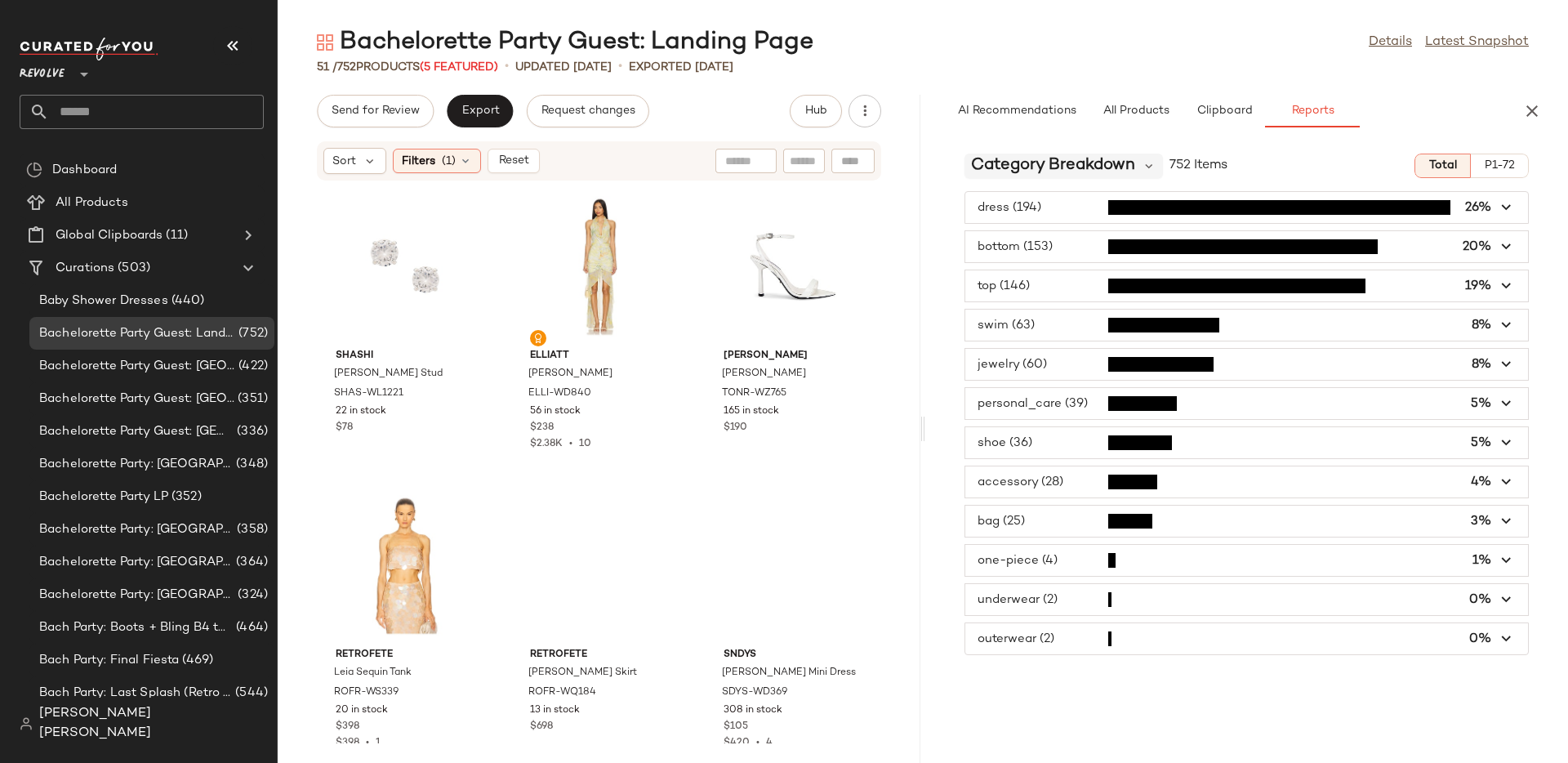
click at [1077, 158] on span "Category Breakdown" at bounding box center [1052, 166] width 164 height 24
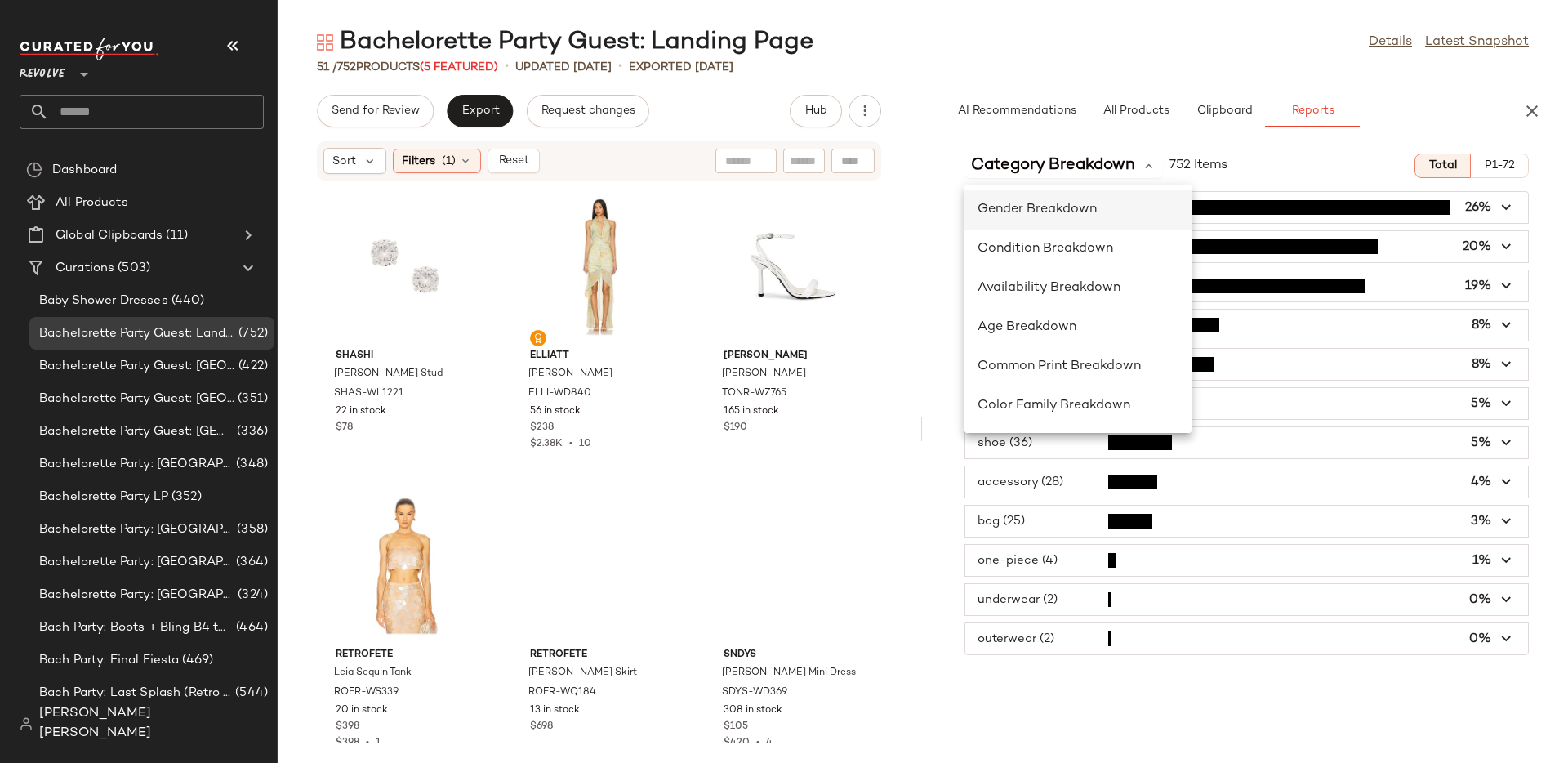
scroll to position [145, 0]
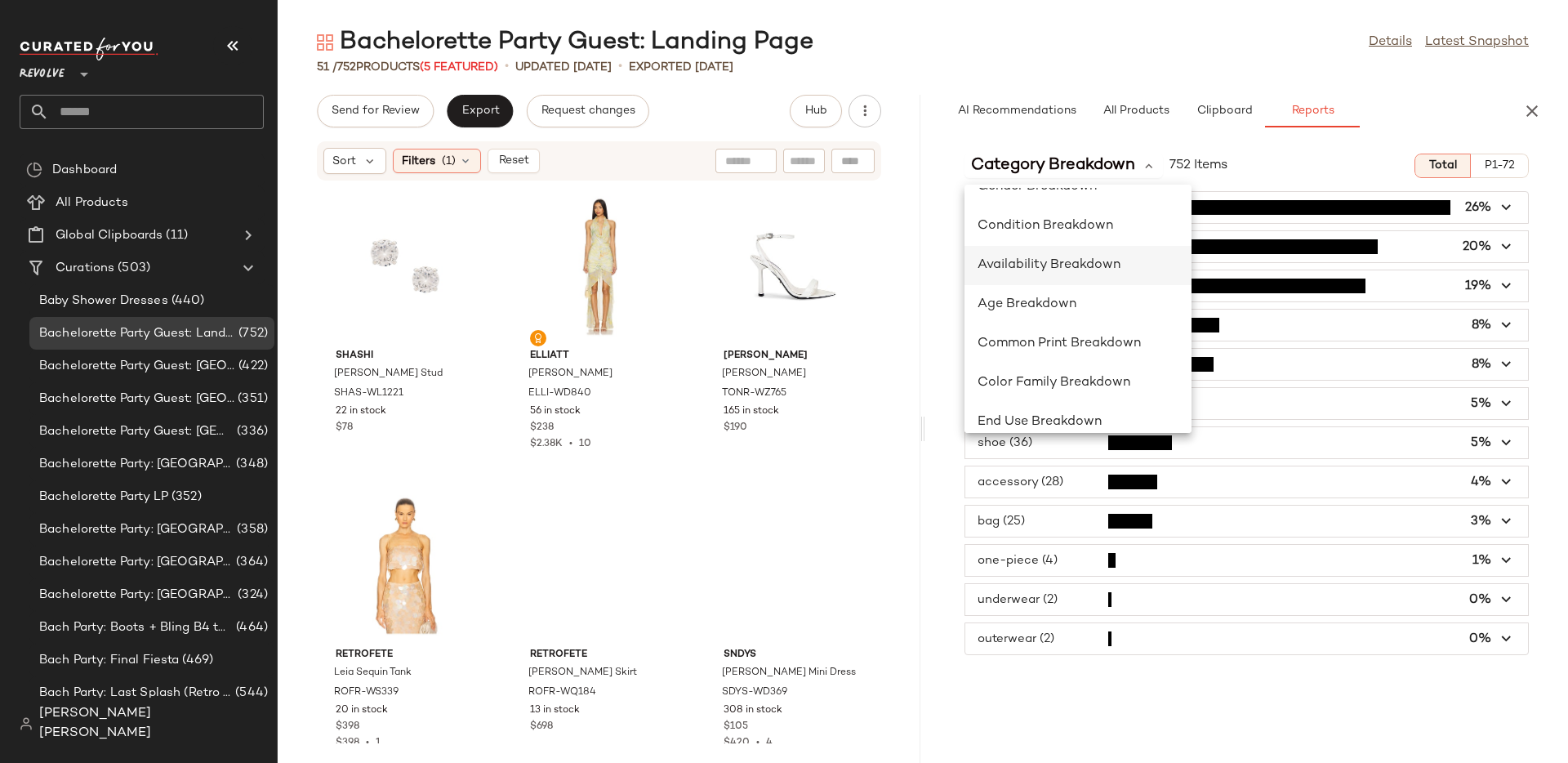
click at [1030, 256] on div "Availability Breakdown" at bounding box center [1079, 266] width 201 height 20
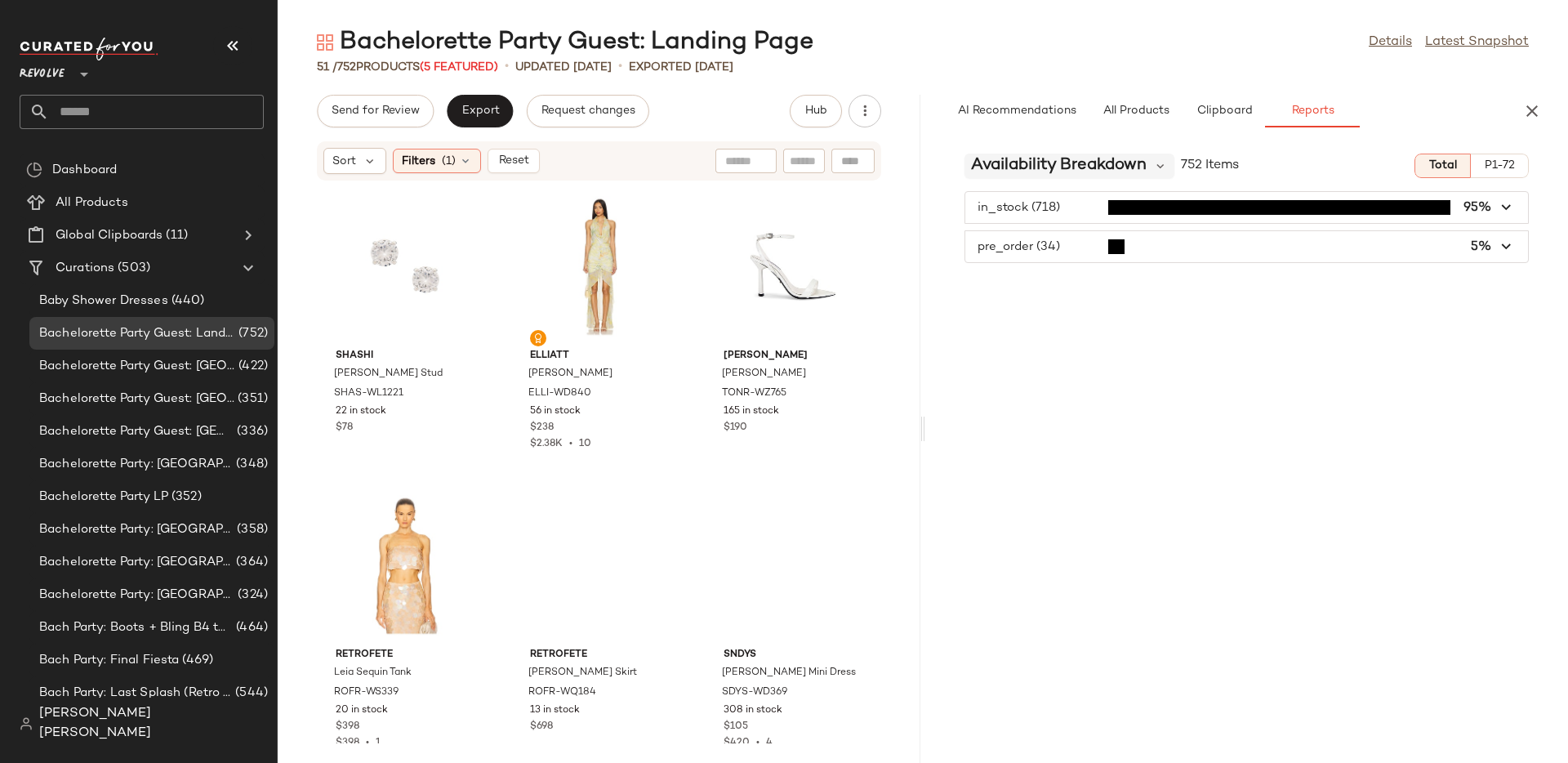
click at [1098, 171] on span "Availability Breakdown" at bounding box center [1059, 166] width 176 height 24
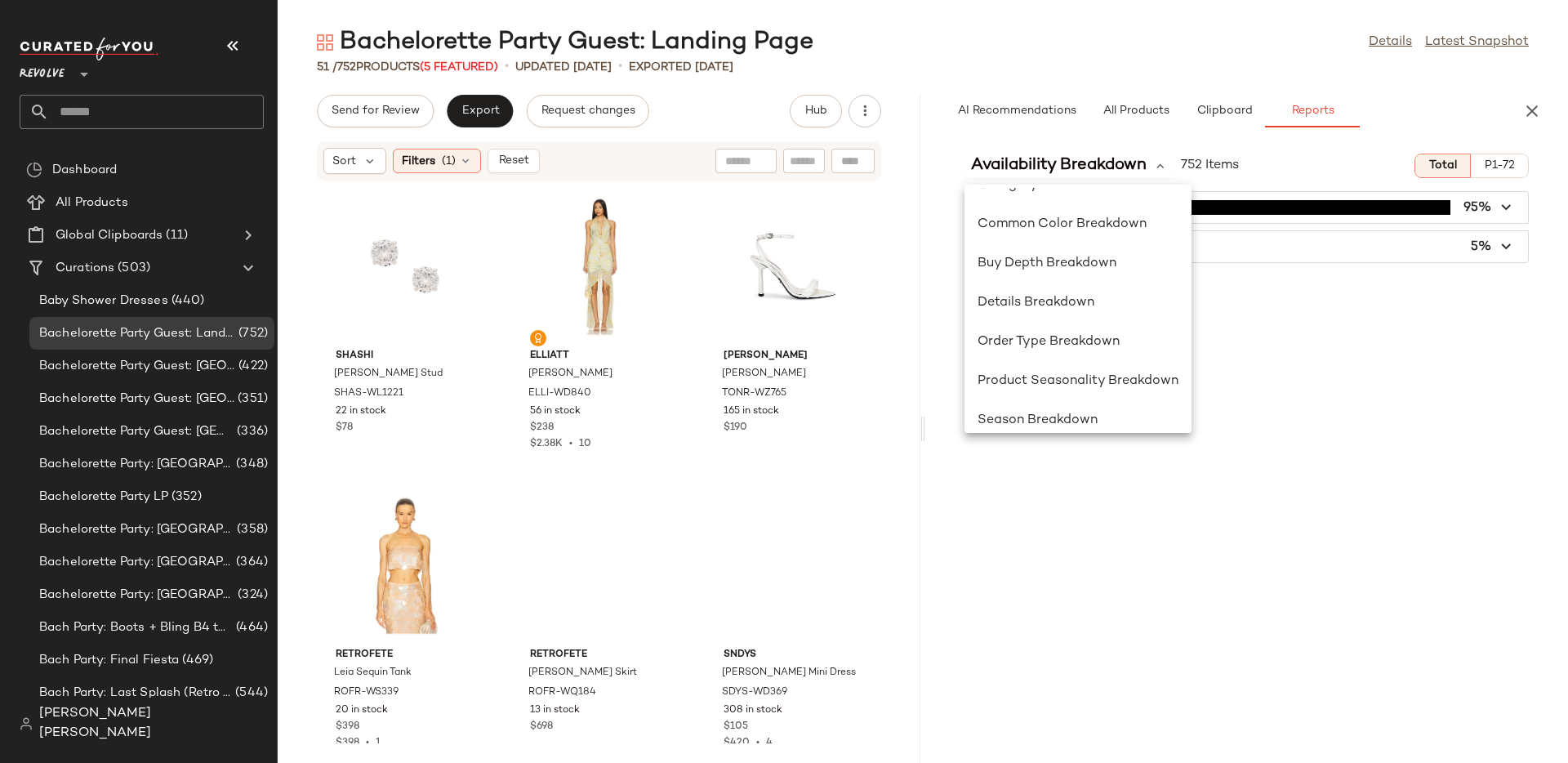
scroll to position [424, 0]
click at [1055, 296] on span "Details Breakdown" at bounding box center [1036, 300] width 117 height 14
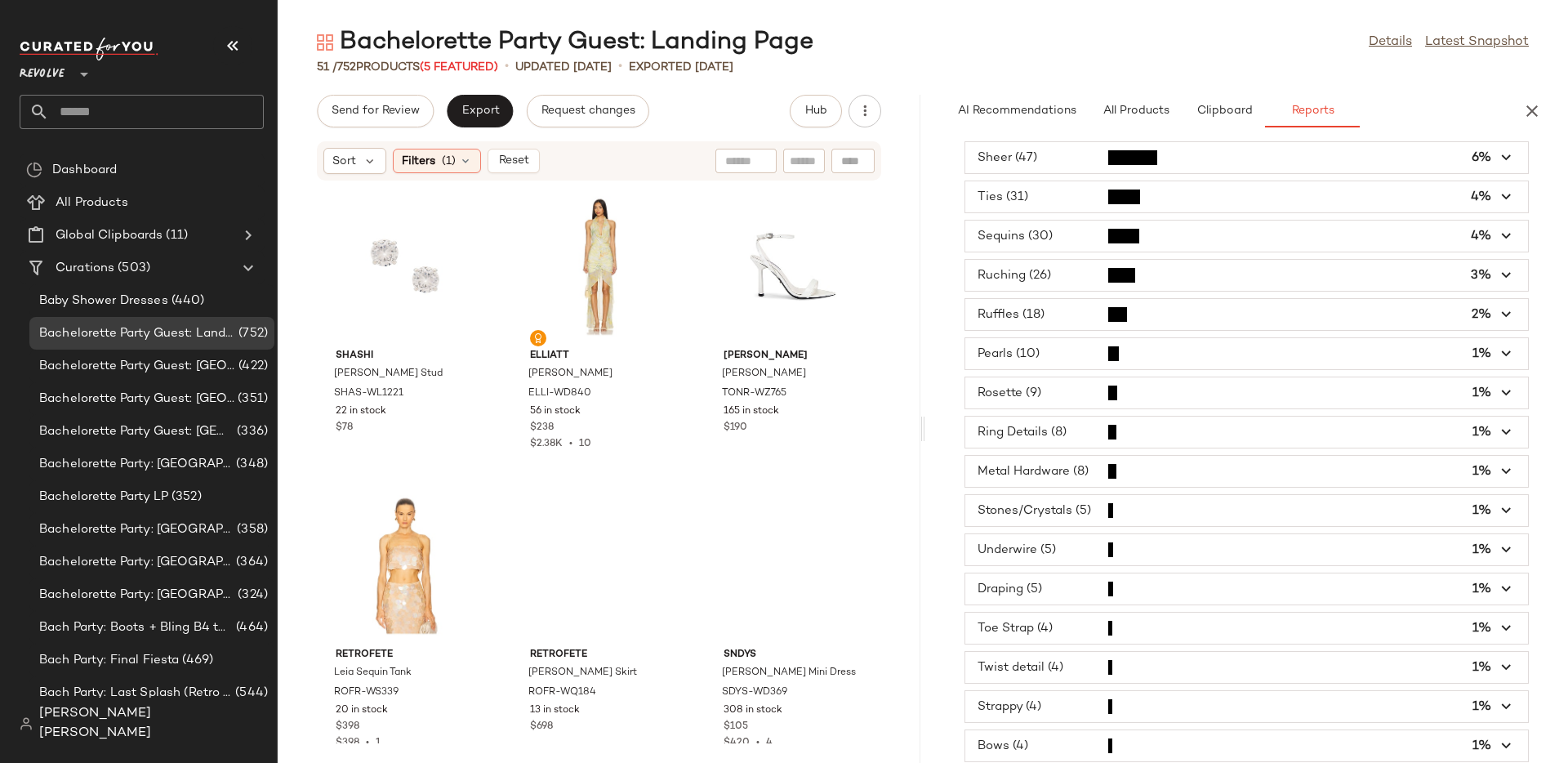
scroll to position [0, 0]
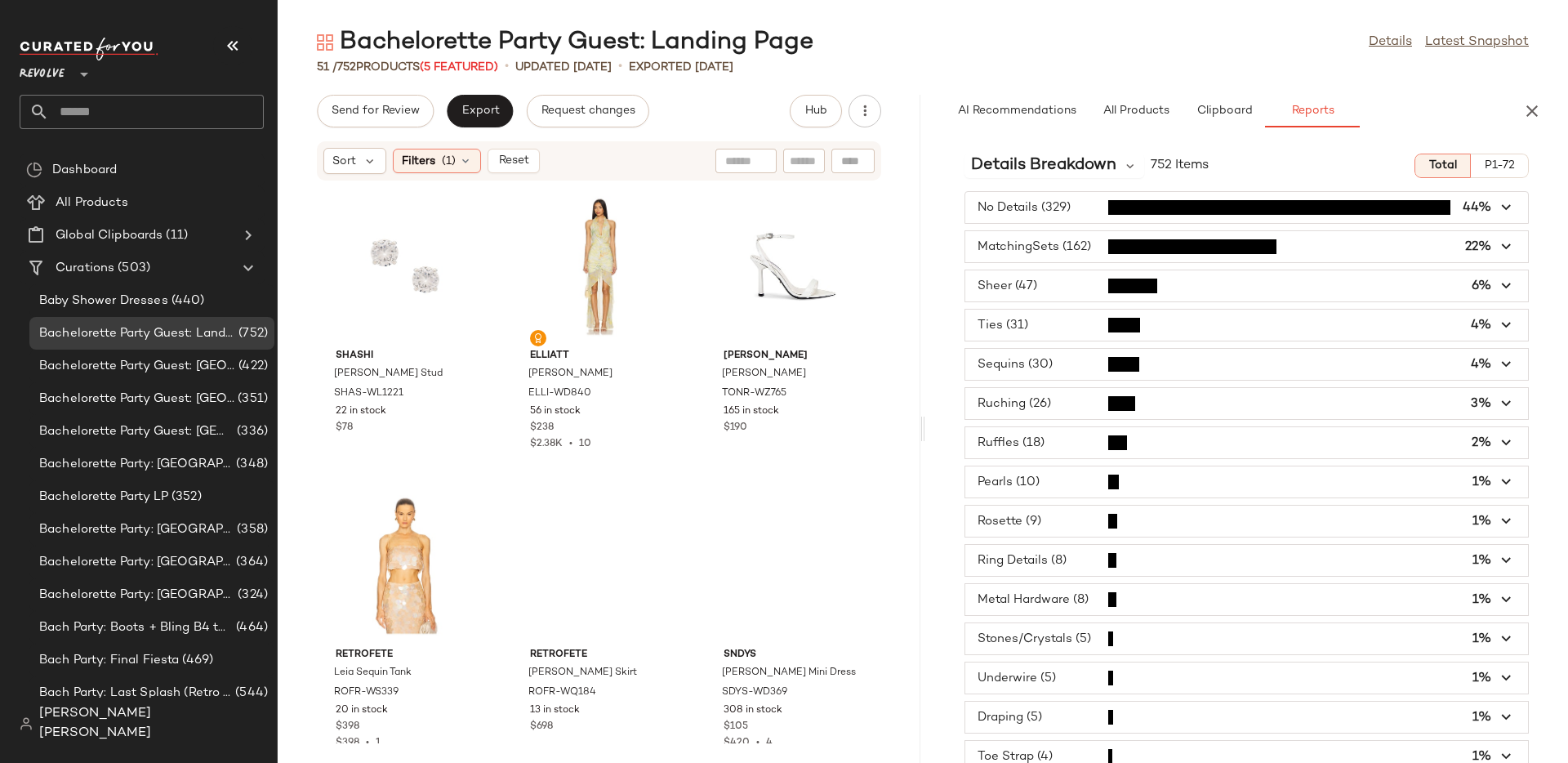
click at [1039, 151] on div "Details Breakdown 752 Items Total P1-72 No Details (329) 44% MatchingSets (162)…" at bounding box center [1247, 452] width 643 height 623
click at [1038, 162] on span "Details Breakdown" at bounding box center [1043, 166] width 146 height 24
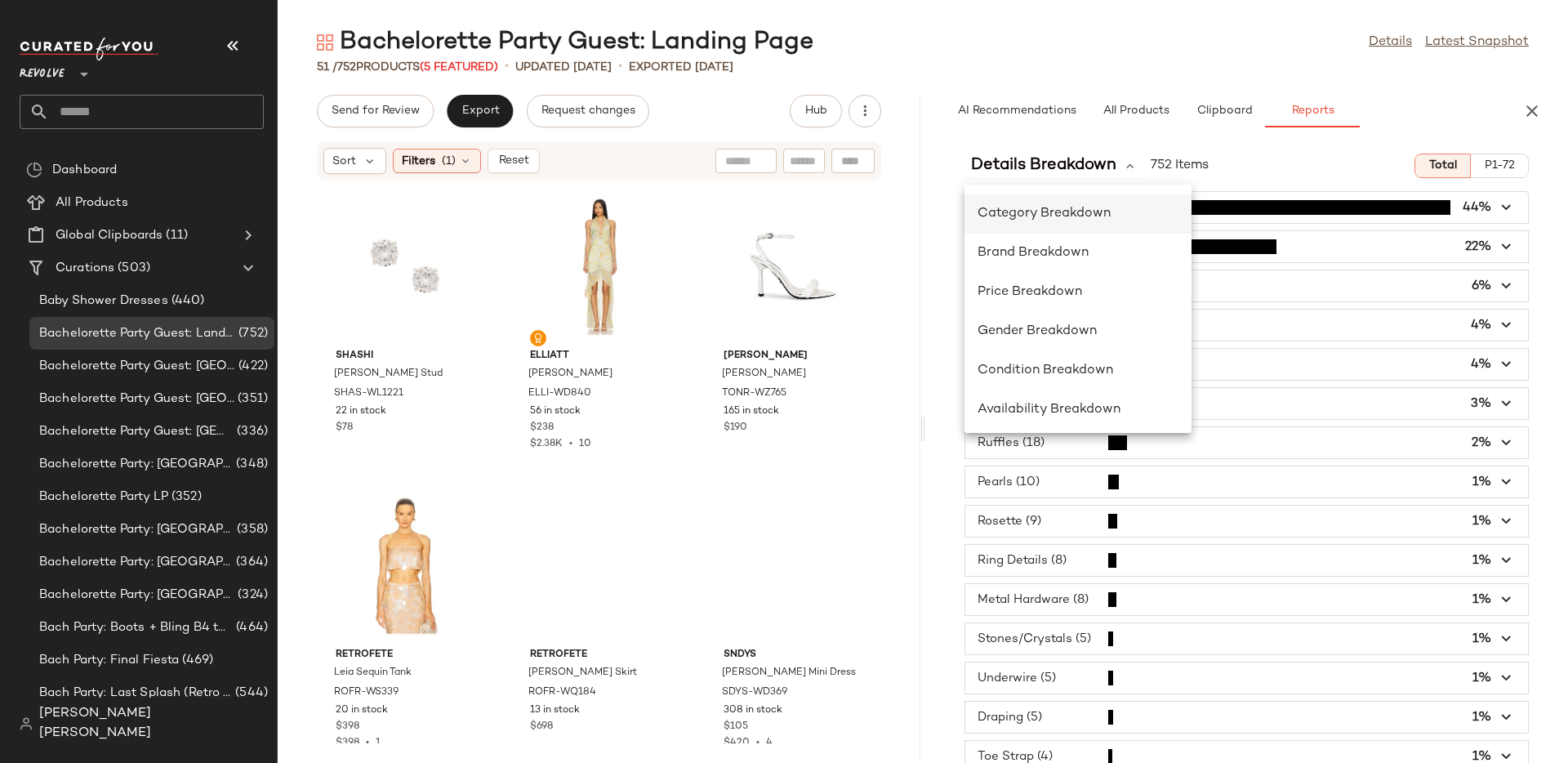
click at [1041, 212] on span "Category Breakdown" at bounding box center [1044, 213] width 133 height 14
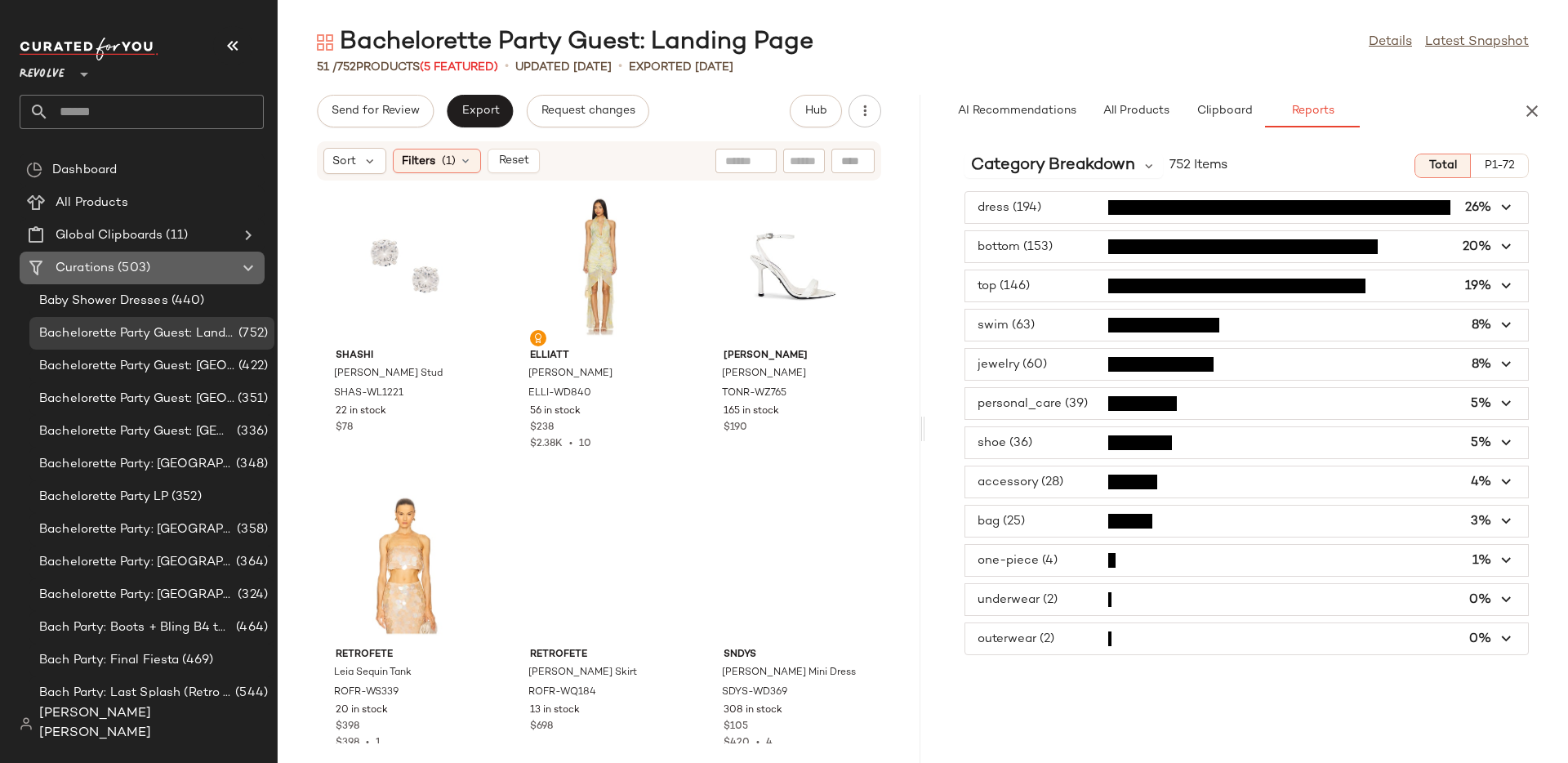
click at [127, 272] on span "(503)" at bounding box center [132, 268] width 36 height 19
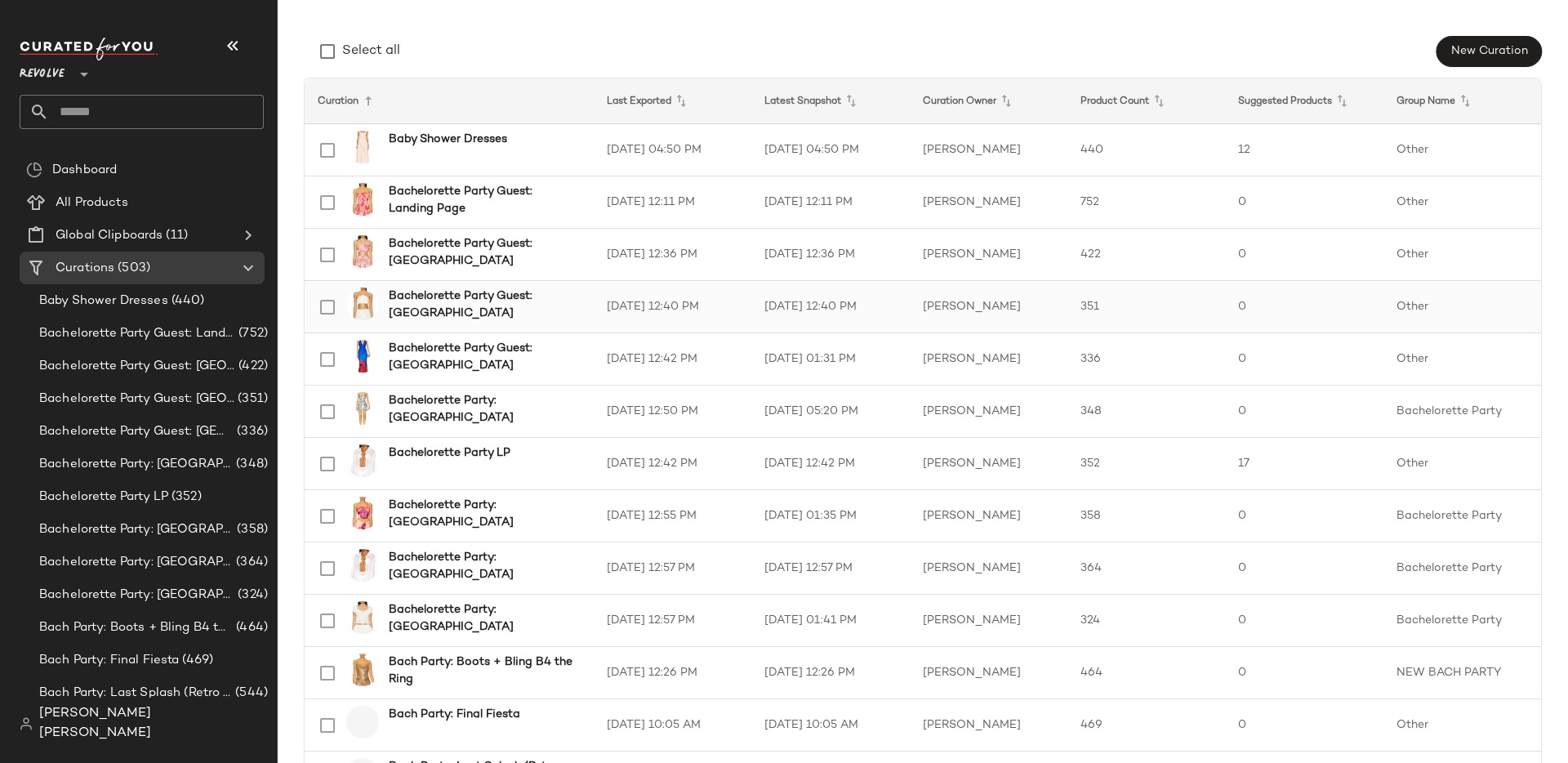
scroll to position [173, 0]
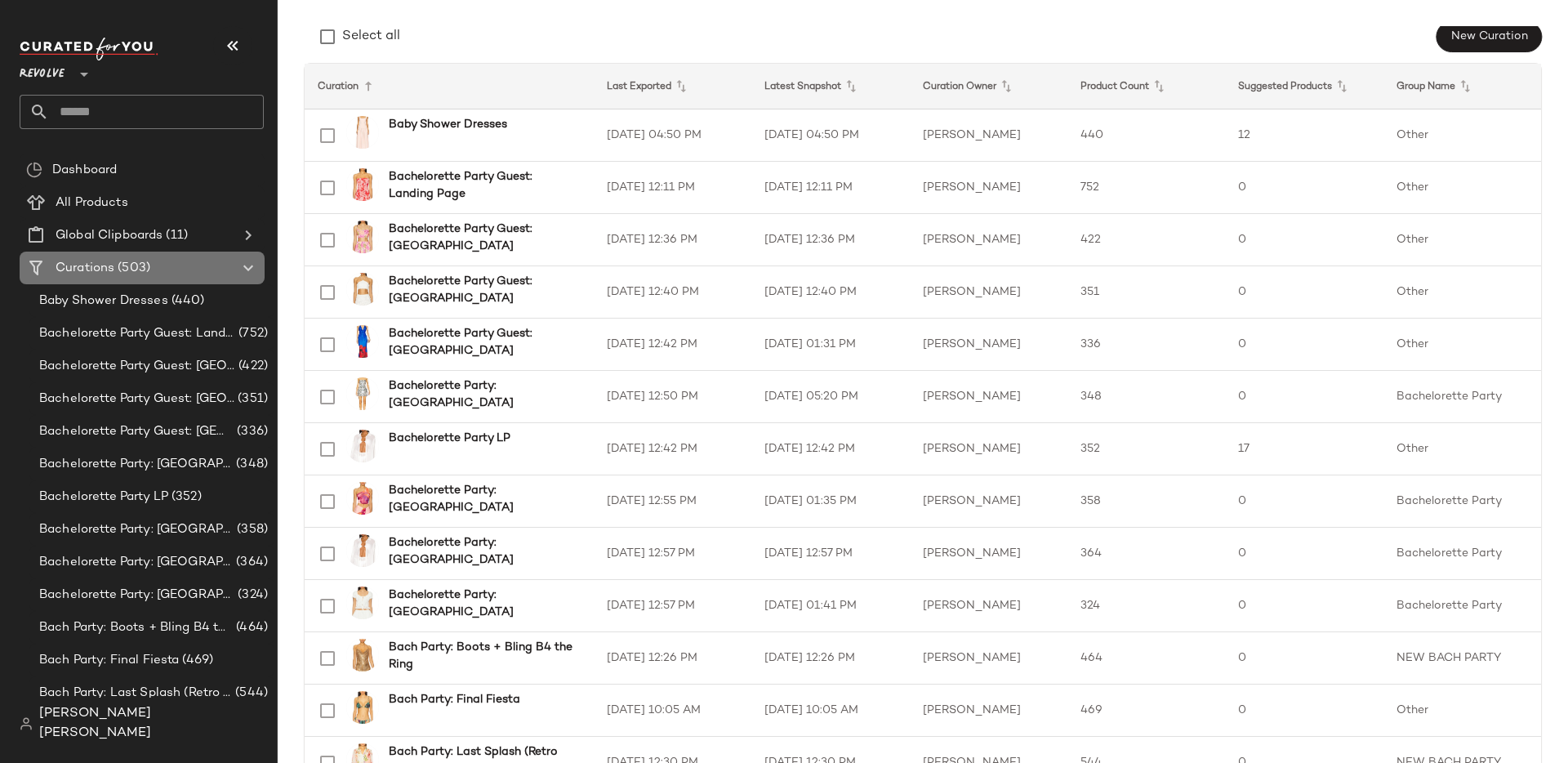
click at [131, 255] on Curations "Curations (503)" at bounding box center [142, 268] width 245 height 33
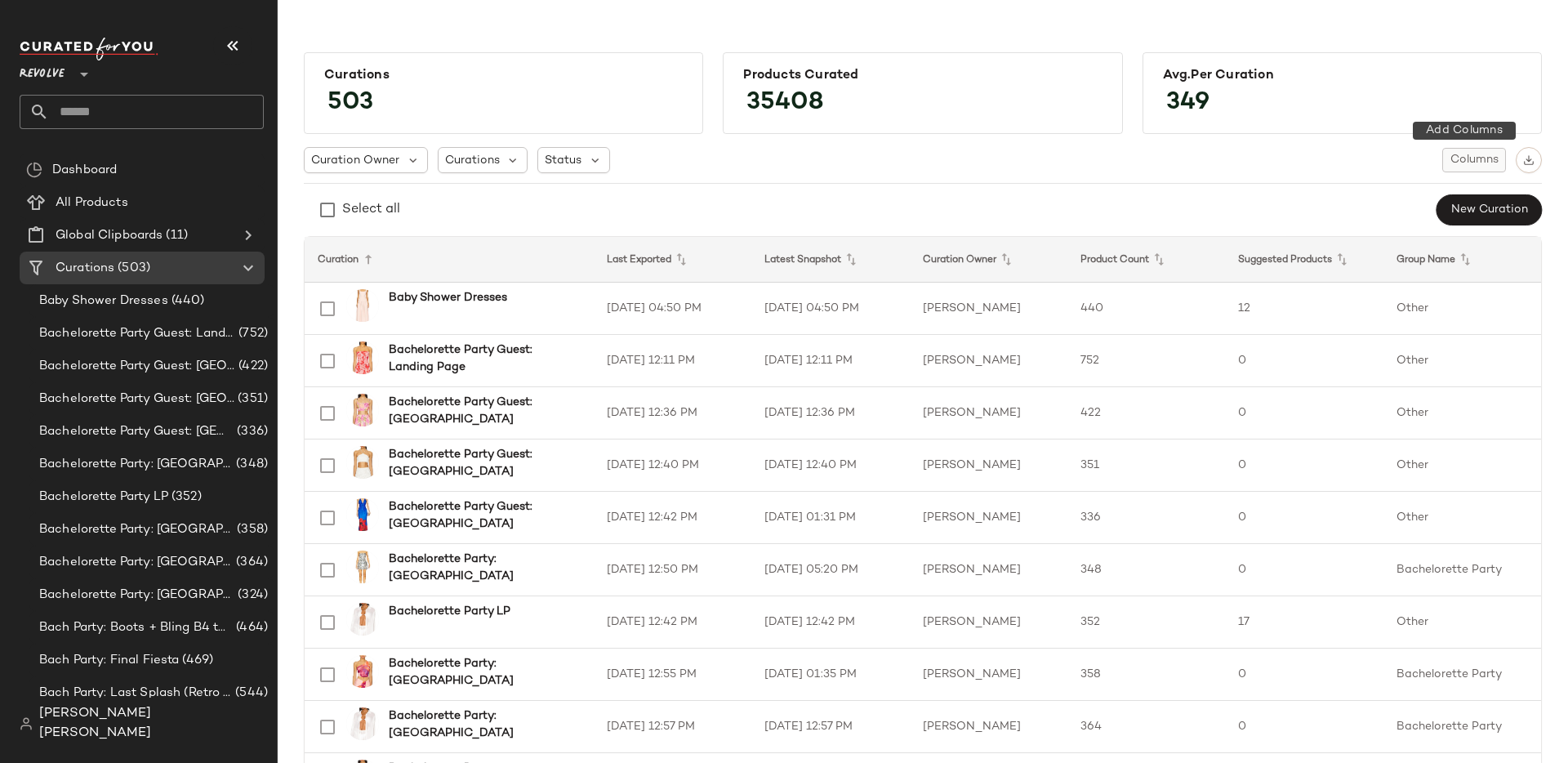
click at [1464, 166] on span "Columns" at bounding box center [1475, 160] width 49 height 13
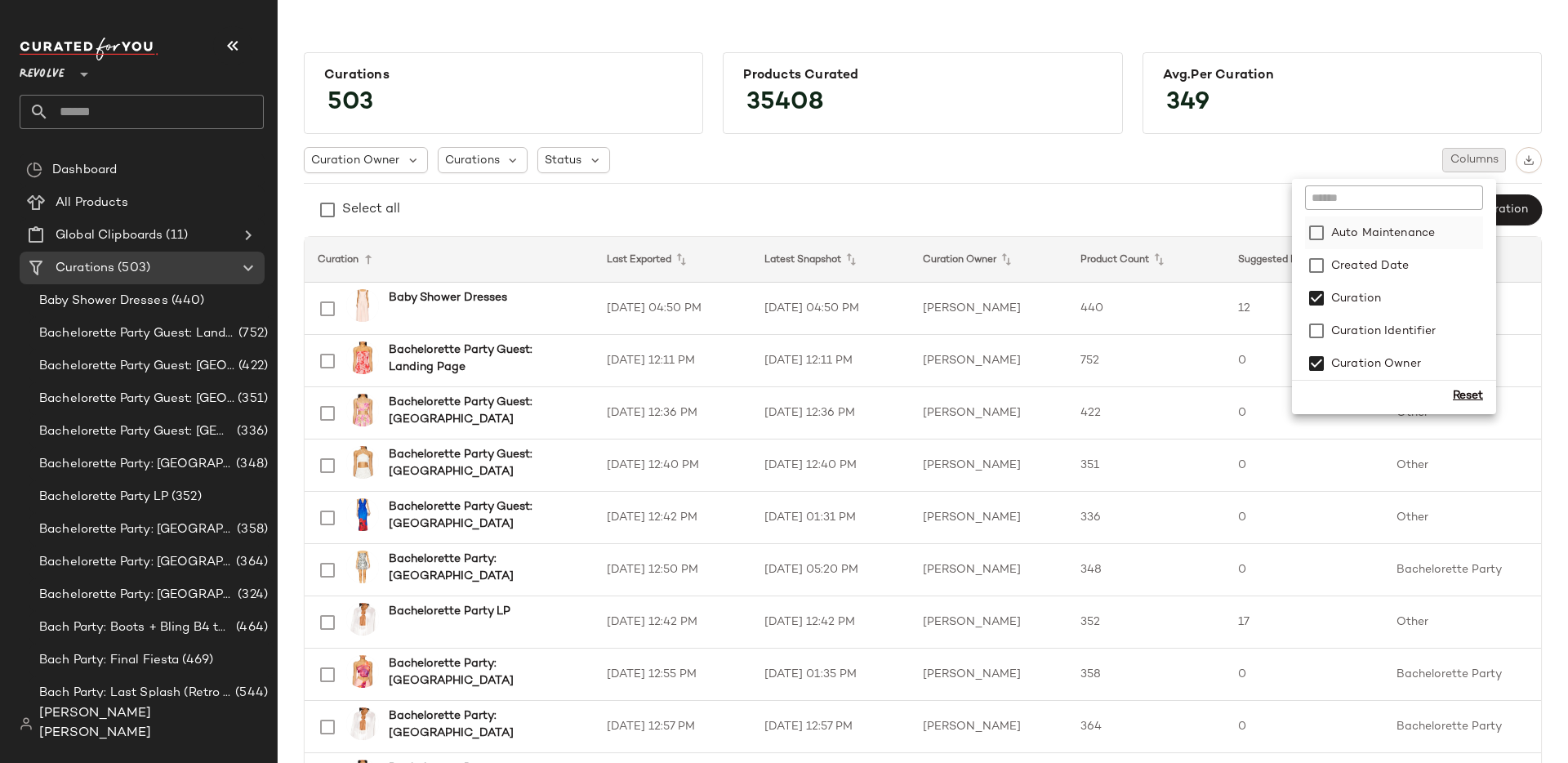
click at [1390, 236] on label "Auto Maintenance" at bounding box center [1382, 233] width 107 height 33
click at [1259, 170] on div "Curation Owner Curations Status Columns" at bounding box center [923, 160] width 1239 height 26
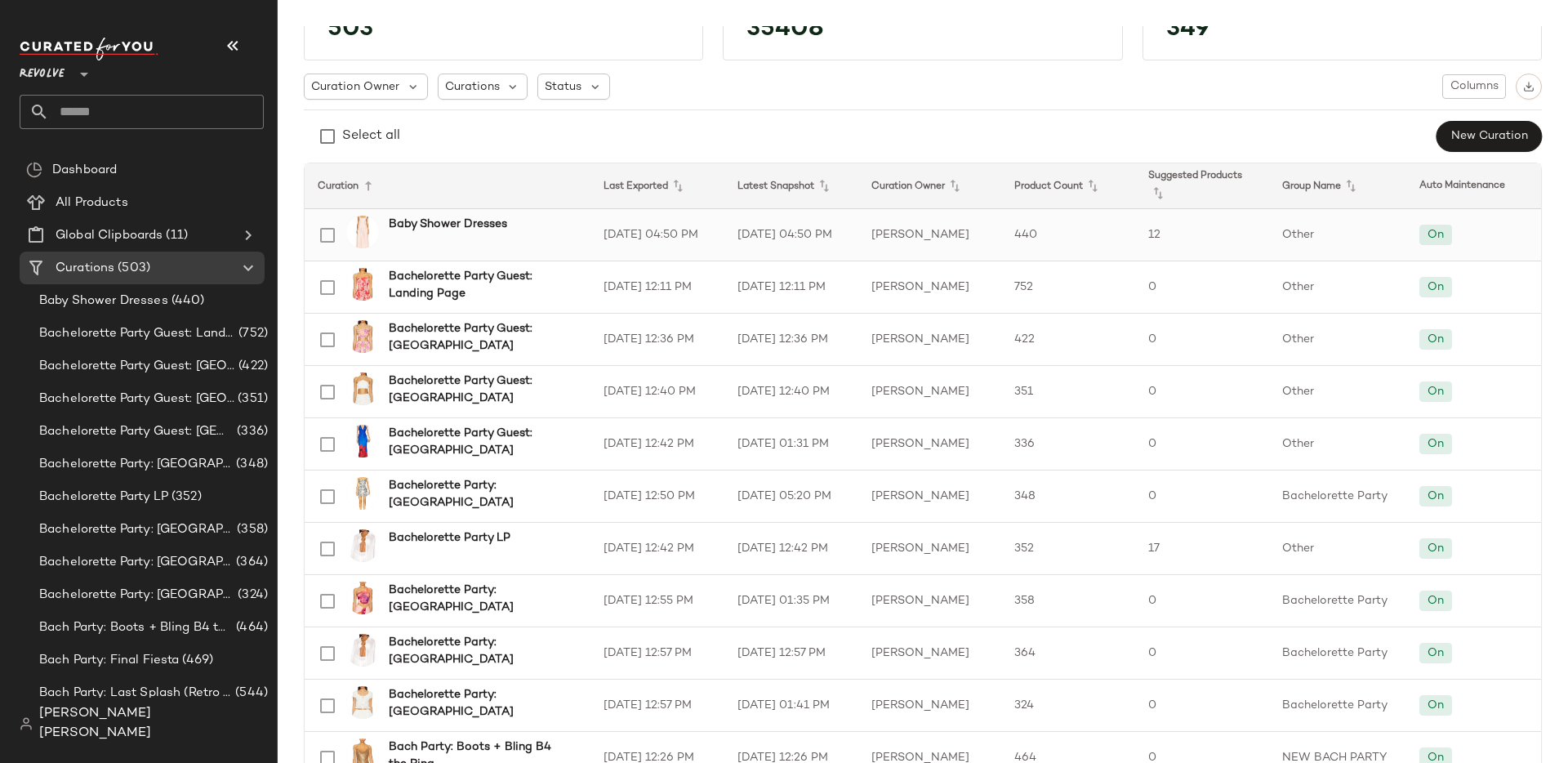
scroll to position [72, 0]
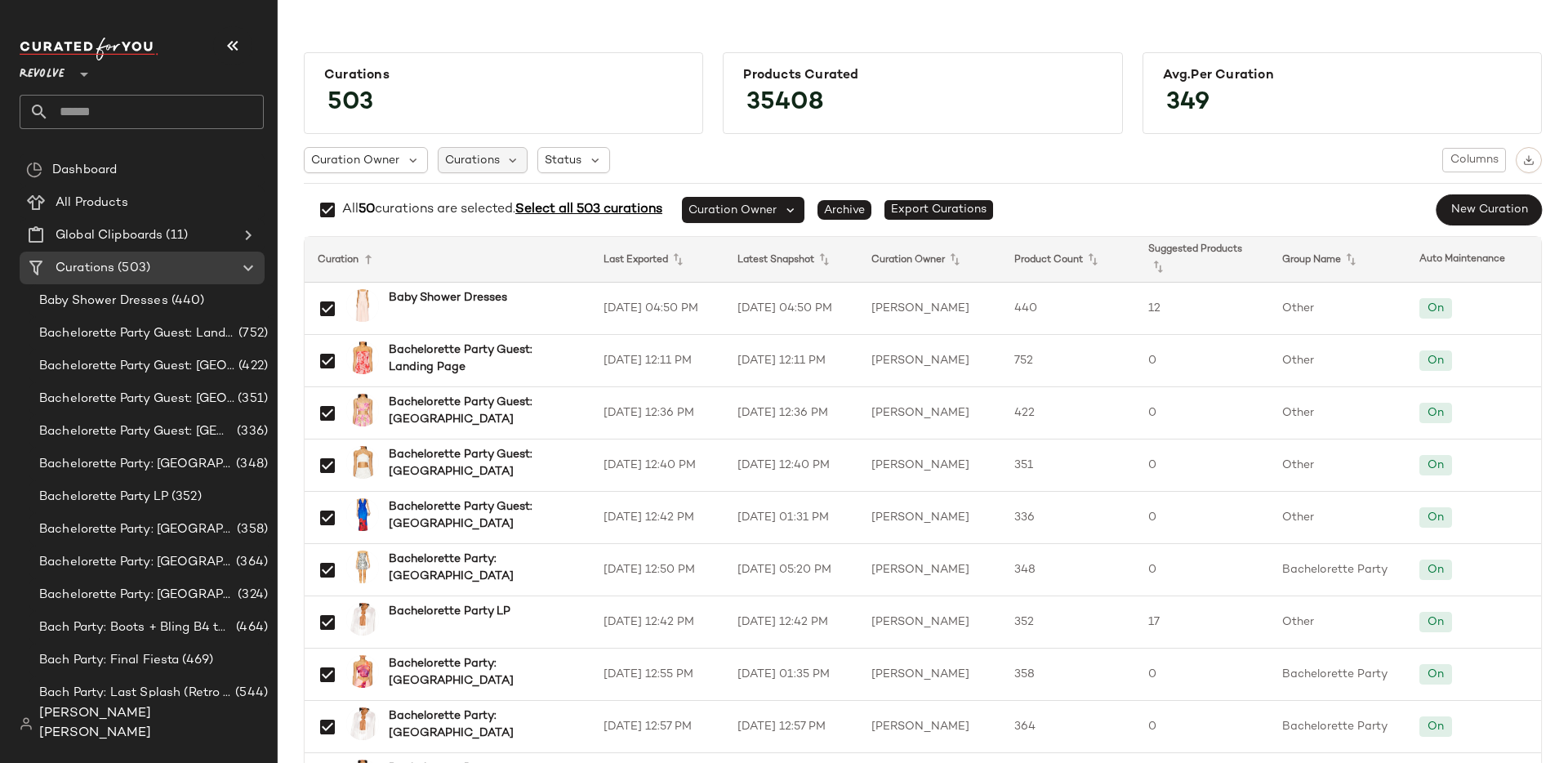
click at [518, 160] on div "Curations" at bounding box center [483, 160] width 90 height 26
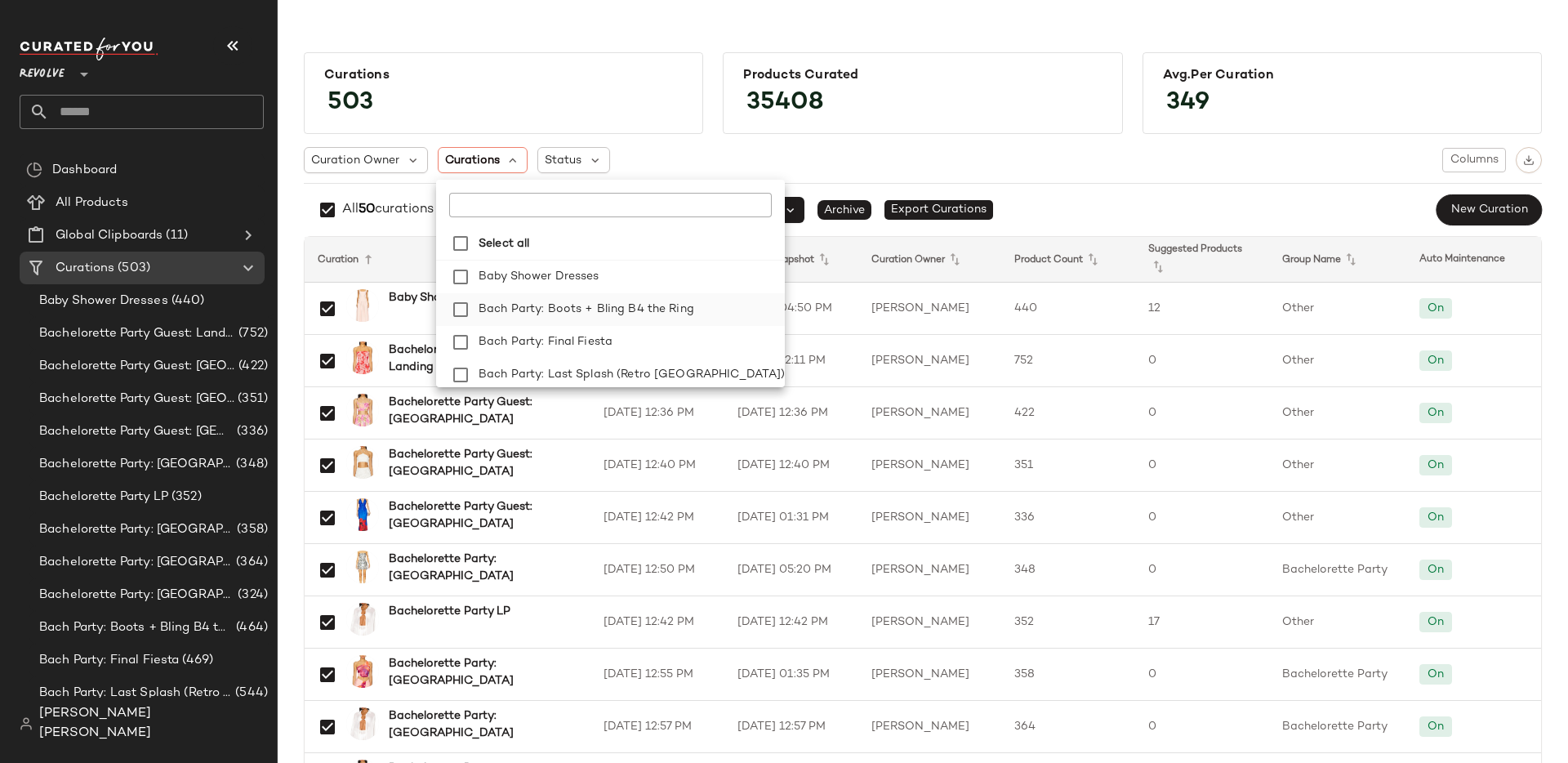
click at [504, 310] on span "Bach Party: Boots + Bling B4 the Ring" at bounding box center [586, 310] width 215 height 33
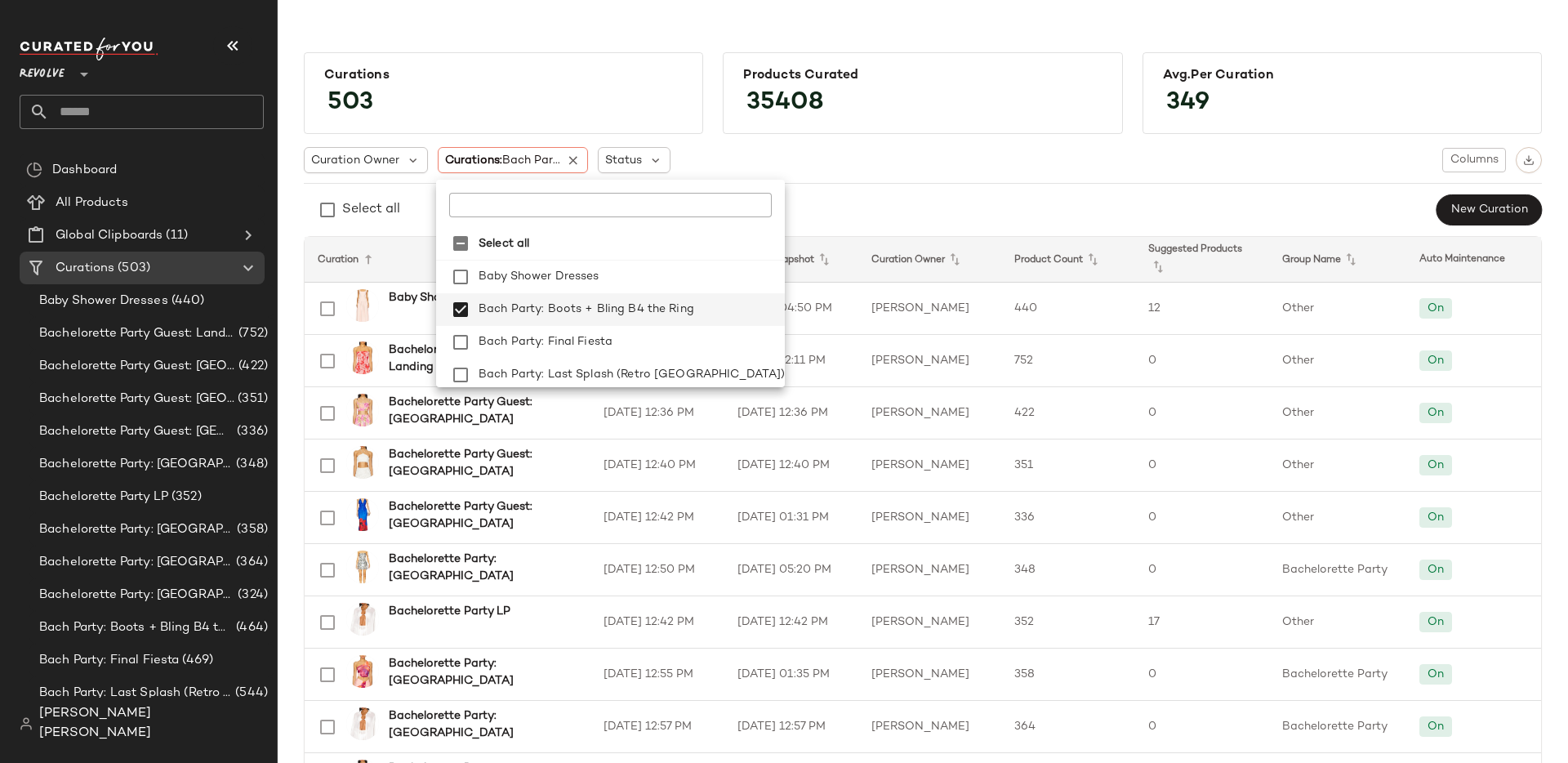
click at [502, 215] on input "text" at bounding box center [552, 205] width 204 height 24
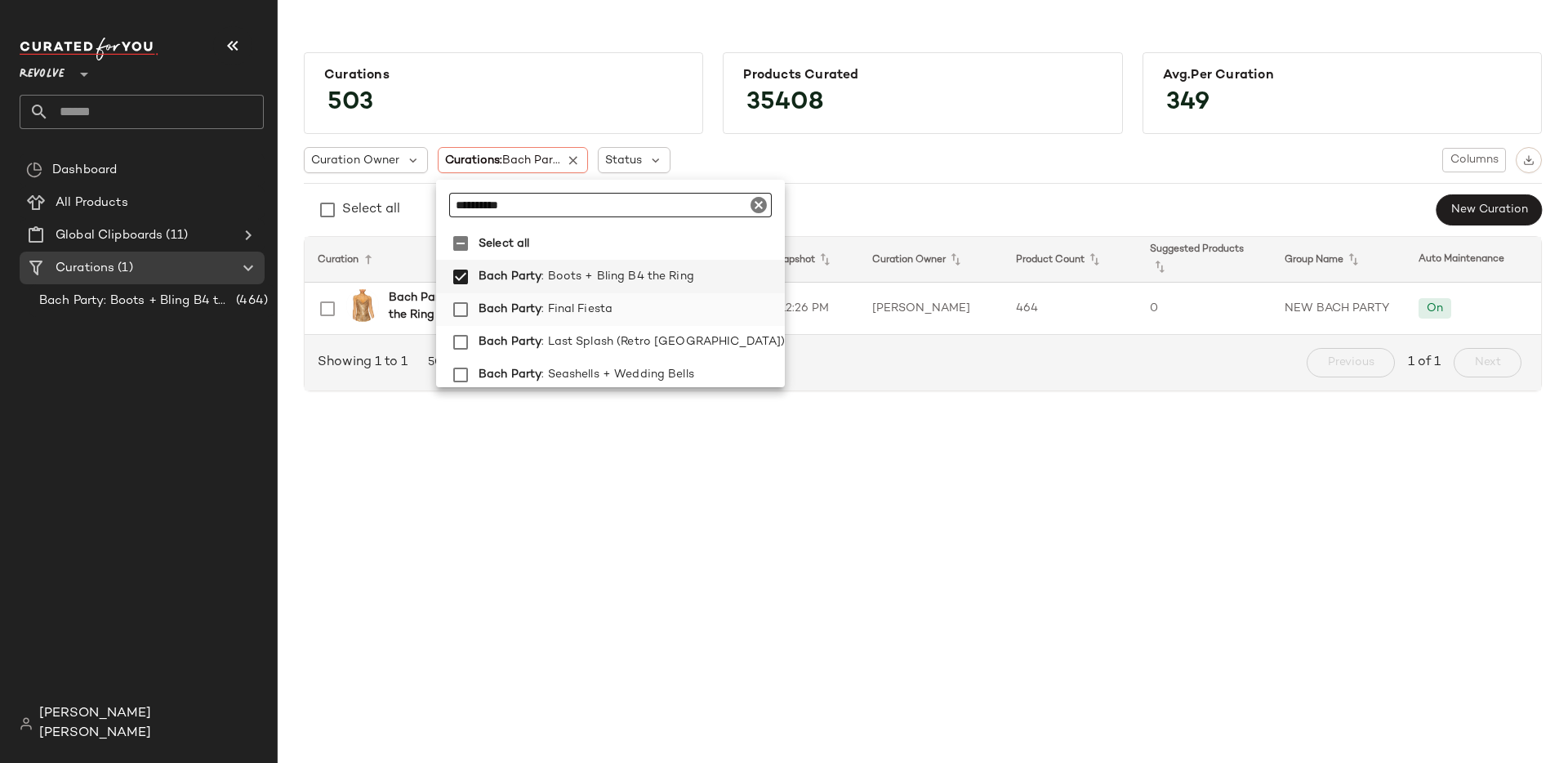
type input "**********"
click at [511, 310] on span "Bach Party" at bounding box center [510, 310] width 63 height 33
click at [509, 344] on span "Bach Party" at bounding box center [510, 342] width 63 height 33
click at [517, 394] on div "Curation Owner Curations: (3) Status Columns Select all New Curation Curation L…" at bounding box center [923, 269] width 1239 height 271
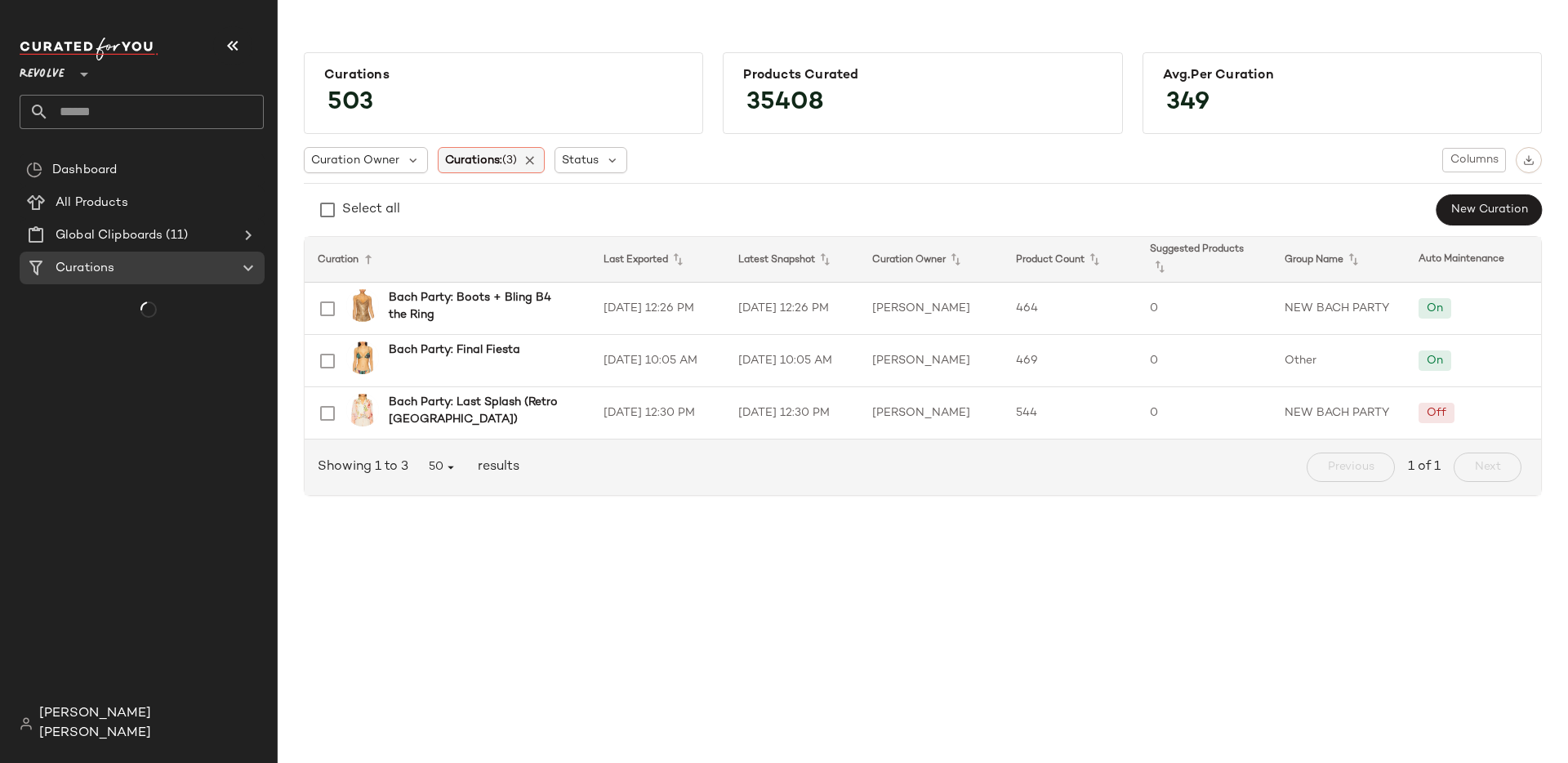
click at [492, 158] on span "Curations: (3)" at bounding box center [480, 160] width 71 height 17
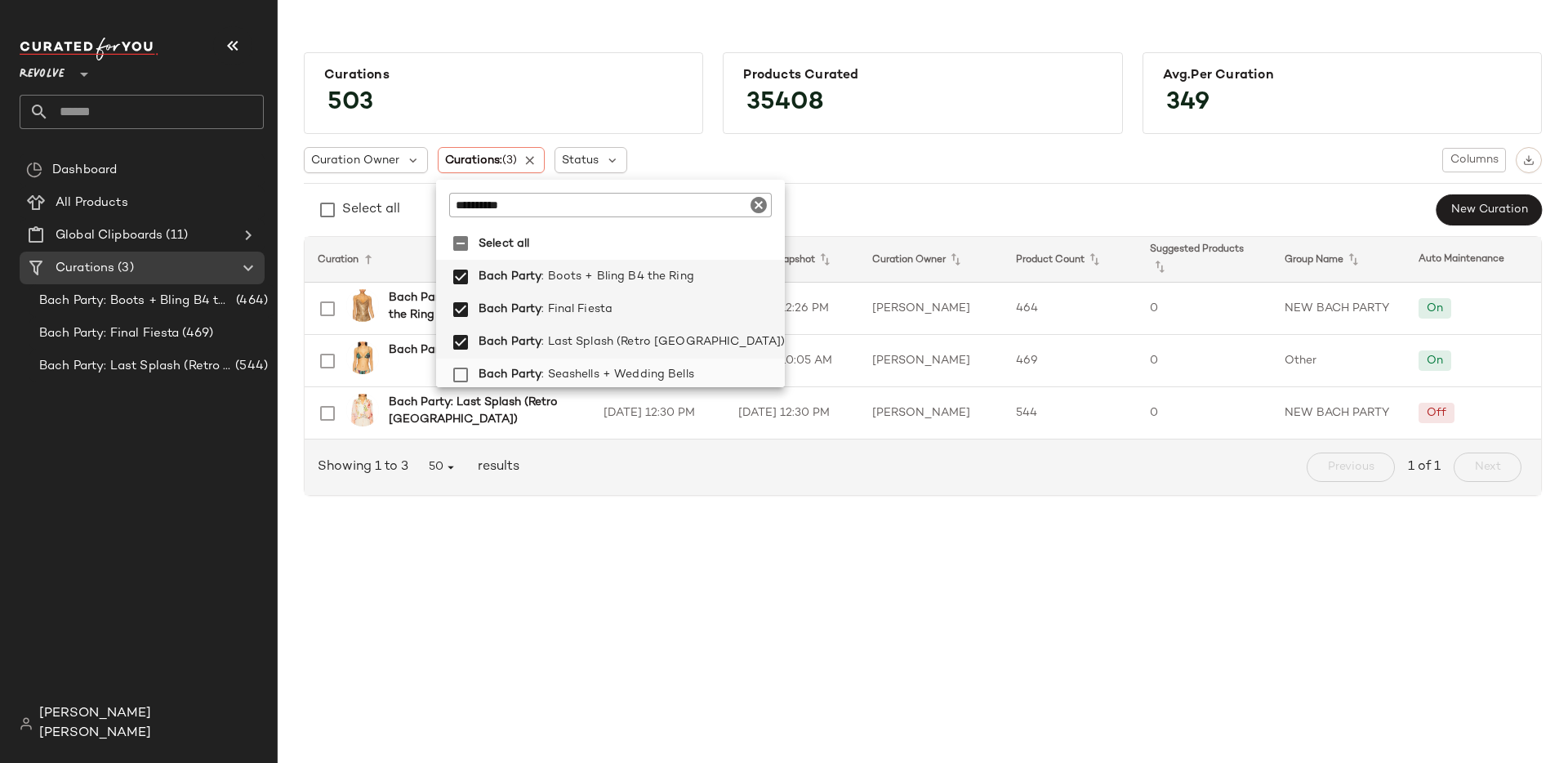
click at [508, 362] on span "Bach Party" at bounding box center [510, 375] width 63 height 33
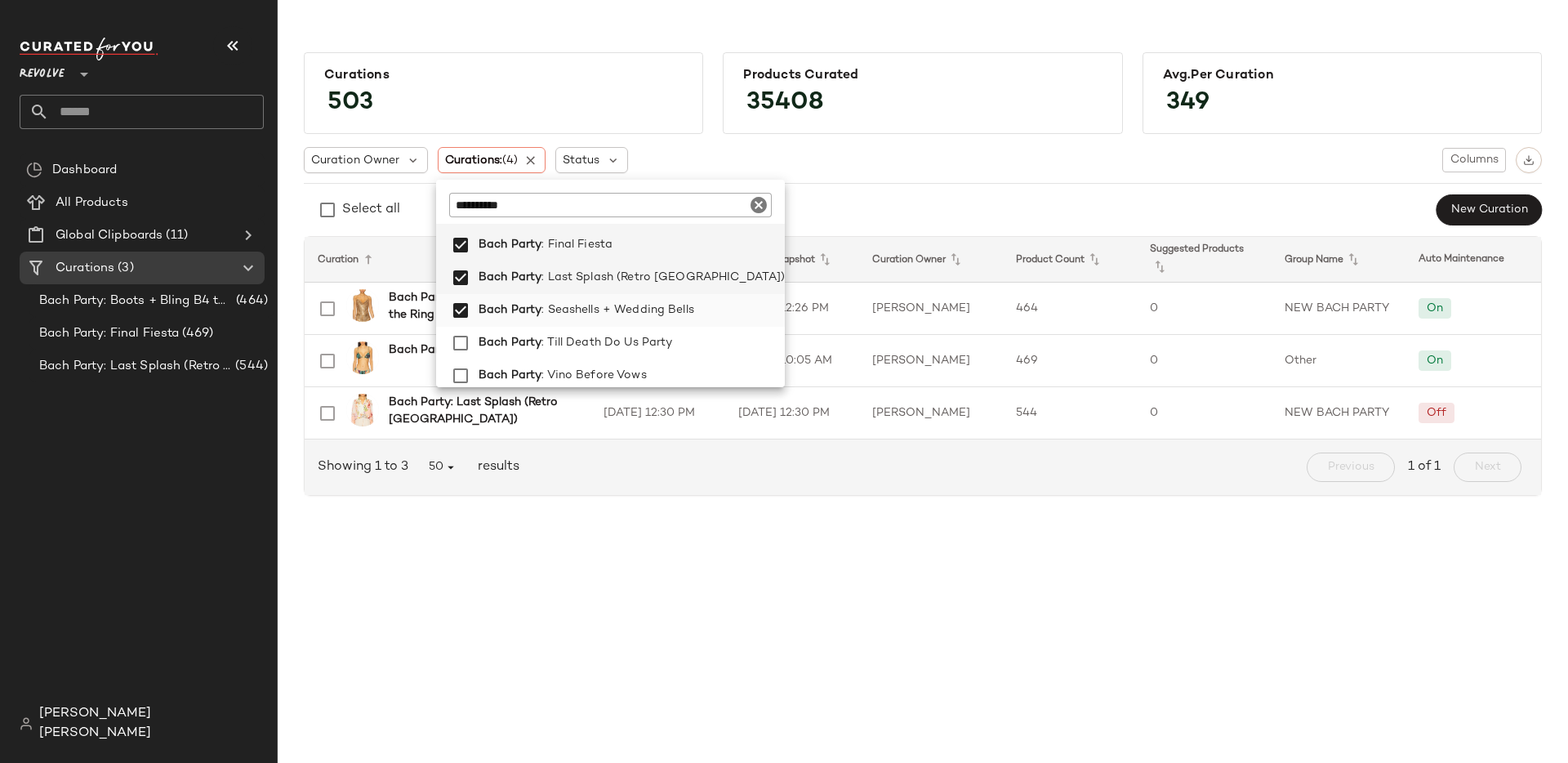
scroll to position [70, 0]
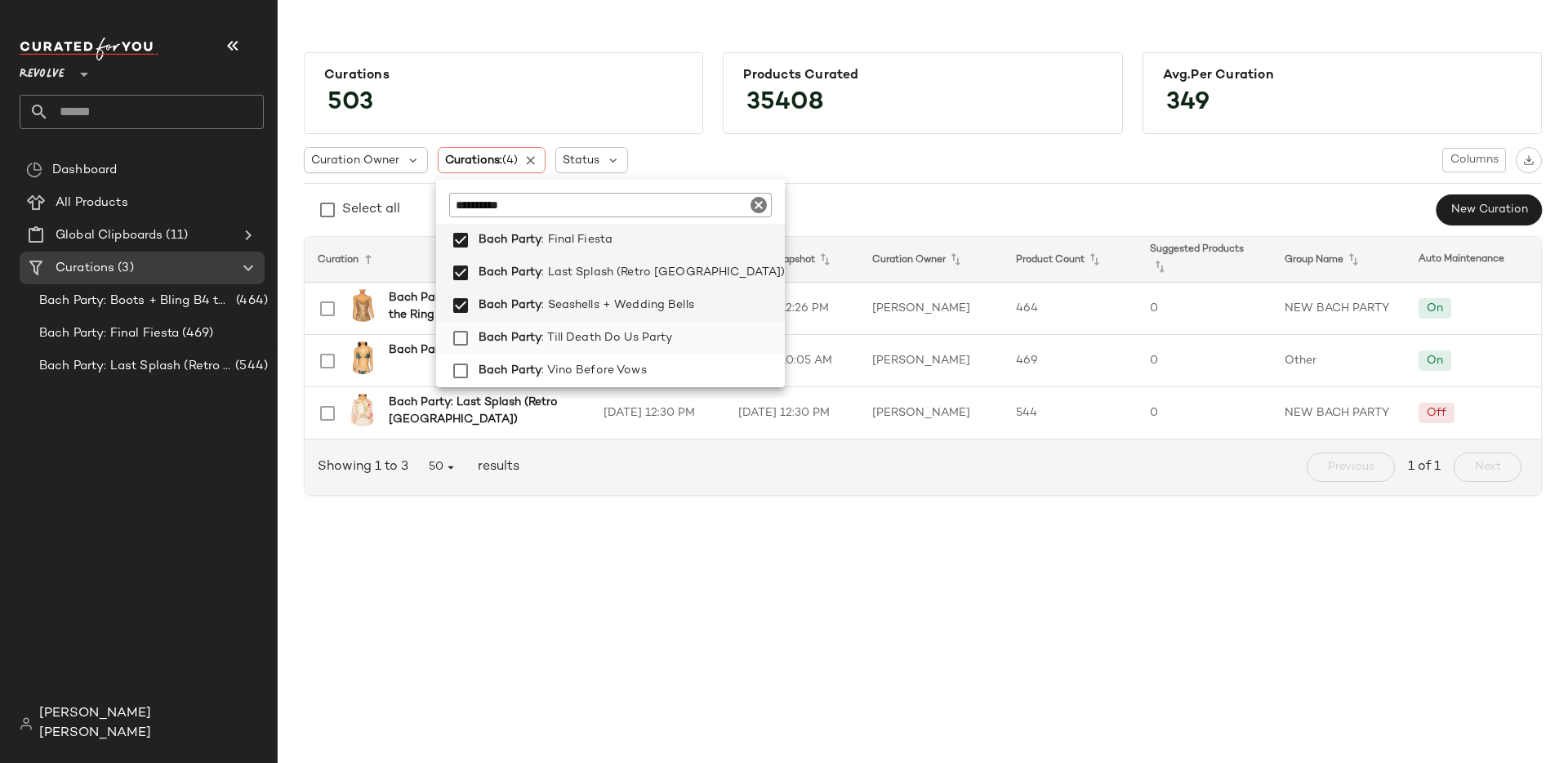
click at [518, 348] on span "Bach Party" at bounding box center [510, 339] width 63 height 33
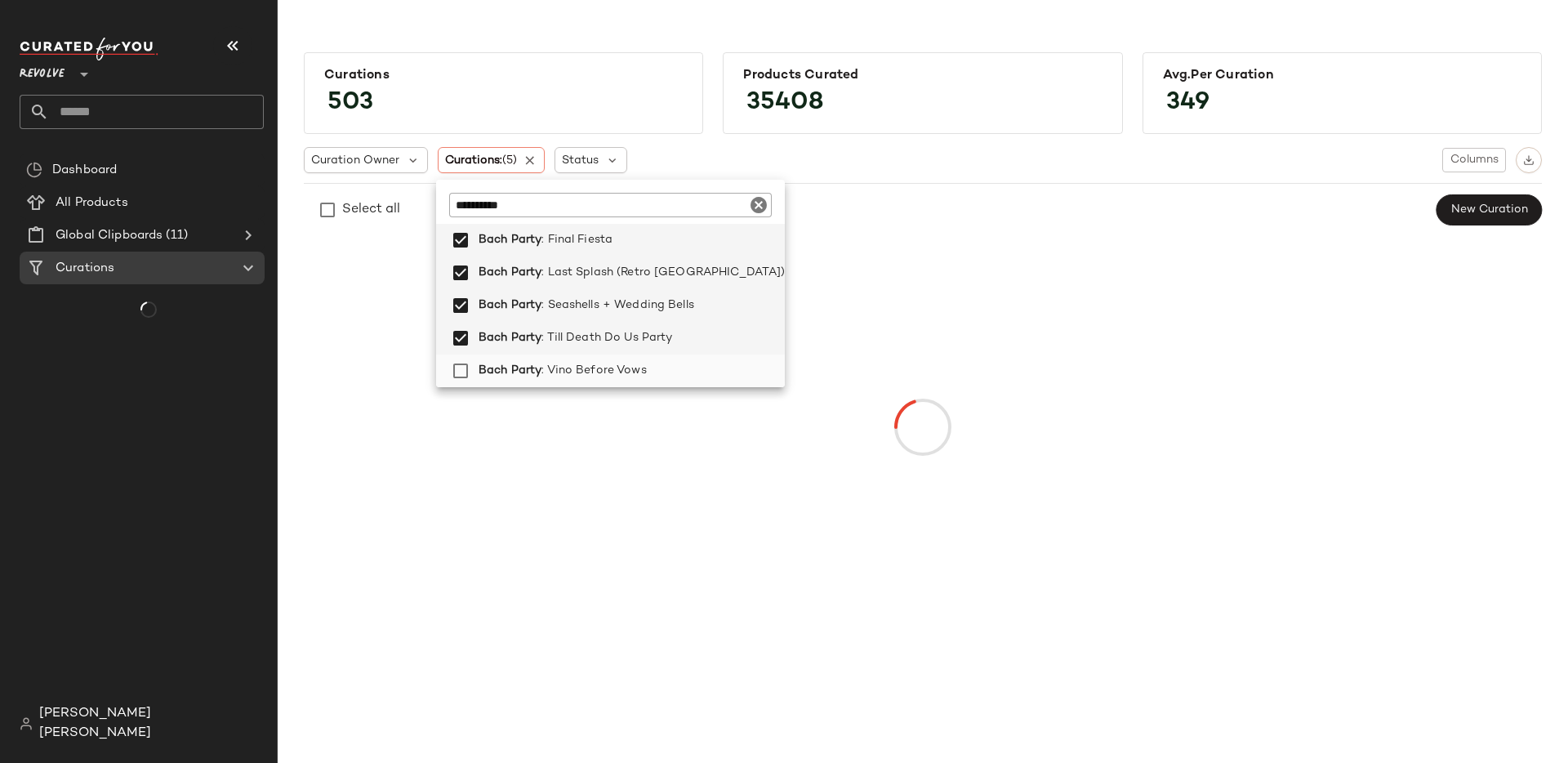
click at [518, 365] on span "Bach Party" at bounding box center [510, 371] width 63 height 33
click at [617, 569] on div at bounding box center [922, 427] width 1231 height 375
